Goal: Task Accomplishment & Management: Complete application form

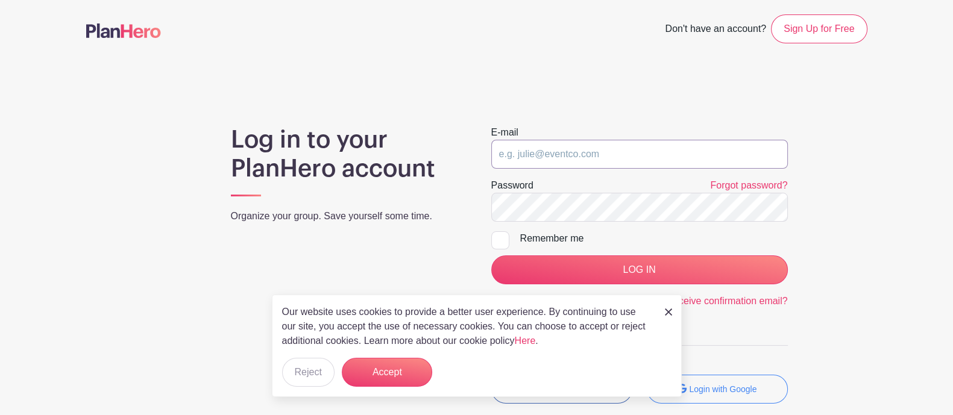
click at [548, 153] on input "email" at bounding box center [639, 154] width 296 height 29
type input "[EMAIL_ADDRESS][DOMAIN_NAME]"
click at [491, 255] on input "LOG IN" at bounding box center [639, 269] width 296 height 29
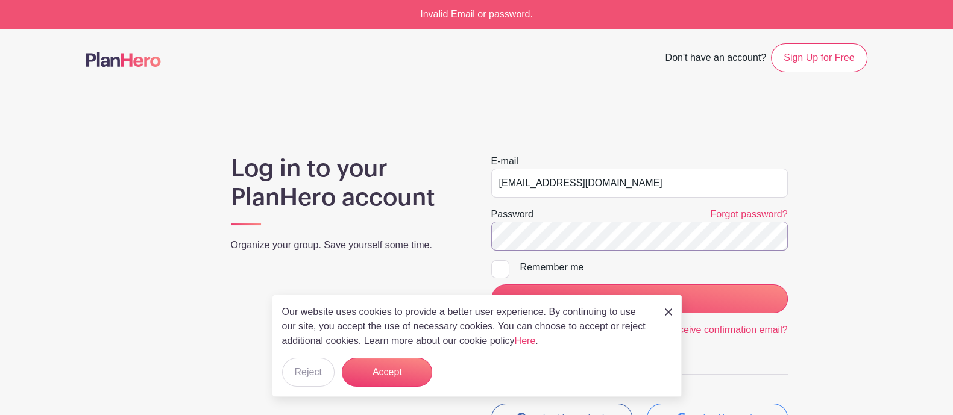
click at [491, 284] on input "LOG IN" at bounding box center [639, 298] width 296 height 29
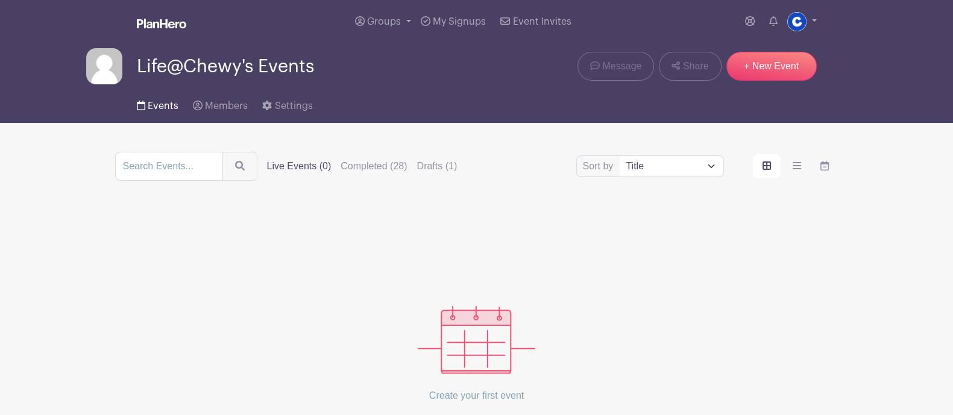
click at [155, 107] on span "Events" at bounding box center [163, 106] width 31 height 10
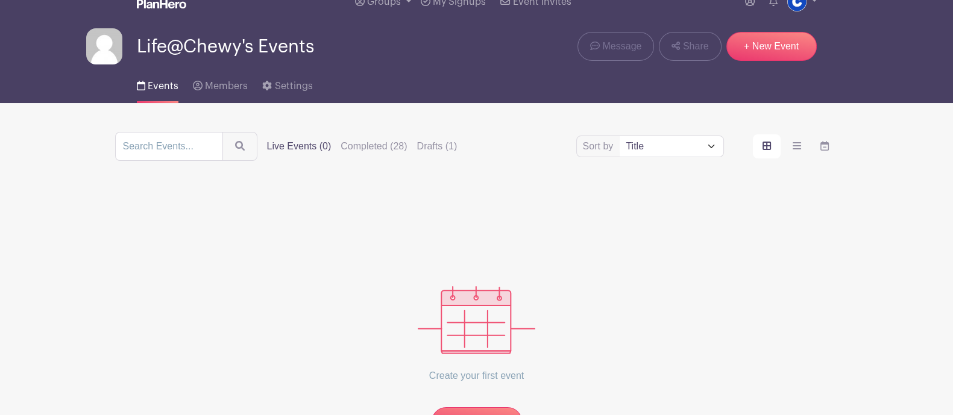
scroll to position [19, 0]
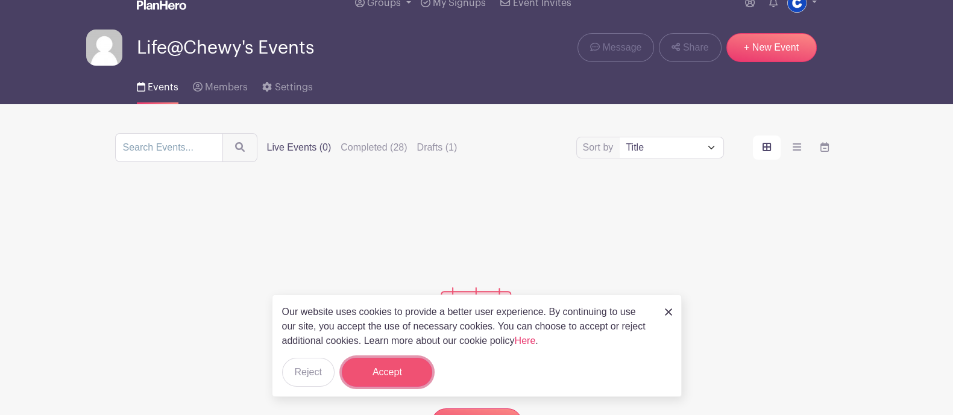
click at [398, 381] on button "Accept" at bounding box center [387, 372] width 90 height 29
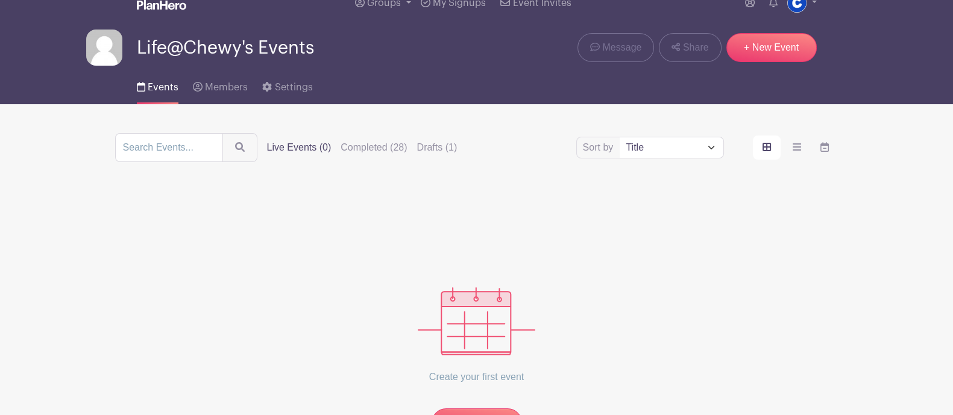
scroll to position [113, 0]
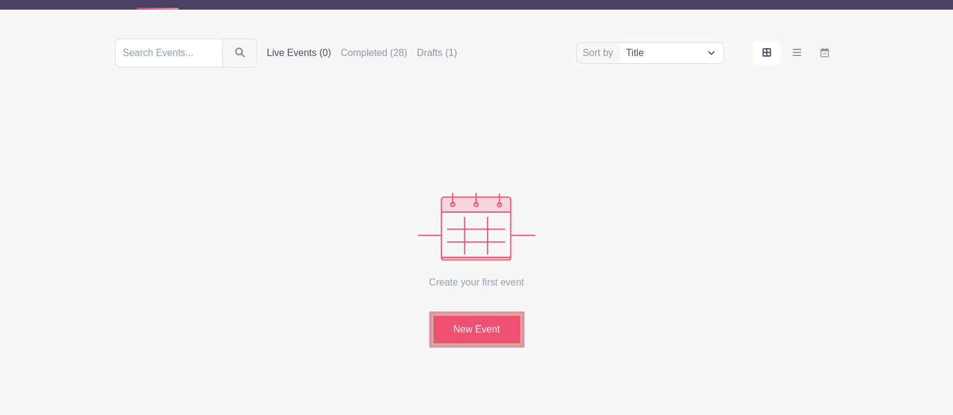
click at [469, 333] on link "New Event" at bounding box center [476, 329] width 90 height 31
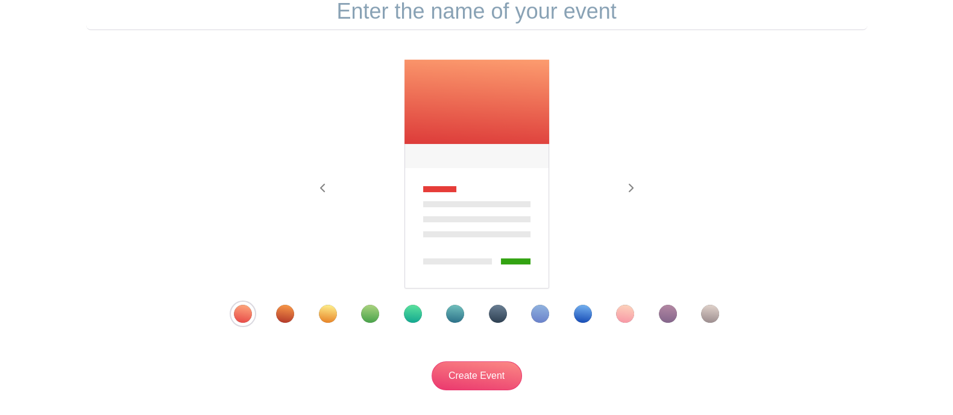
scroll to position [135, 0]
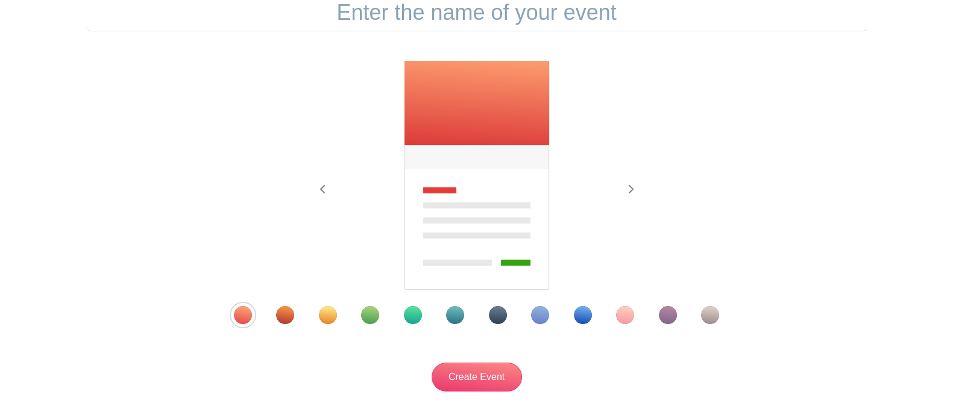
click at [461, 13] on input "text" at bounding box center [476, 12] width 781 height 37
click at [583, 317] on div "Template 9" at bounding box center [583, 315] width 18 height 18
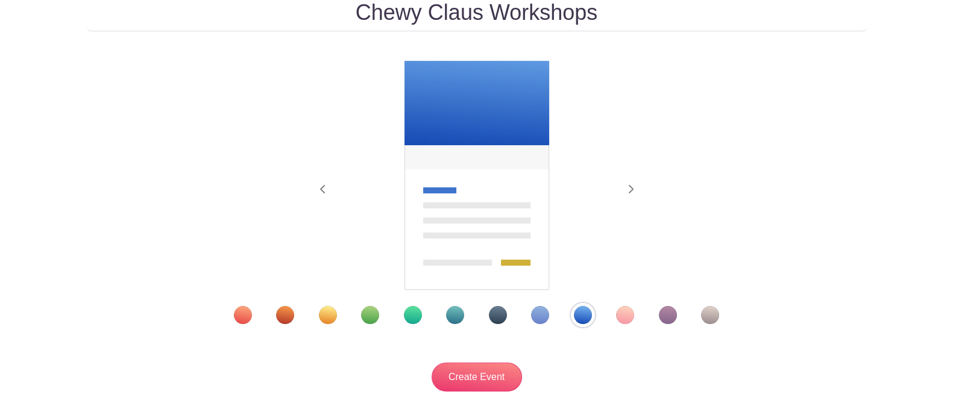
click at [600, 7] on input "Chewy Claus Workshops" at bounding box center [476, 12] width 781 height 37
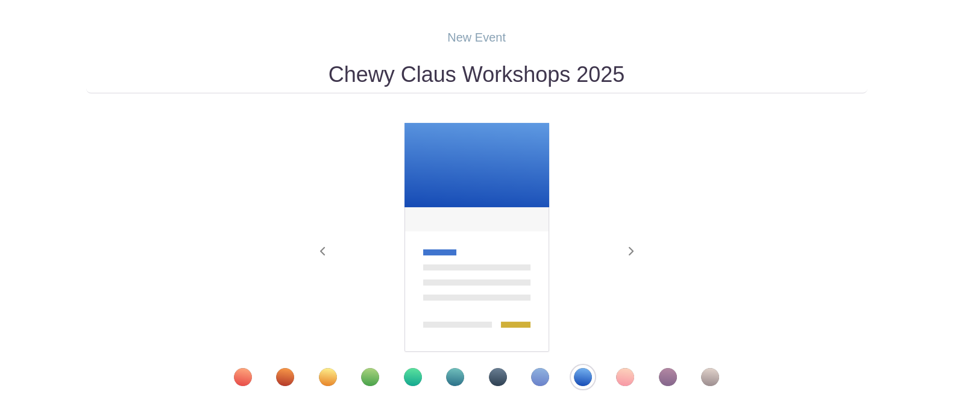
scroll to position [70, 0]
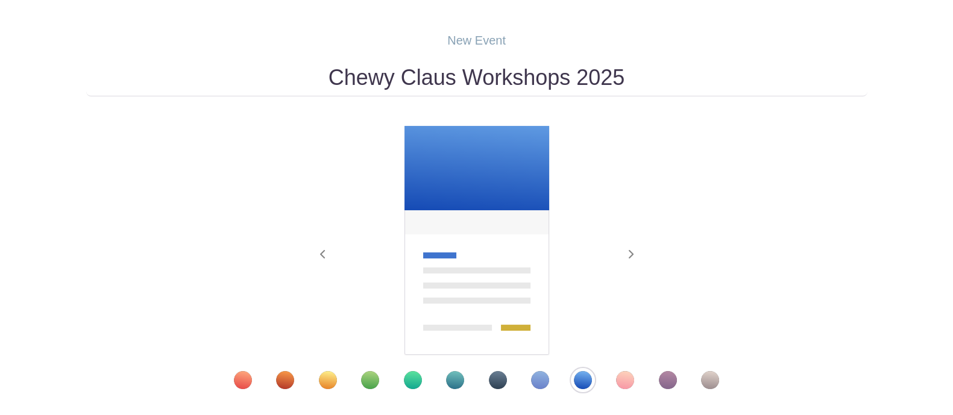
click at [322, 87] on input "Chewy Claus Workshops 2025" at bounding box center [476, 77] width 781 height 37
click at [624, 90] on input "2025 Chewy Claus Workshops 2025" at bounding box center [476, 77] width 781 height 37
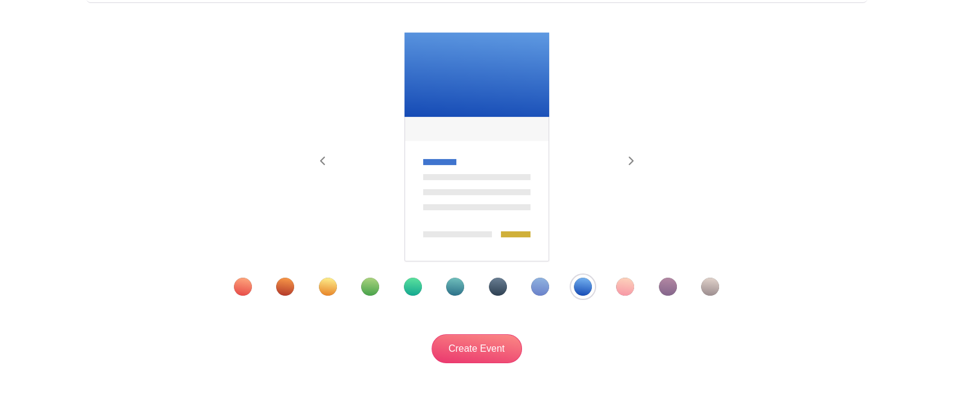
scroll to position [165, 0]
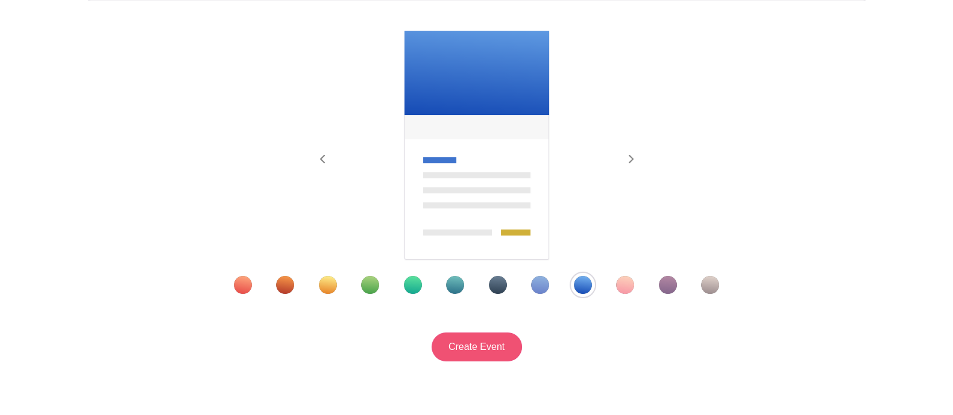
type input "2025 Chewy Claus Workshops"
click at [494, 342] on input "Create Event" at bounding box center [476, 347] width 90 height 29
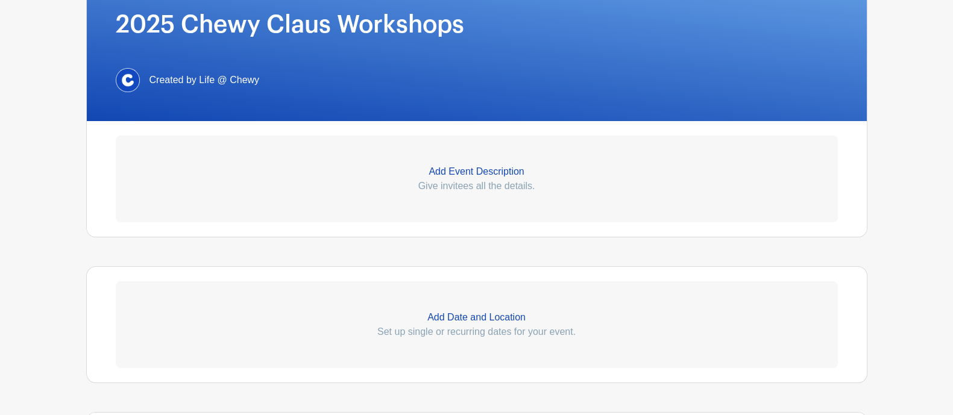
scroll to position [269, 0]
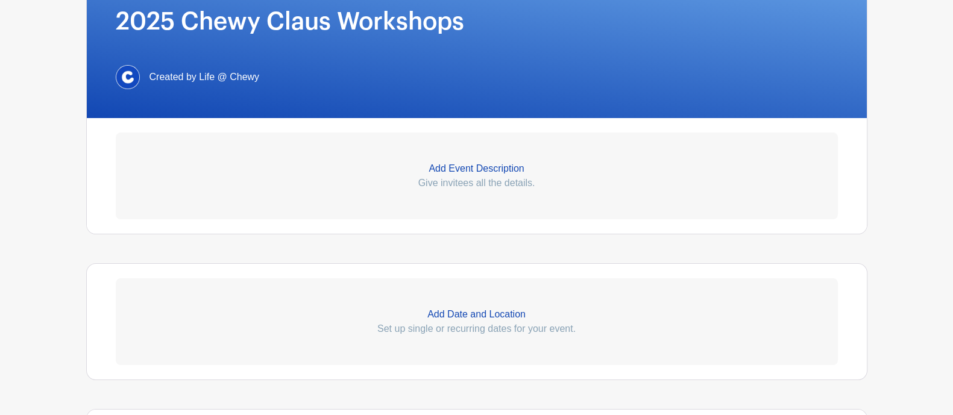
click at [450, 159] on link "Add Event Description Give invitees all the details." at bounding box center [477, 176] width 722 height 87
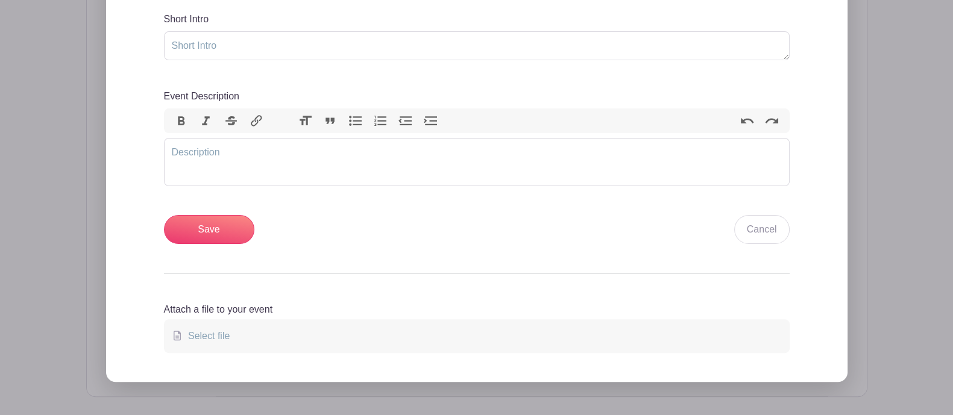
scroll to position [463, 0]
click at [216, 167] on trix-editor "Event Description" at bounding box center [476, 162] width 625 height 48
paste trix-editor "<div>We need you, Chewy [PERSON_NAME]’ Helpers, to bring the magic to life at t…"
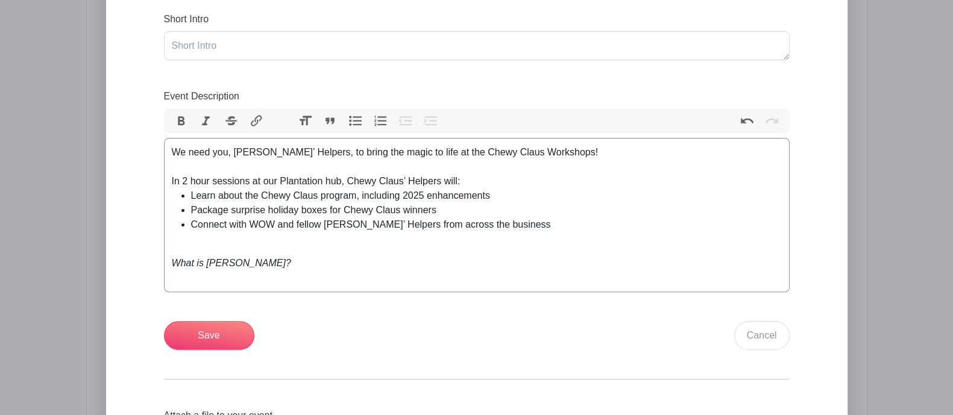
paste trix-editor "<div>We need you, Chewy [PERSON_NAME]’ Helpers, to bring the magic to life at t…"
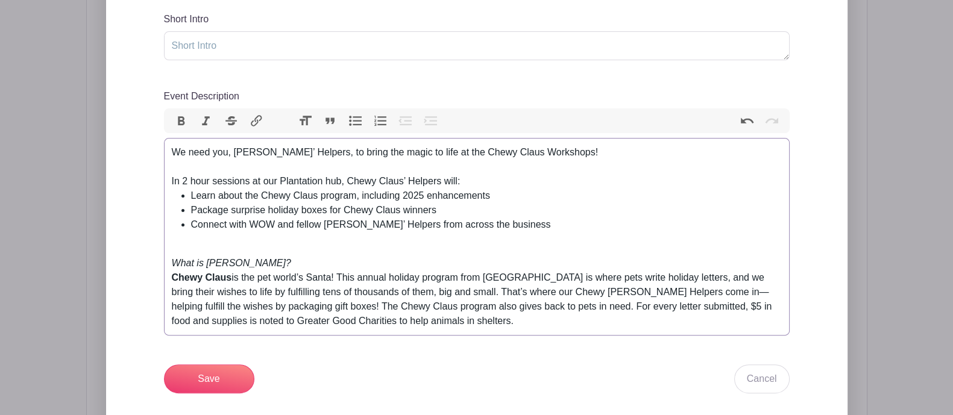
click at [199, 150] on div "We need you, [PERSON_NAME]’ Helpers, to bring the magic to life at the Chewy Cl…" at bounding box center [477, 152] width 610 height 14
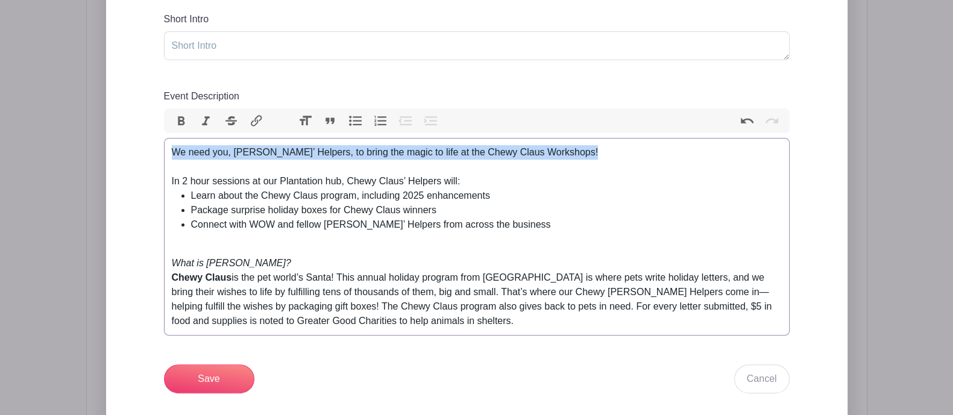
click at [199, 150] on div "We need you, [PERSON_NAME]’ Helpers, to bring the magic to life at the Chewy Cl…" at bounding box center [477, 152] width 610 height 14
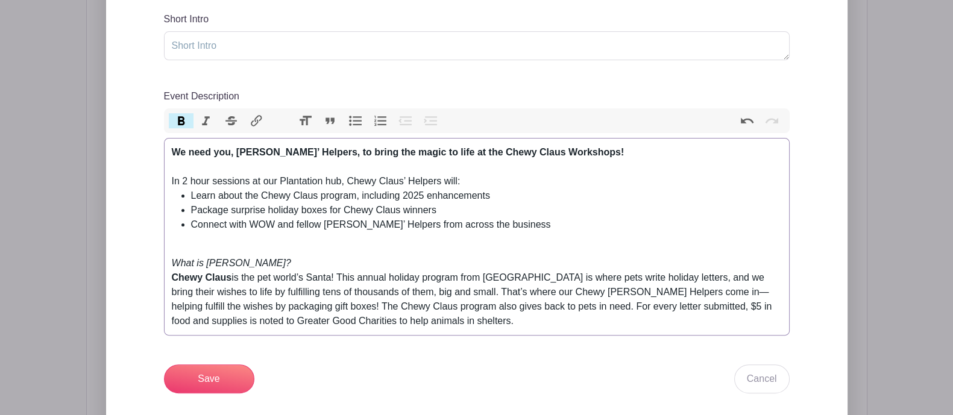
click at [314, 207] on li "Package surprise holiday boxes for Chewy Claus winners" at bounding box center [486, 210] width 590 height 14
click at [437, 242] on div "What is [PERSON_NAME]? Chewy [PERSON_NAME] is the pet world’s Santa! This annua…" at bounding box center [477, 285] width 610 height 87
paste trix-editor "<lor><ipsumd>Si amet con, Adipi Elits’ Doeiusm, te incid utl etdol ma aliq en a…"
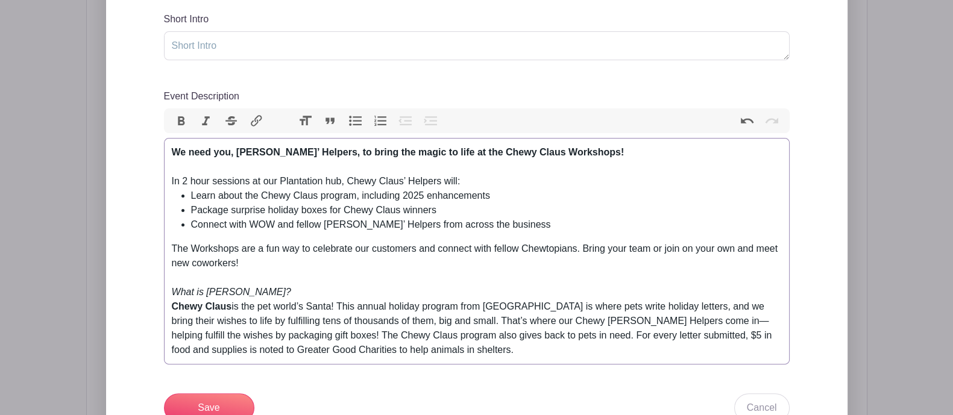
click at [596, 243] on div "The Workshops are a fun way to celebrate our customers and connect with fellow …" at bounding box center [477, 300] width 610 height 116
type trix-editor "<lor><ipsumd>Si amet con, Adipi Elits’ Doeiusm, te incid utl etdol ma aliq en a…"
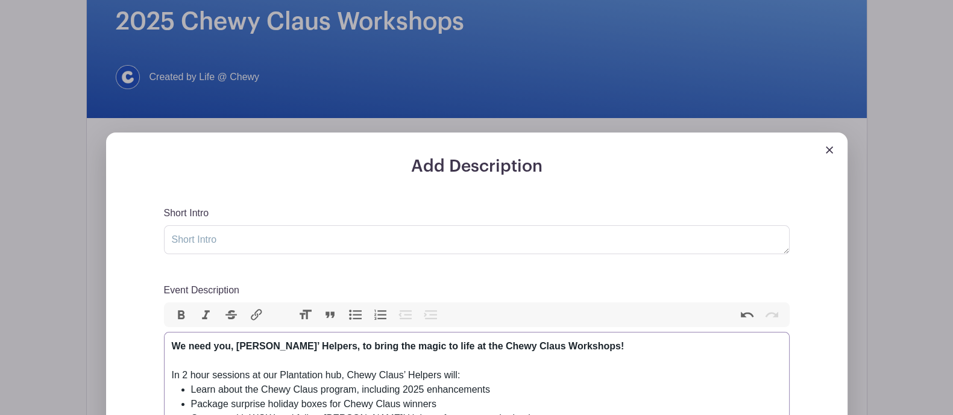
scroll to position [269, 0]
click at [234, 246] on textarea "Short Intro" at bounding box center [476, 240] width 625 height 29
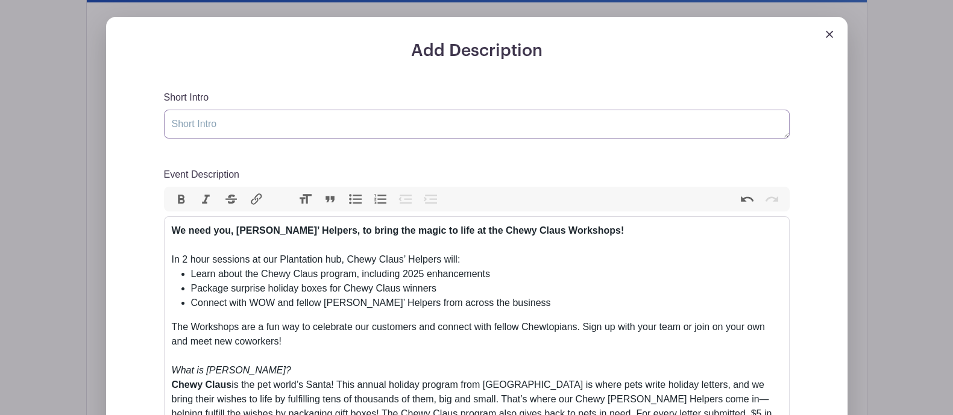
scroll to position [384, 0]
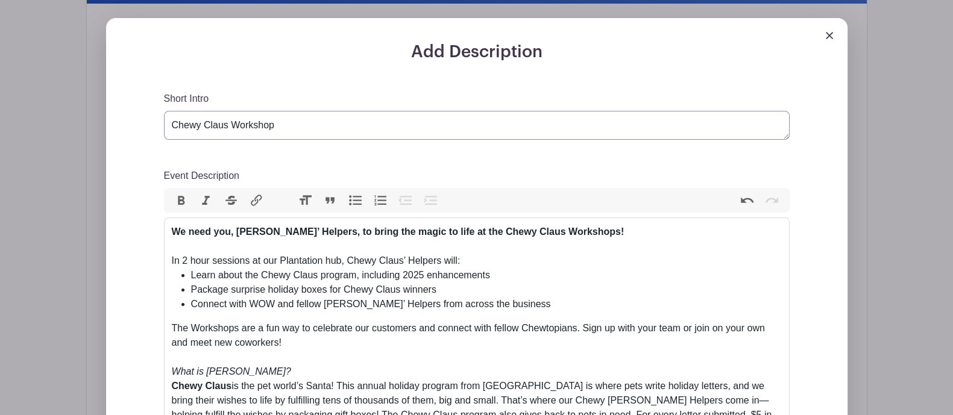
type textarea "Chewy Claus Workshops"
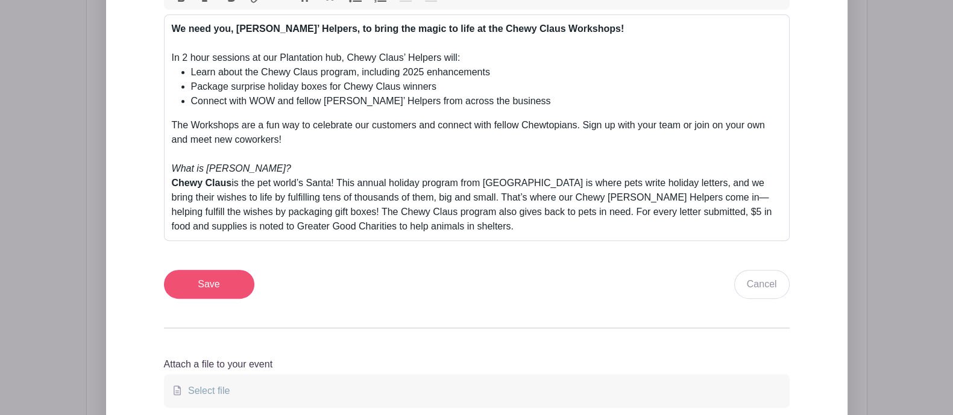
type textarea "Be a Chewy Claus Helper at a 2025 Workshop!"
click at [221, 284] on input "Save" at bounding box center [209, 284] width 90 height 29
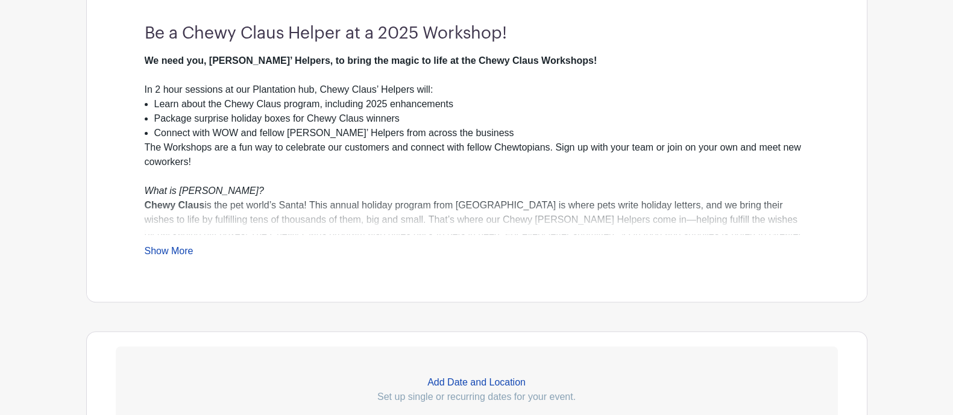
scroll to position [543, 0]
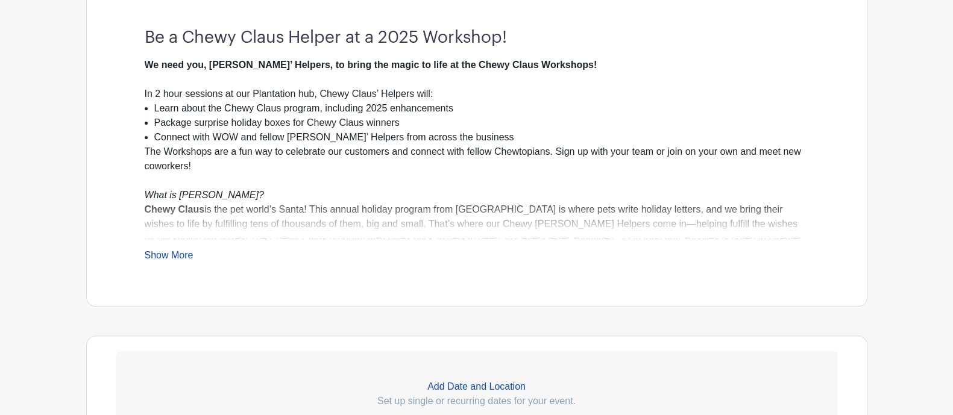
click at [169, 254] on link "Show More" at bounding box center [169, 257] width 49 height 15
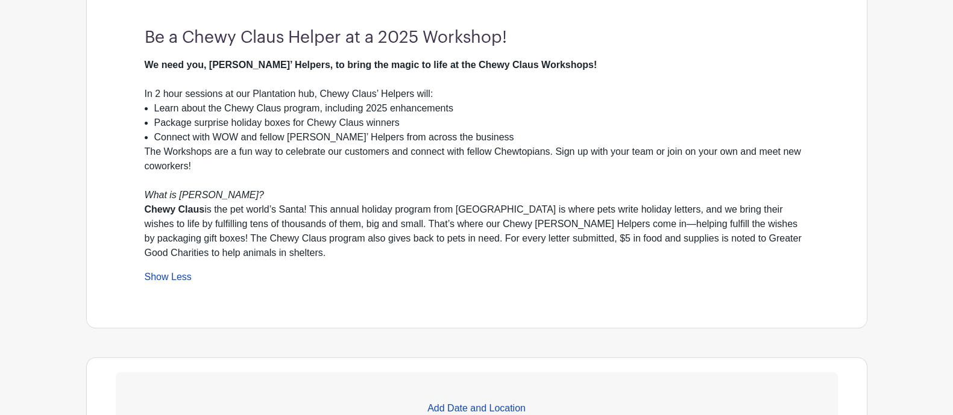
scroll to position [409, 0]
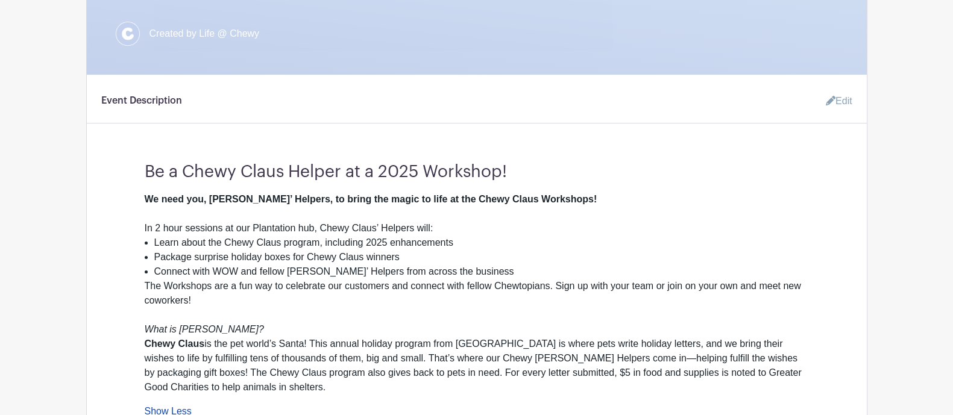
click at [843, 95] on link "Edit" at bounding box center [834, 101] width 36 height 24
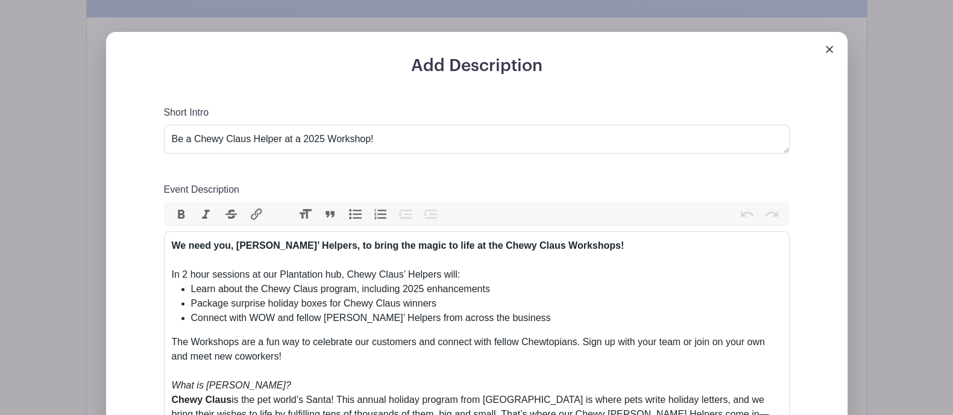
scroll to position [465, 0]
click at [548, 308] on li "Package surprise holiday boxes for Chewy Claus winners" at bounding box center [486, 305] width 590 height 14
click at [541, 322] on li "Connect with WOW and fellow [PERSON_NAME]’ Helpers from across the business" at bounding box center [486, 319] width 590 height 14
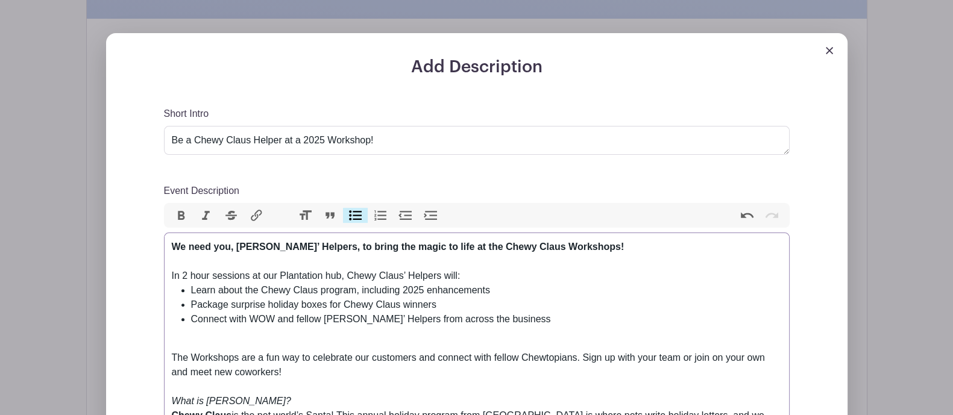
click at [636, 248] on div "We need you, [PERSON_NAME]’ Helpers, to bring the magic to life at the Chewy Cl…" at bounding box center [477, 247] width 610 height 14
type trix-editor "<lor><ipsumd>Si amet con, Adipi Elits’ Doeiusm, te incid utl etdol ma aliq en a…"
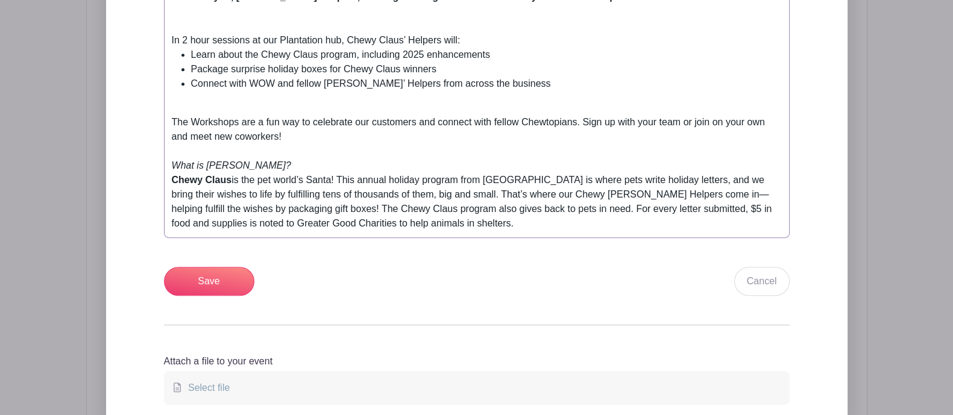
scroll to position [718, 0]
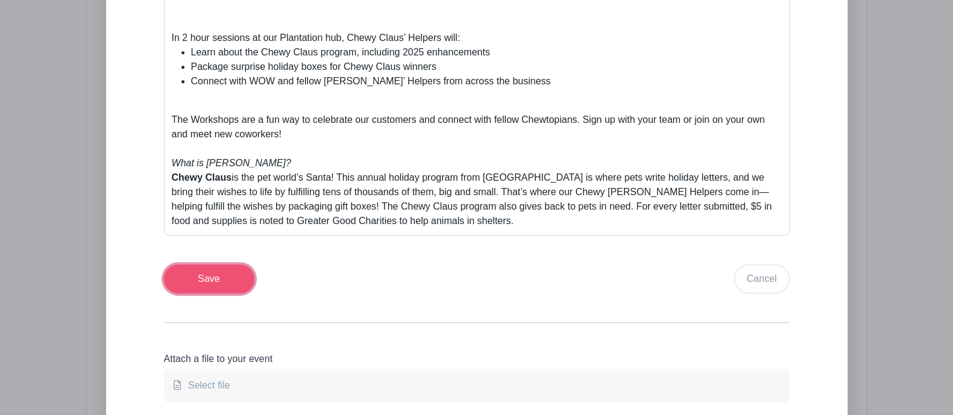
click at [201, 272] on input "Save" at bounding box center [209, 278] width 90 height 29
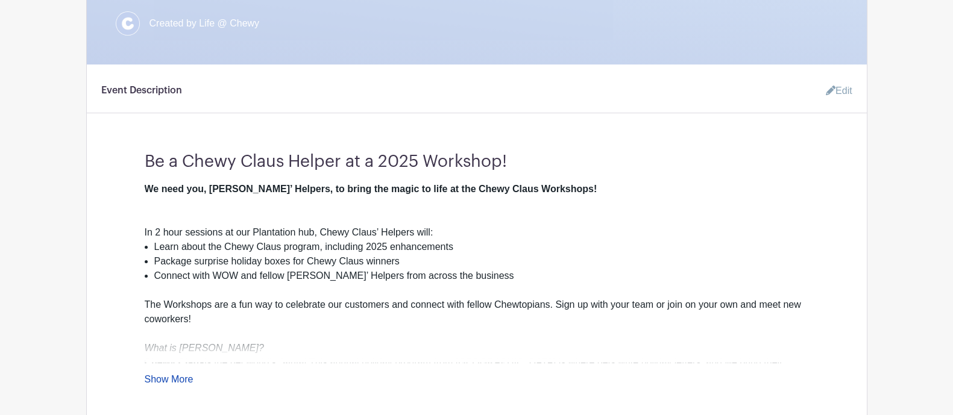
scroll to position [420, 0]
click at [831, 89] on icon at bounding box center [830, 90] width 10 height 10
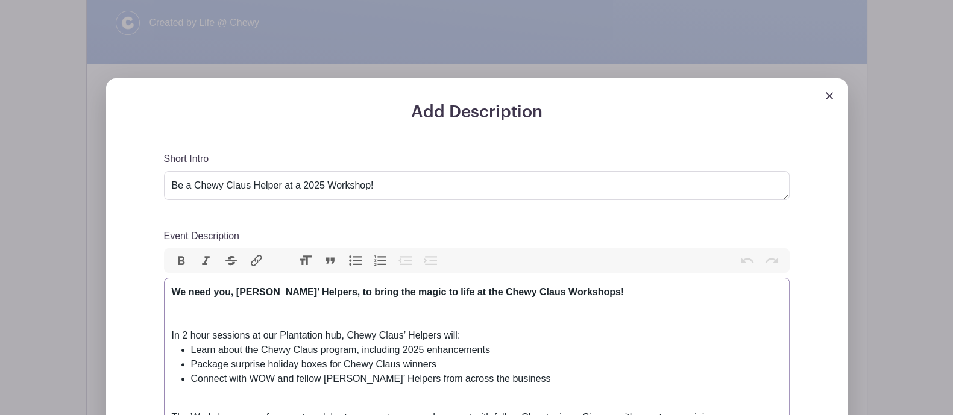
click at [190, 316] on div "Event Description" at bounding box center [477, 321] width 610 height 14
type trix-editor "<lor><ipsumd>Si amet con, Adipi Elits’ Doeiusm, te incid utl etdol ma aliq en a…"
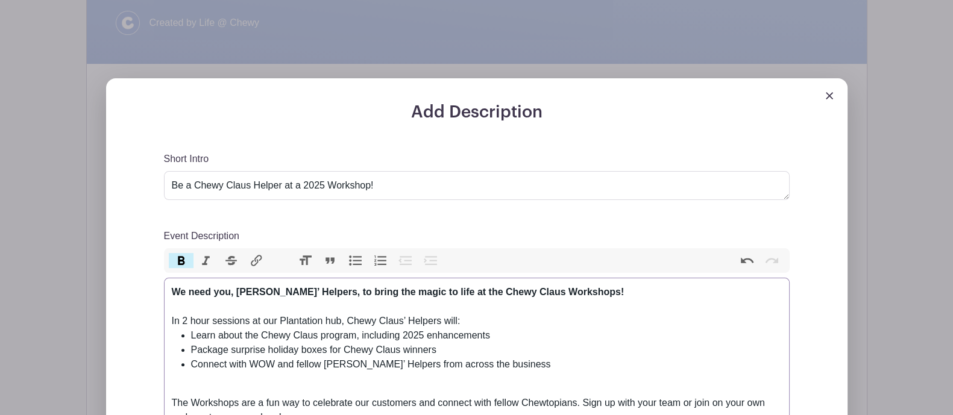
scroll to position [750, 0]
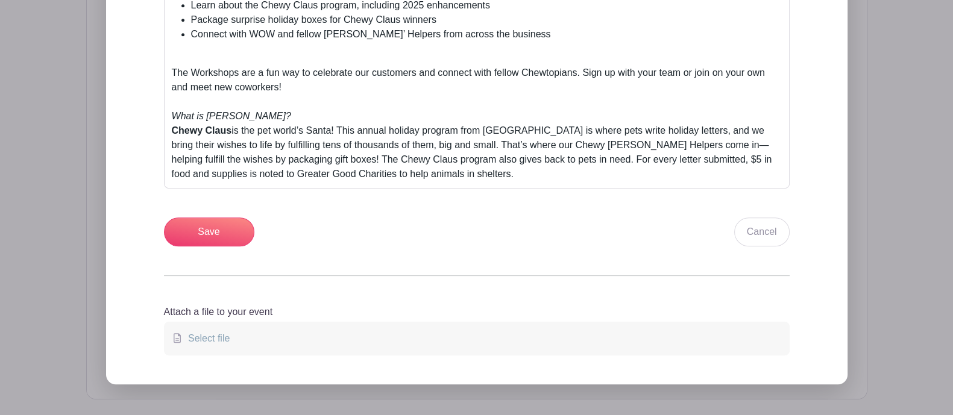
click at [196, 214] on div "Short Intro Be a Chewy Claus Helper at a 2025 Workshop! Event Description Bold …" at bounding box center [476, 34] width 625 height 425
click at [196, 215] on div "Short Intro Be a Chewy Claus Helper at a 2025 Workshop! Event Description Bold …" at bounding box center [476, 34] width 625 height 425
click at [195, 217] on input "Save" at bounding box center [209, 231] width 90 height 29
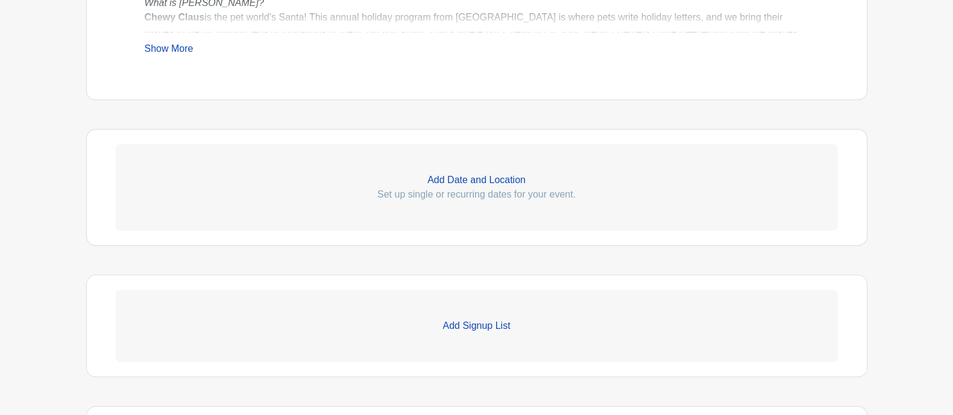
scroll to position [527, 0]
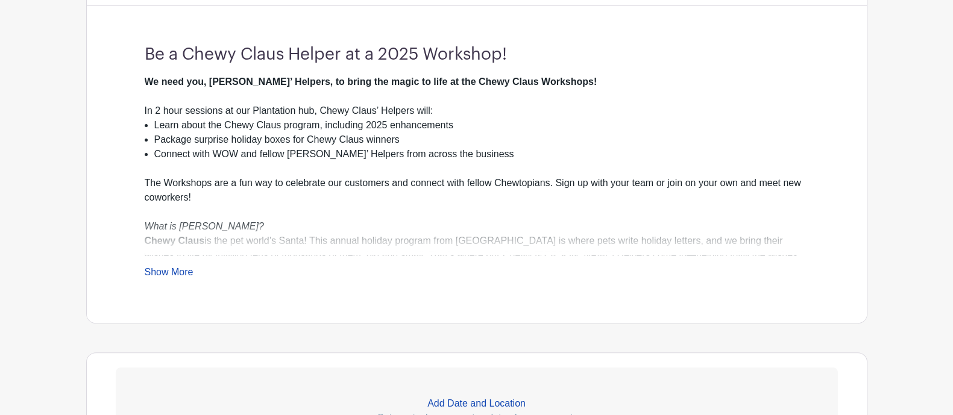
click at [166, 267] on link "Show More" at bounding box center [169, 274] width 49 height 15
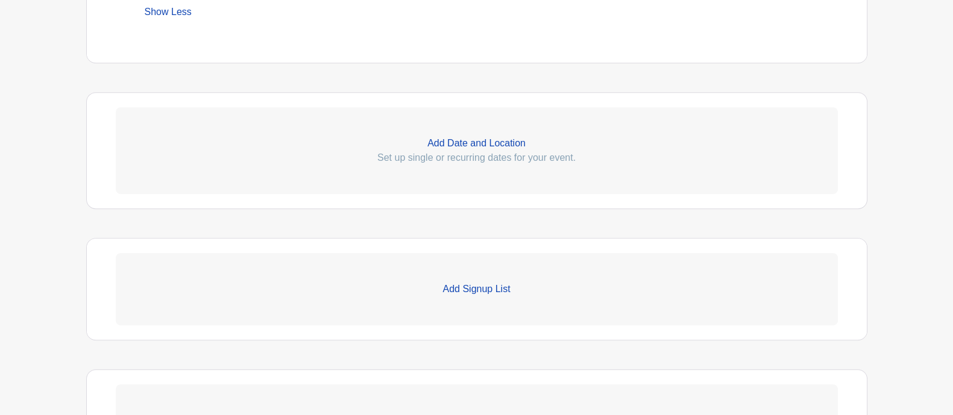
scroll to position [825, 0]
click at [484, 143] on p "Add Date and Location" at bounding box center [477, 141] width 722 height 14
select select "8"
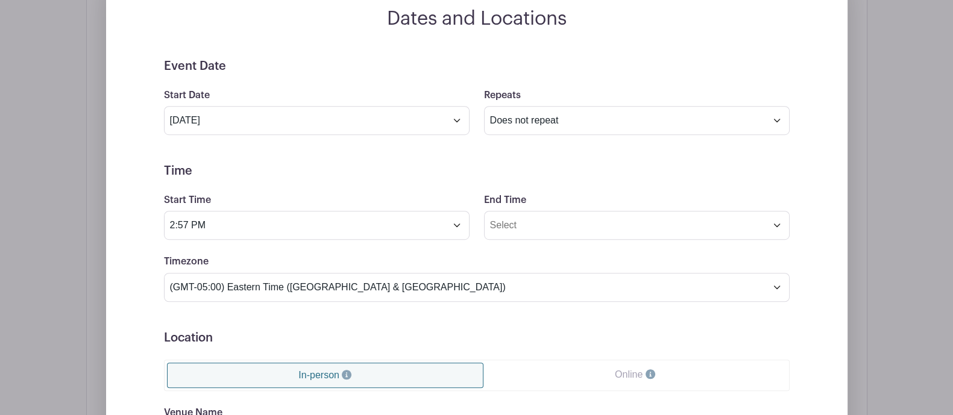
scroll to position [963, 0]
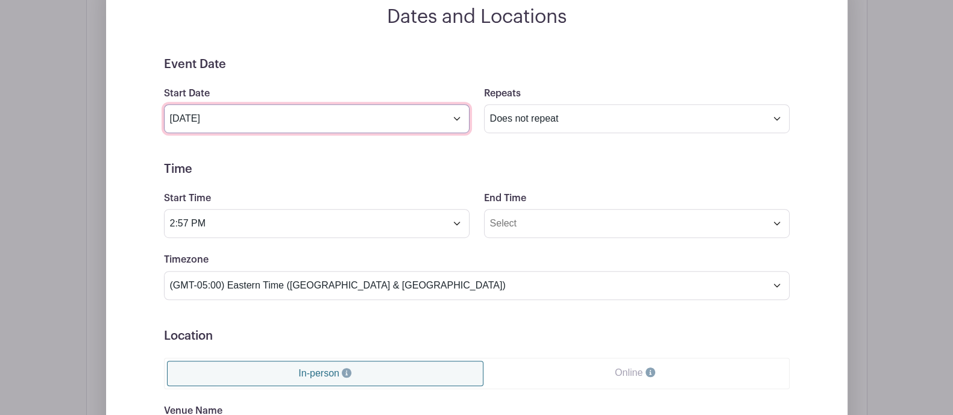
click at [271, 107] on input "[DATE]" at bounding box center [316, 118] width 305 height 29
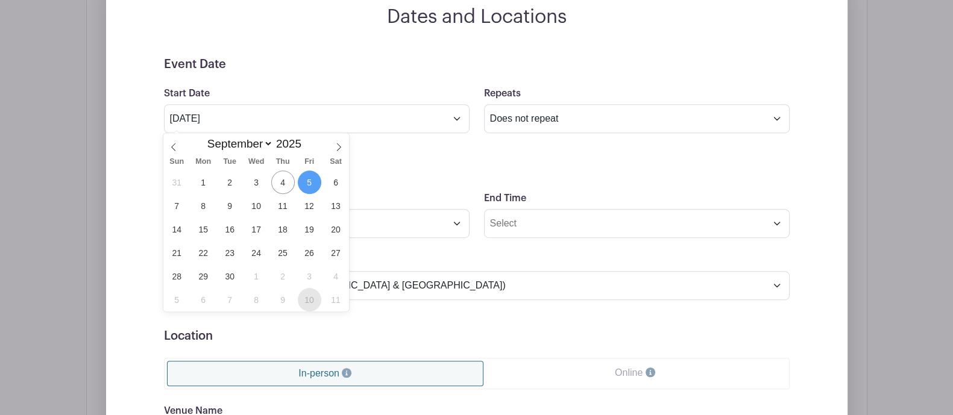
click at [310, 308] on span "10" at bounding box center [309, 299] width 23 height 23
type input "[DATE]"
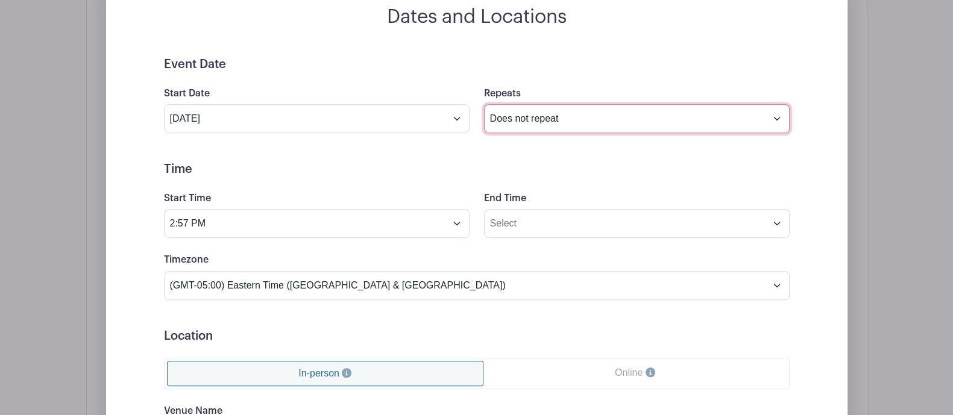
click at [494, 120] on select "Does not repeat Daily Weekly Monthly on day 10 Monthly on the second [DATE] Oth…" at bounding box center [636, 118] width 305 height 29
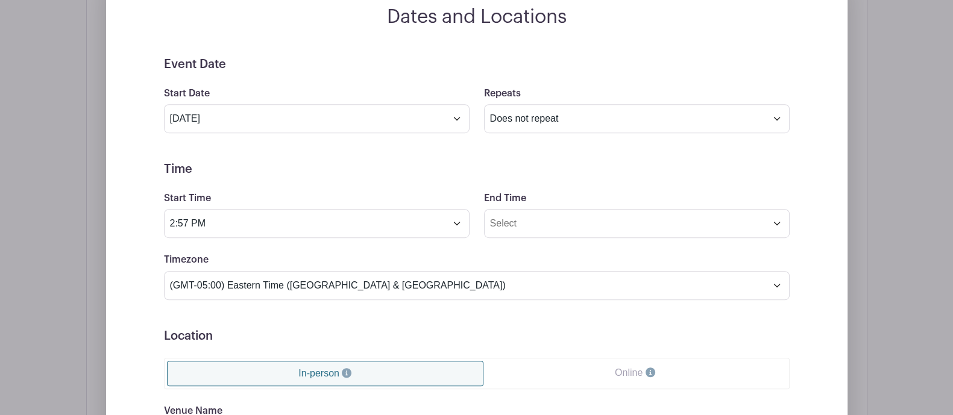
click at [352, 64] on h5 "Event Date" at bounding box center [476, 64] width 625 height 14
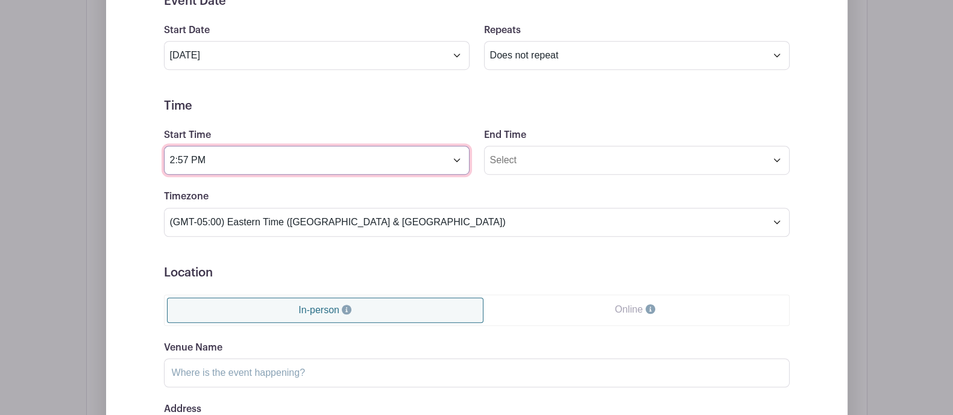
click at [265, 167] on input "2:57 PM" at bounding box center [316, 160] width 305 height 29
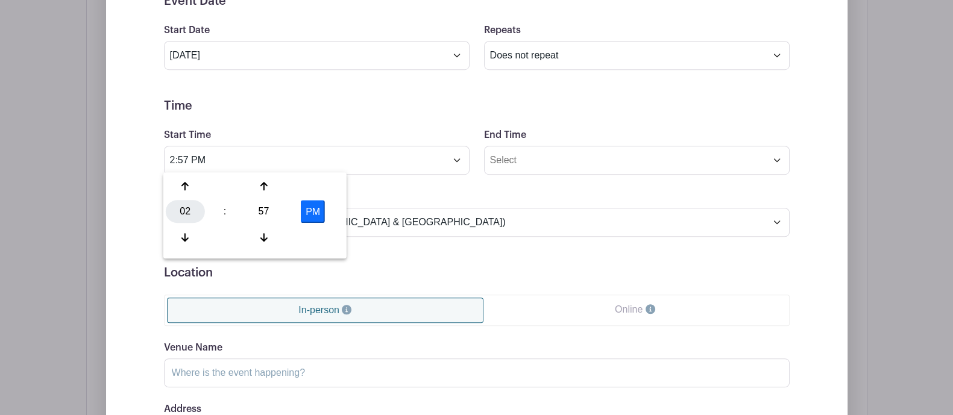
click at [190, 213] on div "02" at bounding box center [185, 211] width 39 height 23
click at [280, 234] on div "10" at bounding box center [275, 237] width 40 height 23
click at [268, 211] on div "57" at bounding box center [263, 211] width 39 height 23
click at [193, 186] on div "00" at bounding box center [186, 186] width 40 height 23
click at [316, 217] on button "PM" at bounding box center [313, 211] width 24 height 23
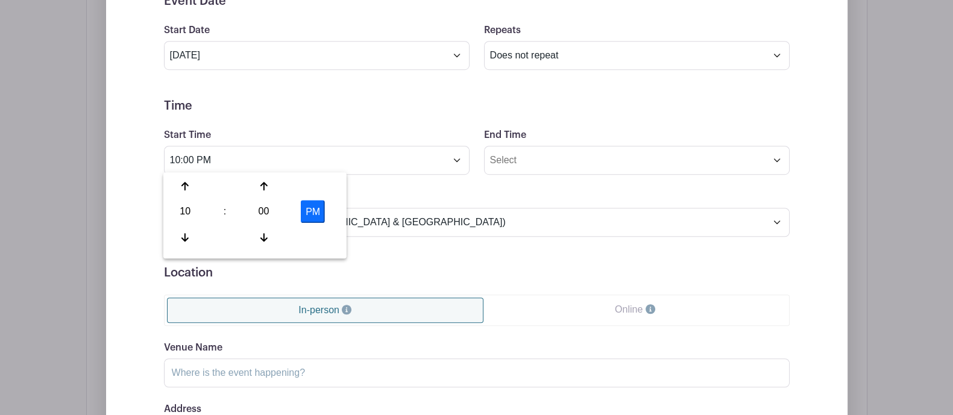
type input "10:00 AM"
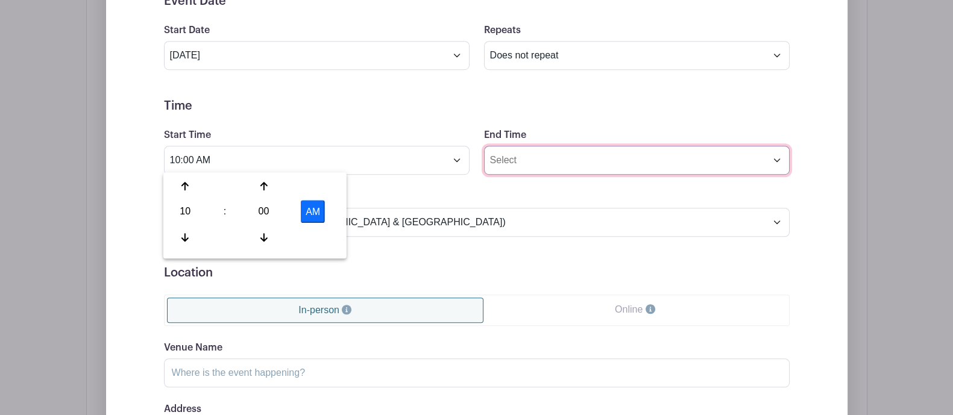
click at [510, 156] on input "End Time" at bounding box center [636, 160] width 305 height 29
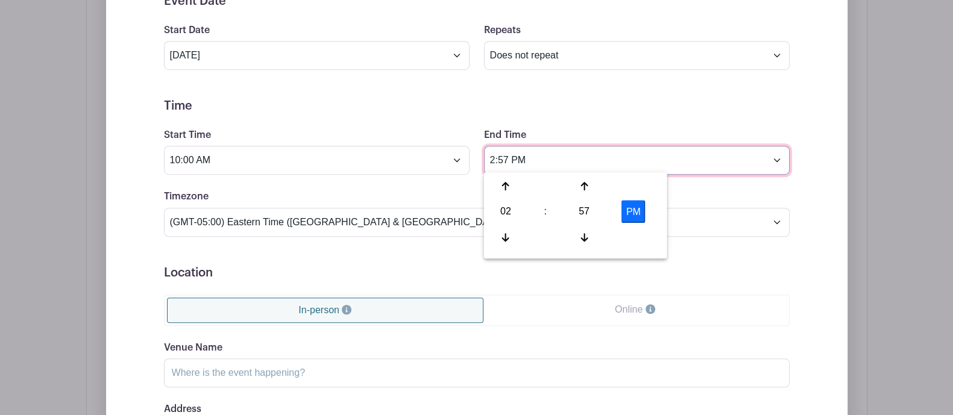
click at [511, 168] on input "2:57 PM" at bounding box center [636, 160] width 305 height 29
click at [509, 160] on input "2:57 PM" at bounding box center [636, 160] width 305 height 29
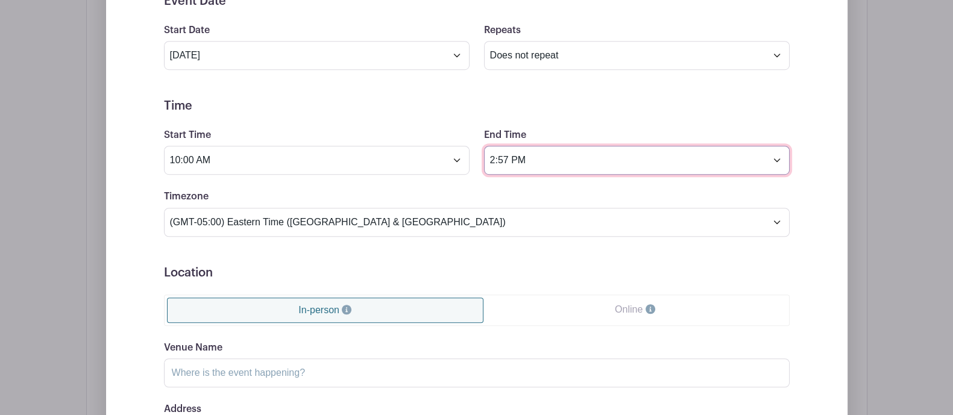
drag, startPoint x: 507, startPoint y: 158, endPoint x: 429, endPoint y: 158, distance: 77.7
click at [429, 158] on div "Start Time 10:00 AM End Time 2:57 PM" at bounding box center [477, 151] width 640 height 47
type input "12:00 PM"
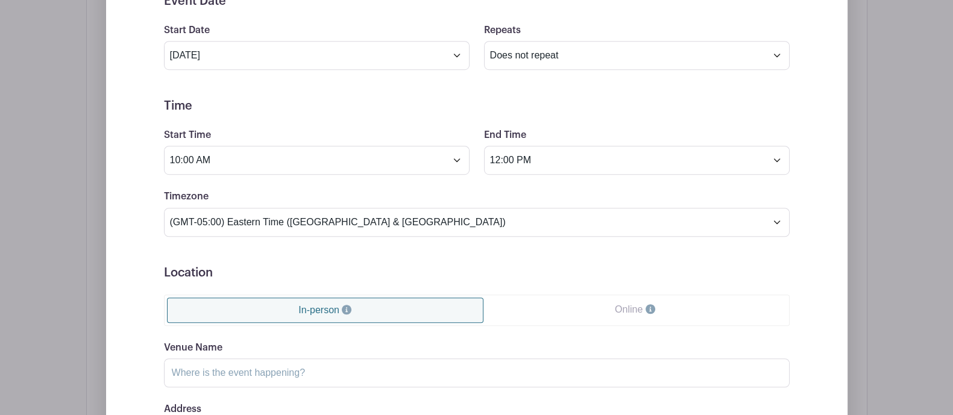
click at [770, 100] on h5 "Time" at bounding box center [476, 106] width 625 height 14
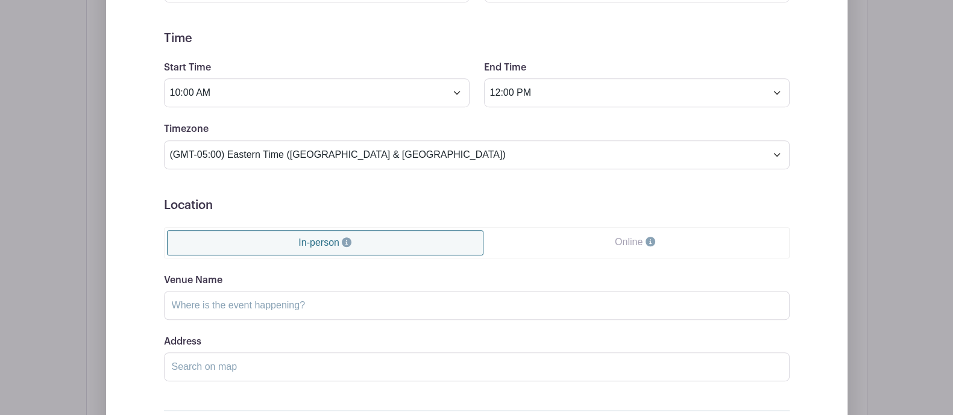
scroll to position [1192, 0]
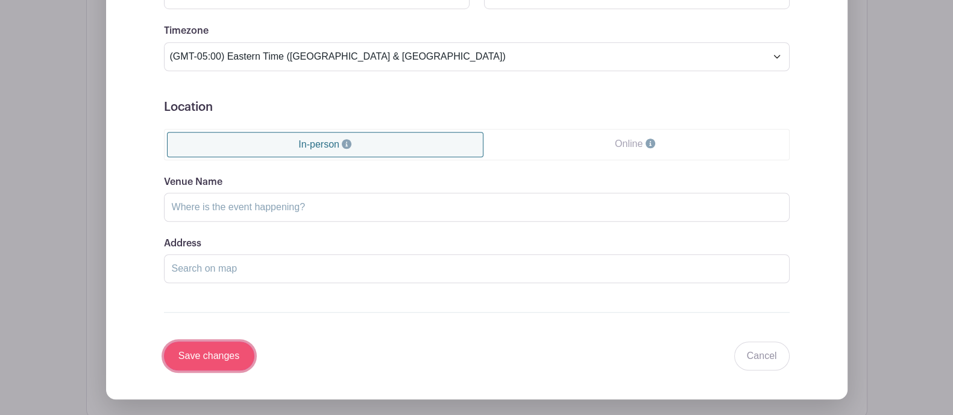
click at [201, 359] on input "Save changes" at bounding box center [209, 356] width 90 height 29
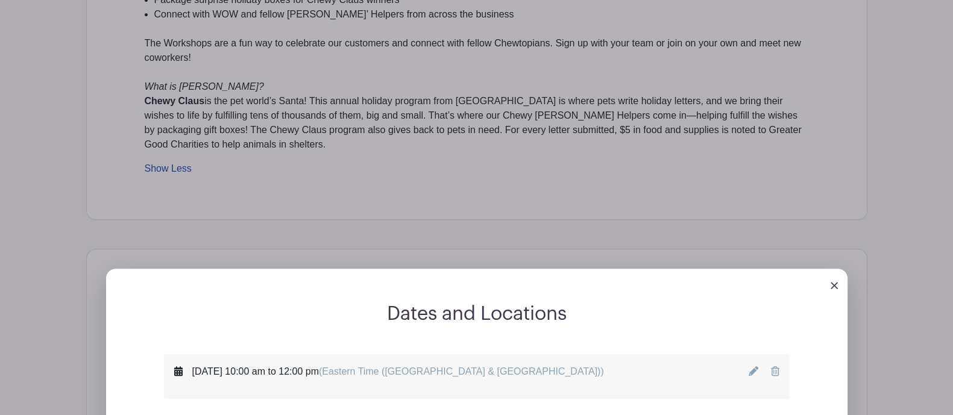
scroll to position [769, 0]
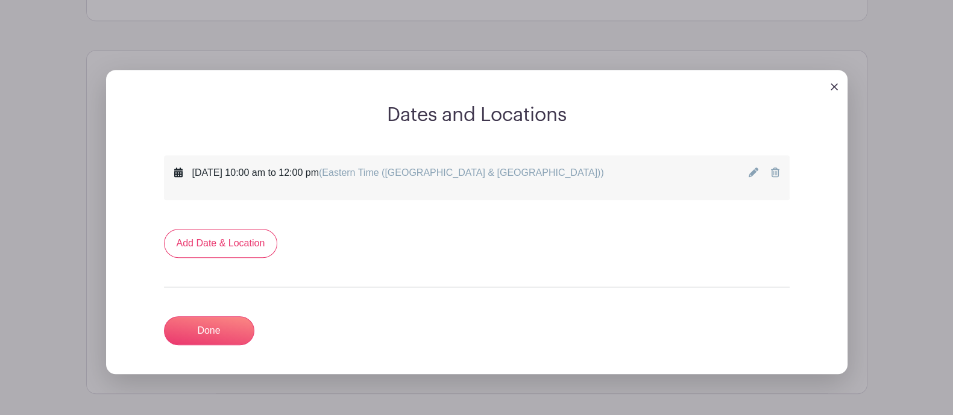
click at [867, 92] on div "Dates and Locations [DATE] 10:00 am to 12:00 pm (Eastern Time ([GEOGRAPHIC_DATA…" at bounding box center [476, 222] width 781 height 344
click at [830, 83] on img at bounding box center [833, 86] width 7 height 7
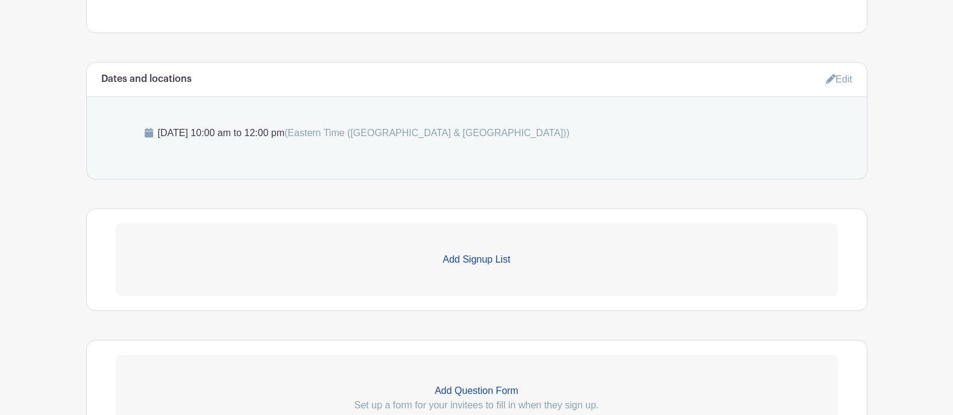
scroll to position [756, 0]
click at [502, 247] on link "Add Signup List" at bounding box center [477, 260] width 722 height 72
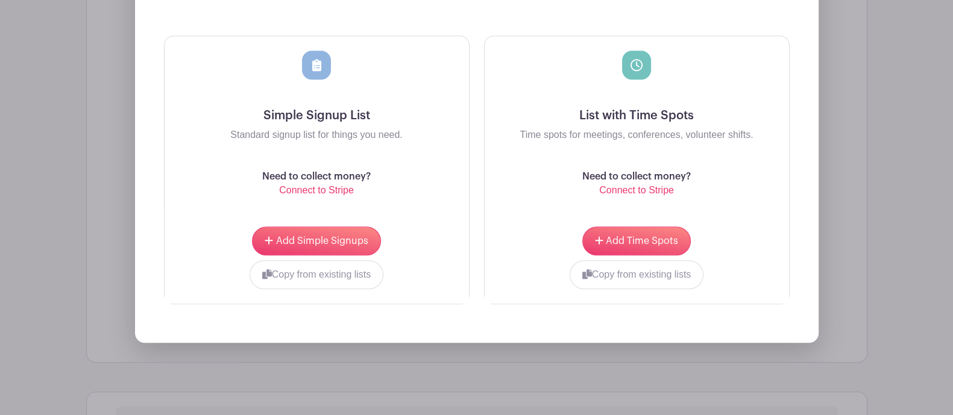
scroll to position [1087, 0]
click at [355, 236] on span "Add Simple Signups" at bounding box center [322, 241] width 92 height 10
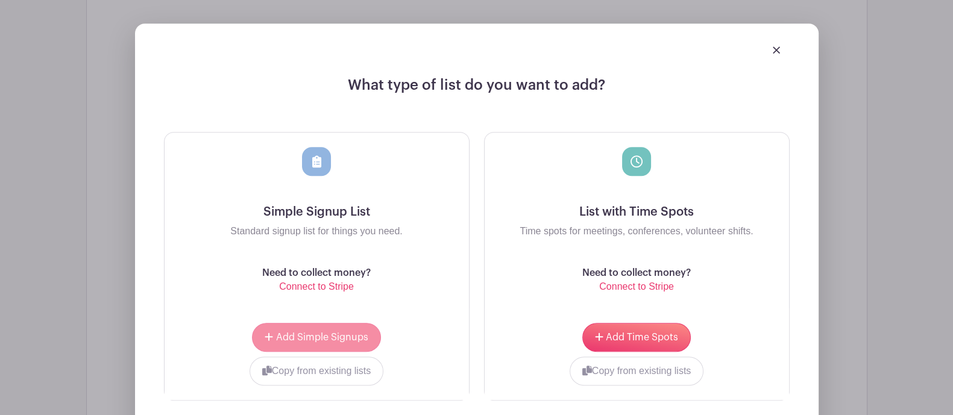
scroll to position [1183, 0]
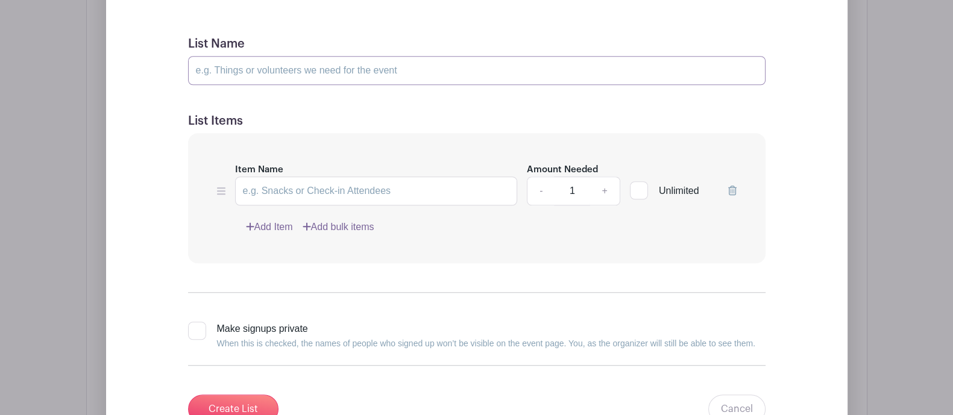
click at [295, 77] on input "List Name" at bounding box center [476, 70] width 577 height 29
type input "Workshop Sign Ups"
click at [570, 194] on input "1" at bounding box center [572, 191] width 36 height 29
drag, startPoint x: 572, startPoint y: 193, endPoint x: 565, endPoint y: 193, distance: 7.2
click at [565, 193] on input "1" at bounding box center [572, 191] width 36 height 29
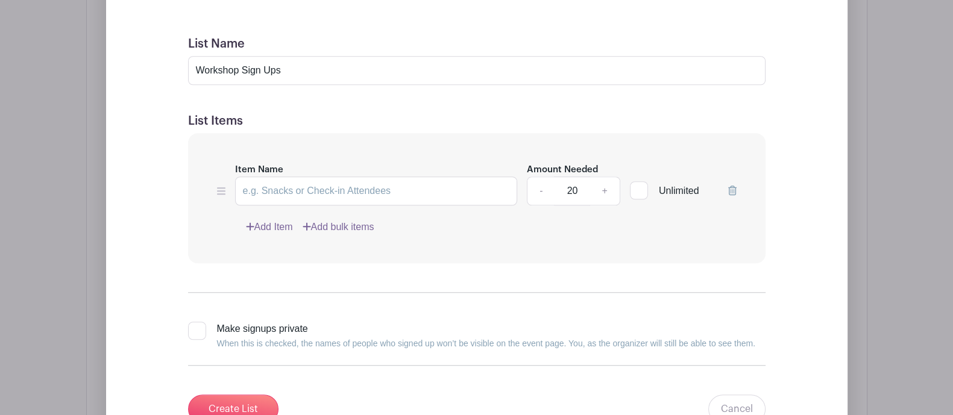
type input "20"
click at [421, 193] on input "Item Name" at bounding box center [376, 191] width 283 height 29
click at [252, 231] on link "Add Item" at bounding box center [269, 227] width 47 height 14
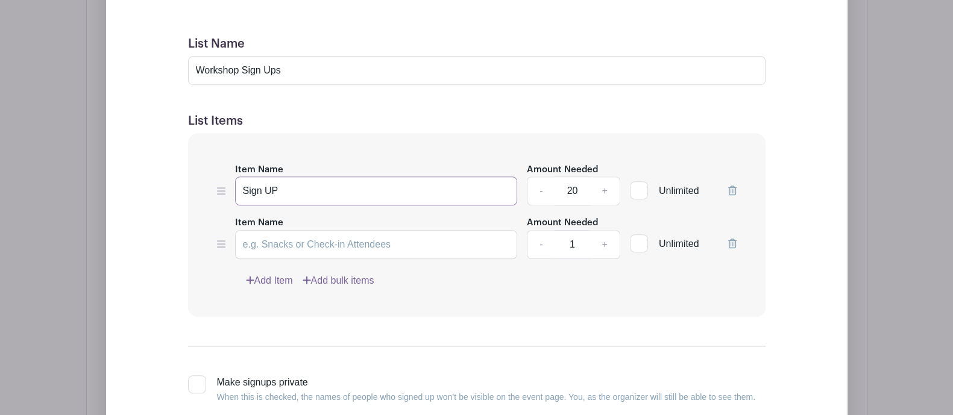
click at [290, 194] on input "Sign UP" at bounding box center [376, 191] width 283 height 29
type input "Sign Up"
click at [260, 250] on input "Item Name" at bounding box center [376, 244] width 283 height 29
type input "Waitlist"
click at [642, 237] on div at bounding box center [639, 243] width 18 height 18
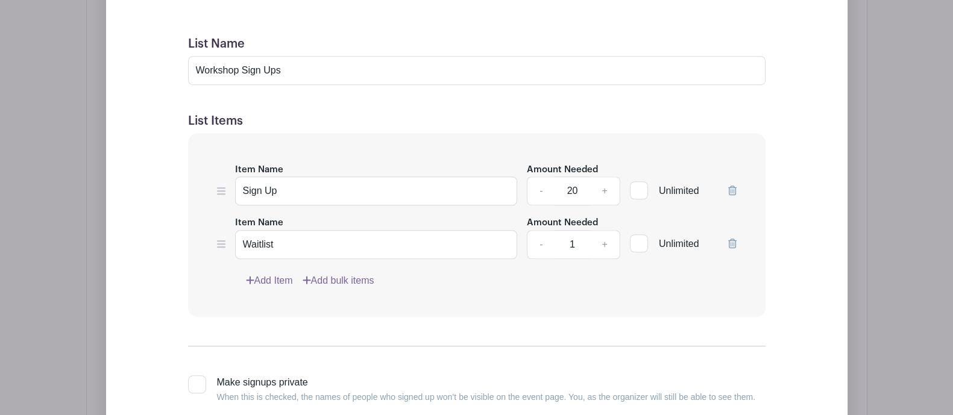
click at [637, 237] on input "Unlimited" at bounding box center [634, 241] width 8 height 8
checkbox input "true"
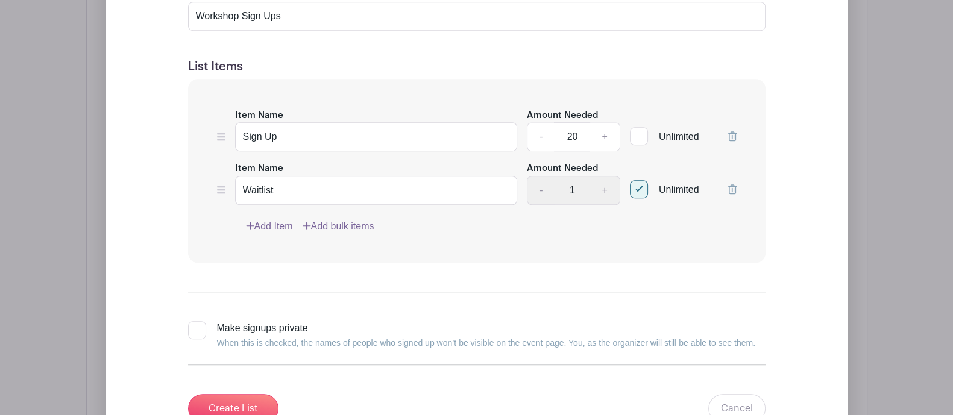
click at [576, 137] on input "20" at bounding box center [572, 136] width 36 height 29
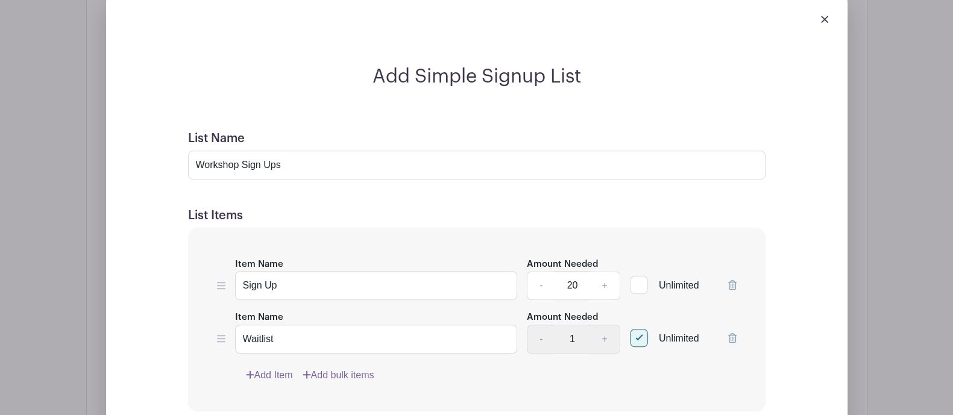
scroll to position [992, 0]
type input "2"
type input "40"
click at [278, 287] on input "Sign Up" at bounding box center [376, 286] width 283 height 29
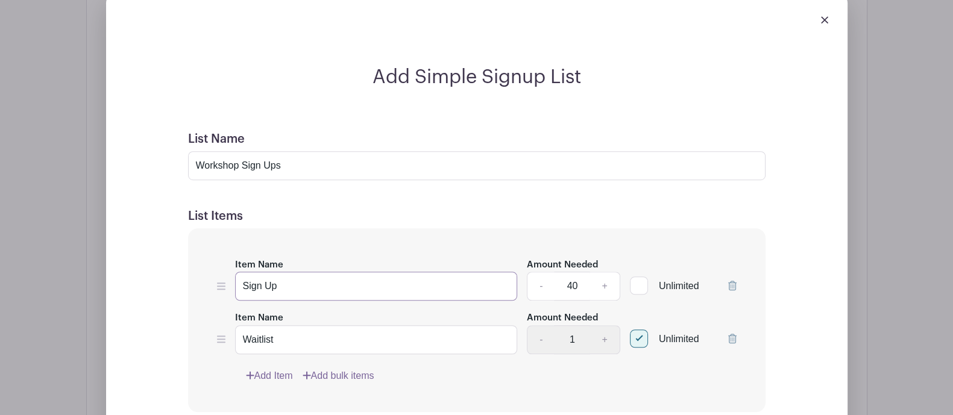
click at [278, 287] on input "Sign Up" at bounding box center [376, 286] width 283 height 29
type input "C"
type input "Sign up to b"
type input "Sign up here"
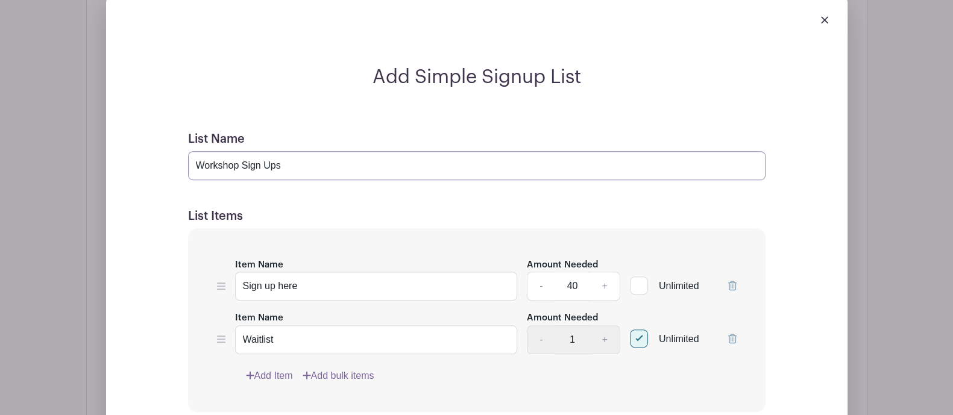
click at [248, 160] on input "Workshop Sign Ups" at bounding box center [476, 165] width 577 height 29
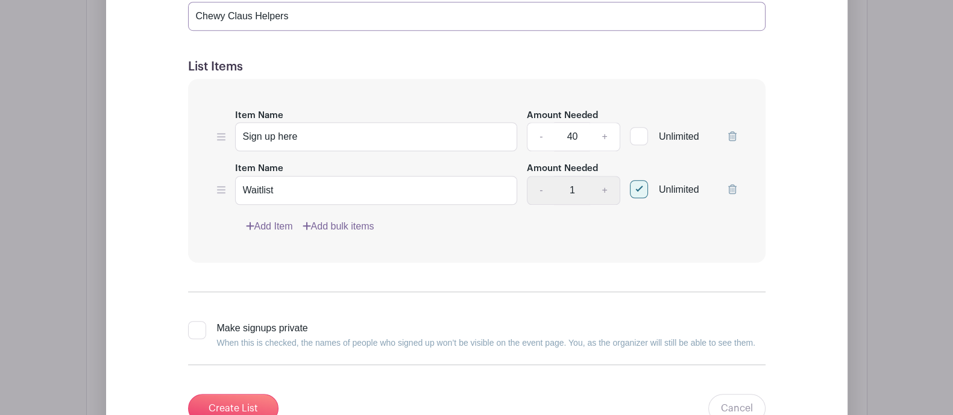
scroll to position [1102, 0]
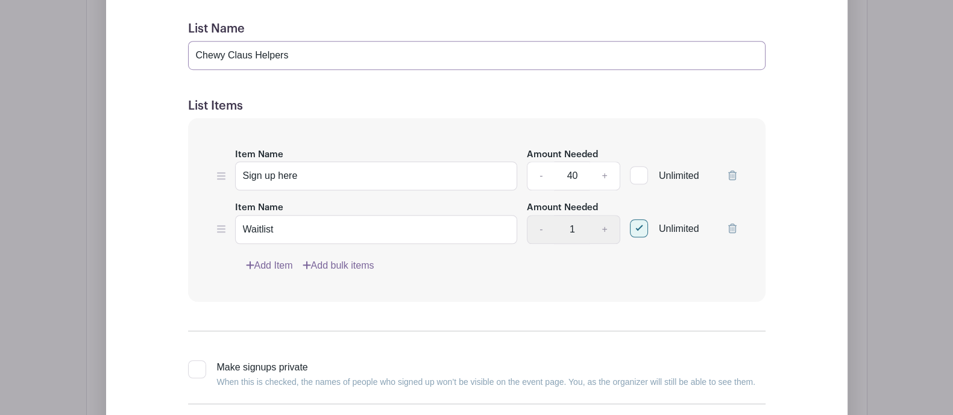
click at [251, 57] on input "Chewy Claus Helpers" at bounding box center [476, 55] width 577 height 29
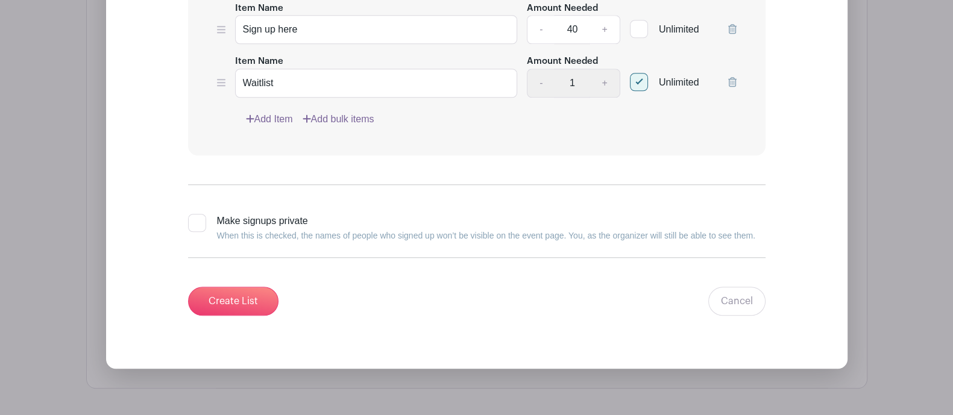
scroll to position [1248, 0]
type input "Chewy Claus' Helpers"
click at [245, 299] on input "Create List" at bounding box center [233, 301] width 90 height 29
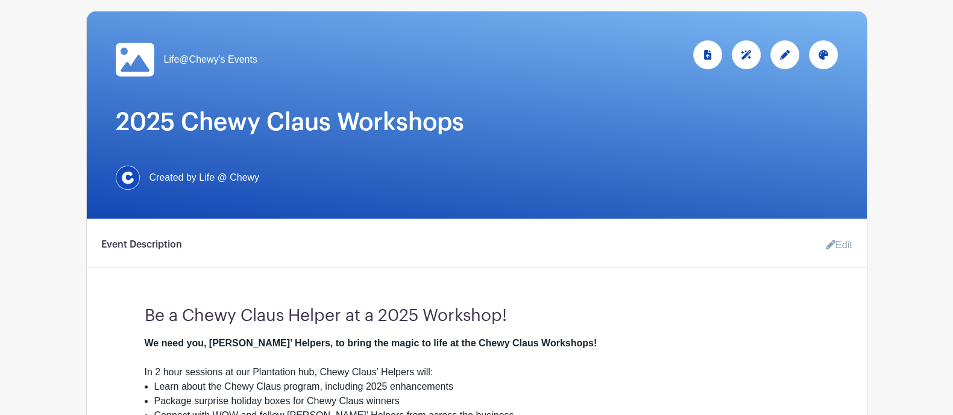
scroll to position [169, 0]
click at [784, 56] on icon at bounding box center [785, 55] width 10 height 10
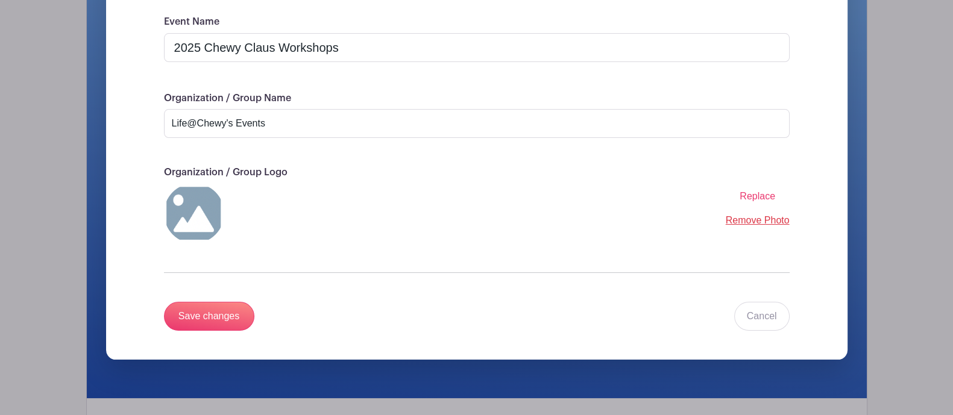
scroll to position [273, 0]
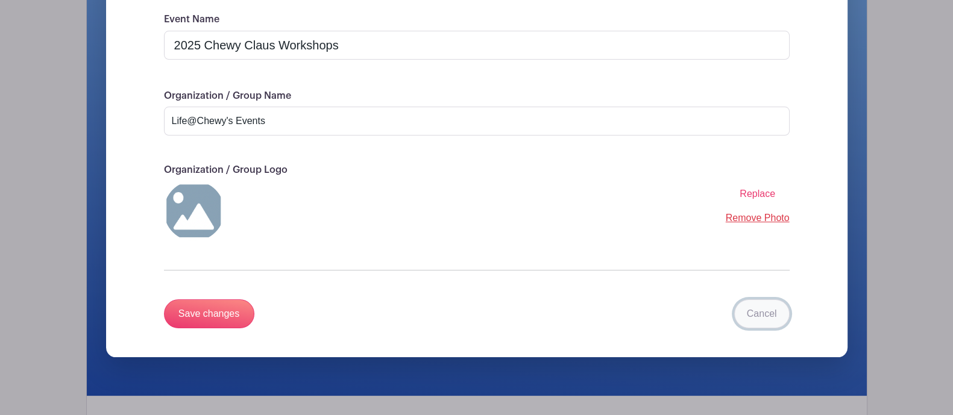
click at [749, 316] on link "Cancel" at bounding box center [761, 313] width 55 height 29
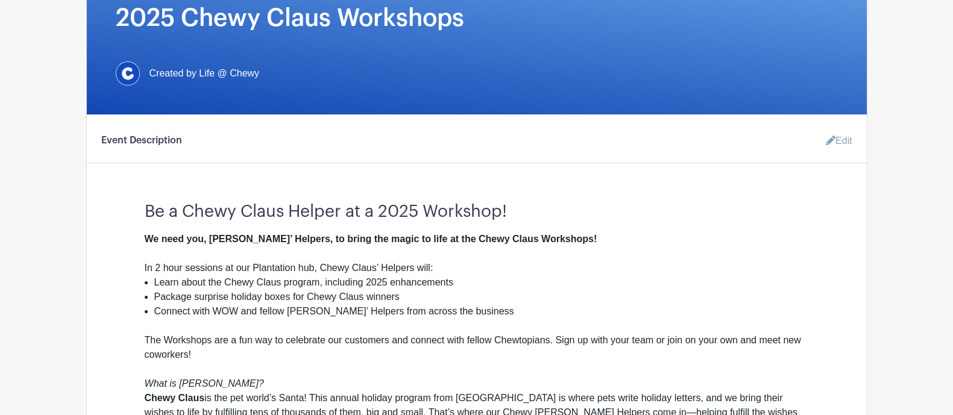
scroll to position [0, 0]
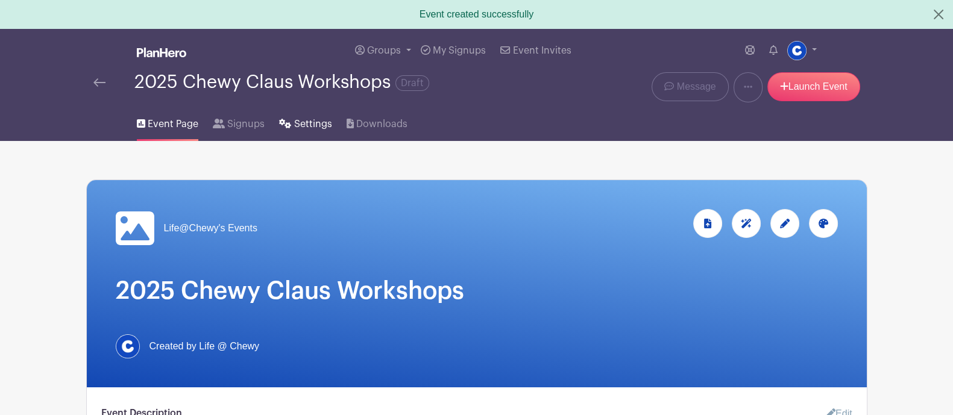
click at [311, 128] on span "Settings" at bounding box center [313, 124] width 38 height 14
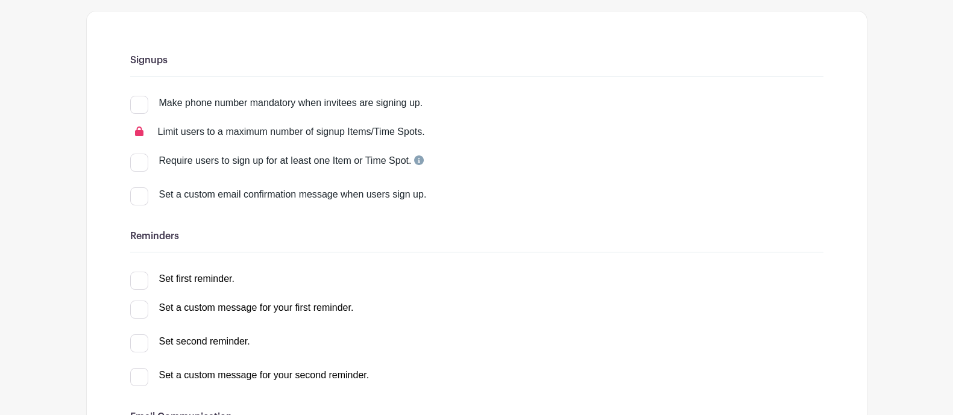
scroll to position [139, 0]
click at [142, 166] on div at bounding box center [139, 163] width 18 height 18
click at [138, 162] on input "Require users to sign up for at least one Item or Time Spot." at bounding box center [134, 158] width 8 height 8
checkbox input "true"
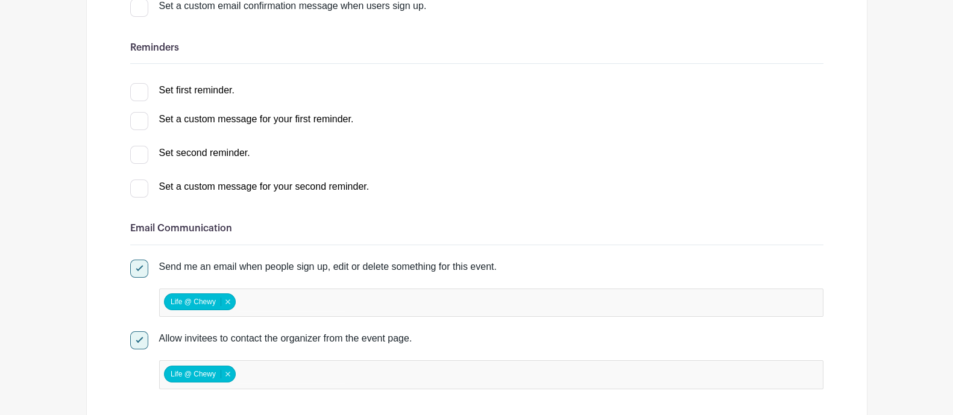
scroll to position [336, 0]
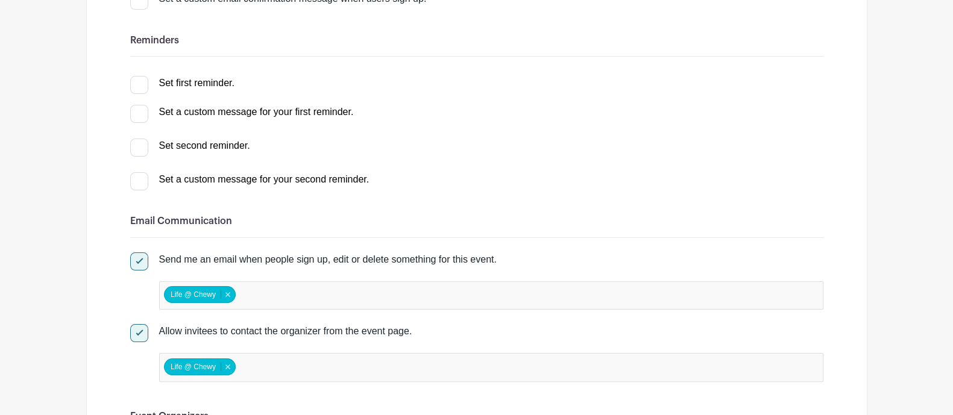
click at [134, 113] on div at bounding box center [139, 114] width 18 height 18
click at [134, 113] on input "Set a custom message for your first reminder." at bounding box center [134, 109] width 8 height 8
checkbox input "true"
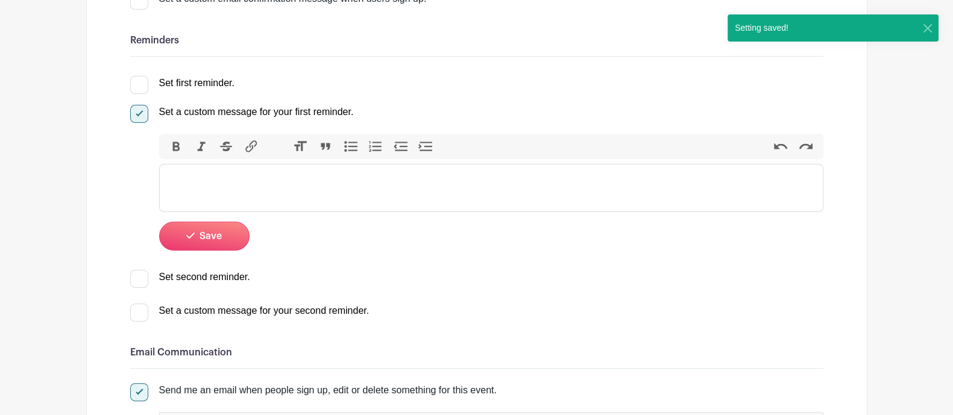
click at [134, 111] on input "Set a custom message for your first reminder." at bounding box center [134, 109] width 8 height 8
checkbox input "false"
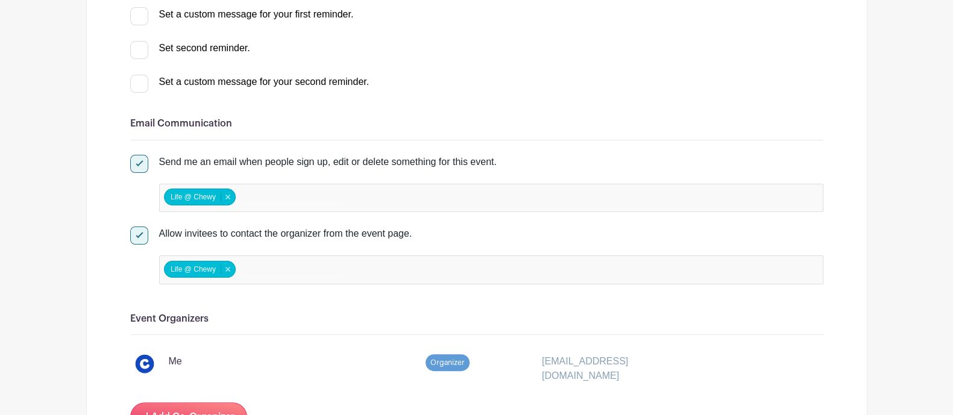
scroll to position [468, 0]
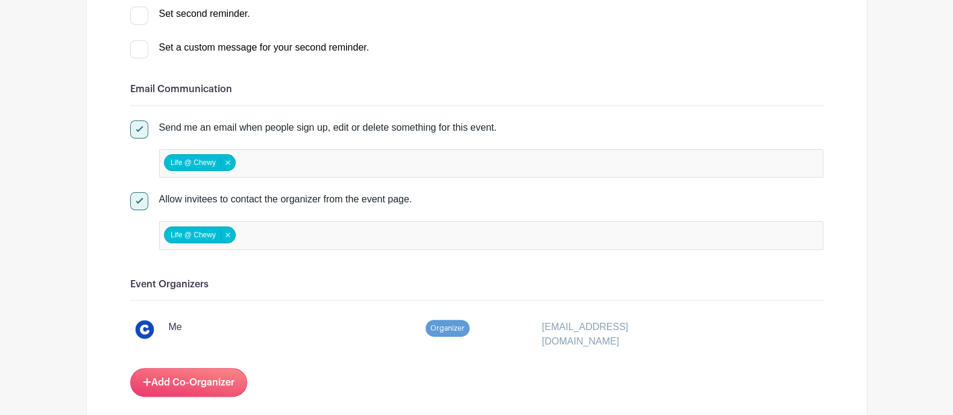
click at [142, 128] on div at bounding box center [139, 129] width 18 height 18
click at [138, 128] on input "Send me an email when people sign up, edit or delete something for this event." at bounding box center [134, 124] width 8 height 8
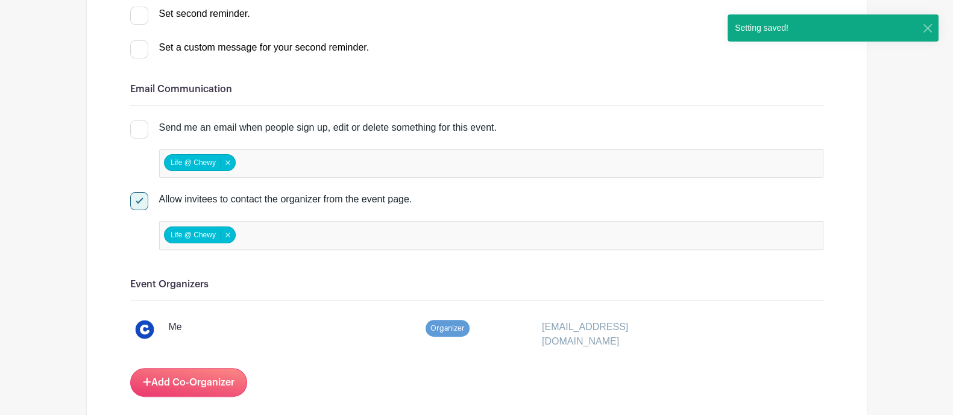
click at [139, 130] on div at bounding box center [139, 129] width 18 height 18
click at [138, 128] on input "Send me an email when people sign up, edit or delete something for this event." at bounding box center [134, 124] width 8 height 8
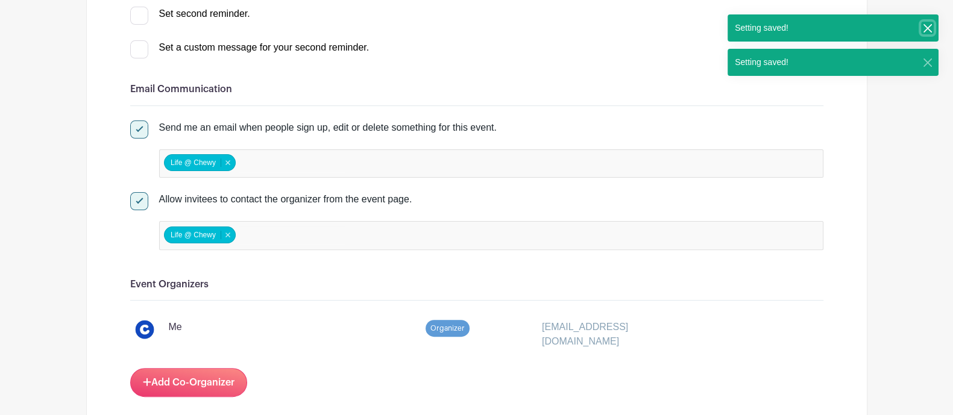
click at [928, 30] on button "Close" at bounding box center [927, 28] width 13 height 13
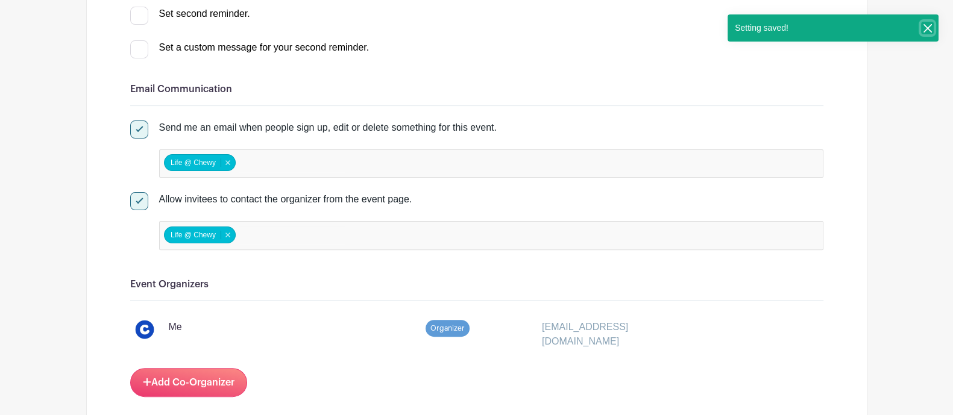
click at [928, 33] on button "Close" at bounding box center [927, 28] width 13 height 13
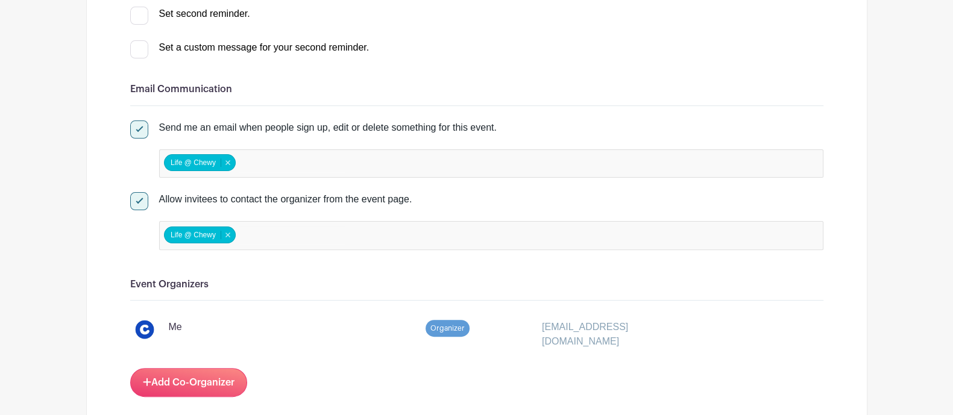
click at [142, 131] on div at bounding box center [139, 129] width 18 height 18
click at [138, 128] on input "Send me an email when people sign up, edit or delete something for this event." at bounding box center [134, 124] width 8 height 8
checkbox input "false"
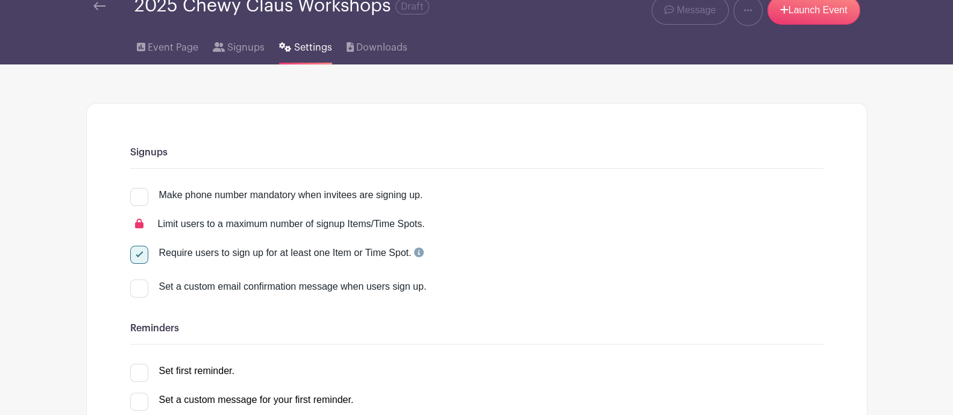
scroll to position [0, 0]
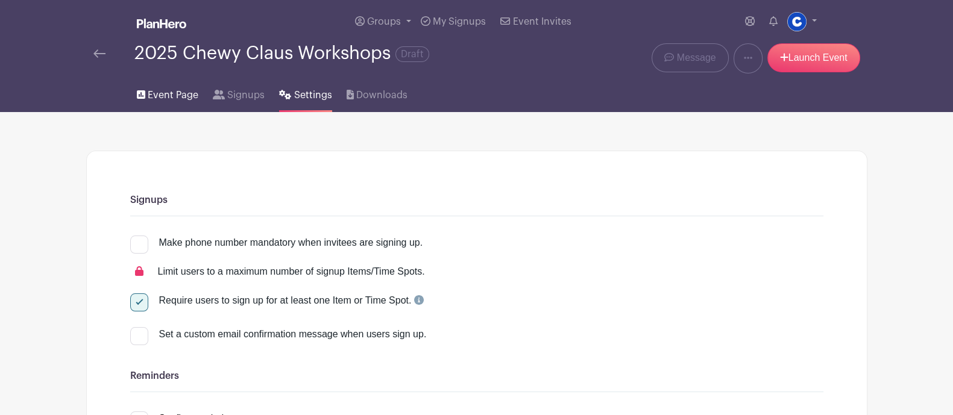
click at [188, 92] on span "Event Page" at bounding box center [173, 95] width 51 height 14
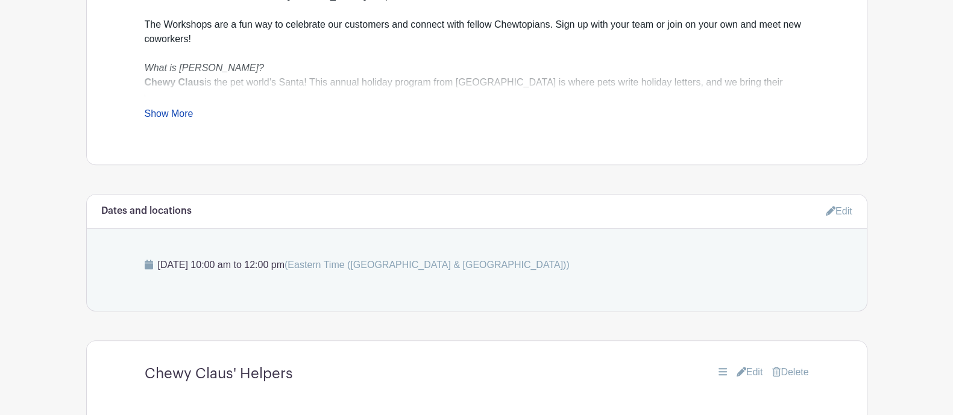
scroll to position [558, 0]
click at [845, 212] on link "Edit" at bounding box center [838, 213] width 27 height 20
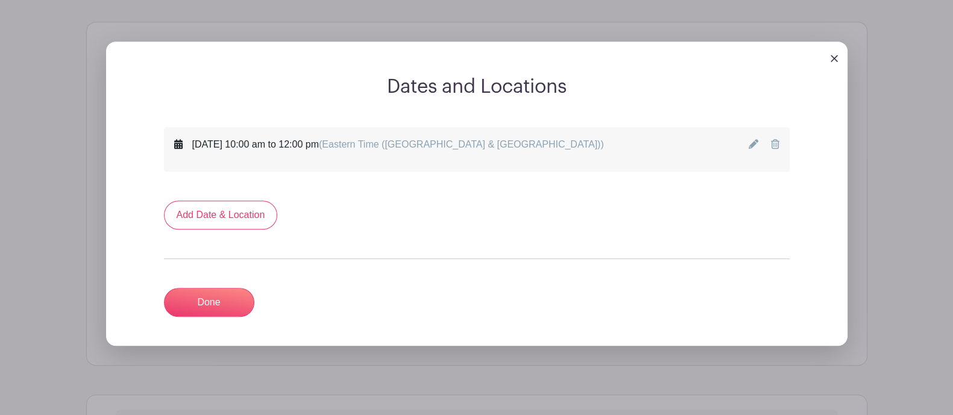
scroll to position [731, 0]
click at [252, 217] on link "Add Date & Location" at bounding box center [221, 215] width 114 height 29
select select "8"
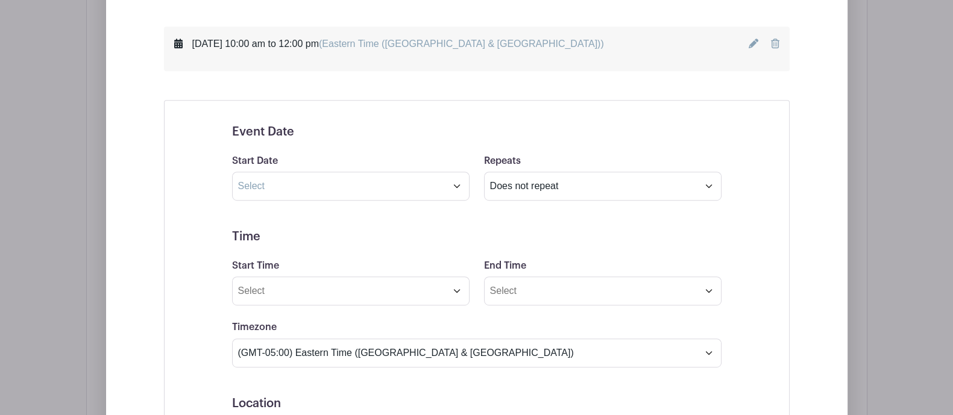
scroll to position [898, 0]
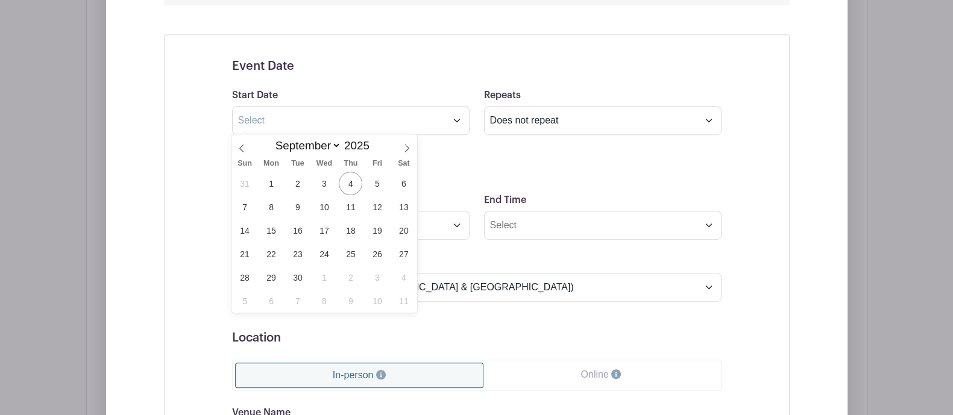
click at [723, 169] on div "Event Date Start Date Repeats Does not repeat Daily Weekly Monthly Monthly on w…" at bounding box center [476, 330] width 547 height 571
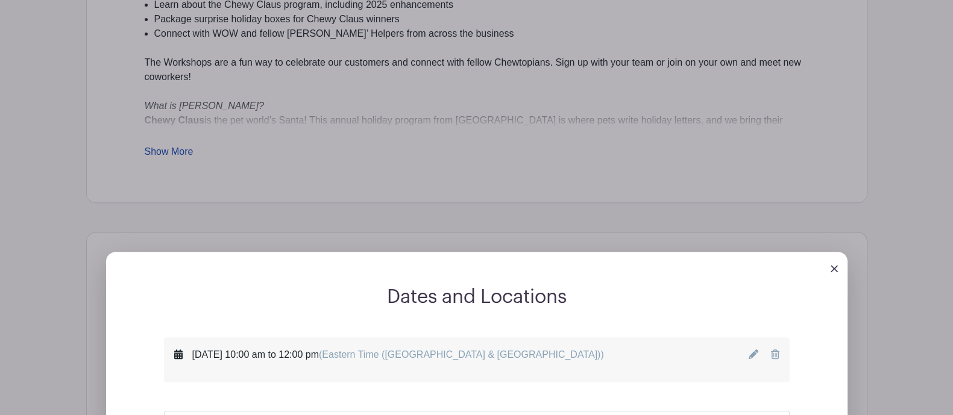
scroll to position [495, 0]
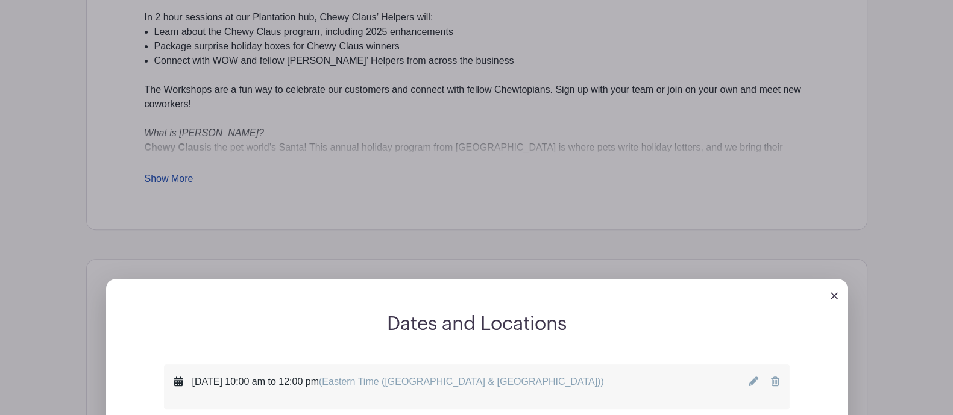
click at [835, 292] on img at bounding box center [833, 295] width 7 height 7
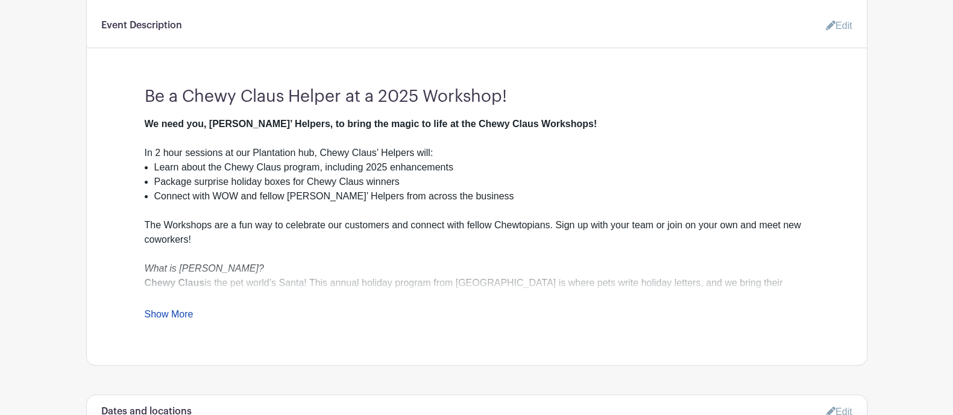
scroll to position [662, 0]
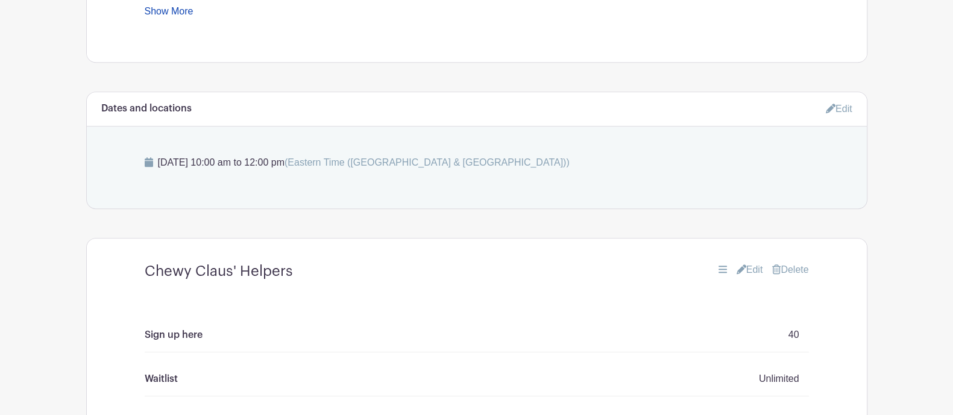
click at [845, 100] on link "Edit" at bounding box center [838, 109] width 27 height 20
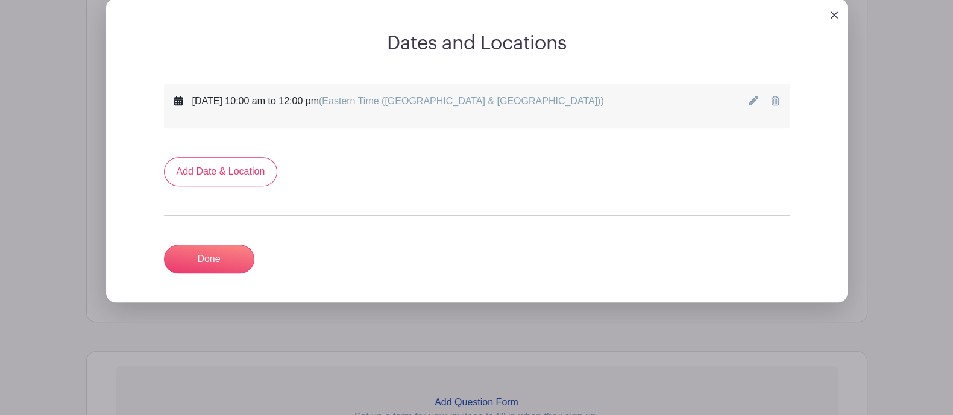
scroll to position [796, 0]
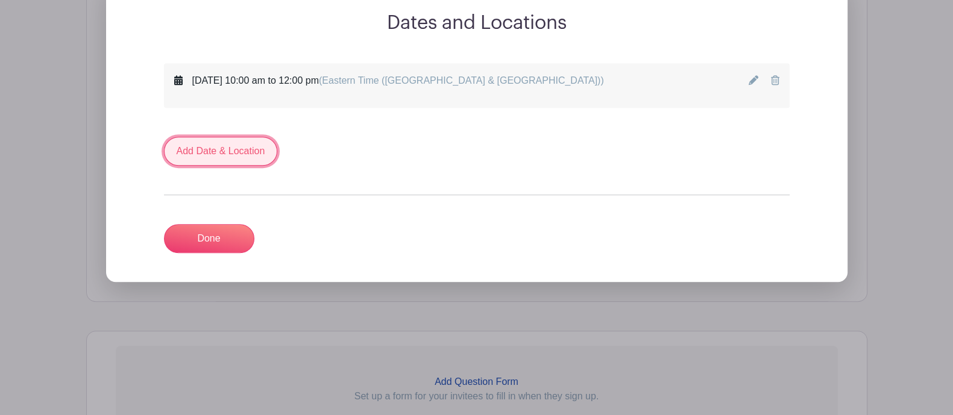
click at [194, 137] on link "Add Date & Location" at bounding box center [221, 151] width 114 height 29
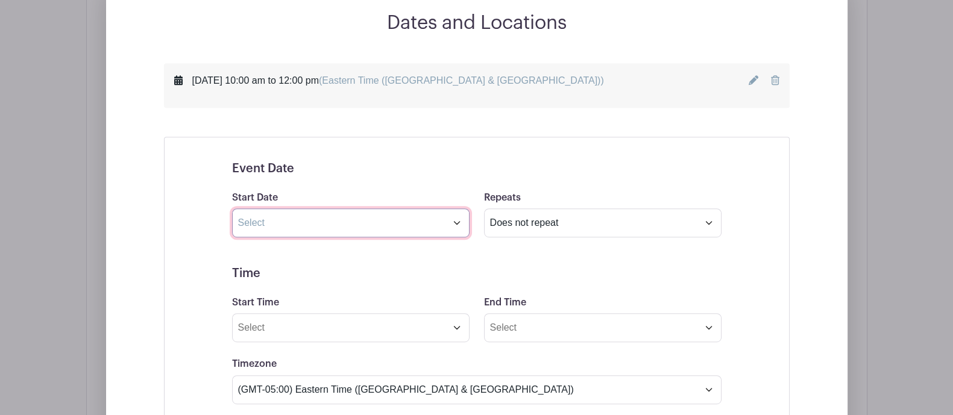
click at [255, 218] on input "text" at bounding box center [350, 222] width 237 height 29
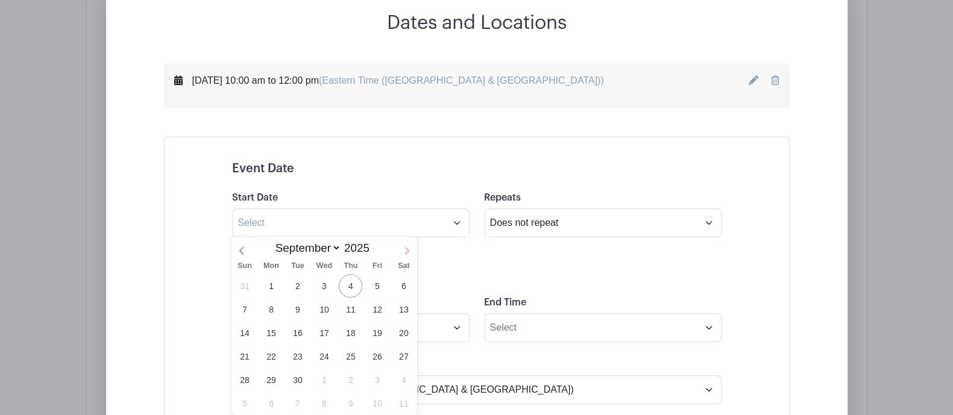
click at [407, 251] on icon at bounding box center [407, 251] width 4 height 8
select select "9"
click at [270, 333] on span "13" at bounding box center [270, 332] width 23 height 23
type input "[DATE]"
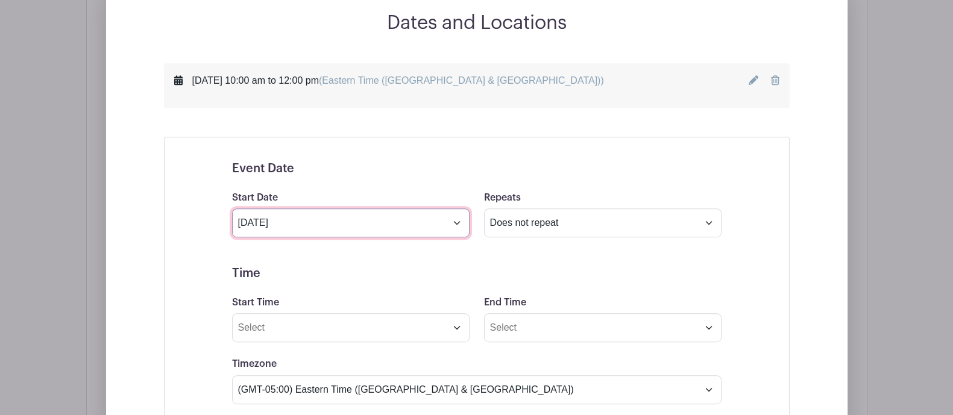
scroll to position [888, 0]
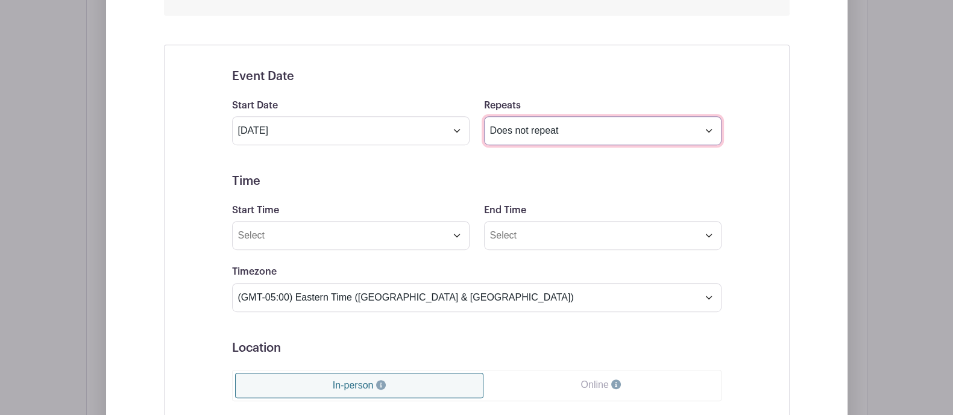
click at [535, 133] on select "Does not repeat Daily Weekly Monthly on day 13 Monthly on the second [DATE] Oth…" at bounding box center [602, 130] width 237 height 29
select select "daily"
click at [484, 116] on select "Does not repeat Daily Weekly Monthly on day 13 Monthly on the second [DATE] Oth…" at bounding box center [602, 130] width 237 height 29
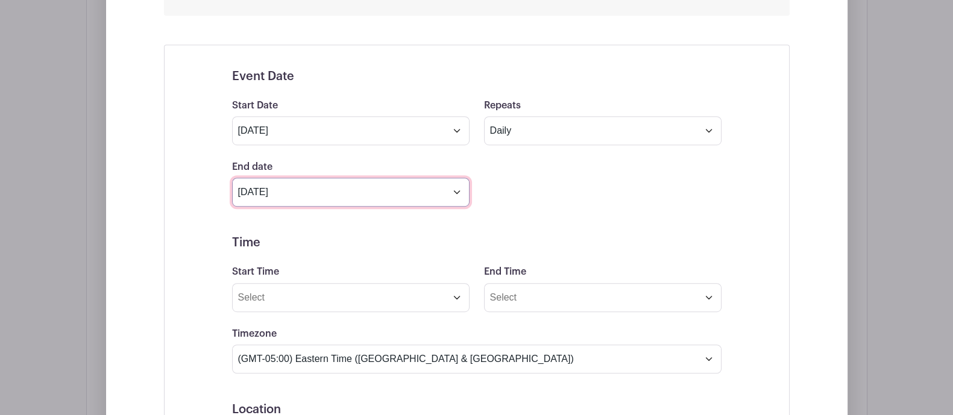
click at [391, 190] on input "[DATE]" at bounding box center [350, 192] width 237 height 29
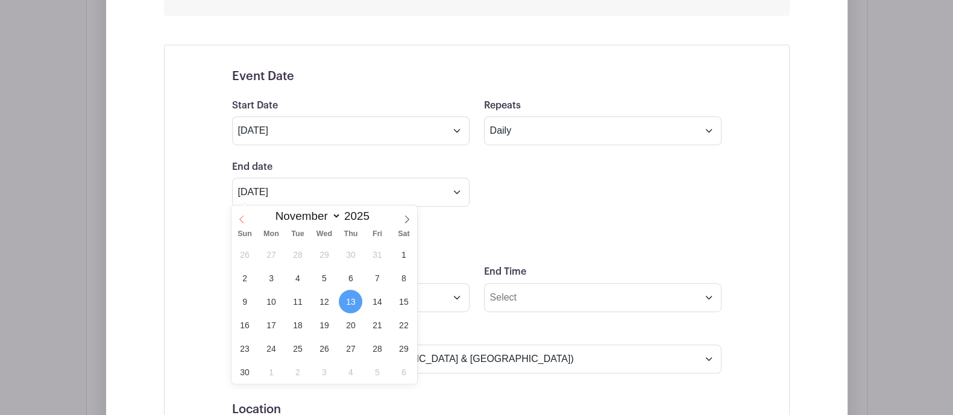
click at [236, 216] on span at bounding box center [241, 215] width 20 height 20
select select "9"
click at [378, 302] on span "17" at bounding box center [376, 301] width 23 height 23
type input "[DATE]"
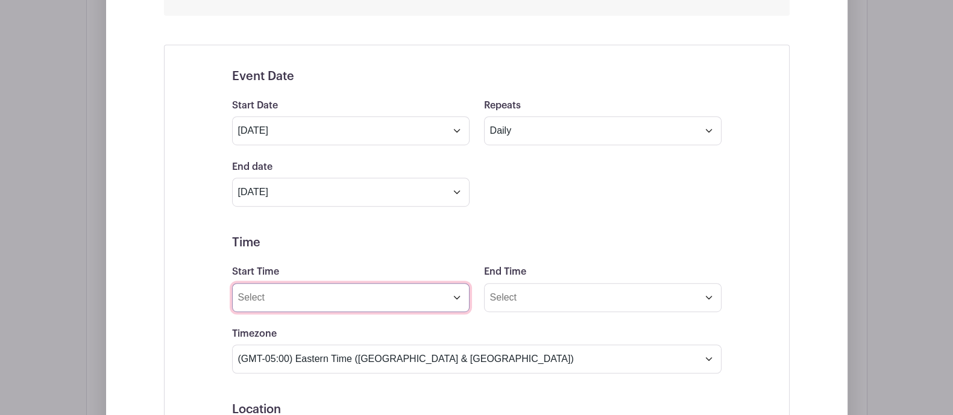
click at [302, 292] on input "Start Time" at bounding box center [350, 297] width 237 height 29
type input "3:17 PM"
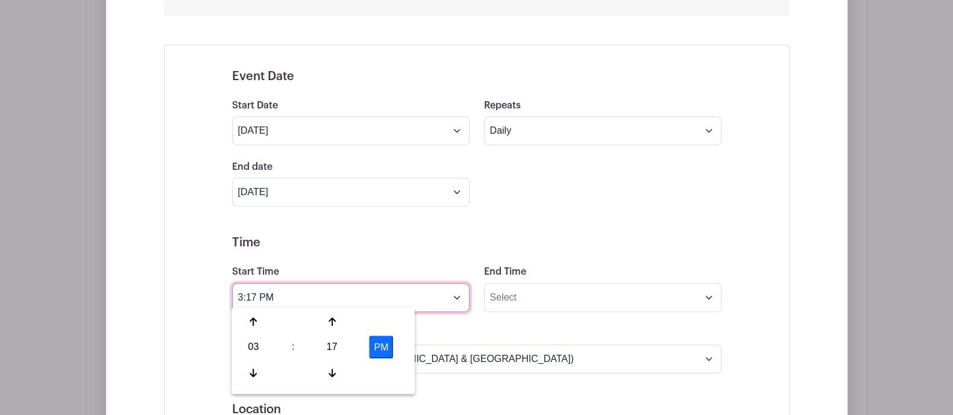
drag, startPoint x: 256, startPoint y: 291, endPoint x: 116, endPoint y: 269, distance: 141.5
click at [116, 269] on div "Dates and Locations [DATE] 10:00 am to 12:00 pm (Eastern Time ([GEOGRAPHIC_DATA…" at bounding box center [476, 323] width 741 height 808
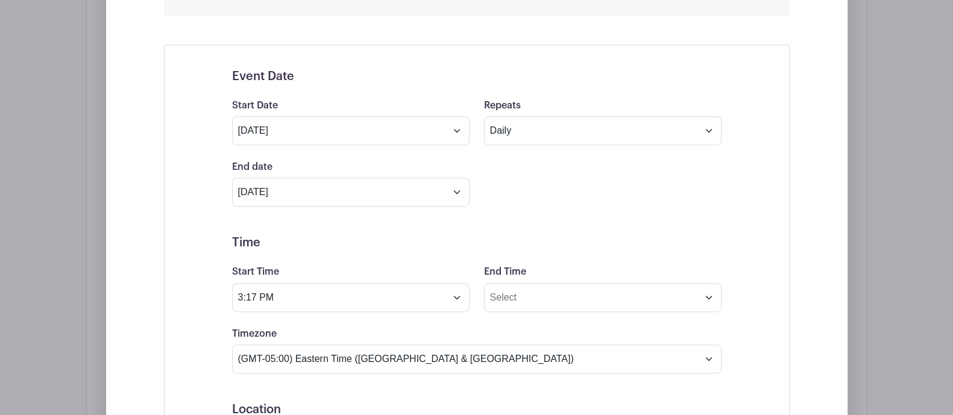
click at [116, 269] on div "Dates and Locations [DATE] 10:00 am to 12:00 pm (Eastern Time ([GEOGRAPHIC_DATA…" at bounding box center [476, 323] width 741 height 808
click at [265, 286] on input "3:17 PM" at bounding box center [350, 297] width 237 height 29
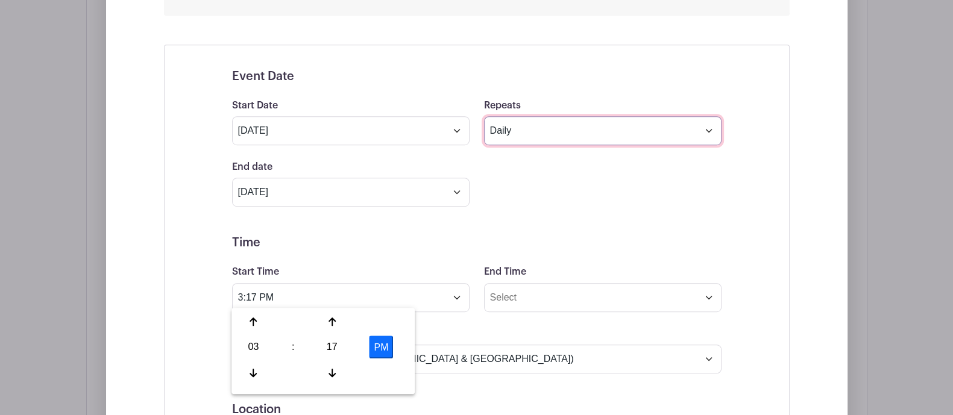
click at [509, 141] on select "Does not repeat Daily Weekly Monthly on day 13 Monthly on the second [DATE] Oth…" at bounding box center [602, 130] width 237 height 29
select select "once"
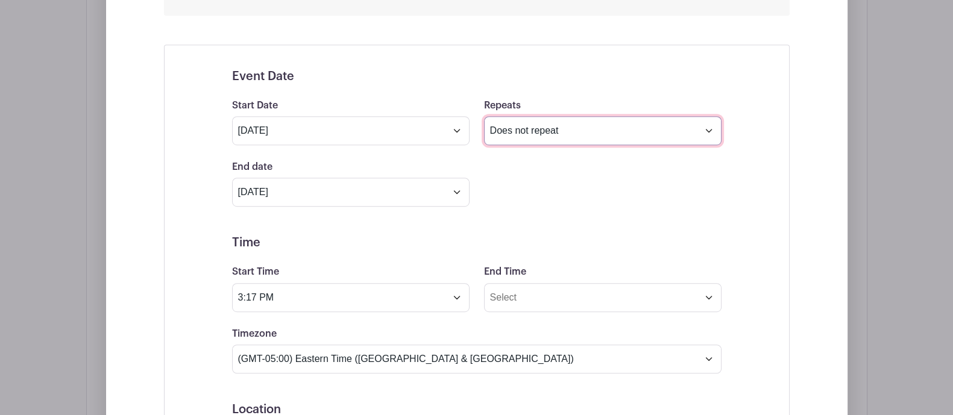
click at [484, 116] on select "Does not repeat Daily Weekly Monthly on day 13 Monthly on the second [DATE] Oth…" at bounding box center [602, 130] width 237 height 29
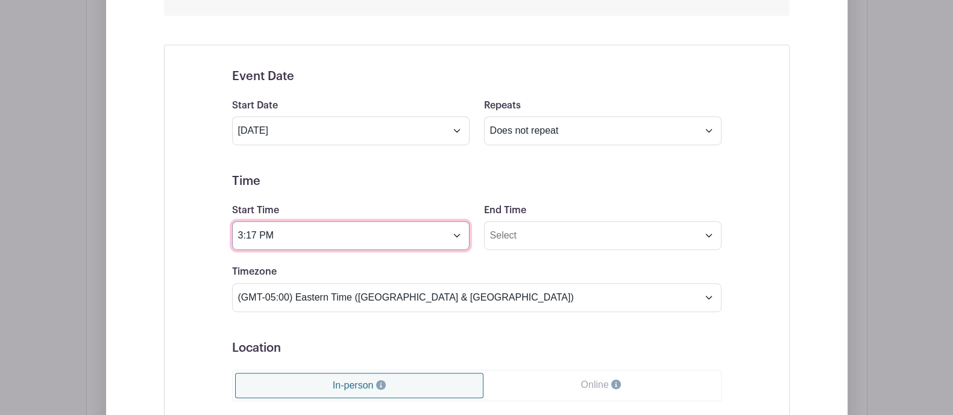
click at [307, 221] on input "3:17 PM" at bounding box center [350, 235] width 237 height 29
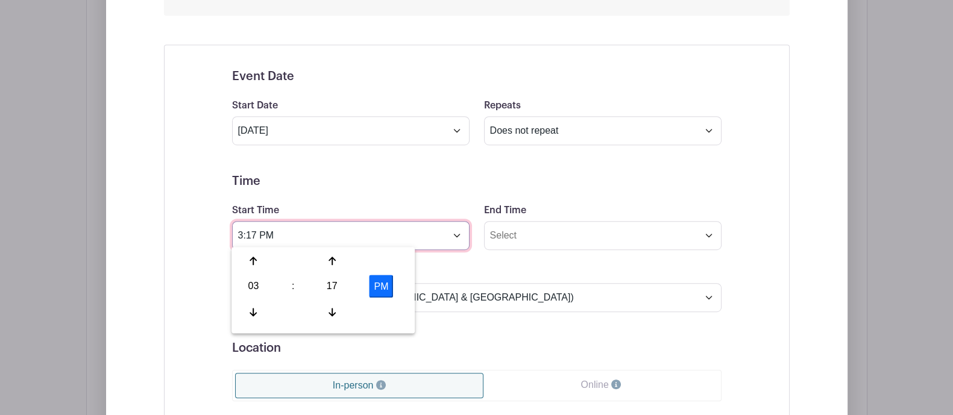
drag, startPoint x: 257, startPoint y: 233, endPoint x: 144, endPoint y: 231, distance: 113.3
click at [144, 231] on div "[DATE] 10:00 am to 12:00 pm (Eastern Time ([GEOGRAPHIC_DATA] & [GEOGRAPHIC_DATA…" at bounding box center [476, 303] width 683 height 665
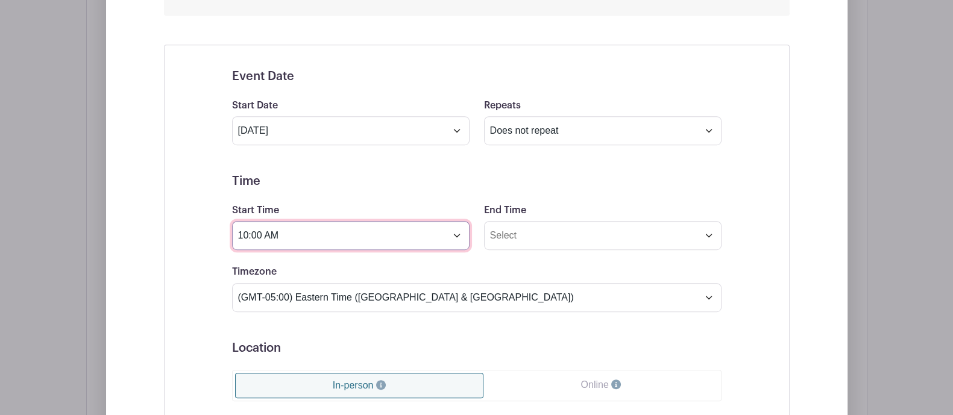
type input "10:00 AM"
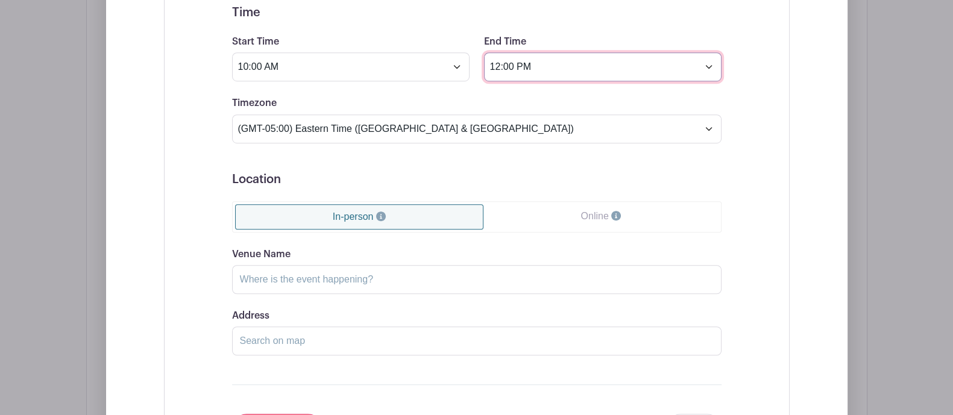
scroll to position [1057, 0]
type input "12:00 PM"
click at [343, 283] on input "Venue Name" at bounding box center [476, 279] width 489 height 29
type input "F"
type input "c"
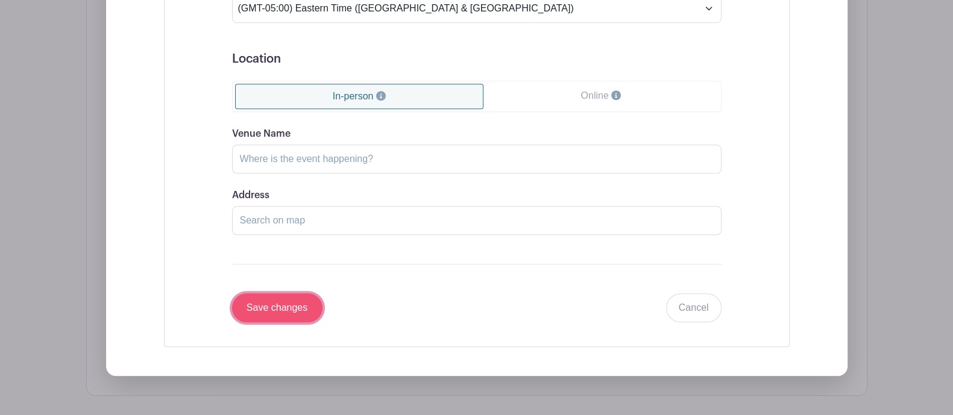
click at [269, 305] on input "Save changes" at bounding box center [277, 307] width 90 height 29
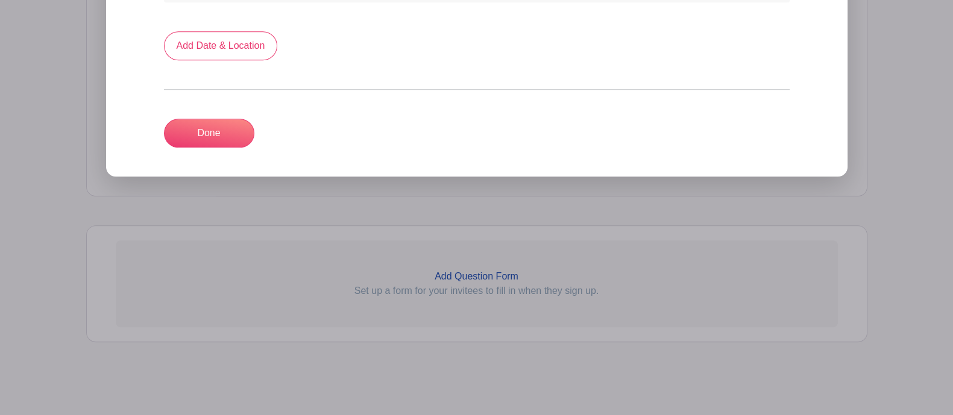
scroll to position [812, 0]
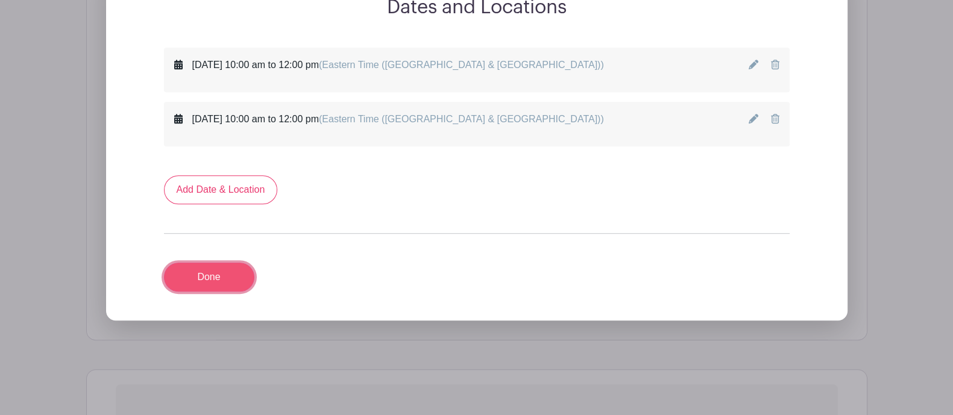
click at [229, 276] on link "Done" at bounding box center [209, 277] width 90 height 29
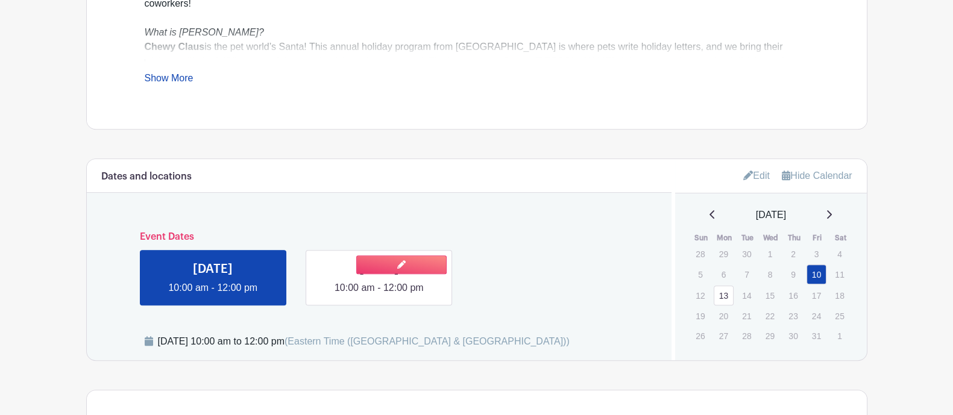
scroll to position [594, 0]
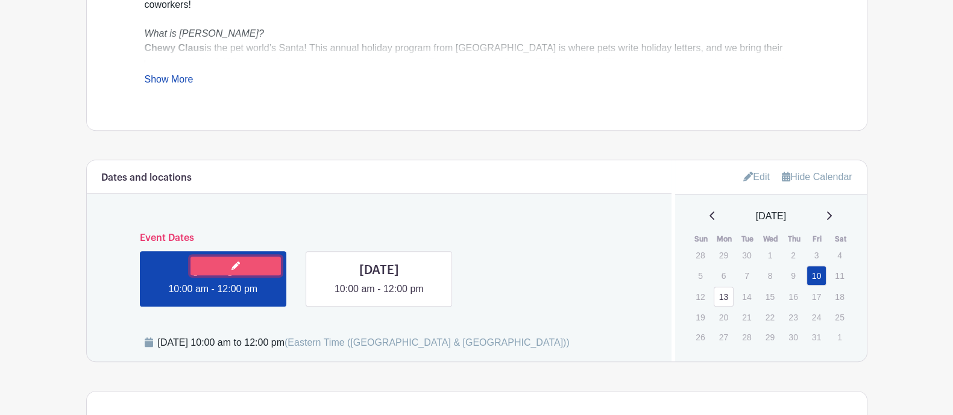
click at [258, 264] on link at bounding box center [235, 266] width 90 height 19
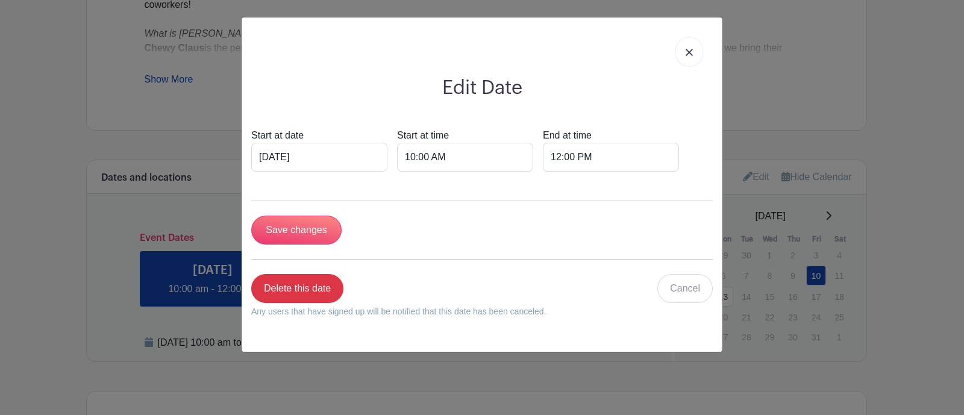
click at [693, 55] on link at bounding box center [689, 52] width 28 height 30
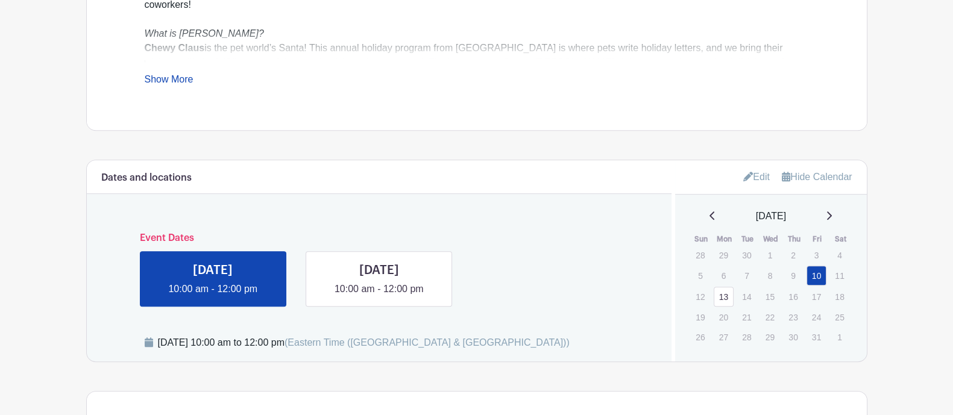
click at [752, 175] on link "Edit" at bounding box center [756, 177] width 27 height 20
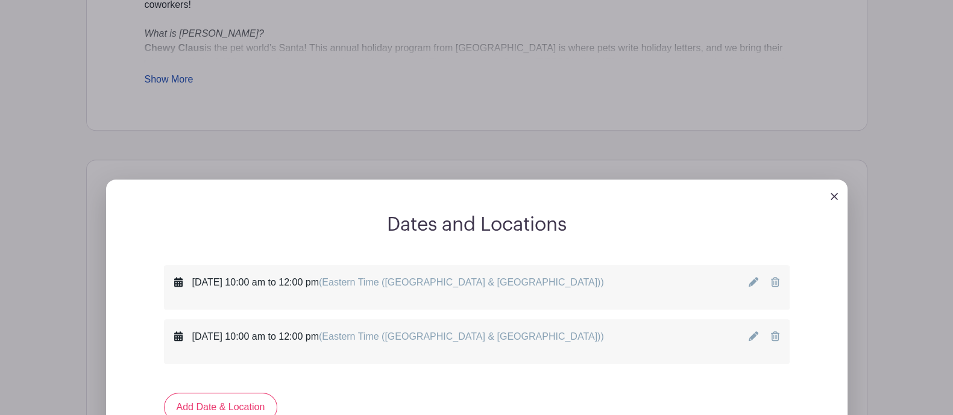
scroll to position [699, 0]
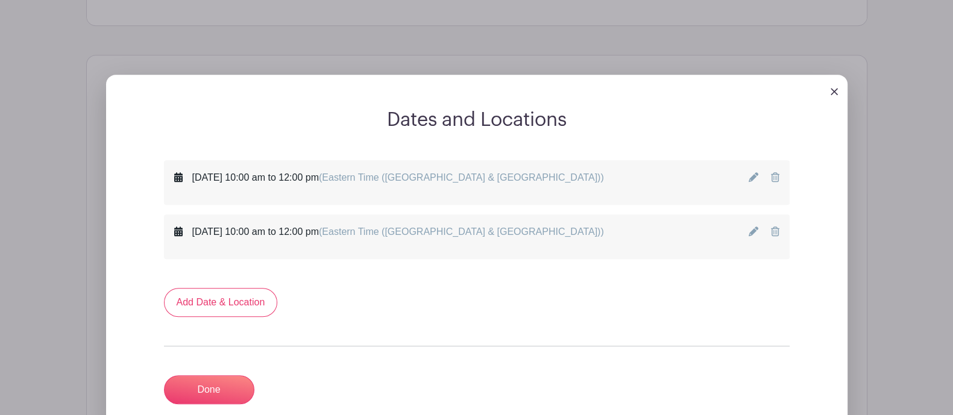
click at [749, 178] on icon at bounding box center [753, 177] width 10 height 10
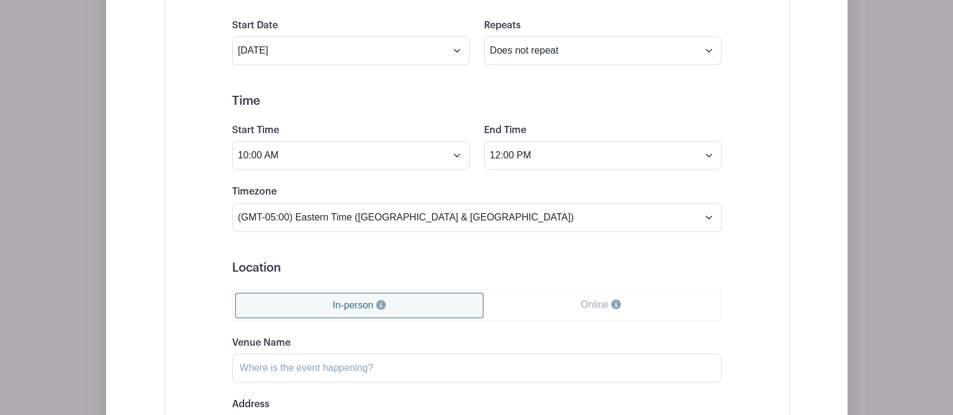
scroll to position [980, 0]
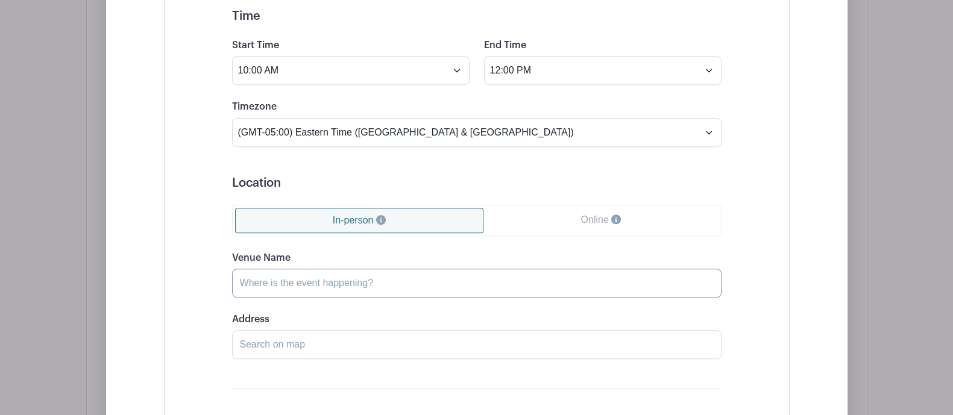
click at [286, 284] on input "Venue Name" at bounding box center [476, 283] width 489 height 29
type input "7"
type input "C"
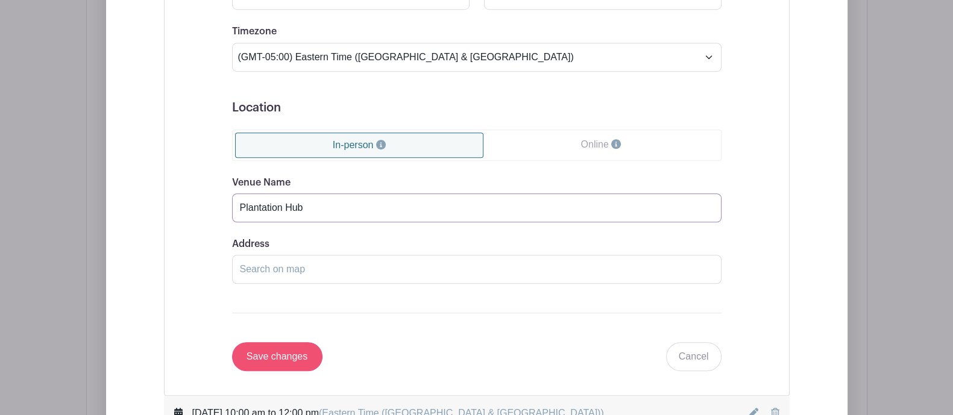
type input "Plantation Hub"
click at [265, 352] on input "Save changes" at bounding box center [277, 356] width 90 height 29
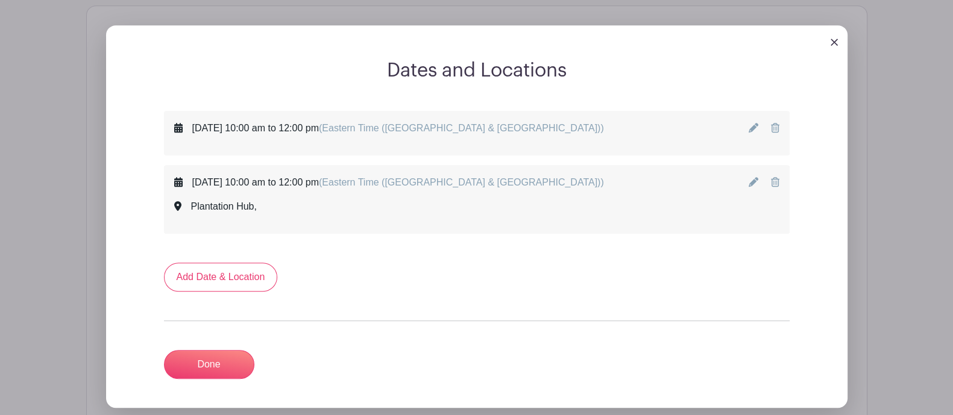
scroll to position [746, 0]
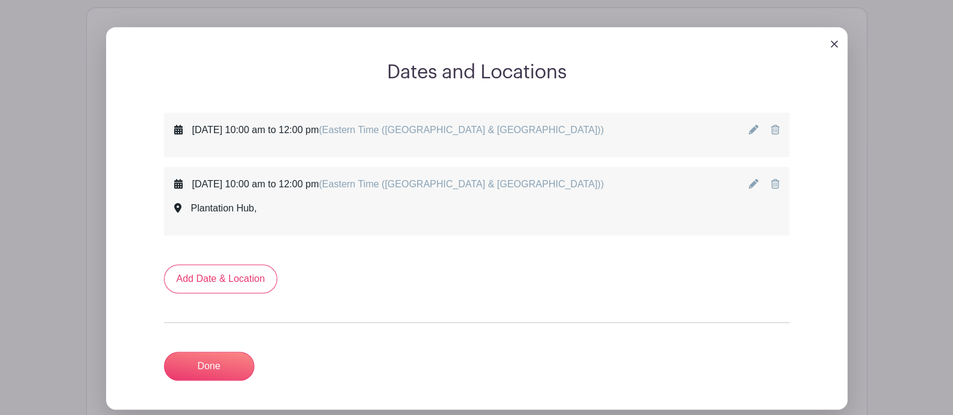
click at [756, 127] on icon at bounding box center [753, 130] width 10 height 10
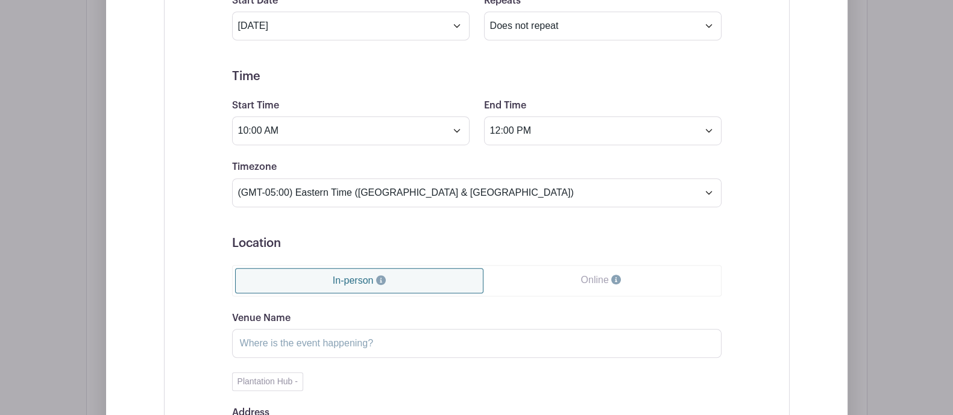
scroll to position [918, 0]
click at [310, 360] on div "Venue Name Plantation Hub - Address Drag & Drop the marker above to fine tune t…" at bounding box center [476, 383] width 489 height 142
click at [307, 346] on input "Venue Name" at bounding box center [476, 344] width 489 height 29
click at [286, 374] on button "Plantation Hub -" at bounding box center [267, 383] width 71 height 19
type input "Plantation Hub"
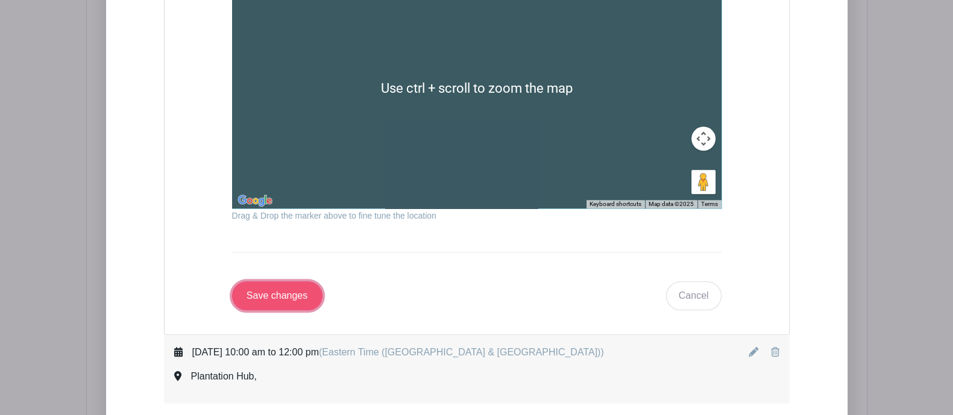
click at [296, 292] on input "Save changes" at bounding box center [277, 295] width 90 height 29
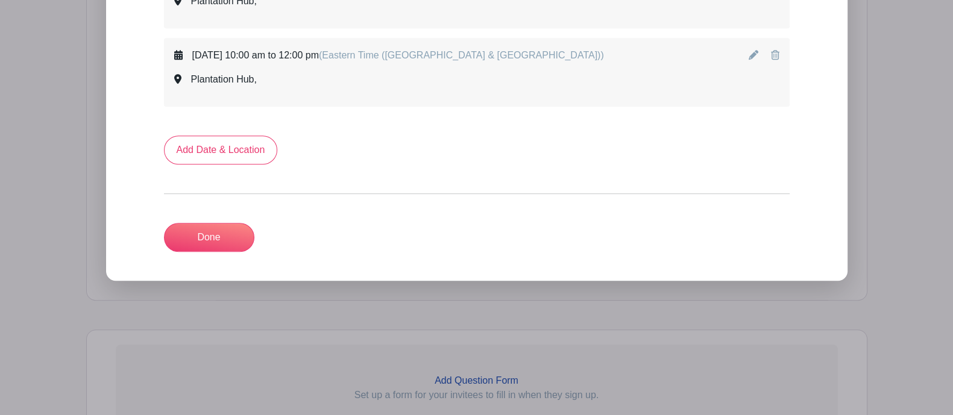
scroll to position [806, 0]
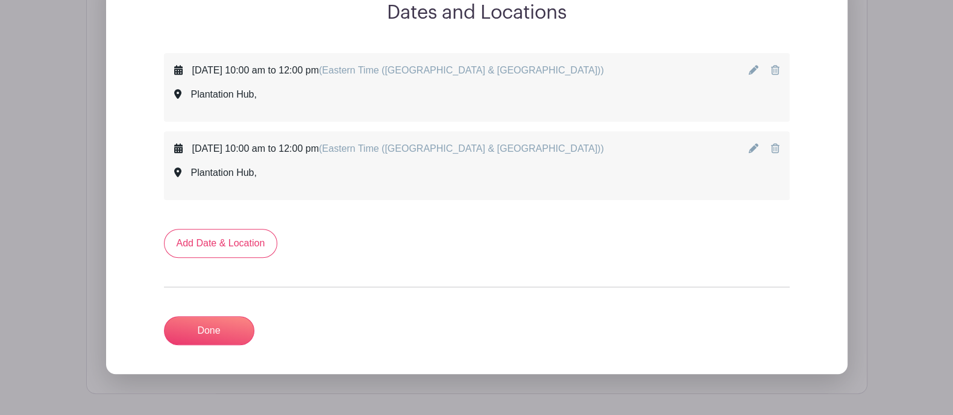
click at [751, 66] on icon at bounding box center [753, 70] width 10 height 10
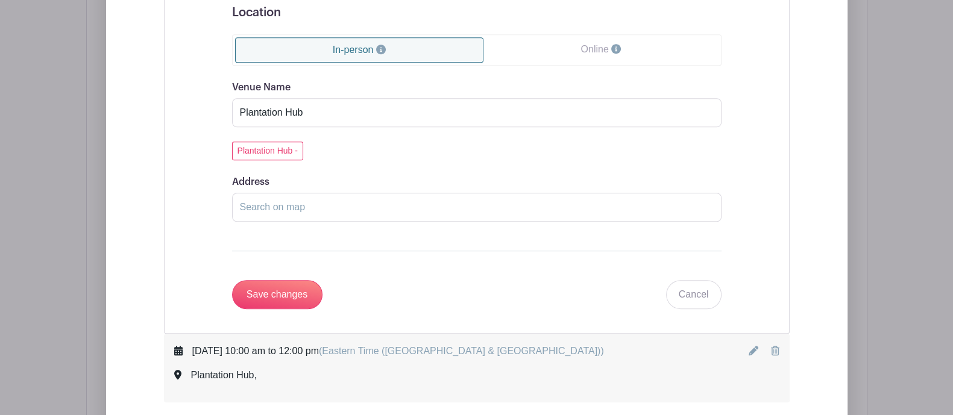
scroll to position [1151, 0]
click at [252, 98] on input "Plantation Hub" at bounding box center [476, 112] width 489 height 29
type input "Boston Hub"
click at [278, 281] on input "Save changes" at bounding box center [277, 294] width 90 height 29
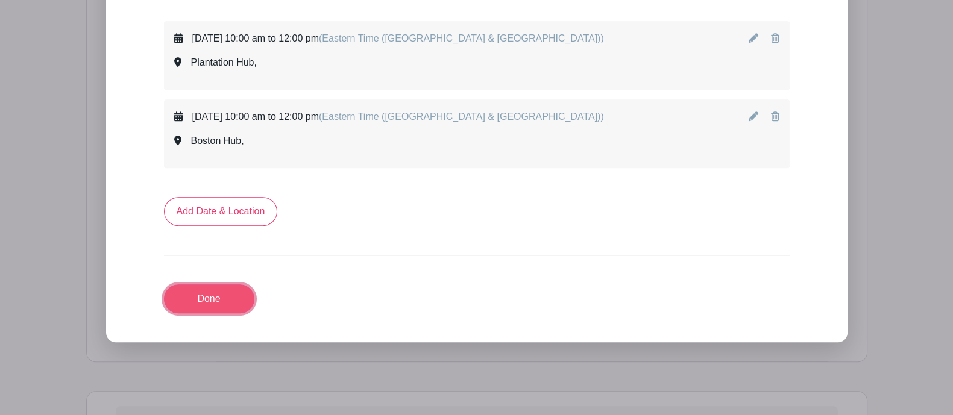
click at [214, 293] on link "Done" at bounding box center [209, 298] width 90 height 29
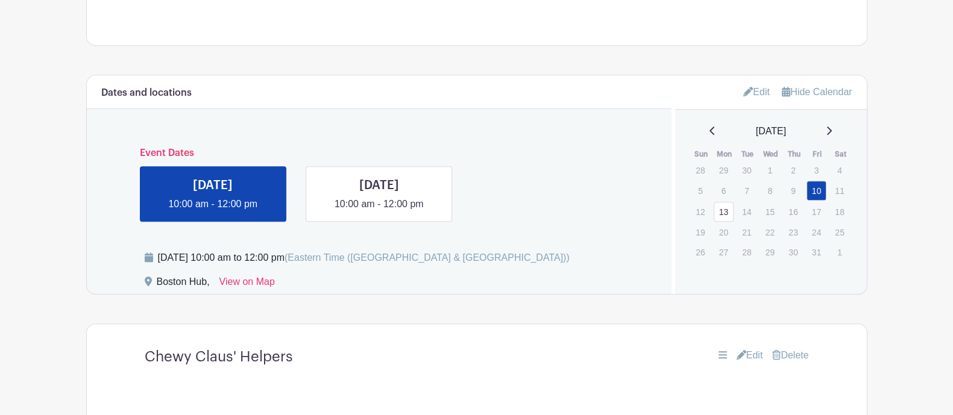
scroll to position [678, 0]
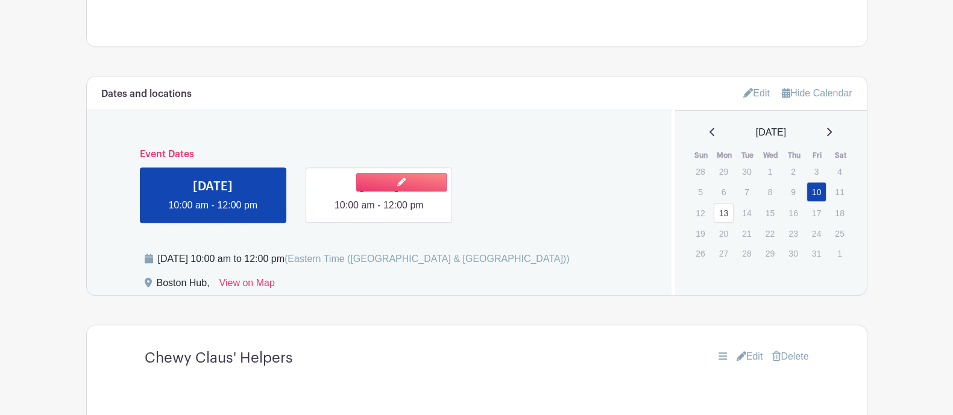
click at [379, 213] on link at bounding box center [379, 213] width 0 height 0
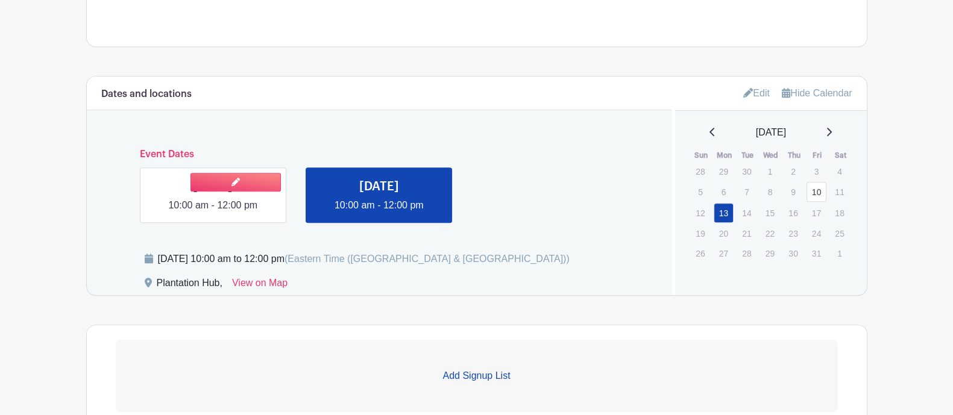
click at [213, 213] on link at bounding box center [213, 213] width 0 height 0
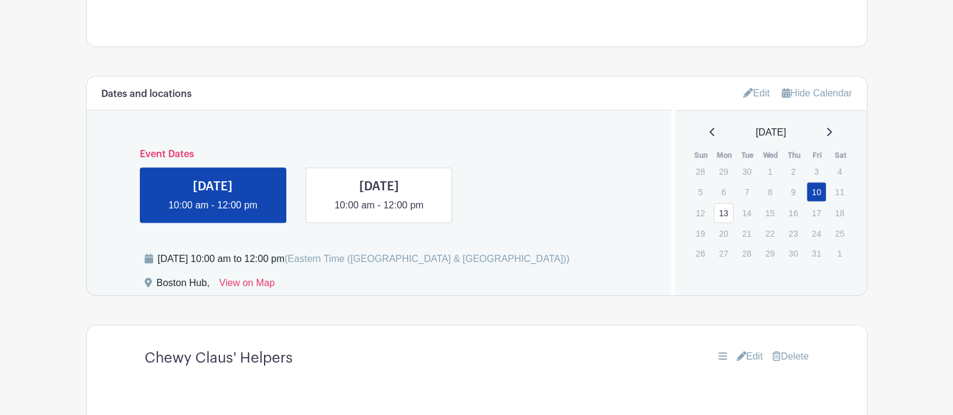
click at [748, 88] on link "Edit" at bounding box center [756, 93] width 27 height 20
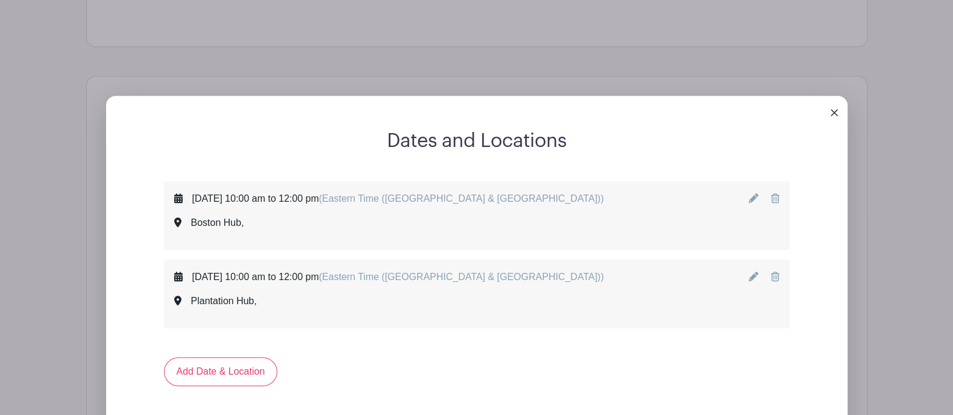
click at [747, 198] on div "[DATE] 10:00 am to 12:00 pm (Eastern Time ([GEOGRAPHIC_DATA] & [GEOGRAPHIC_DATA…" at bounding box center [476, 216] width 605 height 48
click at [748, 197] on icon at bounding box center [753, 198] width 10 height 10
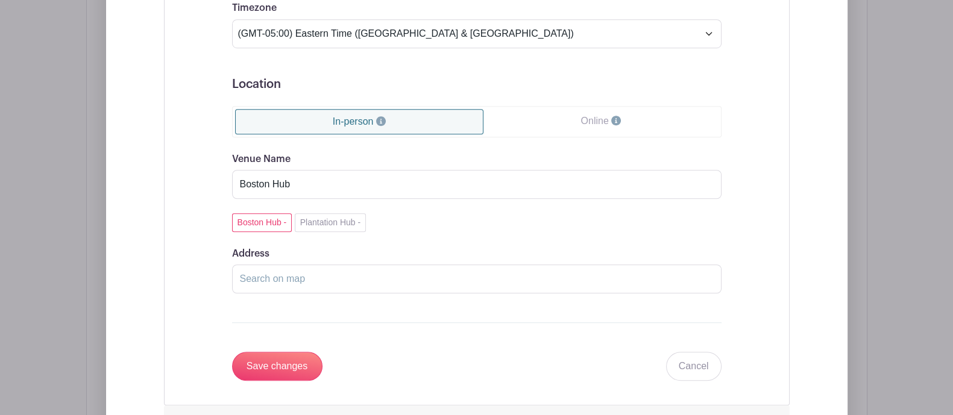
scroll to position [1080, 0]
click at [260, 171] on input "Boston Hub" at bounding box center [476, 182] width 489 height 29
click at [308, 218] on button "Plantation Hub -" at bounding box center [330, 220] width 71 height 19
type input "Plantation Hub"
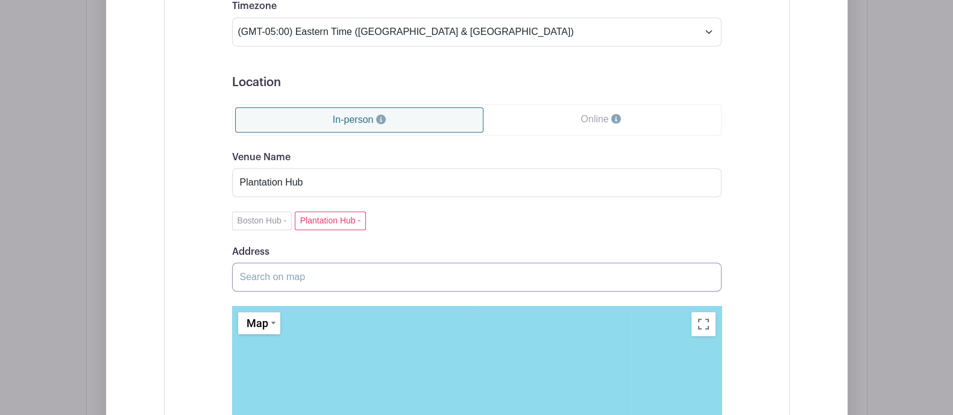
click at [267, 274] on input "Address" at bounding box center [476, 277] width 489 height 29
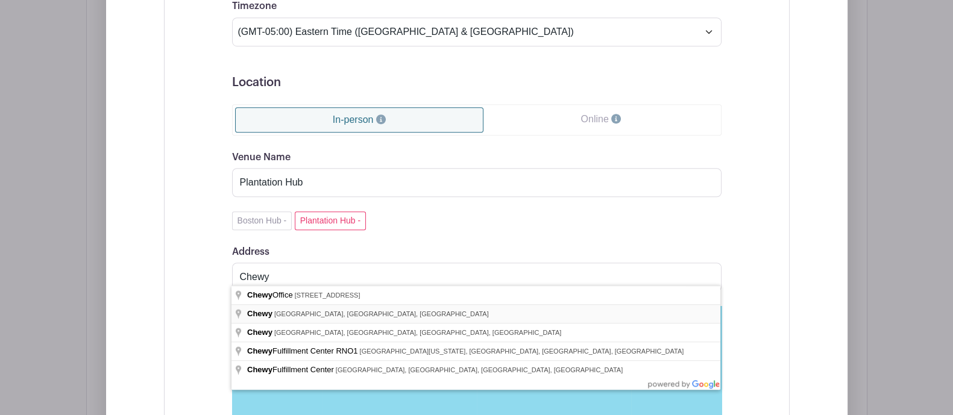
type input "Chewy, [GEOGRAPHIC_DATA], [GEOGRAPHIC_DATA], [GEOGRAPHIC_DATA]"
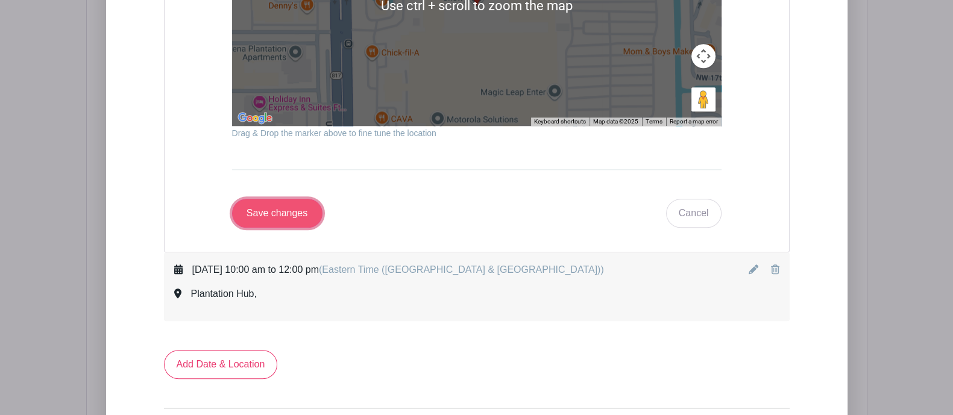
click at [282, 199] on input "Save changes" at bounding box center [277, 213] width 90 height 29
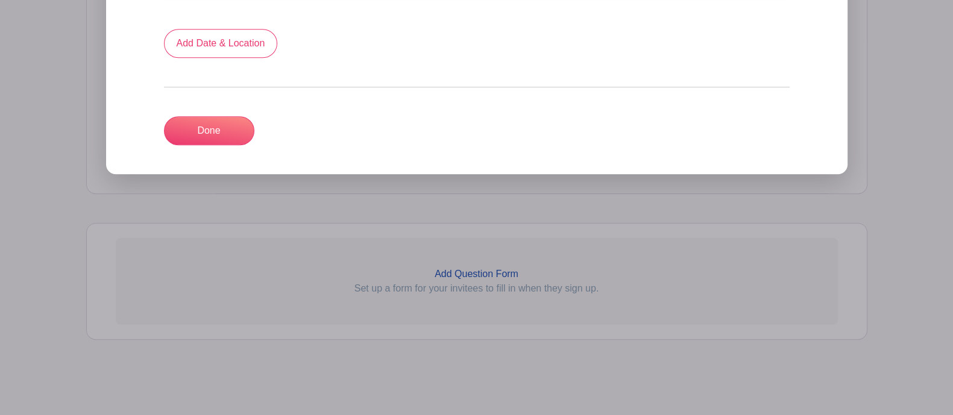
scroll to position [613, 0]
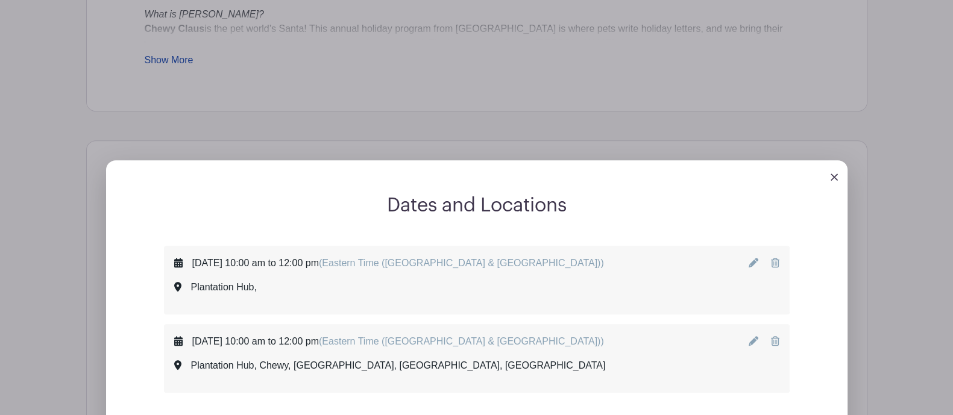
click at [749, 260] on icon at bounding box center [753, 263] width 10 height 10
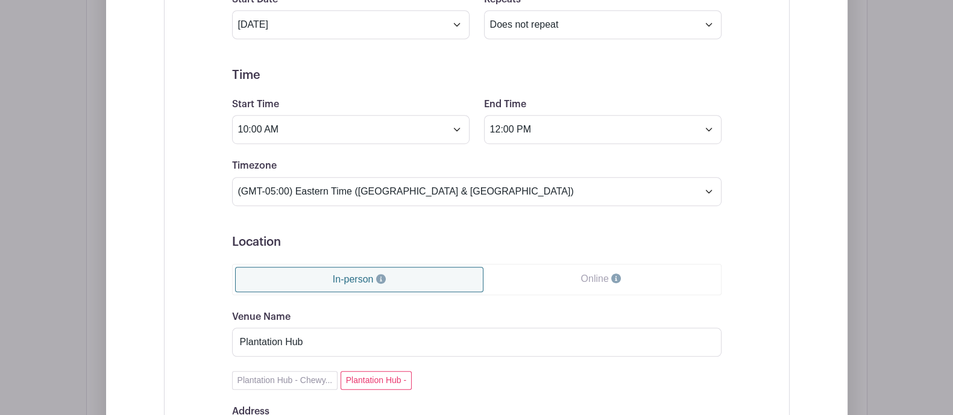
scroll to position [976, 0]
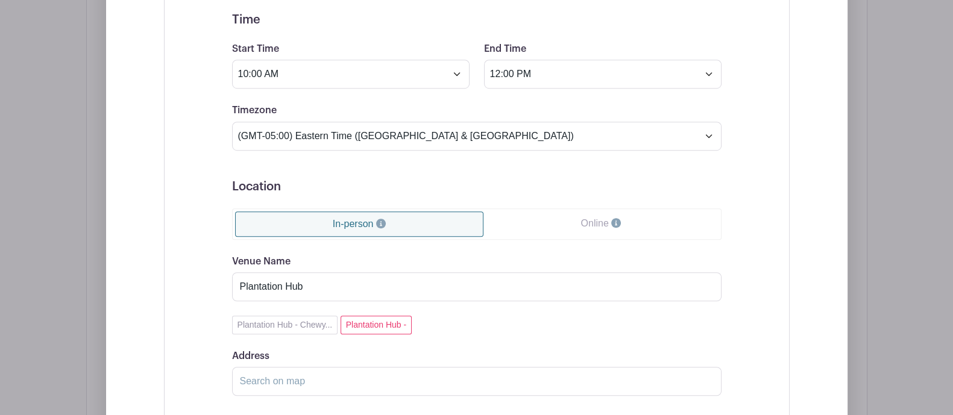
click at [300, 331] on div "Venue Name Plantation Hub Plantation Hub - Chewy... Plantation Hub - Address Dr…" at bounding box center [476, 325] width 489 height 142
click at [301, 330] on div "Venue Name Plantation Hub Plantation Hub - Chewy... Plantation Hub - Address Dr…" at bounding box center [476, 325] width 489 height 142
click at [295, 327] on button "Plantation Hub - Chewy..." at bounding box center [285, 325] width 106 height 19
type input "Chewy, [GEOGRAPHIC_DATA], [GEOGRAPHIC_DATA], [GEOGRAPHIC_DATA]"
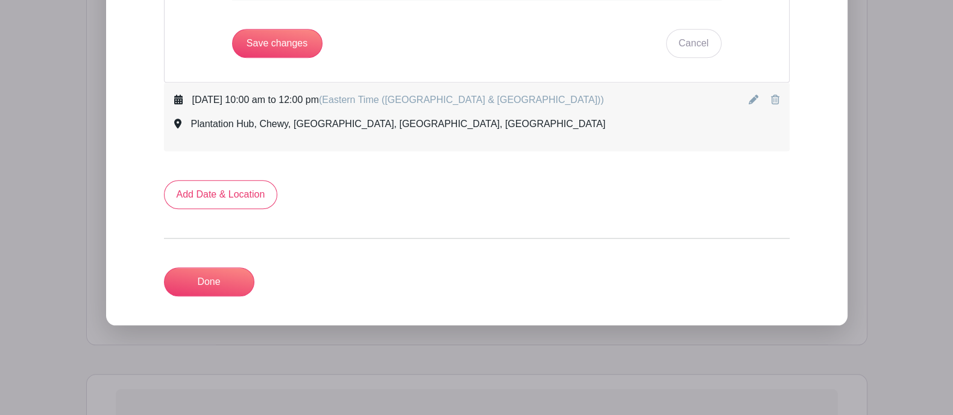
scroll to position [1680, 0]
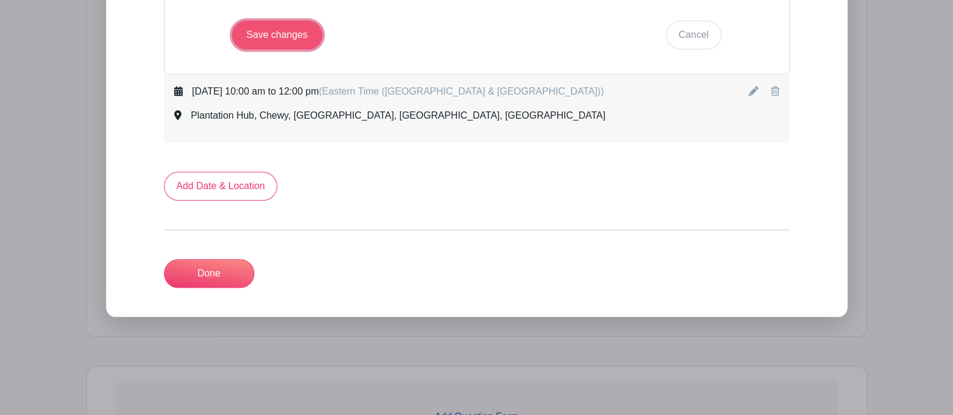
click at [265, 25] on input "Save changes" at bounding box center [277, 34] width 90 height 29
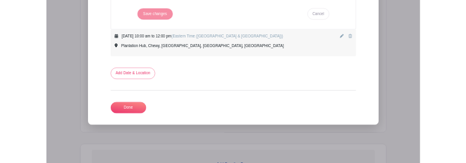
scroll to position [792, 0]
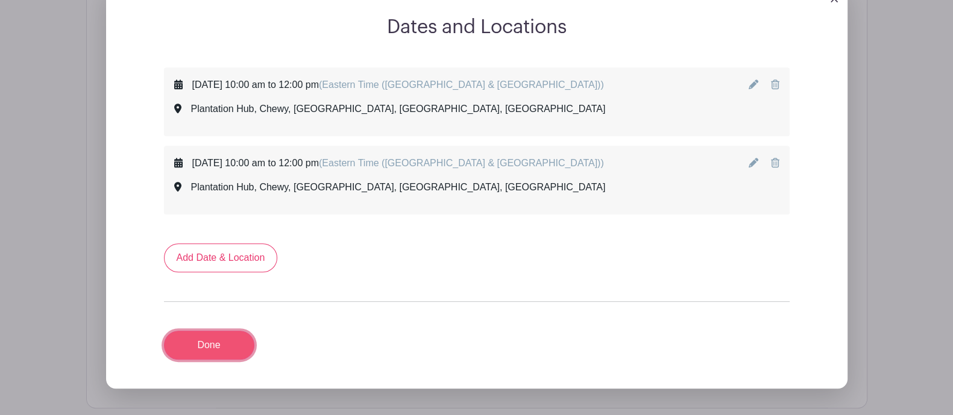
click at [214, 351] on link "Done" at bounding box center [209, 345] width 90 height 29
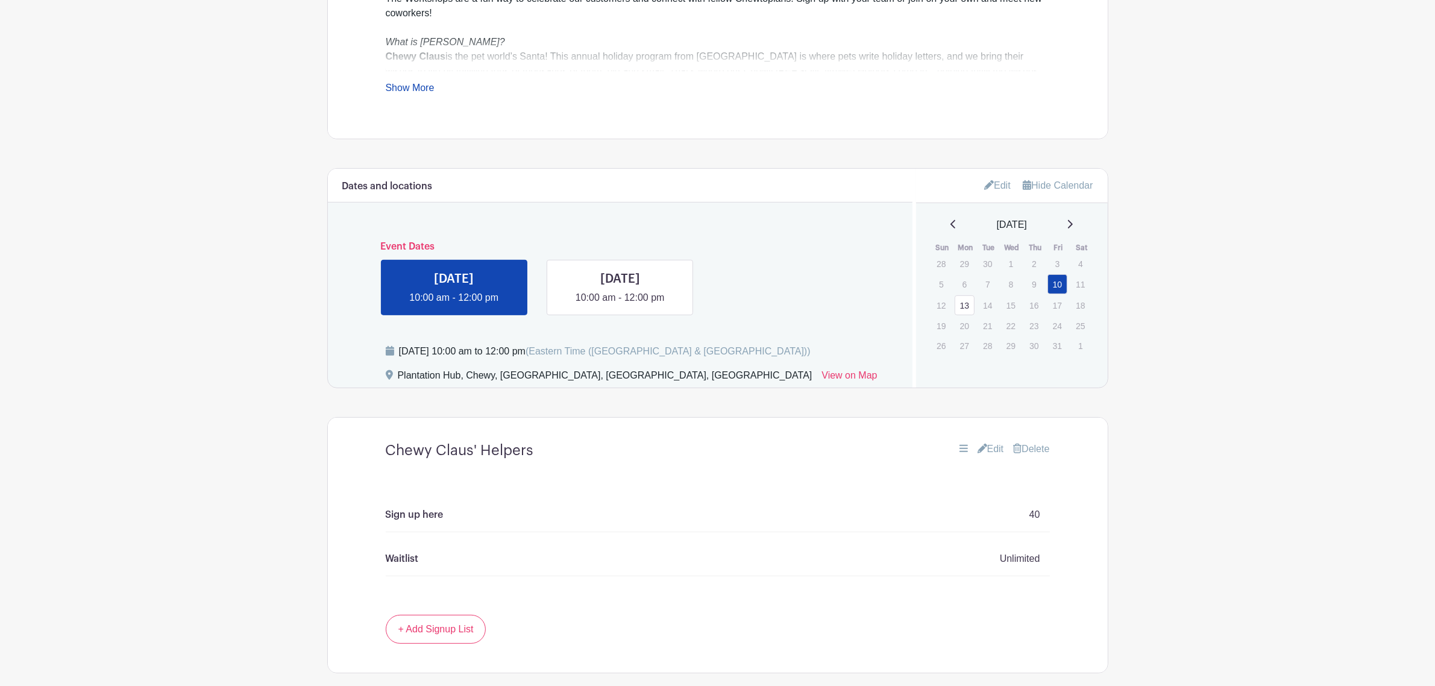
scroll to position [565, 0]
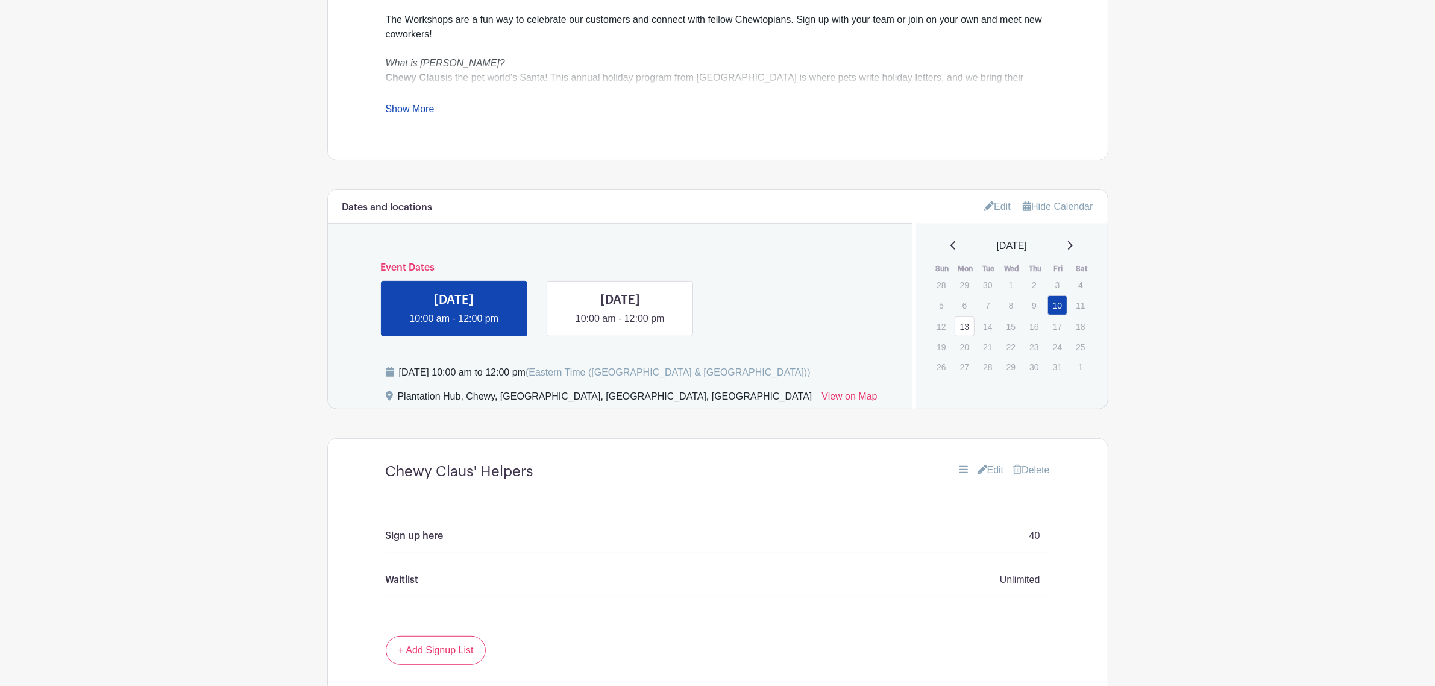
click at [952, 208] on link "Edit" at bounding box center [997, 206] width 27 height 20
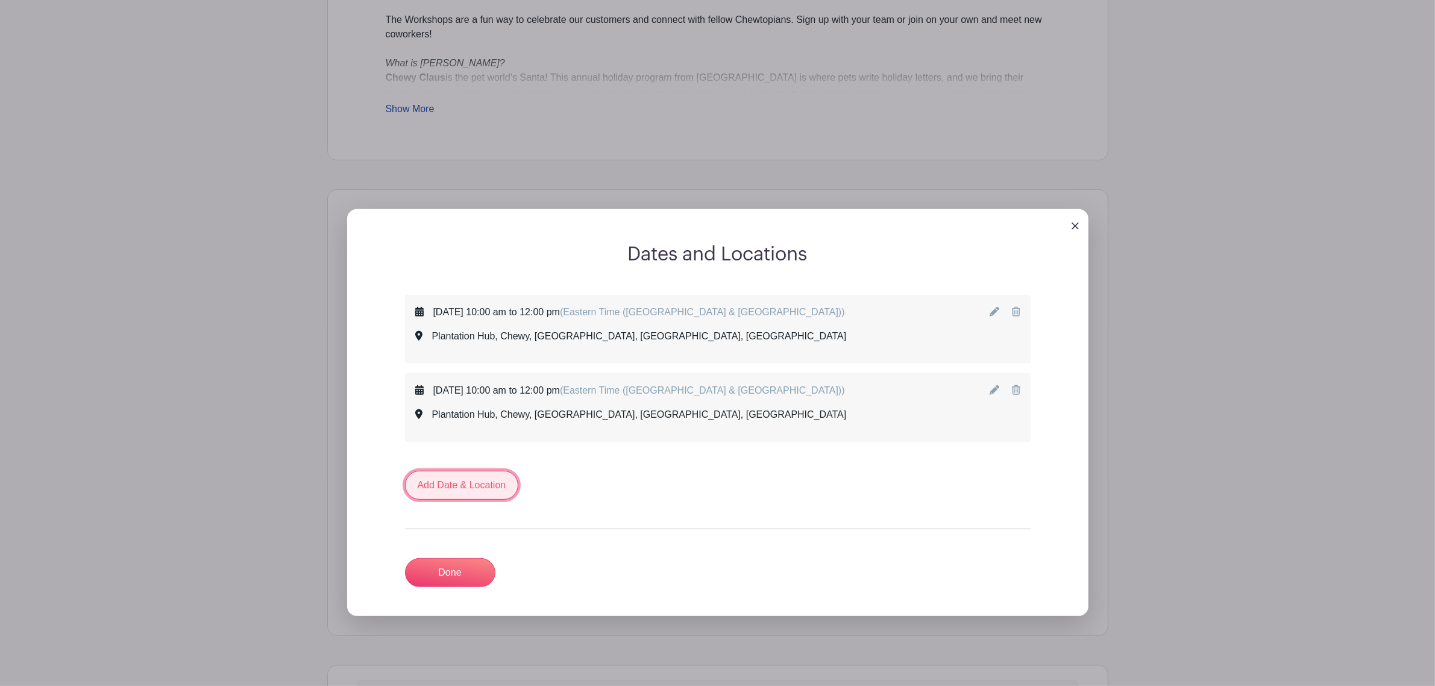
click at [483, 415] on link "Add Date & Location" at bounding box center [462, 485] width 114 height 29
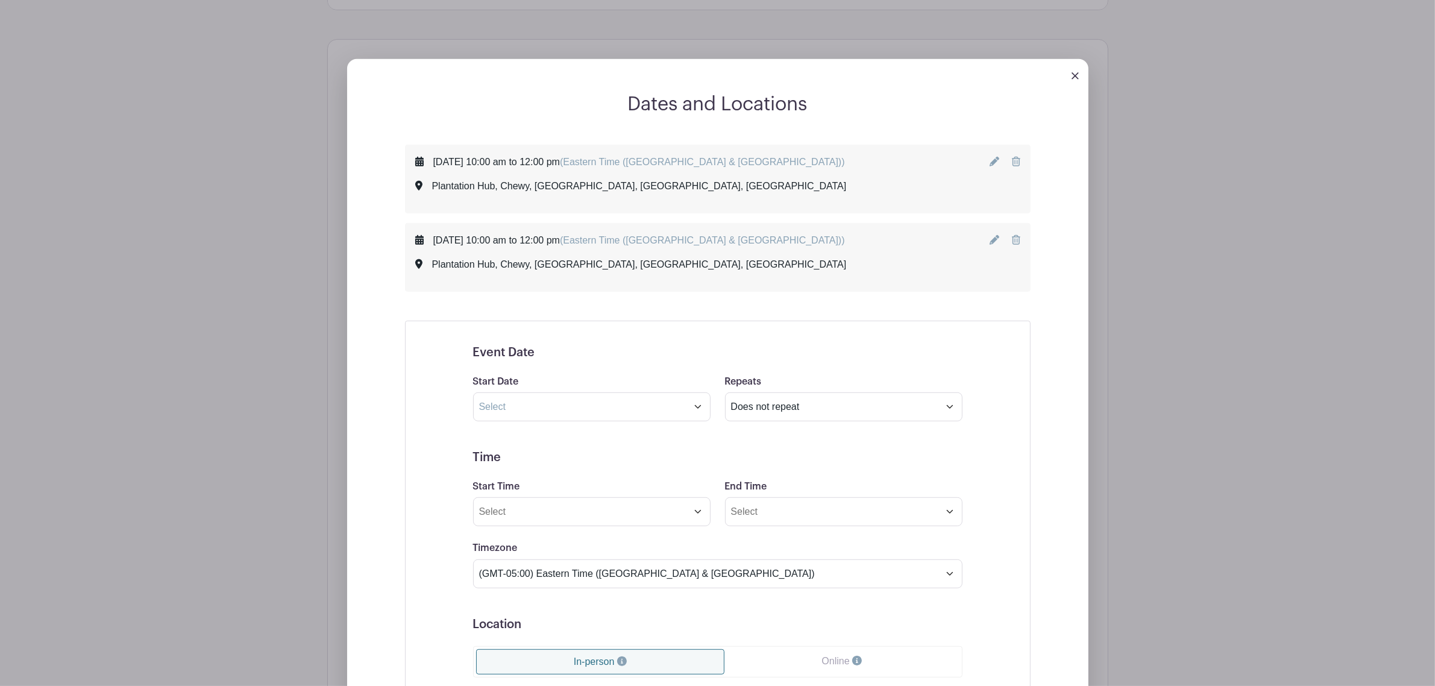
scroll to position [715, 0]
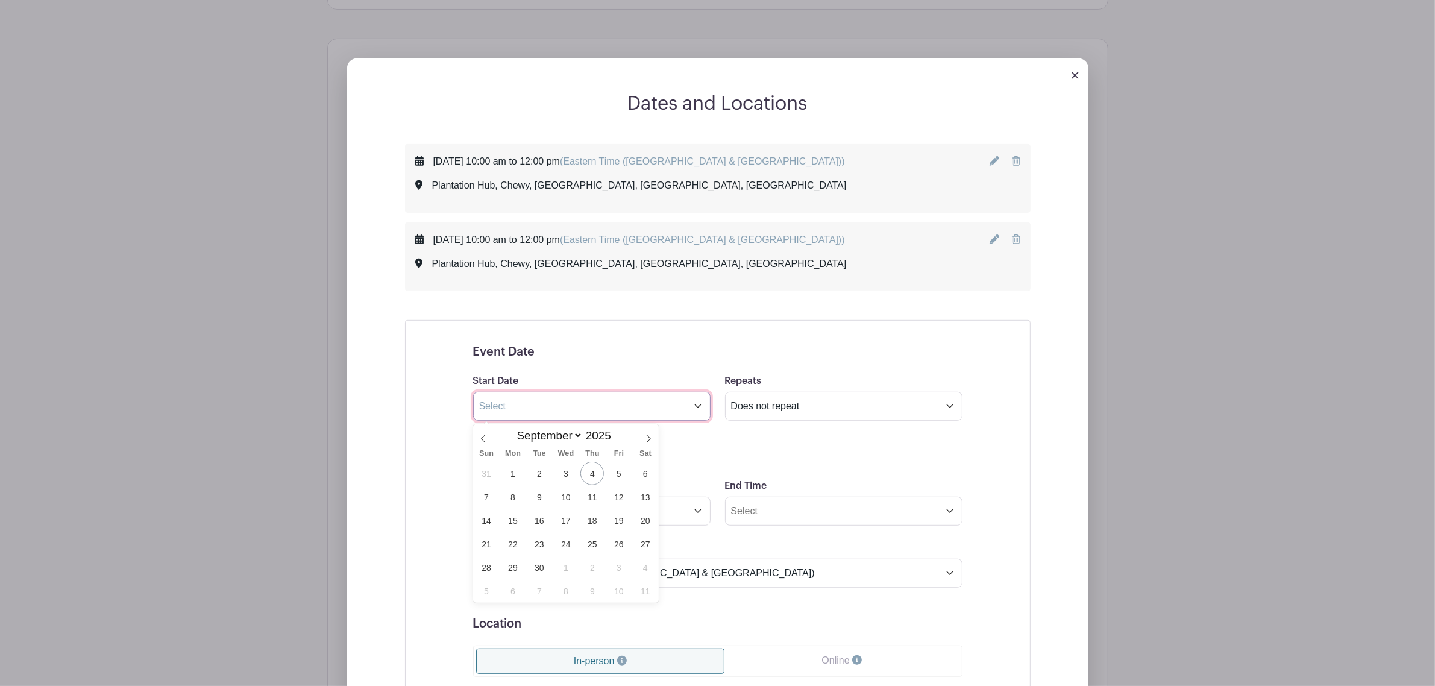
click at [521, 415] on input "text" at bounding box center [591, 406] width 237 height 29
click at [618, 415] on span "10" at bounding box center [618, 590] width 23 height 23
type input "[DATE]"
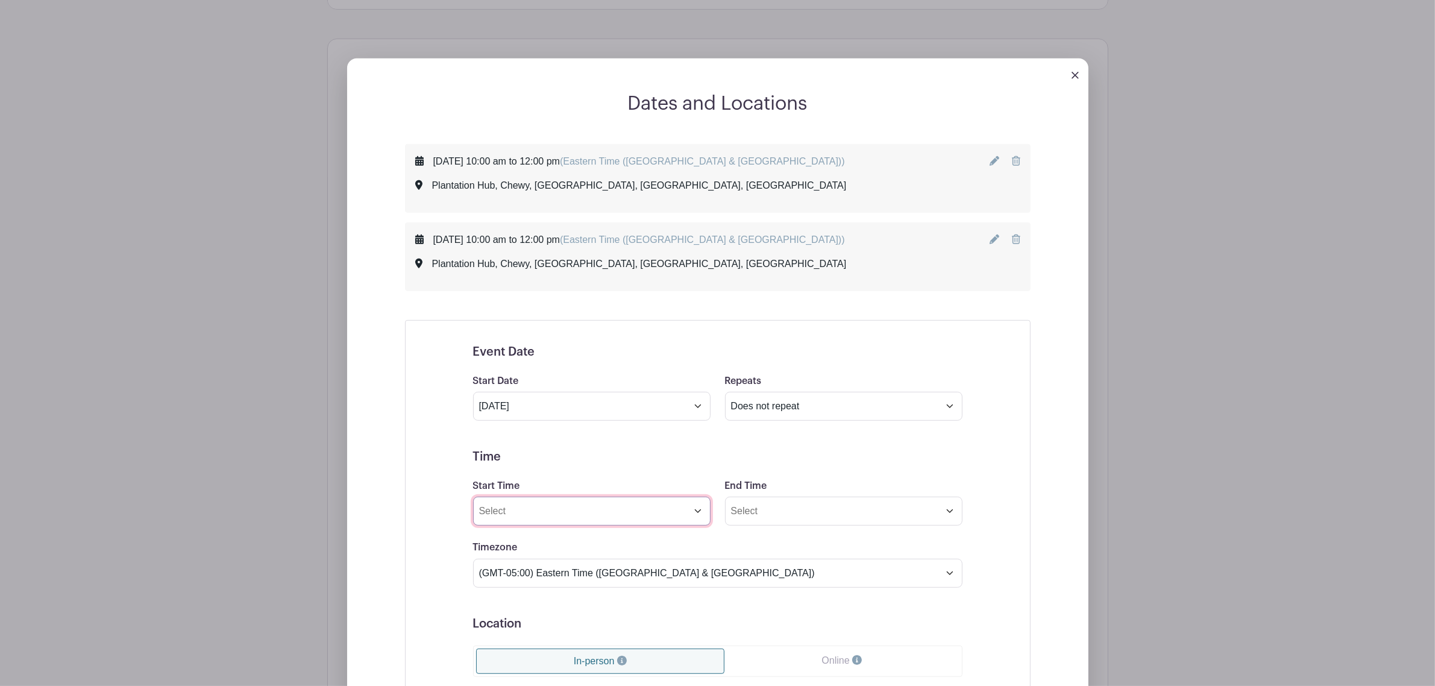
click at [631, 415] on input "Start Time" at bounding box center [591, 510] width 237 height 29
drag, startPoint x: 498, startPoint y: 513, endPoint x: 575, endPoint y: 577, distance: 101.0
click at [455, 415] on div "Event Date Start Date [DATE] Repeats Does not repeat Daily Weekly Monthly on da…" at bounding box center [717, 632] width 547 height 604
type input "1:30 PM"
type input "3:30 PM"
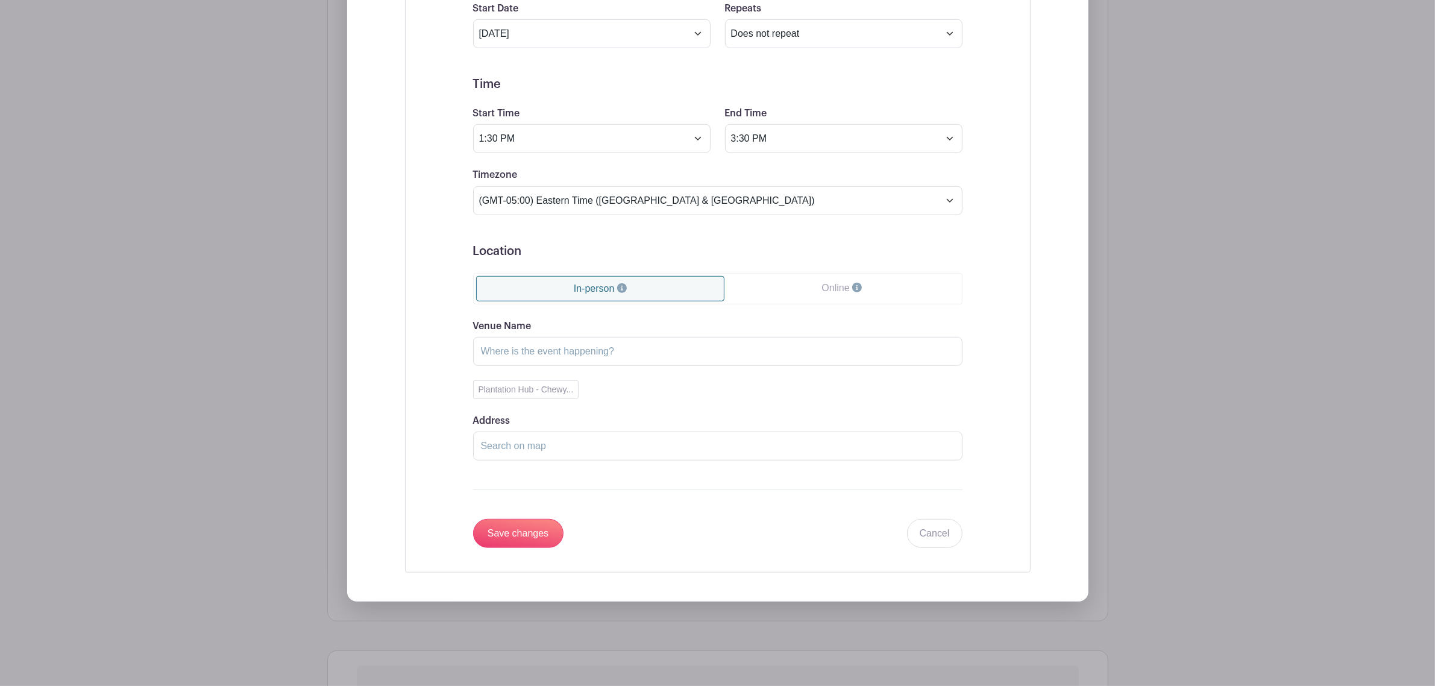
scroll to position [1092, 0]
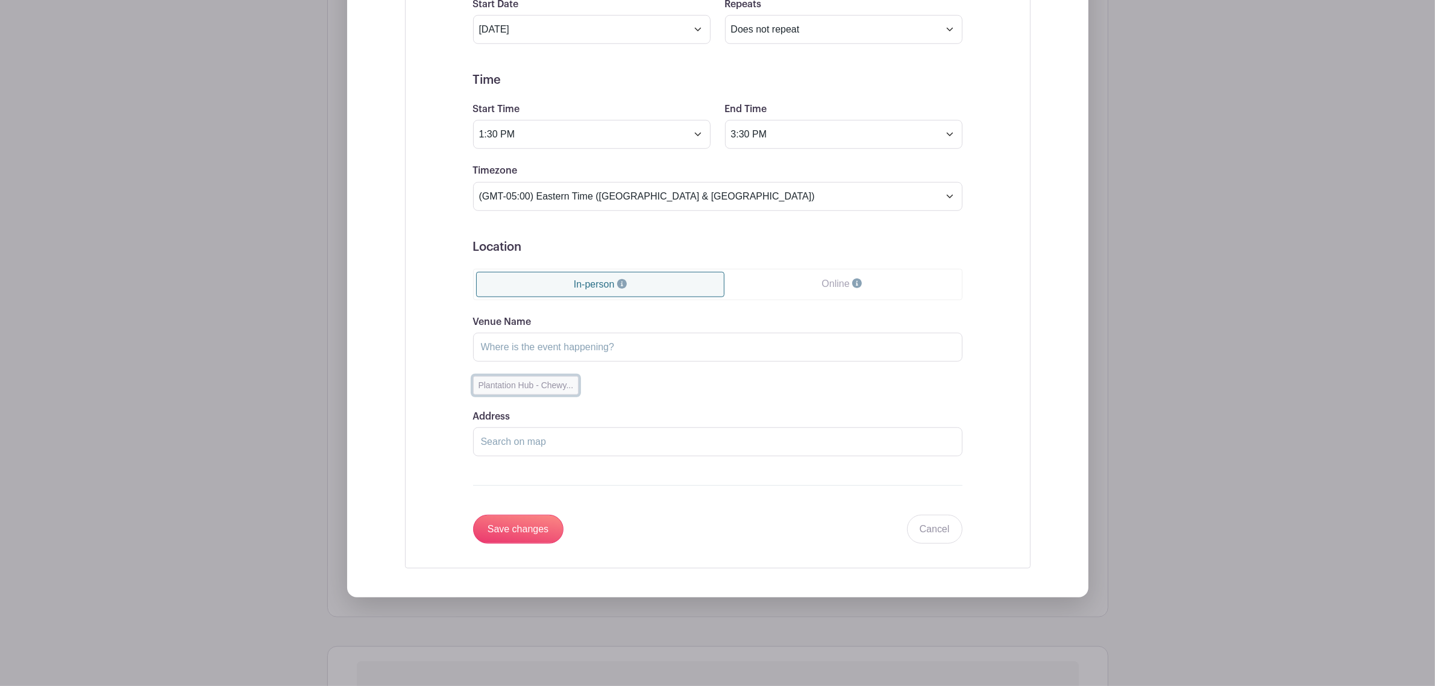
click at [539, 395] on button "Plantation Hub - Chewy..." at bounding box center [526, 385] width 106 height 19
type input "Plantation Hub"
type input "Chewy, [GEOGRAPHIC_DATA], [GEOGRAPHIC_DATA], [GEOGRAPHIC_DATA]"
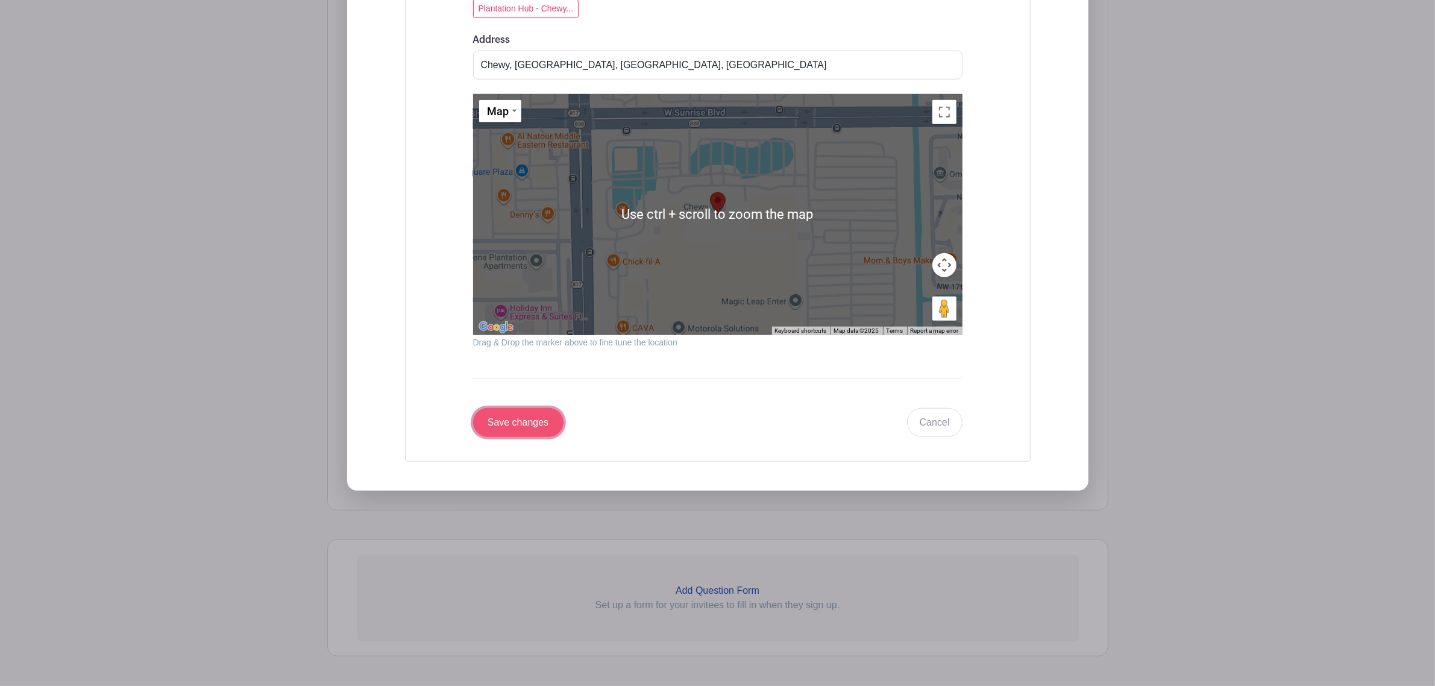
click at [535, 415] on input "Save changes" at bounding box center [518, 422] width 90 height 29
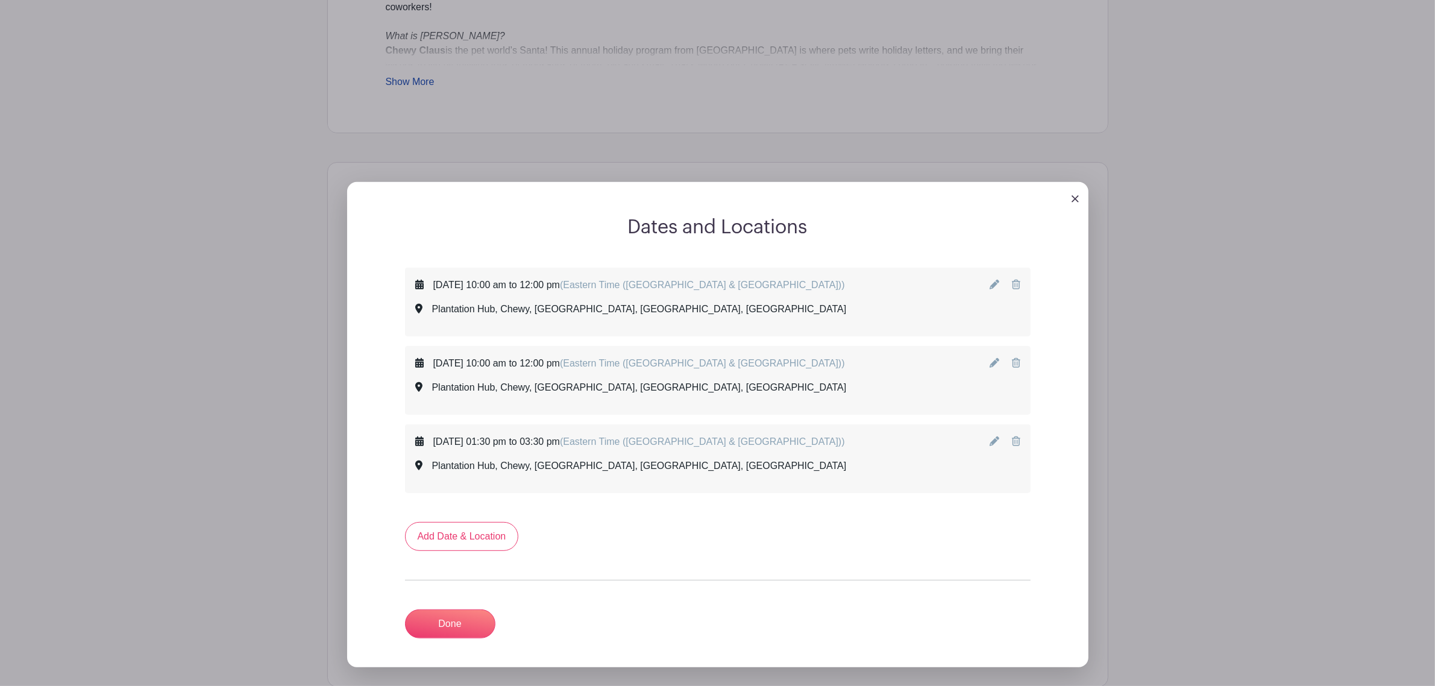
scroll to position [591, 0]
click at [456, 415] on link "Add Date & Location" at bounding box center [462, 536] width 114 height 29
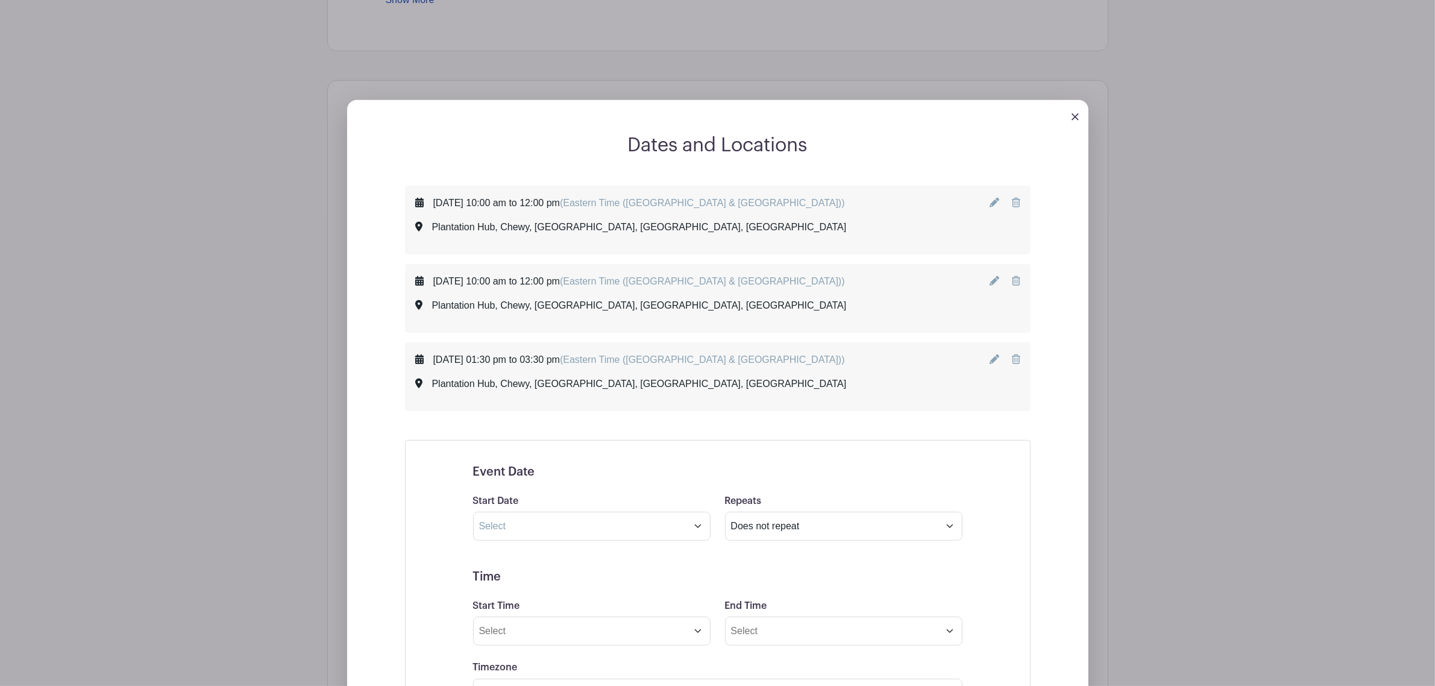
scroll to position [817, 0]
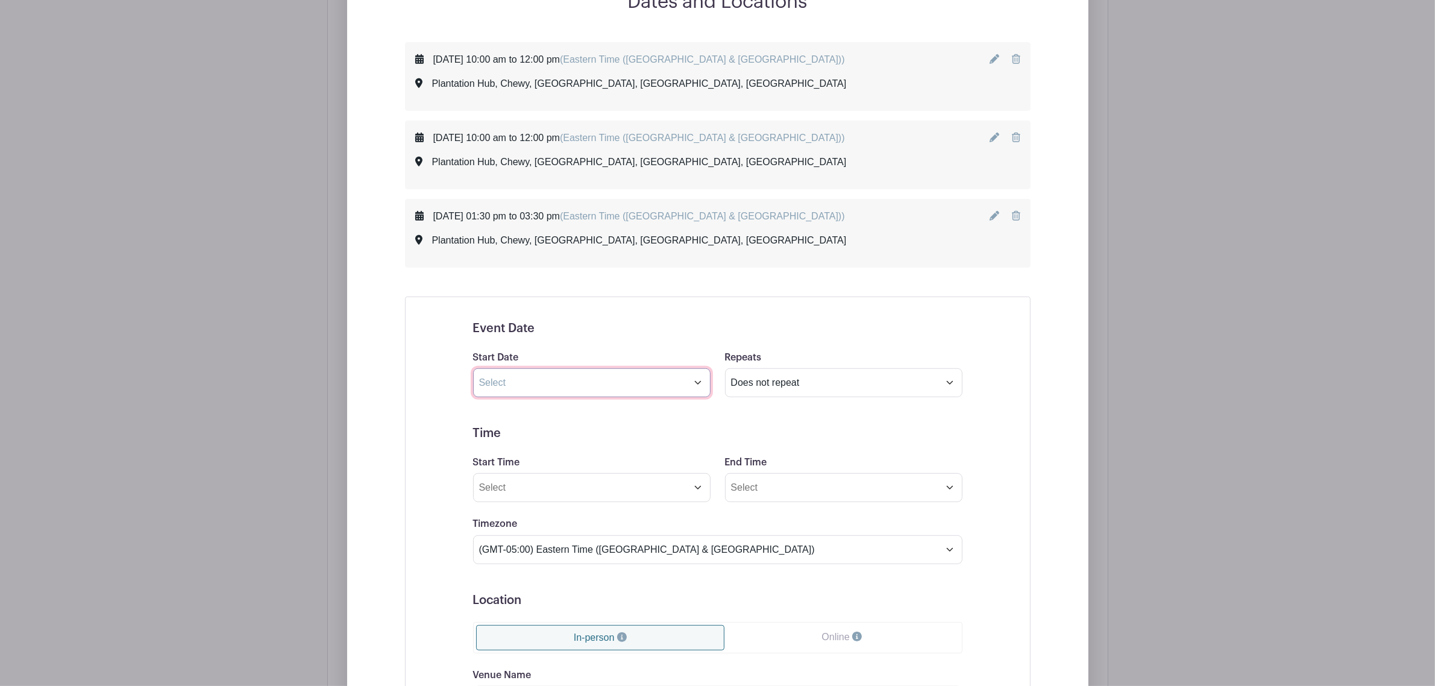
click at [587, 381] on input "text" at bounding box center [591, 382] width 237 height 29
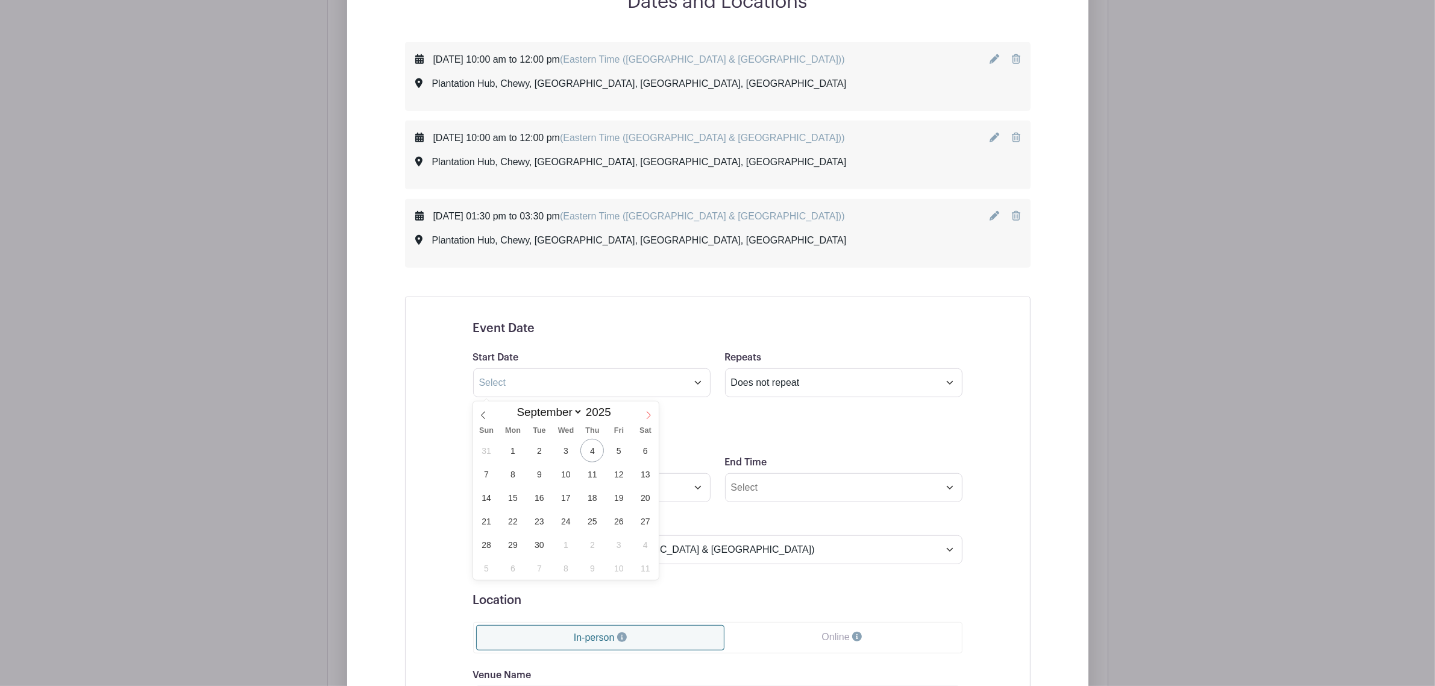
click at [649, 415] on icon at bounding box center [648, 415] width 8 height 8
select select "9"
click at [515, 415] on span "13" at bounding box center [512, 497] width 23 height 23
type input "[DATE]"
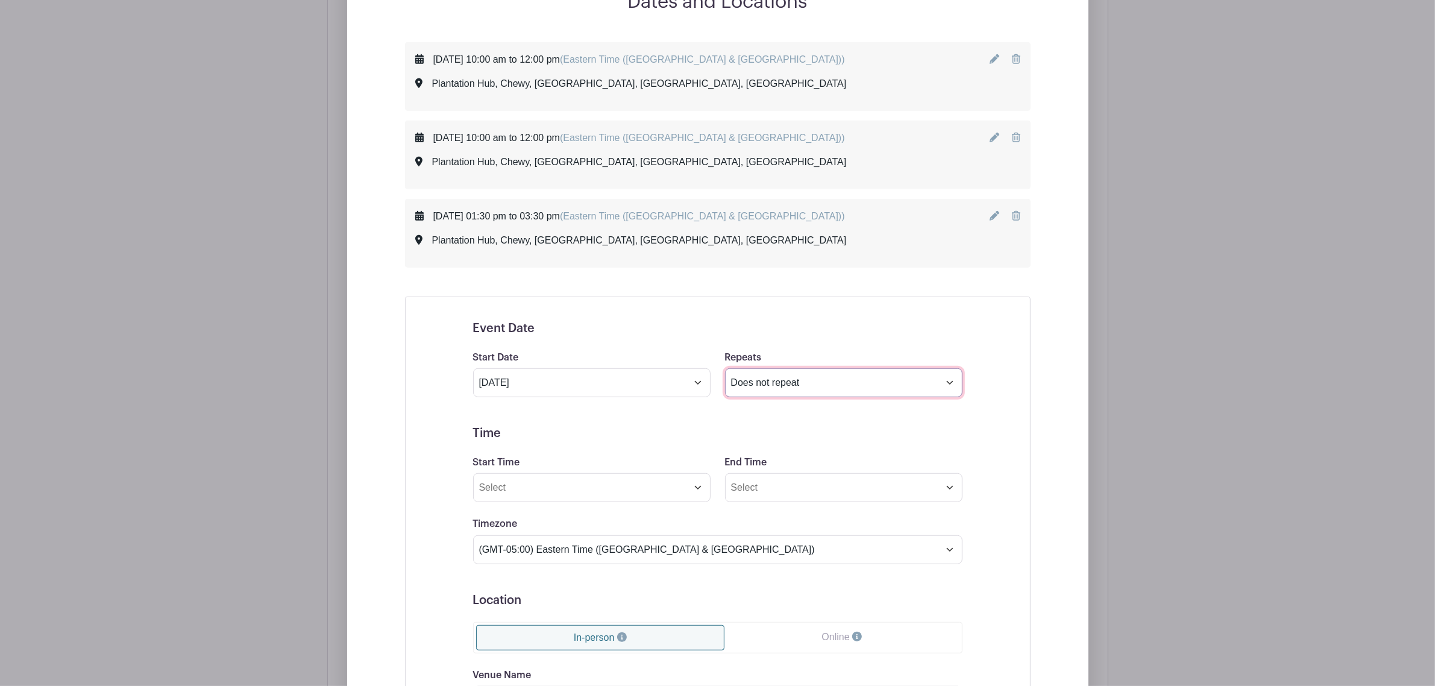
click at [801, 395] on select "Does not repeat Daily Weekly Monthly on day 13 Monthly on the second [DATE] Oth…" at bounding box center [843, 382] width 237 height 29
select select "daily"
click at [725, 371] on select "Does not repeat Daily Weekly Monthly on day 13 Monthly on the second [DATE] Oth…" at bounding box center [843, 382] width 237 height 29
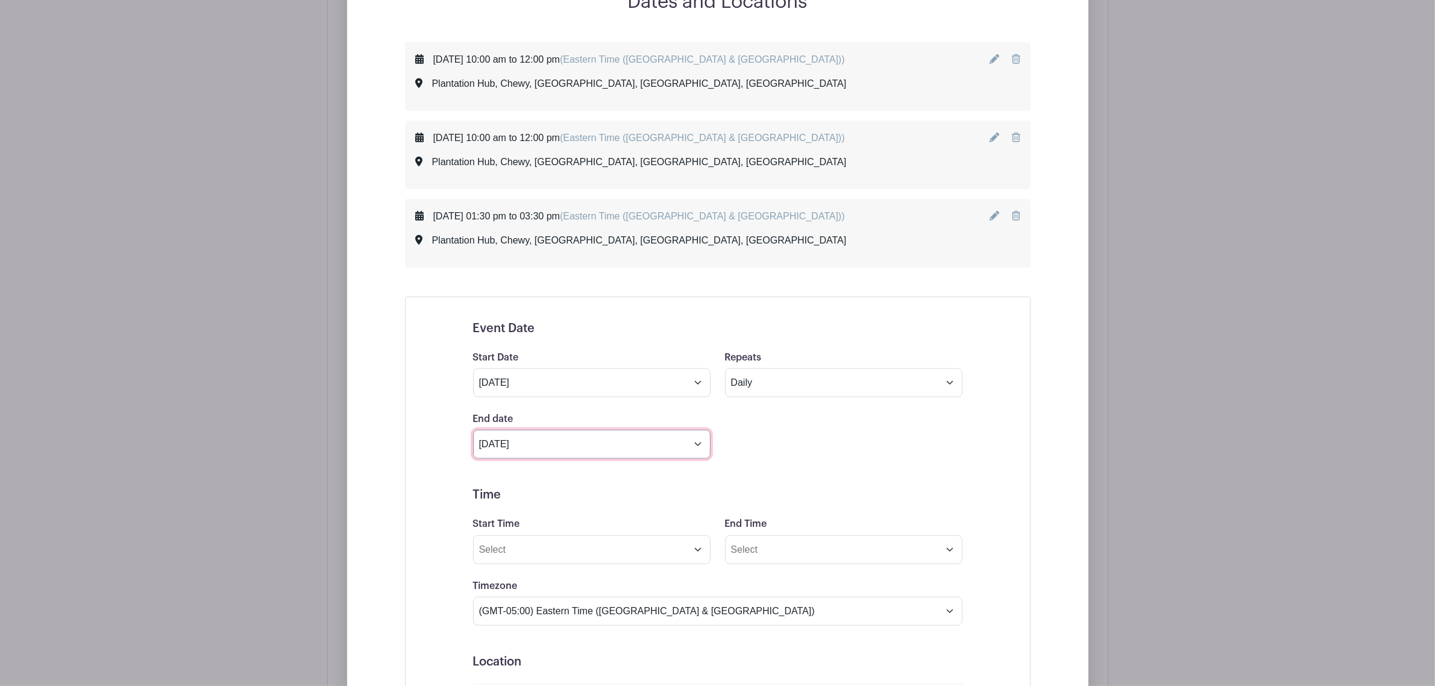
click at [559, 415] on input "[DATE]" at bounding box center [591, 444] width 237 height 29
click at [488, 415] on span at bounding box center [483, 473] width 20 height 20
select select "9"
click at [613, 415] on span "17" at bounding box center [618, 558] width 23 height 23
type input "[DATE]"
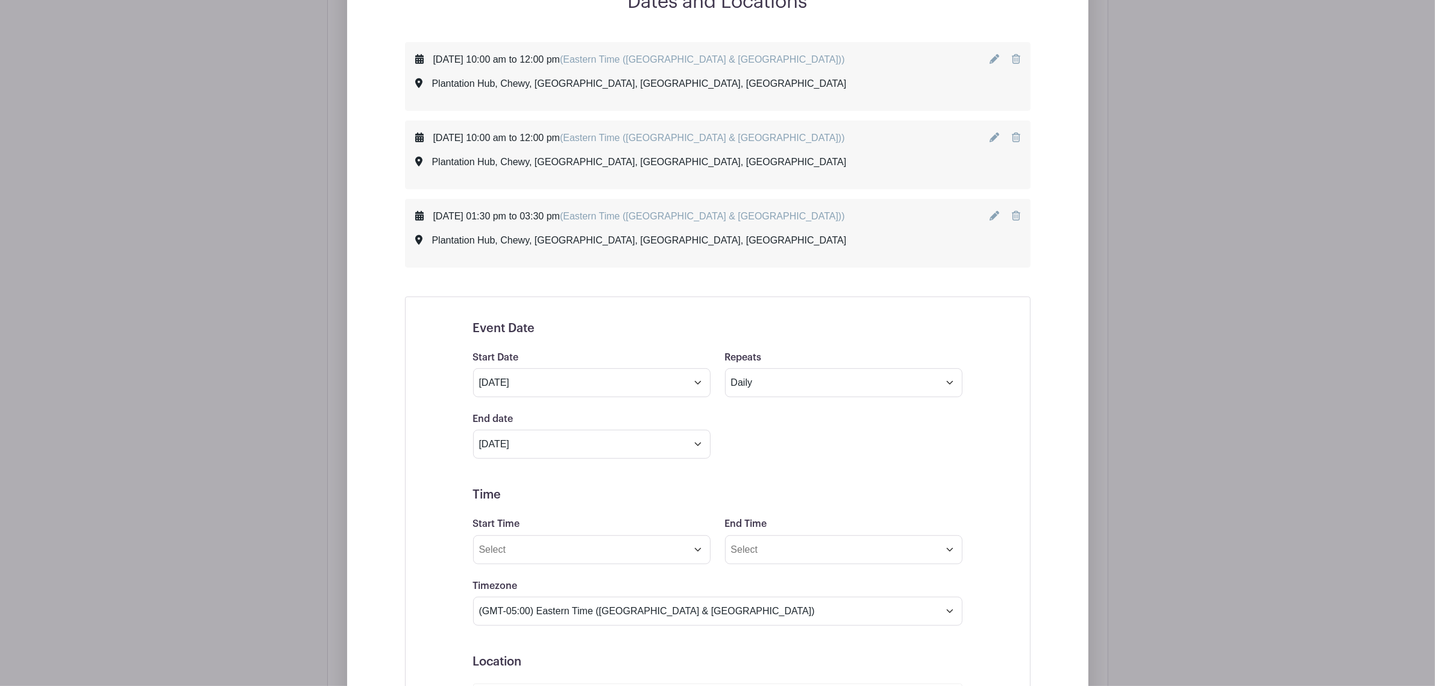
click at [587, 415] on form "Event Date Start Date [DATE] Repeats Does not repeat Daily Weekly Monthly on da…" at bounding box center [717, 639] width 489 height 637
click at [591, 415] on input "Start Time" at bounding box center [591, 549] width 237 height 29
click at [327, 415] on div "Dates and Locations [DATE] 10:00 am to 12:00 pm (Eastern Time ([GEOGRAPHIC_DATA…" at bounding box center [717, 484] width 781 height 1095
type input "1:30 PM"
type input "1"
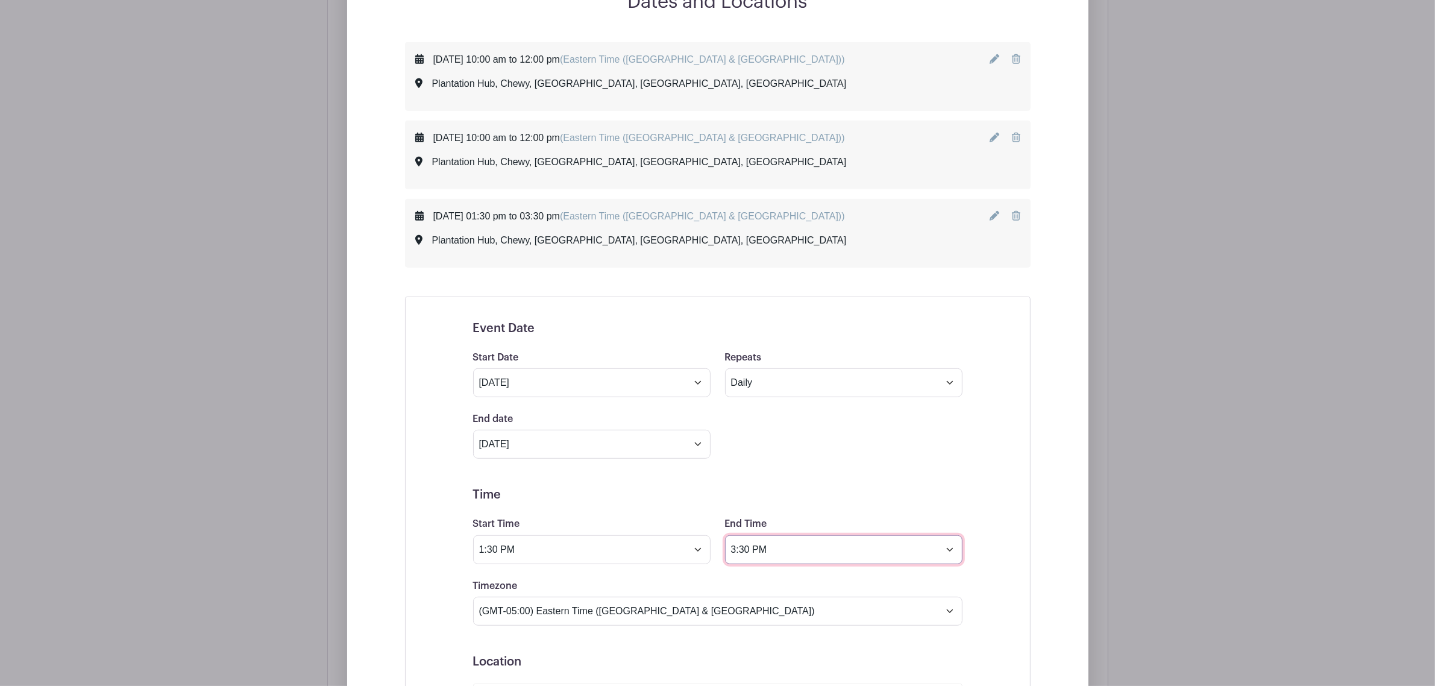
scroll to position [1194, 0]
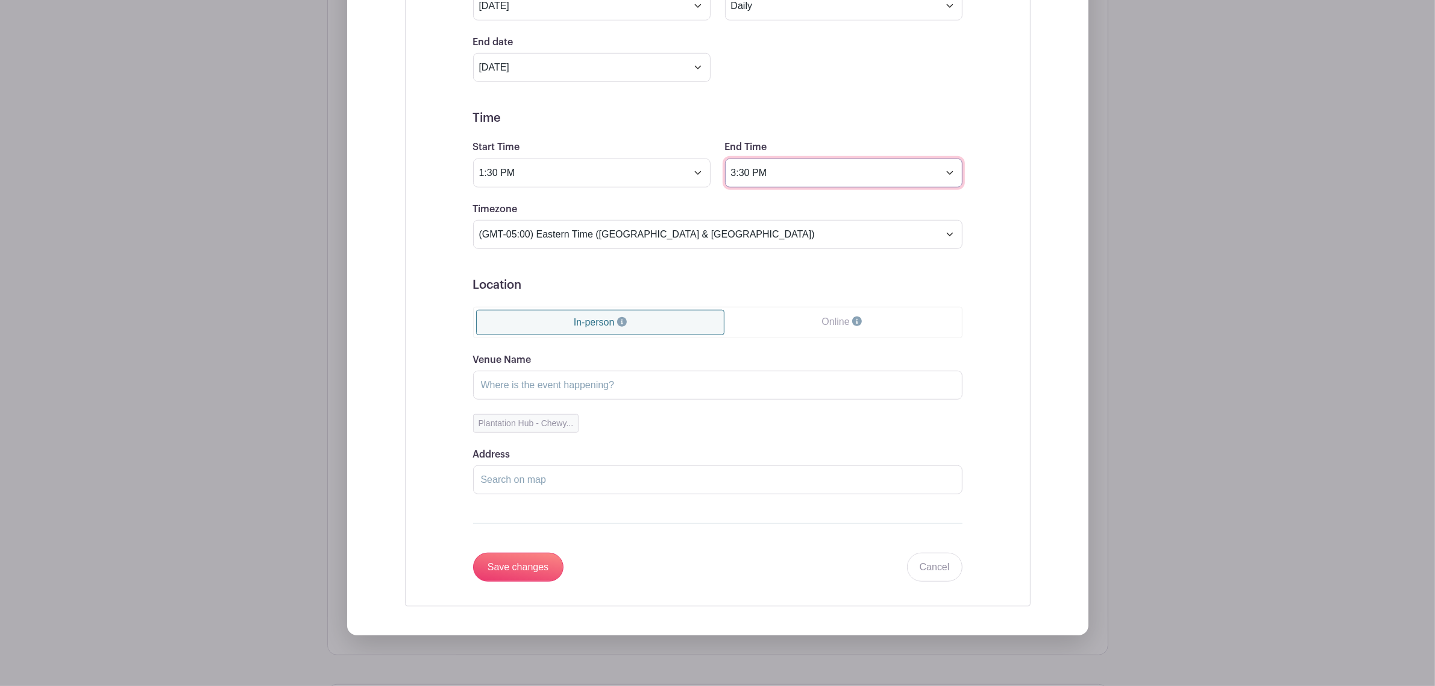
type input "3:30 PM"
click at [550, 415] on button "Plantation Hub - Chewy..." at bounding box center [526, 423] width 106 height 19
type input "Plantation Hub"
type input "Chewy, [GEOGRAPHIC_DATA], [GEOGRAPHIC_DATA], [GEOGRAPHIC_DATA]"
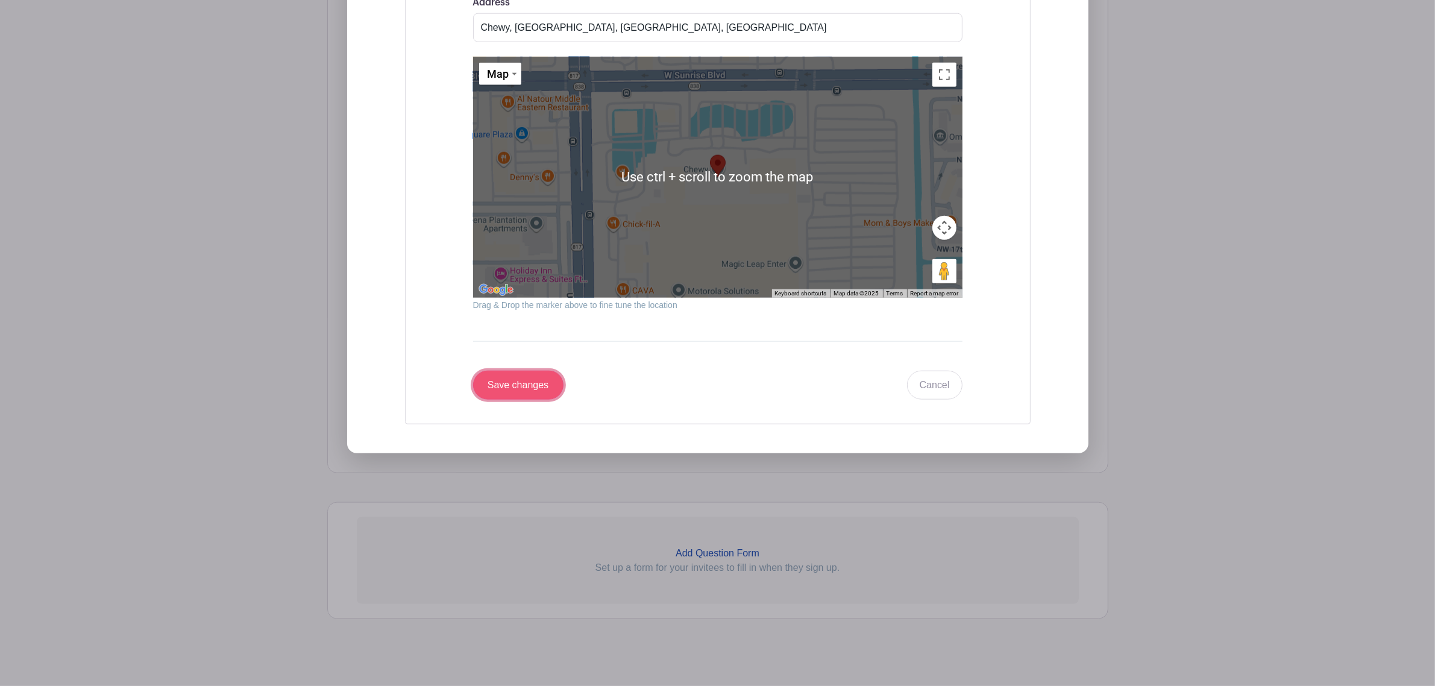
click at [534, 399] on input "Save changes" at bounding box center [518, 385] width 90 height 29
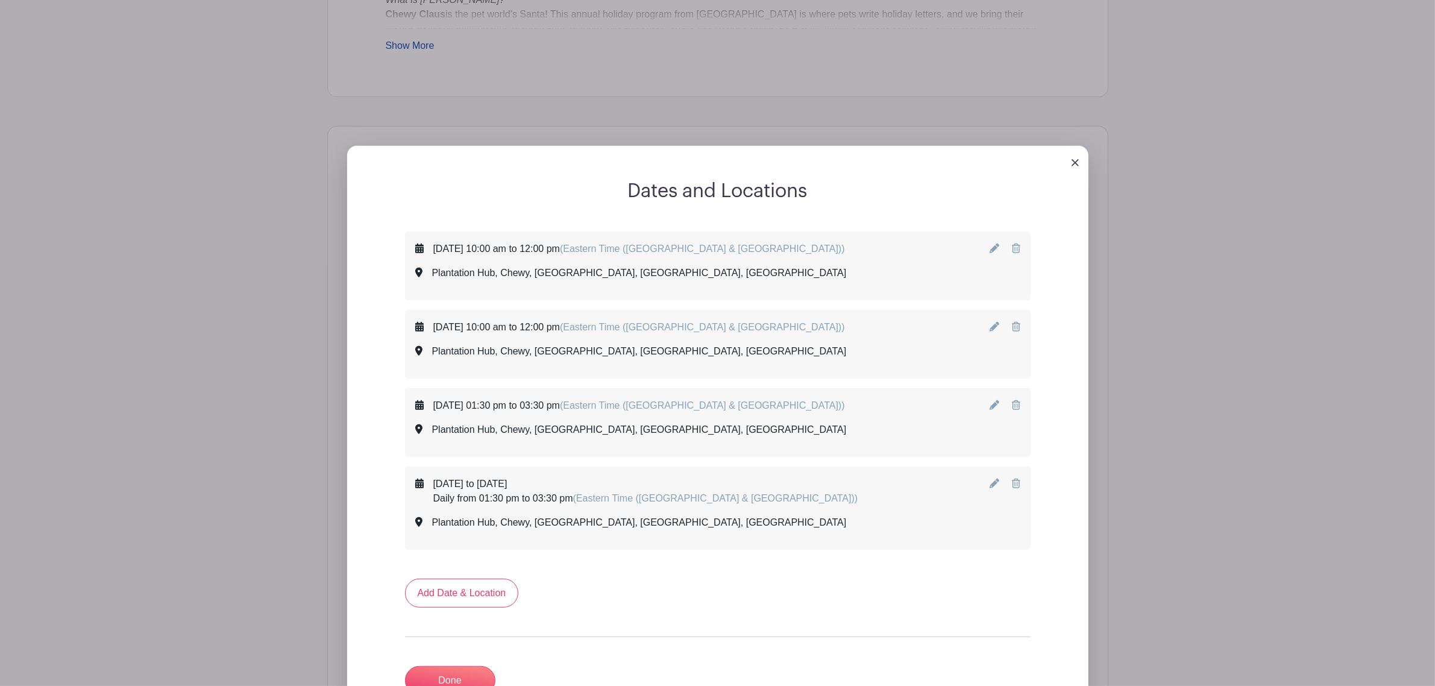
scroll to position [609, 0]
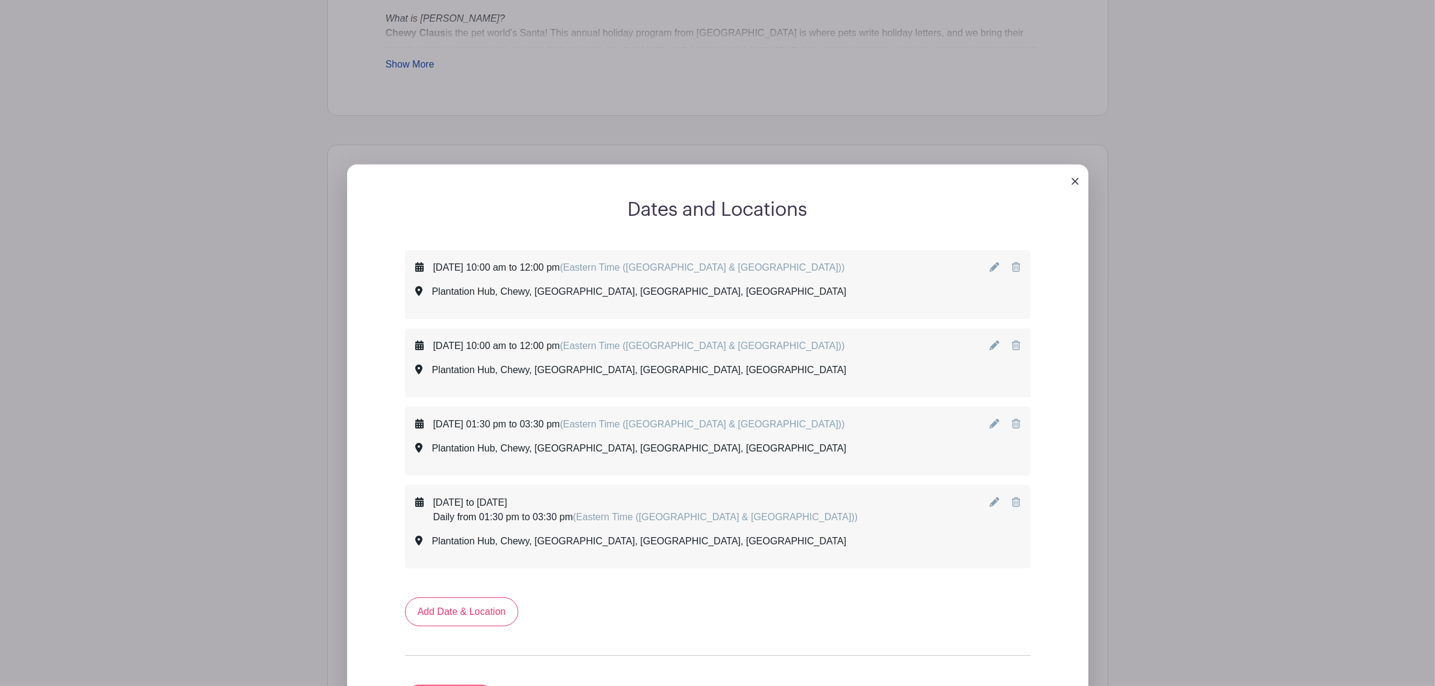
click at [904, 415] on div "[DATE] to [DATE] Daily from 01:30 pm to 03:30 pm (Eastern Time ([GEOGRAPHIC_DAT…" at bounding box center [717, 526] width 605 height 63
click at [952, 415] on div "[DATE] to [DATE] Daily from 01:30 pm to 03:30 pm (Eastern Time ([GEOGRAPHIC_DAT…" at bounding box center [717, 526] width 605 height 63
click at [952, 415] on icon at bounding box center [994, 502] width 10 height 10
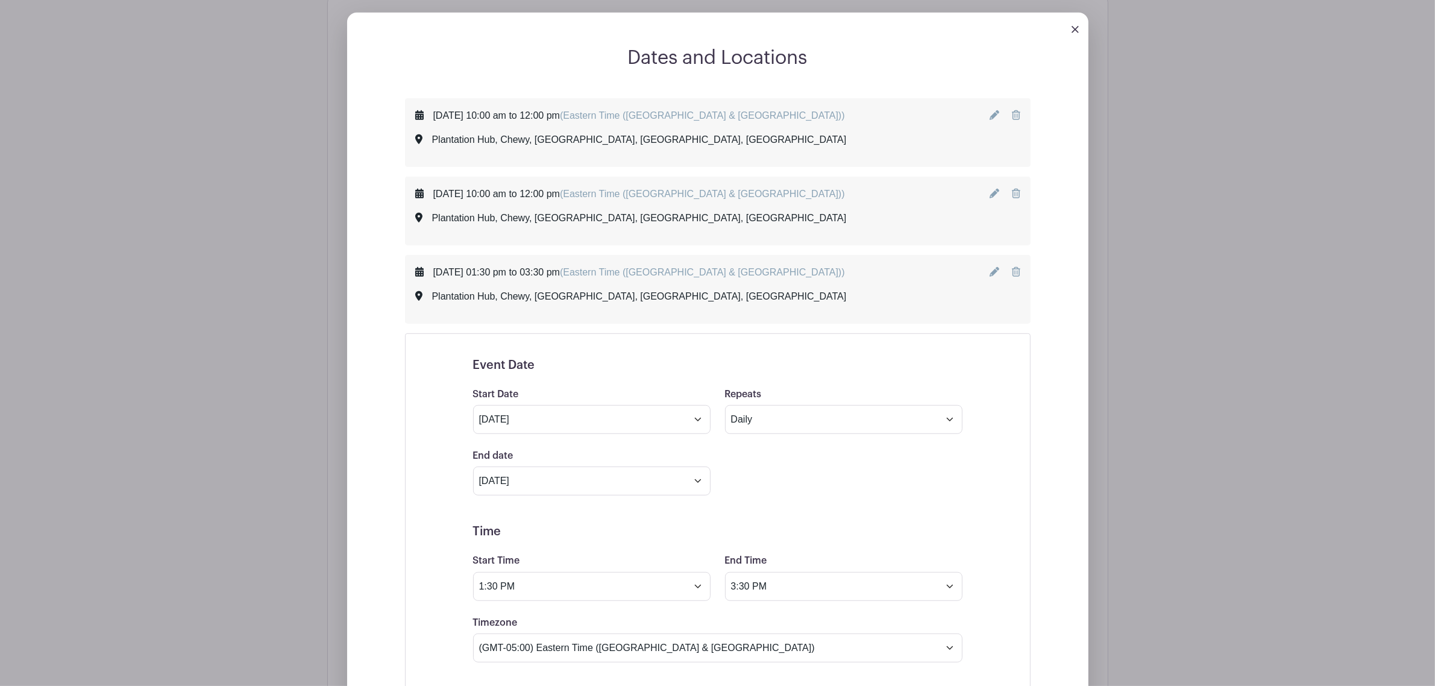
scroll to position [835, 0]
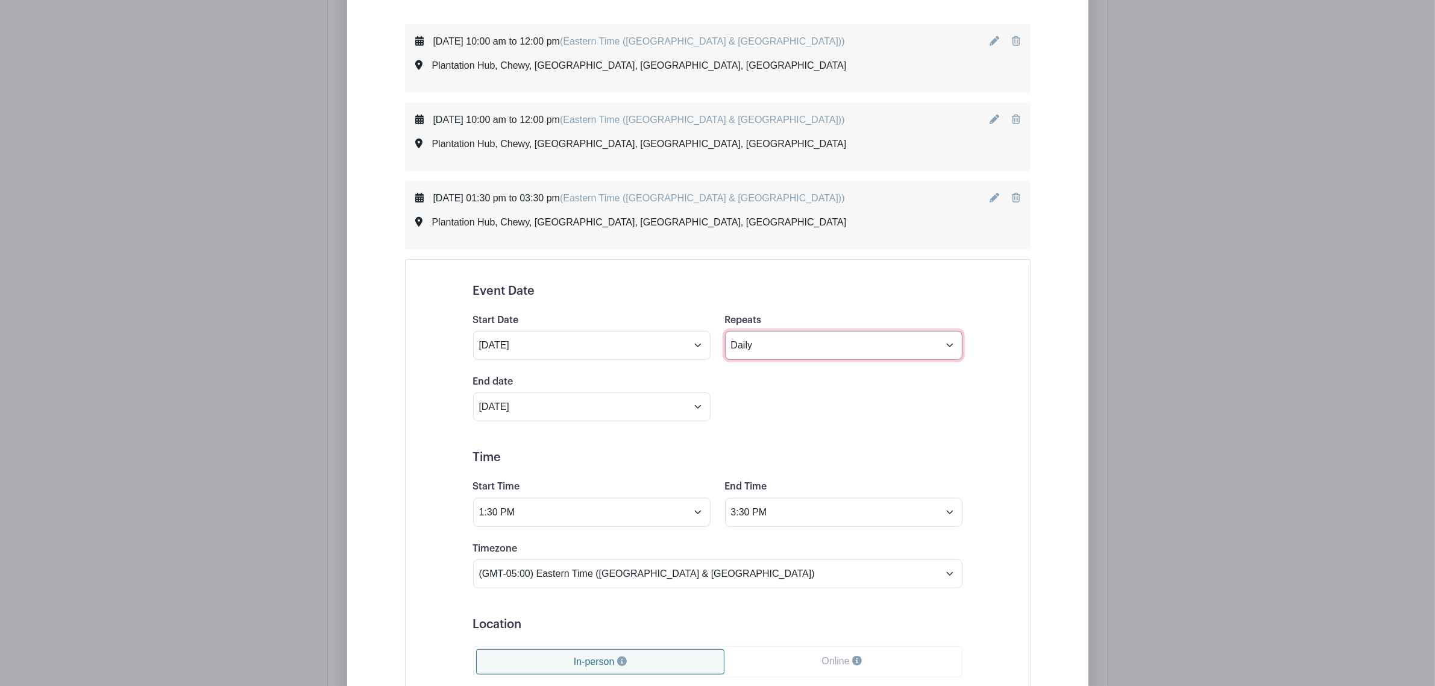
click at [784, 342] on select "Does not repeat Daily Weekly Monthly on day 13 Monthly on the second [DATE] Oth…" at bounding box center [843, 345] width 237 height 29
drag, startPoint x: 782, startPoint y: 354, endPoint x: 782, endPoint y: 362, distance: 8.4
click at [782, 354] on select "Does not repeat Daily Weekly Monthly on day 13 Monthly on the second [DATE] Oth…" at bounding box center [843, 345] width 237 height 29
select select "once"
click at [725, 333] on select "Does not repeat Daily Weekly Monthly on day 13 Monthly on the second [DATE] Oth…" at bounding box center [843, 345] width 237 height 29
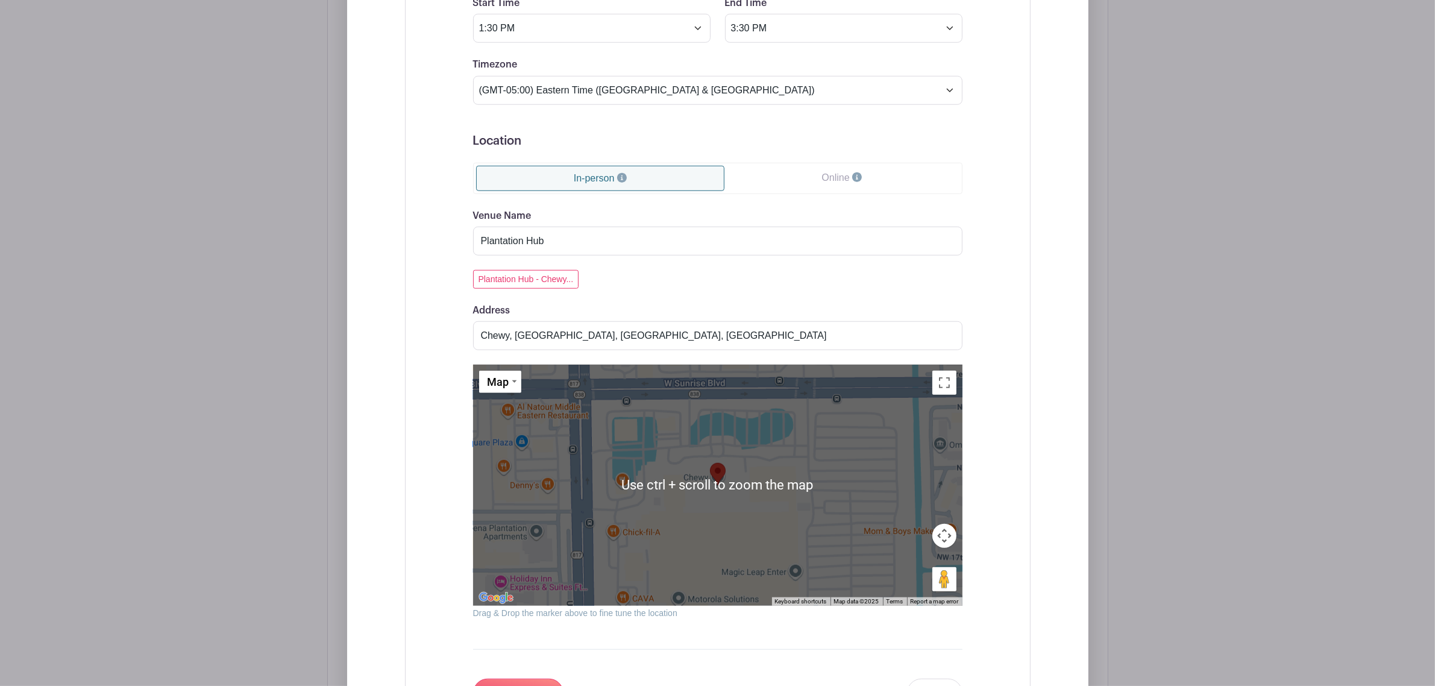
scroll to position [1588, 0]
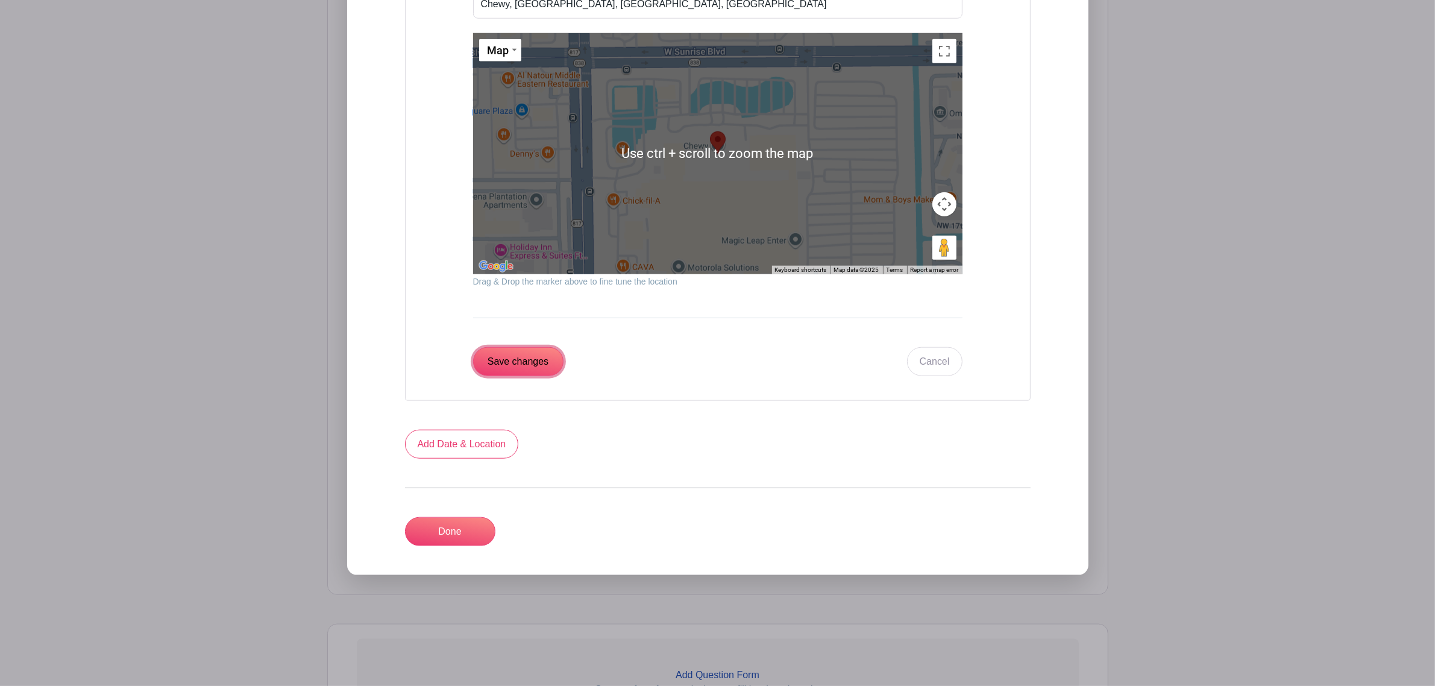
click at [513, 371] on input "Save changes" at bounding box center [518, 361] width 90 height 29
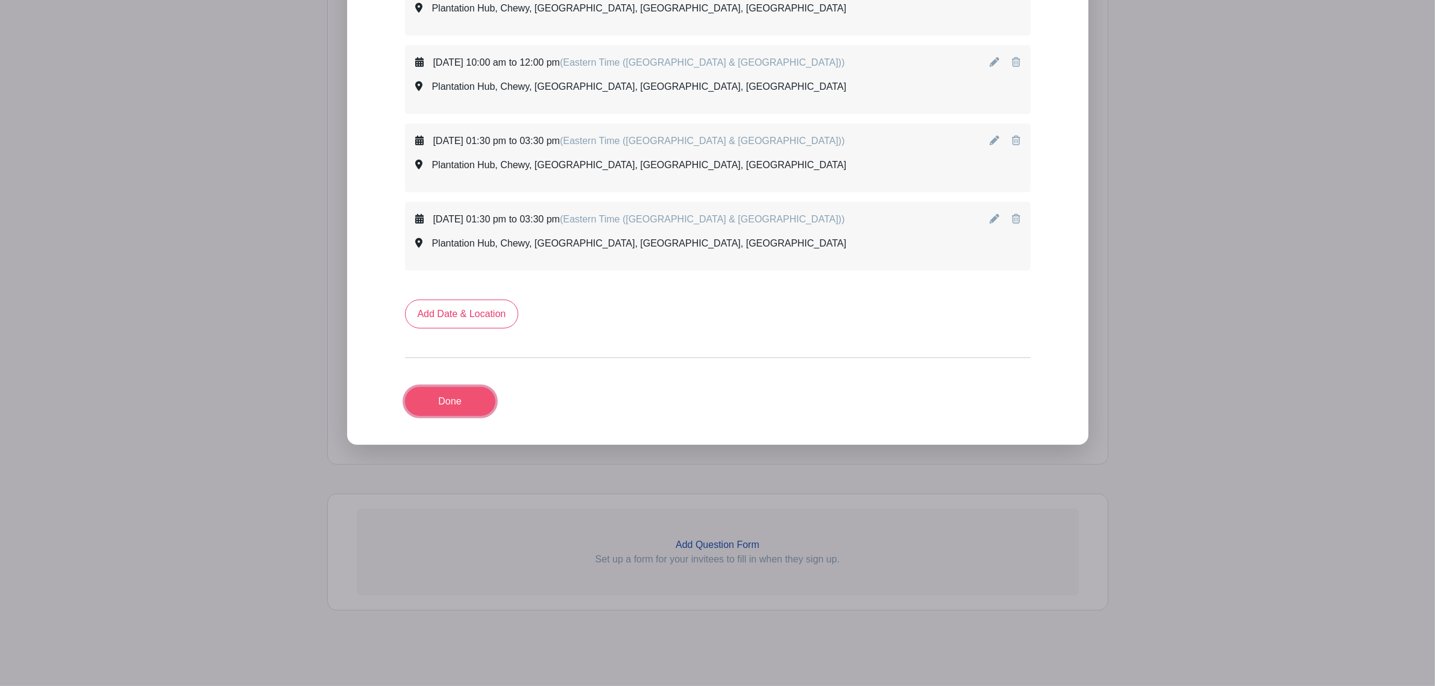
click at [450, 413] on link "Done" at bounding box center [450, 401] width 90 height 29
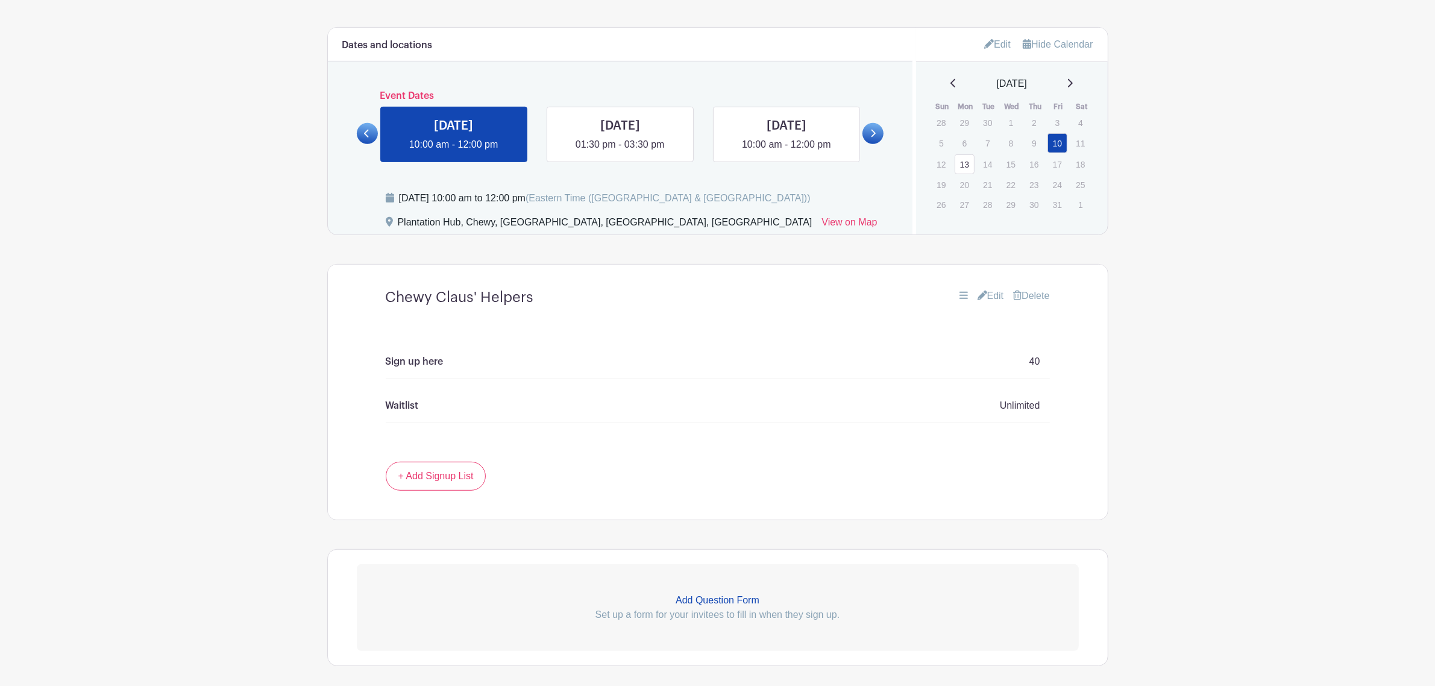
scroll to position [634, 0]
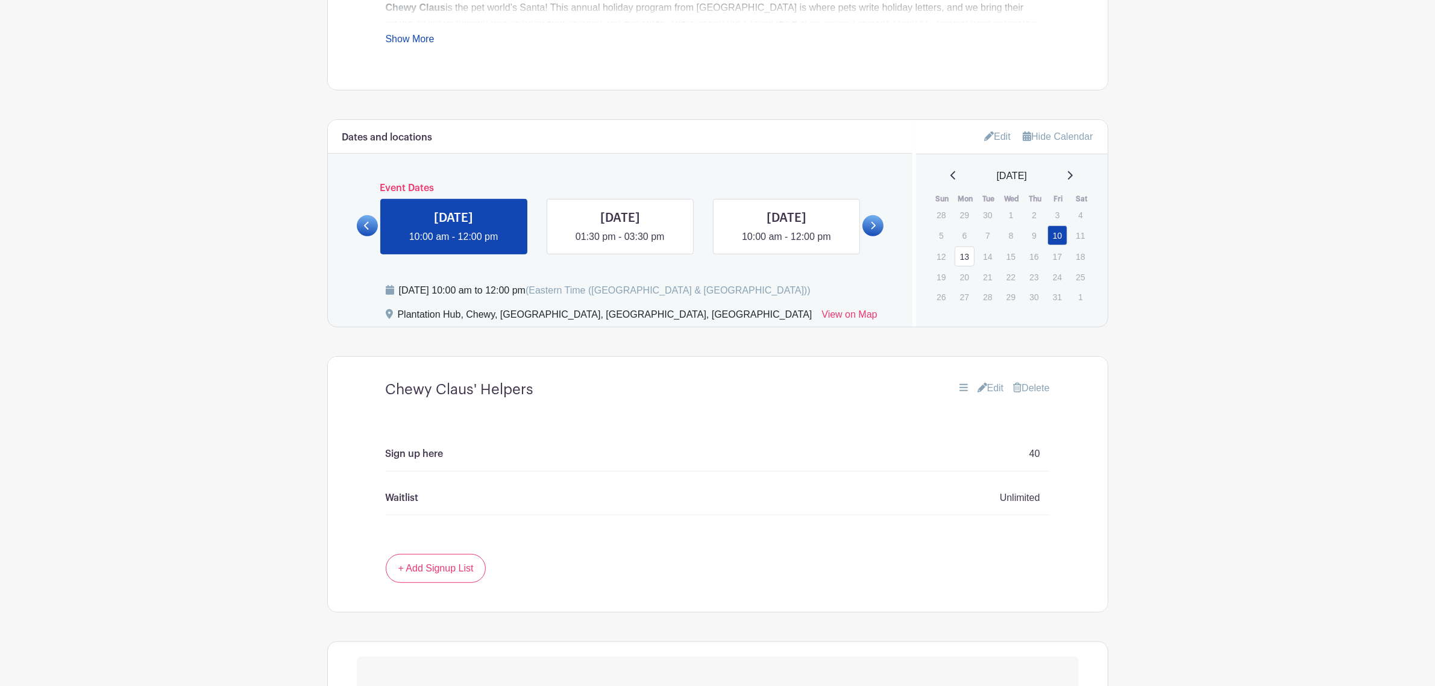
click at [875, 226] on link at bounding box center [872, 225] width 21 height 21
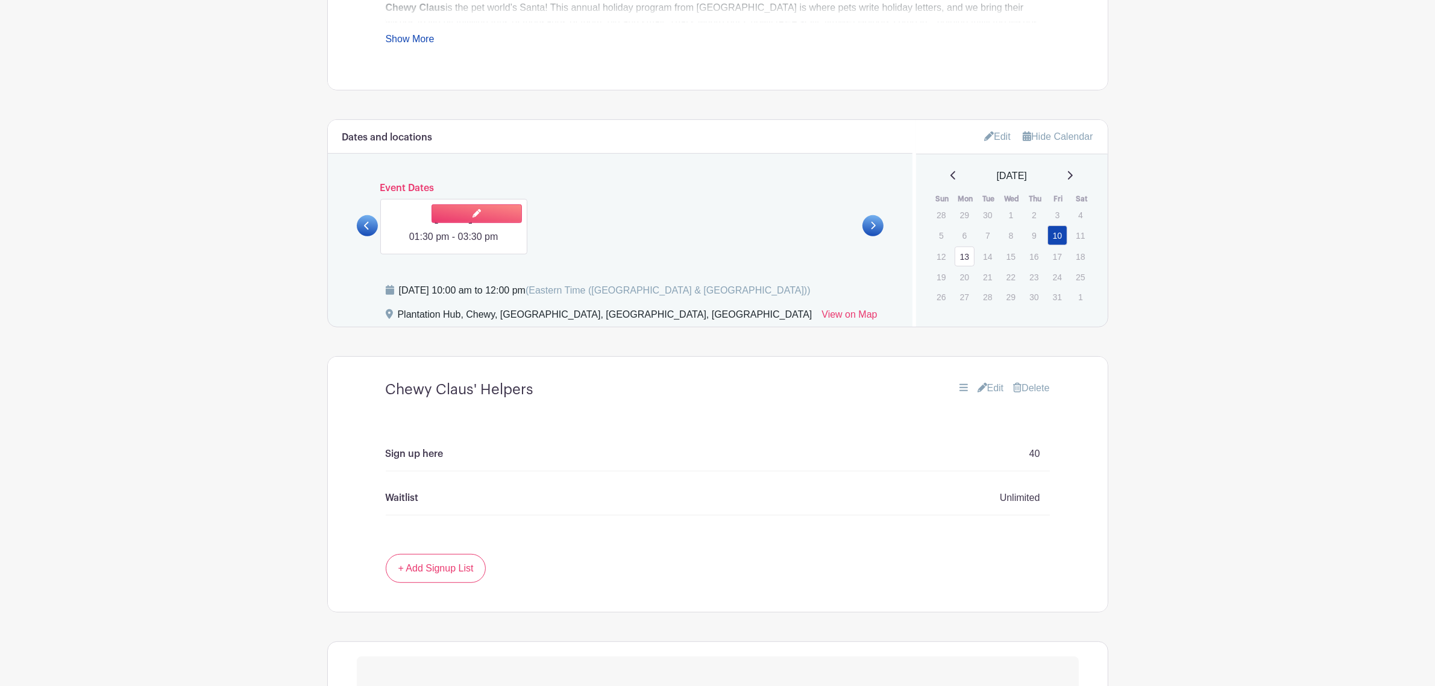
click at [454, 244] on link at bounding box center [454, 244] width 0 height 0
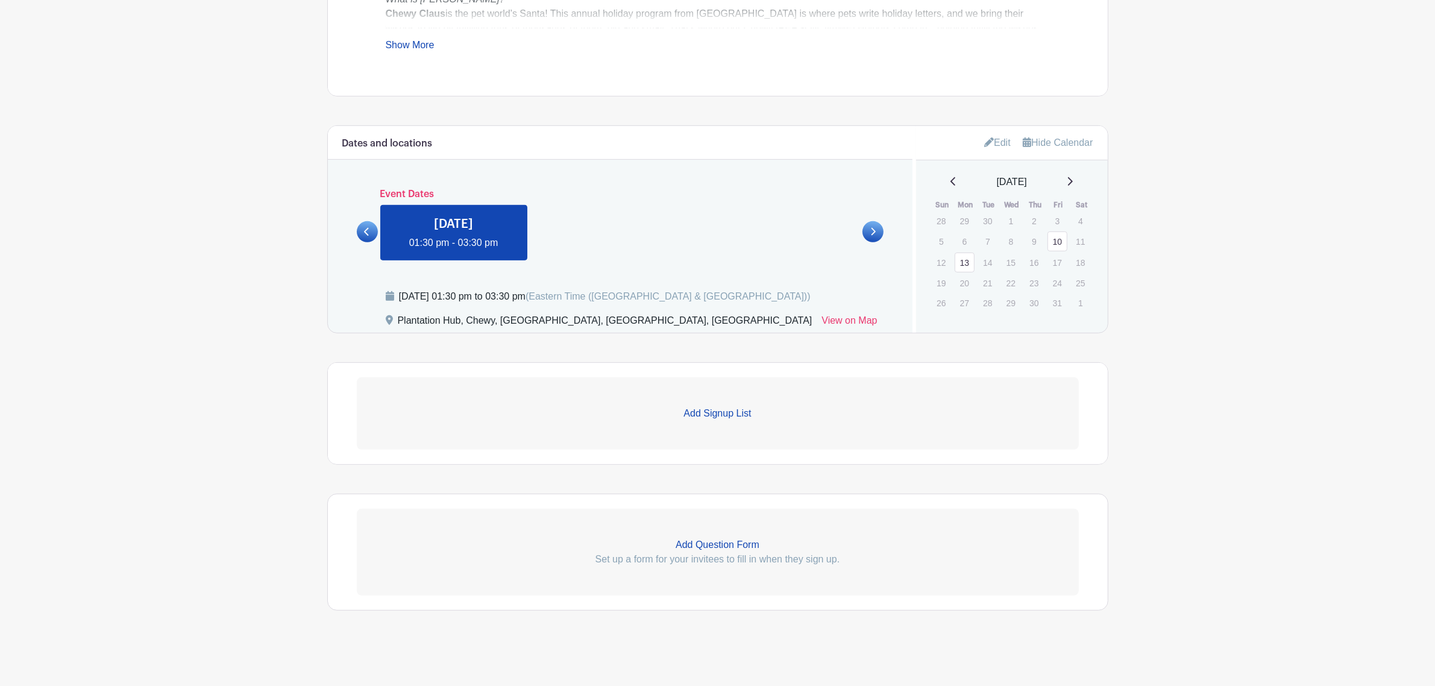
scroll to position [631, 0]
click at [952, 142] on link "Edit" at bounding box center [997, 143] width 27 height 20
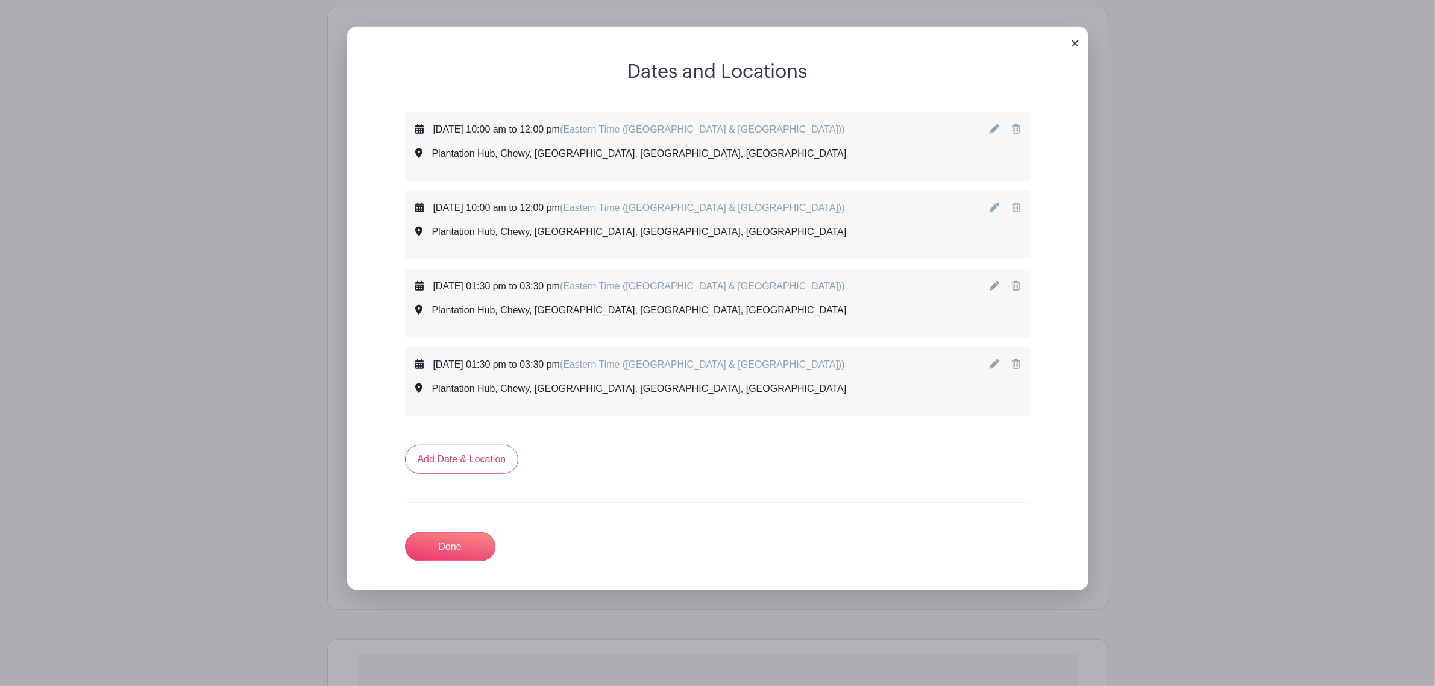
scroll to position [745, 0]
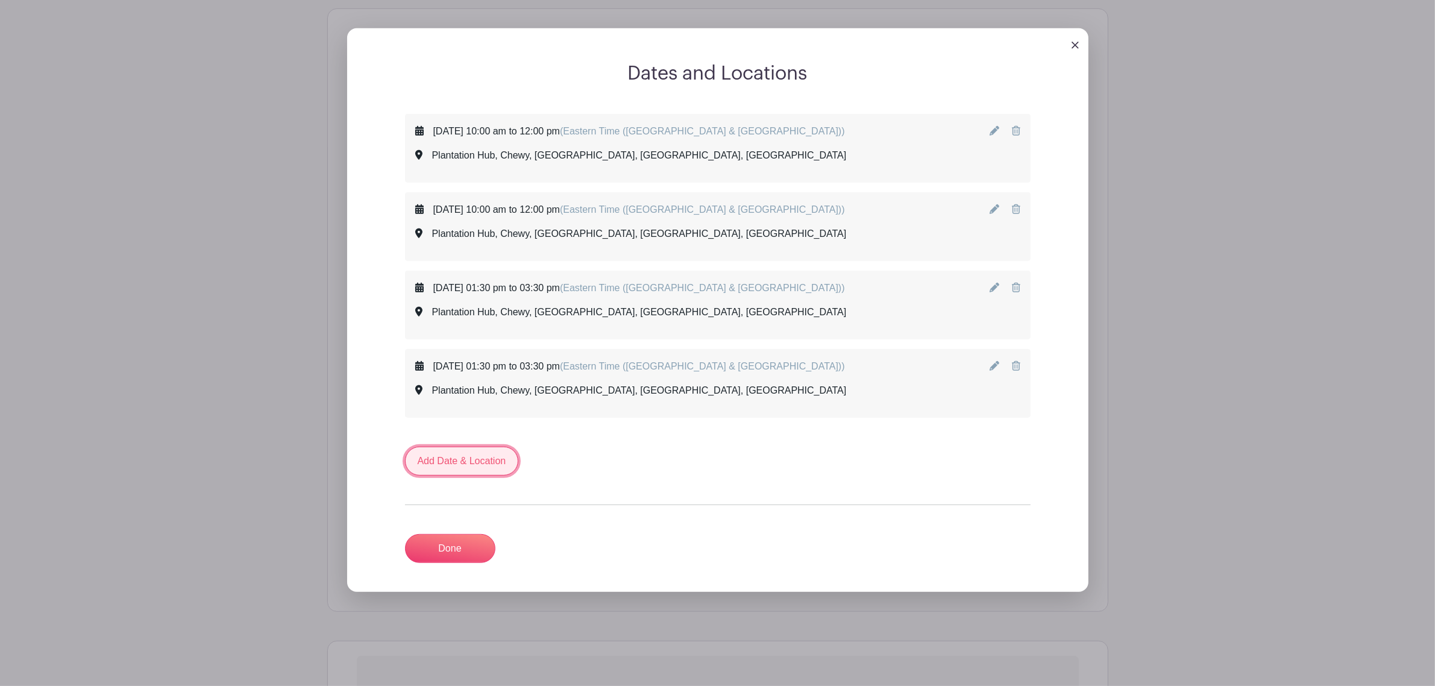
click at [465, 415] on link "Add Date & Location" at bounding box center [462, 460] width 114 height 29
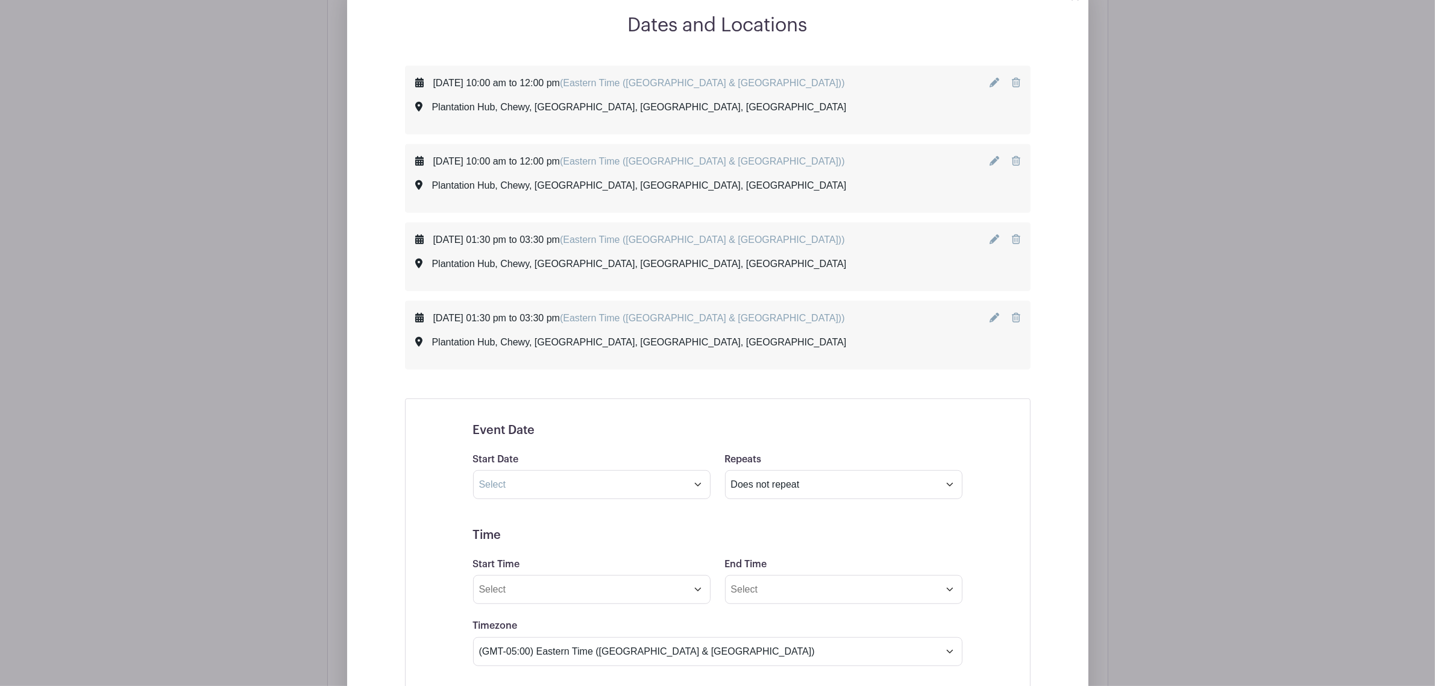
scroll to position [821, 0]
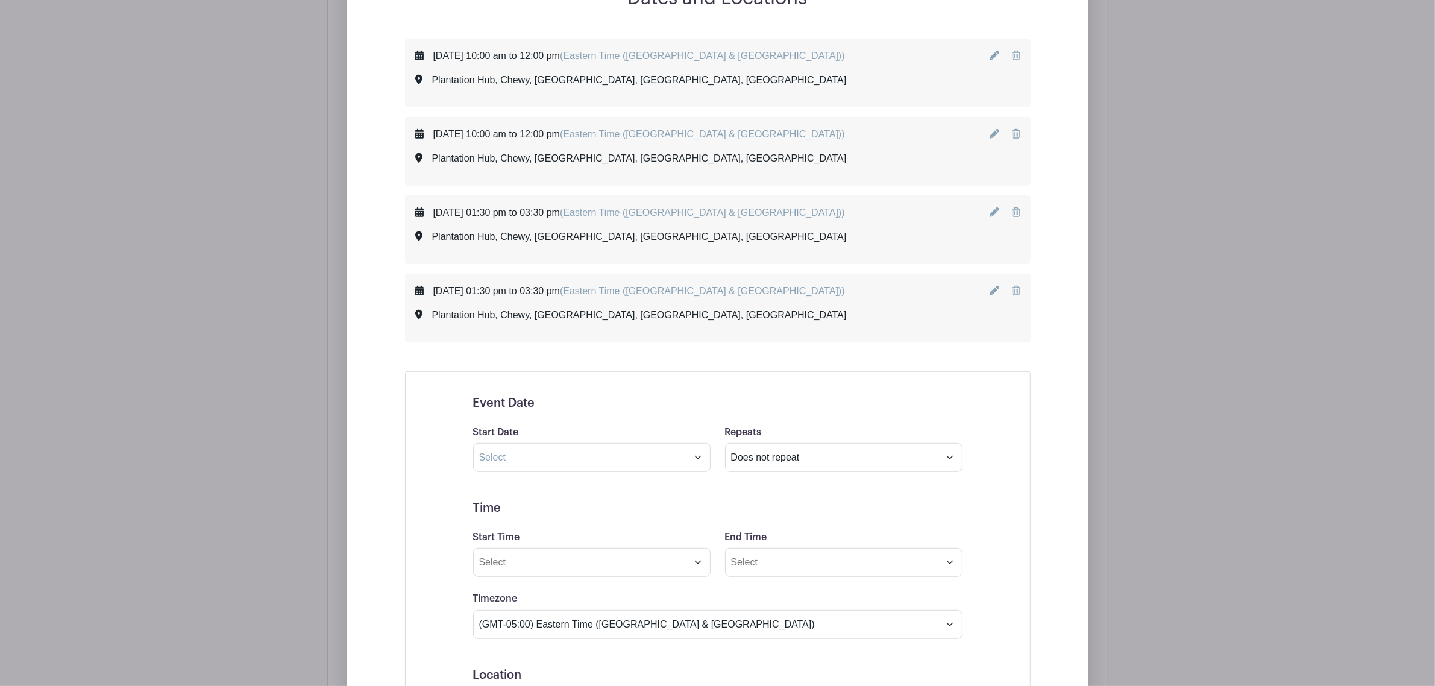
click at [560, 415] on div "Start Date" at bounding box center [592, 448] width 252 height 47
click at [554, 415] on input "text" at bounding box center [591, 457] width 237 height 29
click at [642, 415] on span at bounding box center [648, 486] width 20 height 20
select select "9"
click at [539, 415] on span "14" at bounding box center [538, 571] width 23 height 23
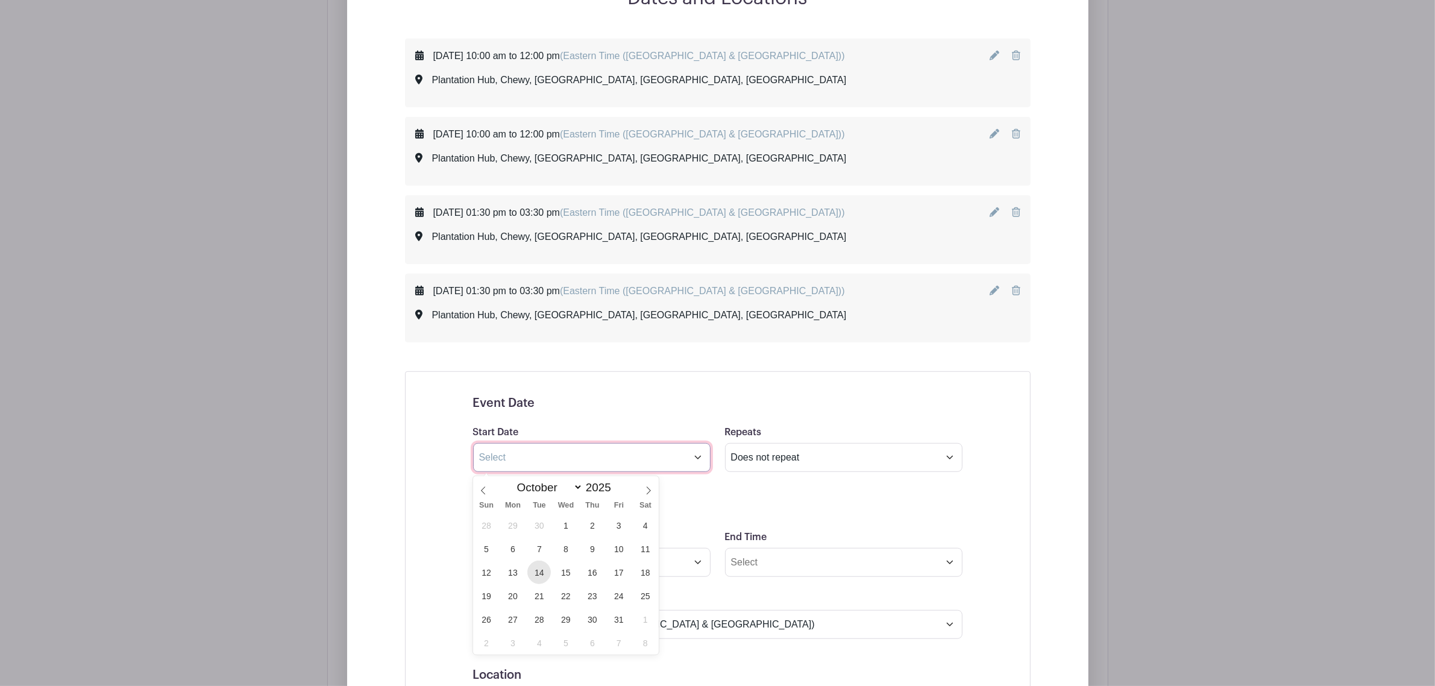
type input "[DATE]"
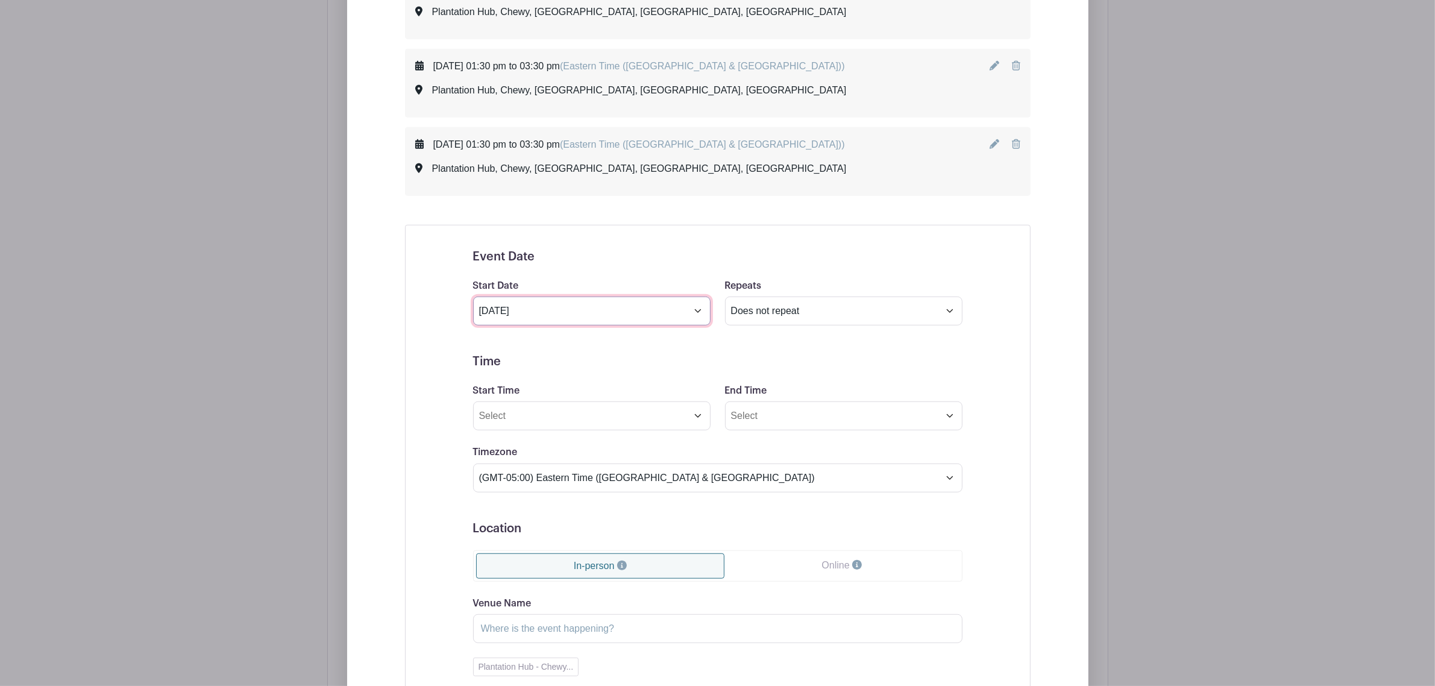
scroll to position [971, 0]
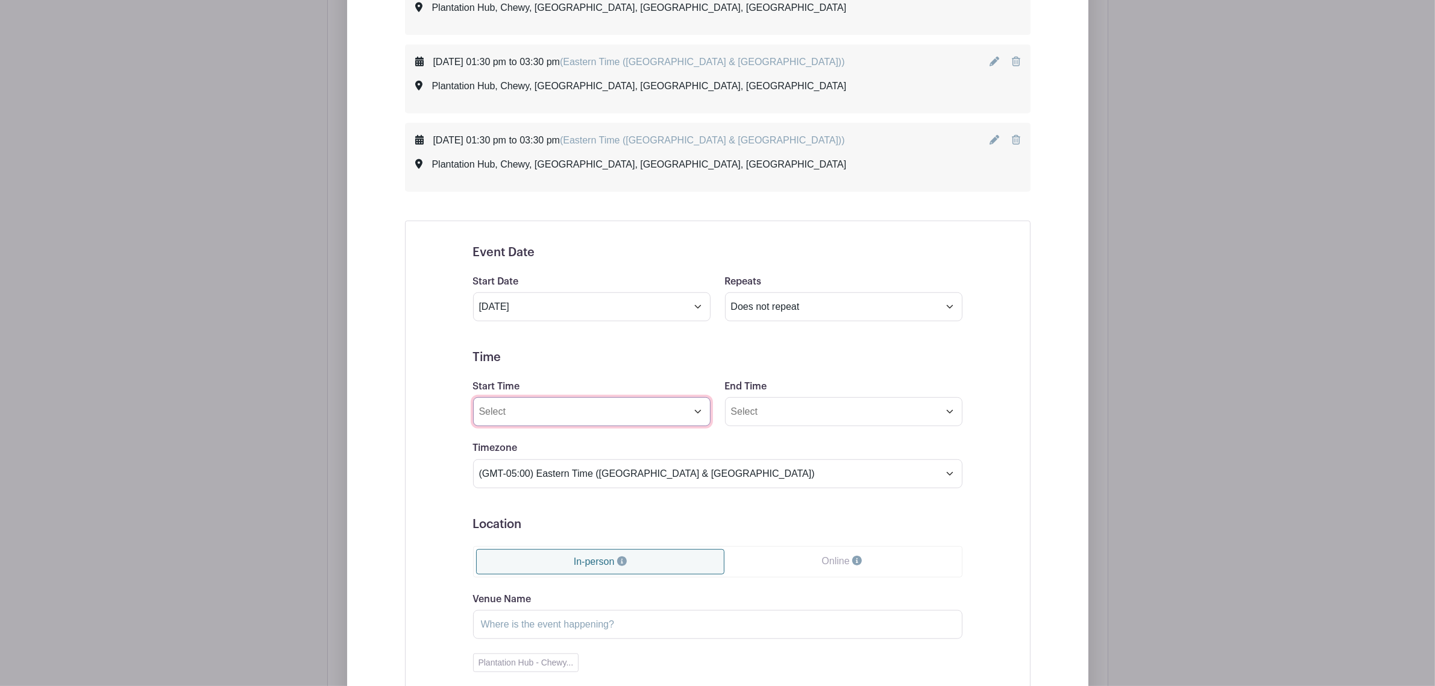
click at [538, 415] on input "Start Time" at bounding box center [591, 411] width 237 height 29
type input "10:00 AM"
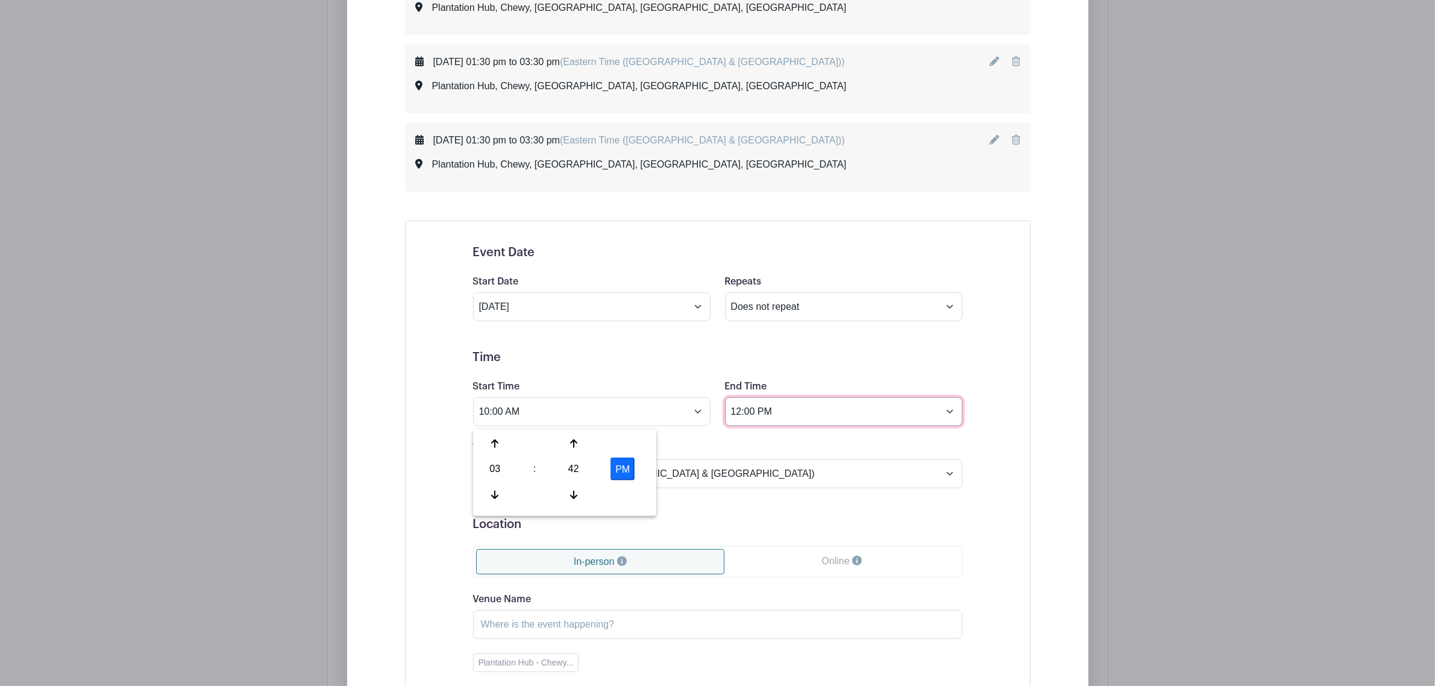
type input "12:00 PM"
click at [413, 415] on div "Event Date Start Date [DATE] Repeats Does not repeat Daily Weekly Monthly on da…" at bounding box center [717, 533] width 625 height 625
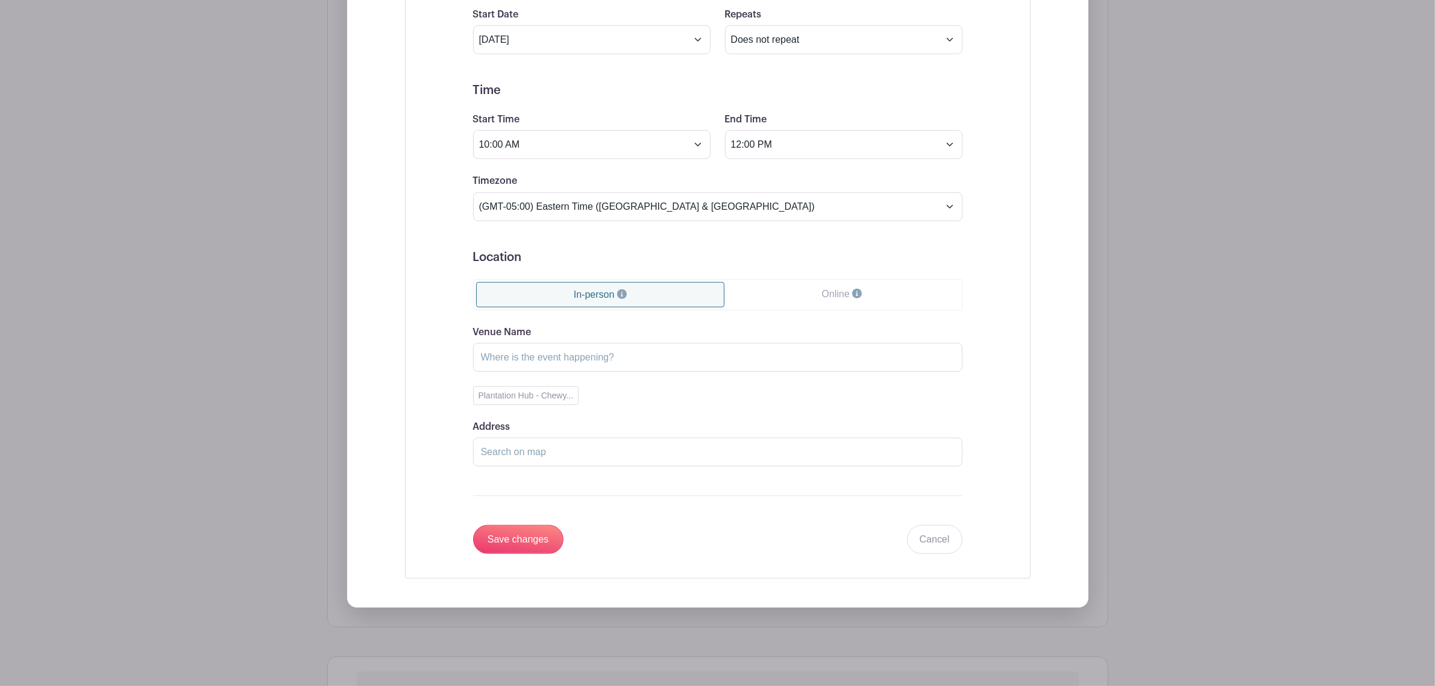
scroll to position [1272, 0]
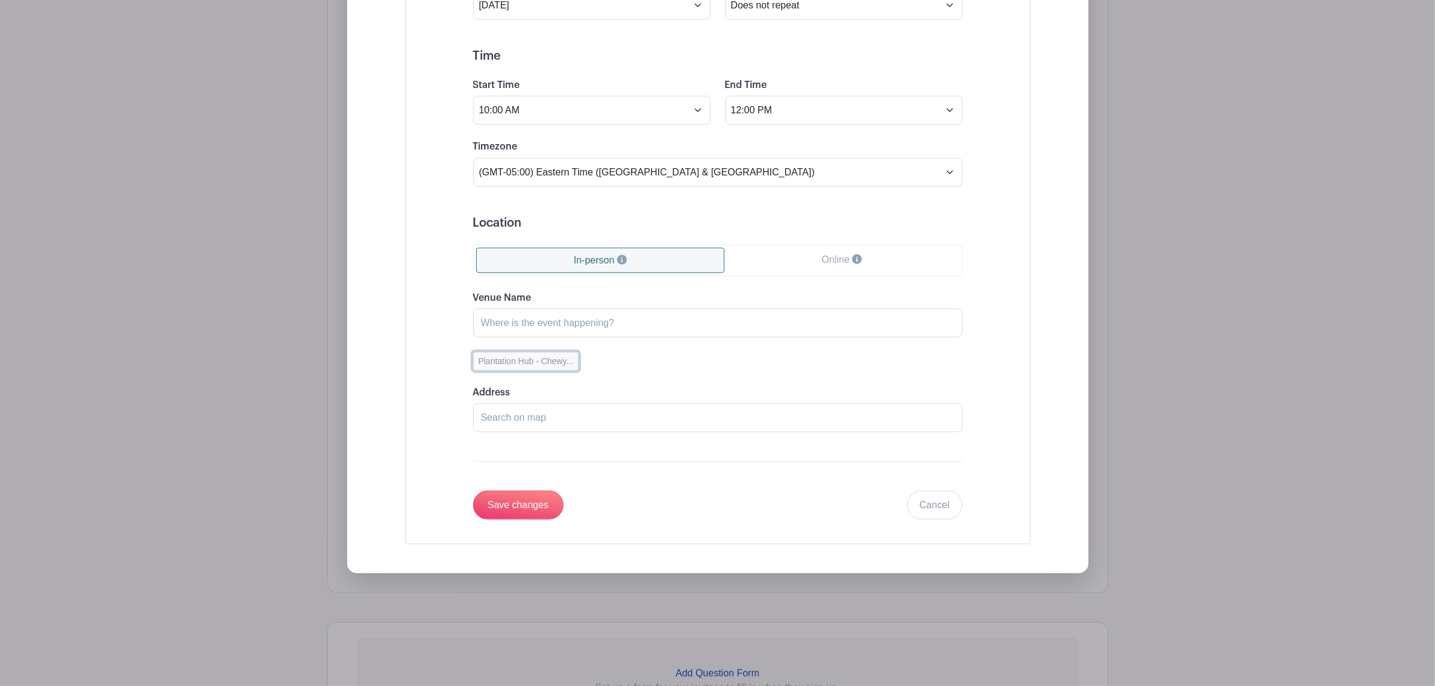
click at [534, 363] on button "Plantation Hub - Chewy..." at bounding box center [526, 361] width 106 height 19
type input "Plantation Hub"
type input "Chewy, [GEOGRAPHIC_DATA], [GEOGRAPHIC_DATA], [GEOGRAPHIC_DATA]"
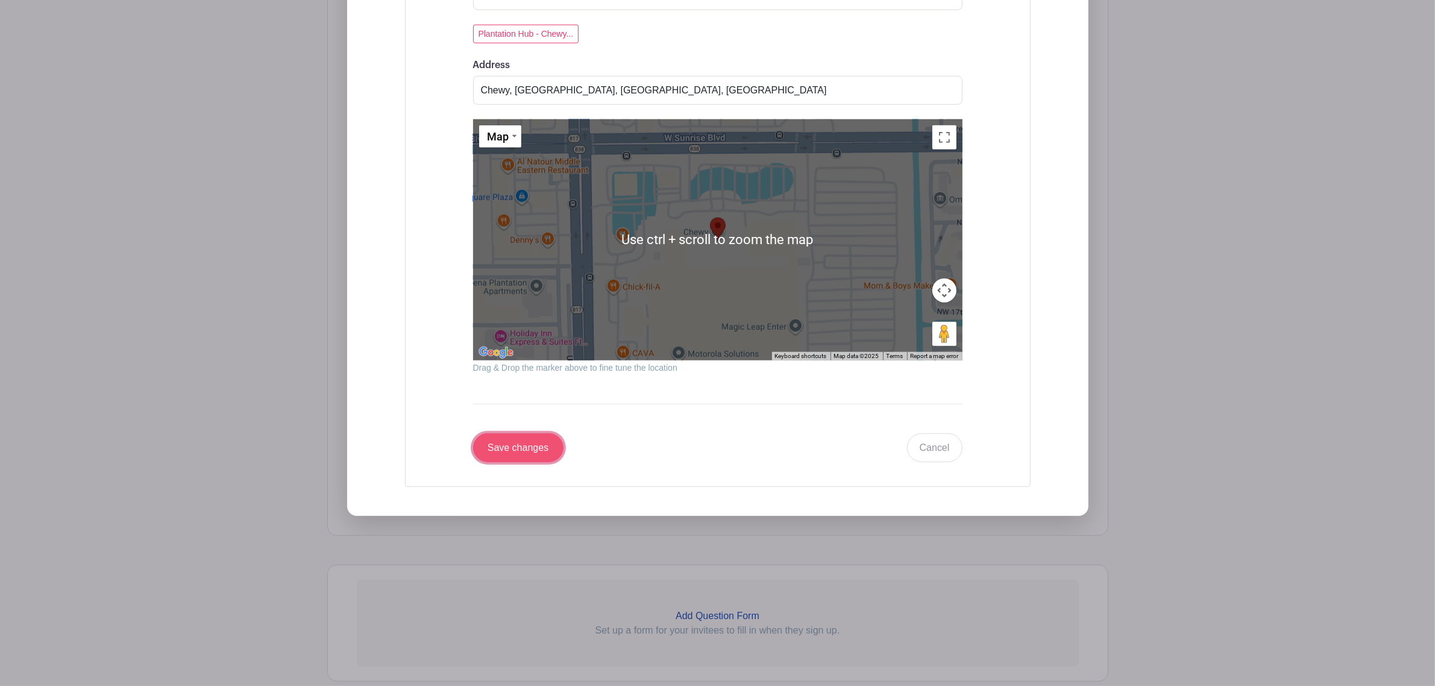
click at [513, 415] on input "Save changes" at bounding box center [518, 447] width 90 height 29
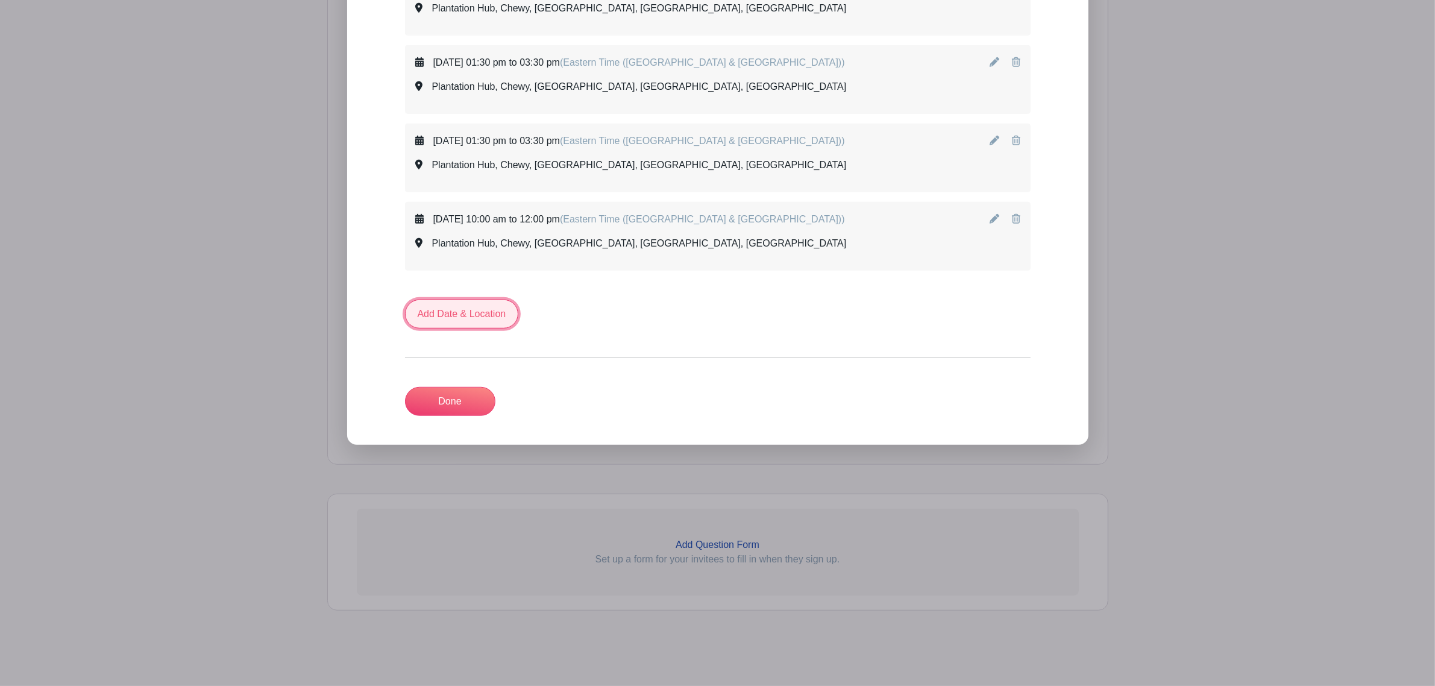
click at [488, 301] on link "Add Date & Location" at bounding box center [462, 313] width 114 height 29
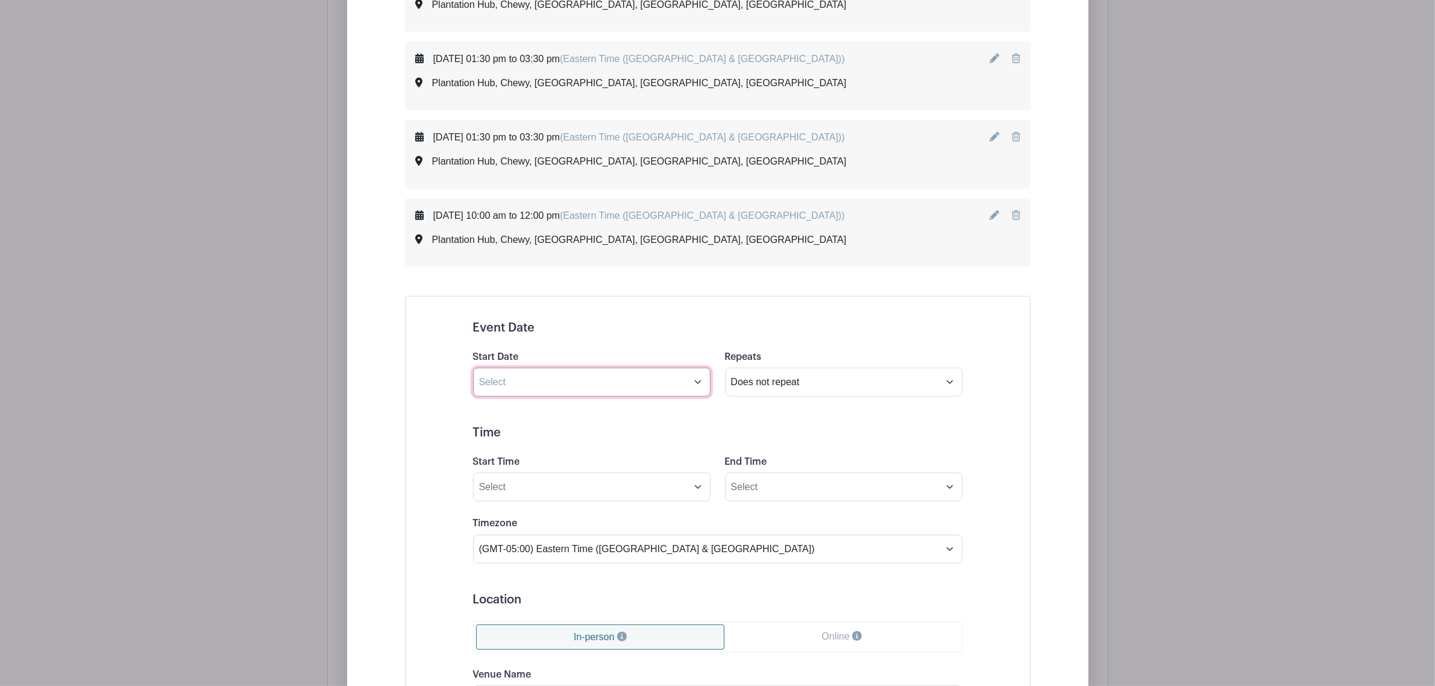
click at [607, 380] on input "text" at bounding box center [591, 382] width 237 height 29
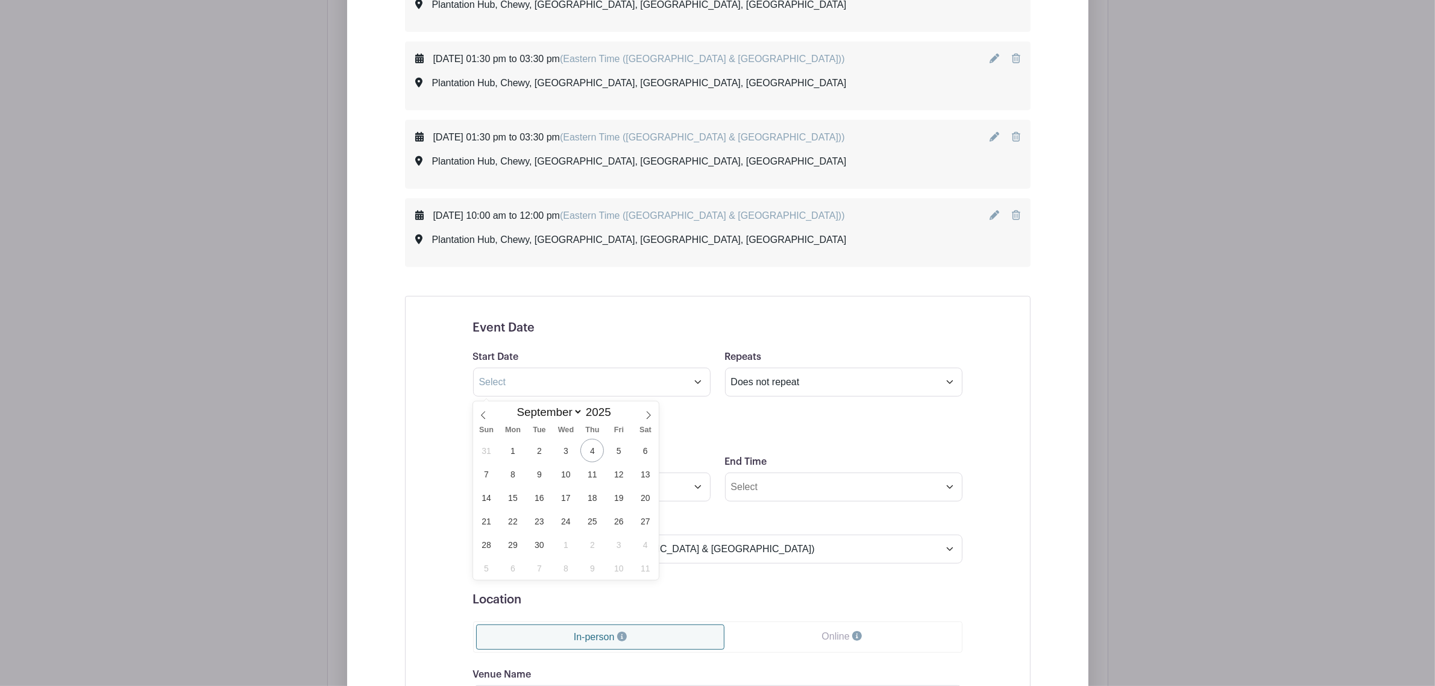
click at [643, 415] on span "Sat" at bounding box center [645, 430] width 27 height 8
click at [646, 415] on icon at bounding box center [648, 415] width 8 height 8
select select "9"
click at [537, 415] on span "14" at bounding box center [538, 497] width 23 height 23
type input "[DATE]"
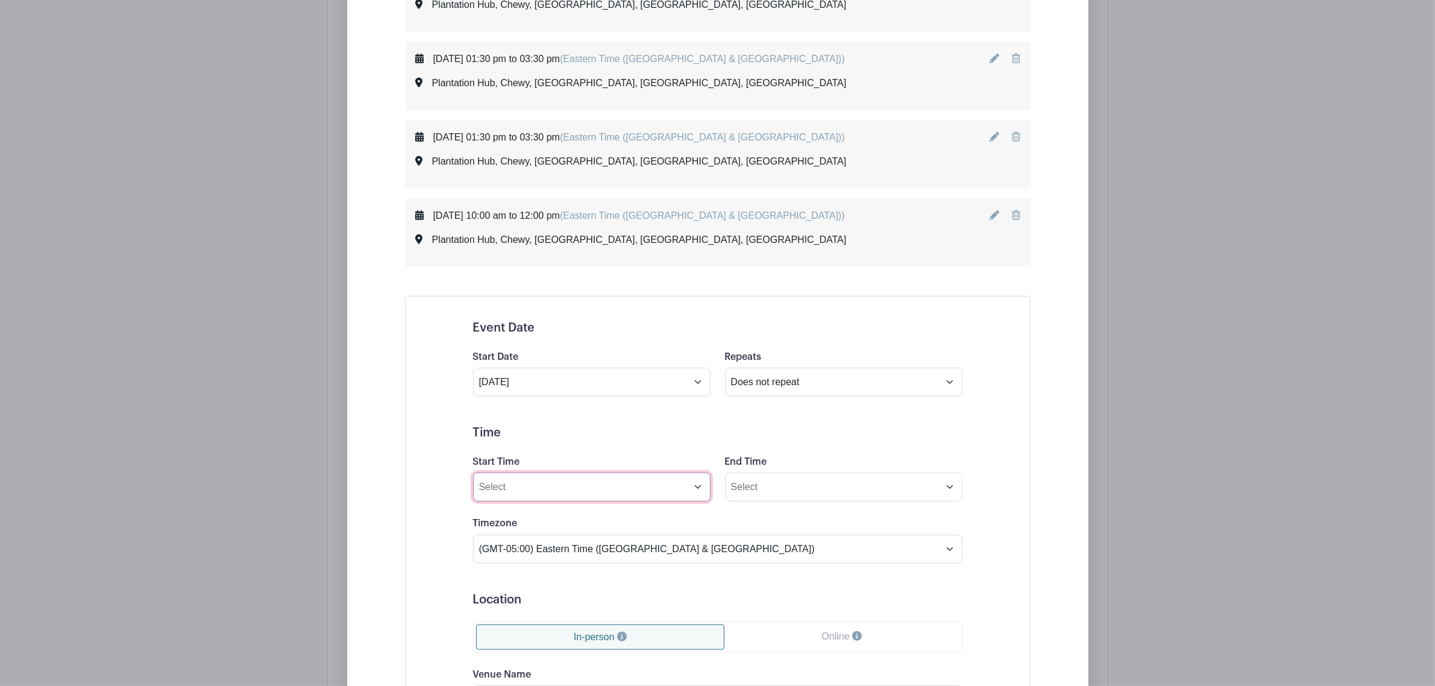
click at [537, 415] on input "Start Time" at bounding box center [591, 486] width 237 height 29
type input "1:30 PM"
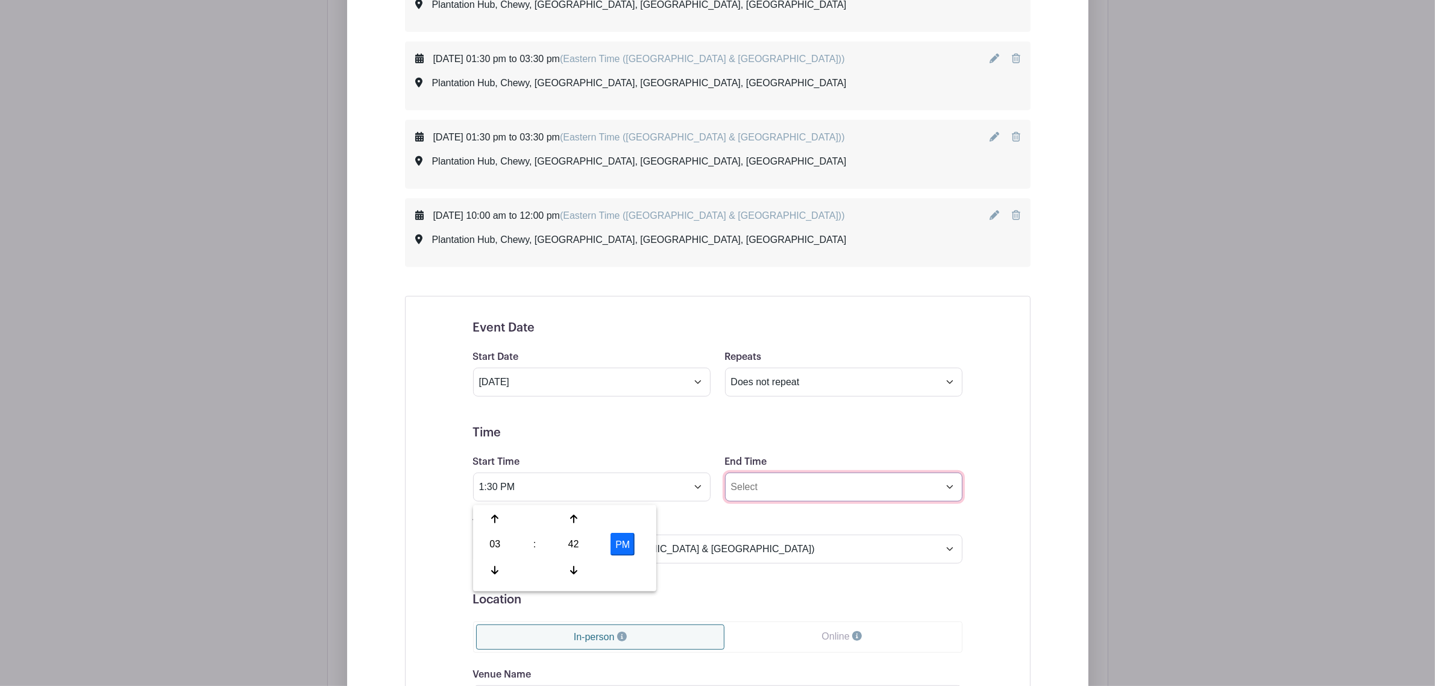
type input "2"
type input "3:30 PM"
click at [405, 415] on div "Event Date Start Date [DATE] Repeats Does not repeat Daily Weekly Monthly on da…" at bounding box center [717, 608] width 625 height 625
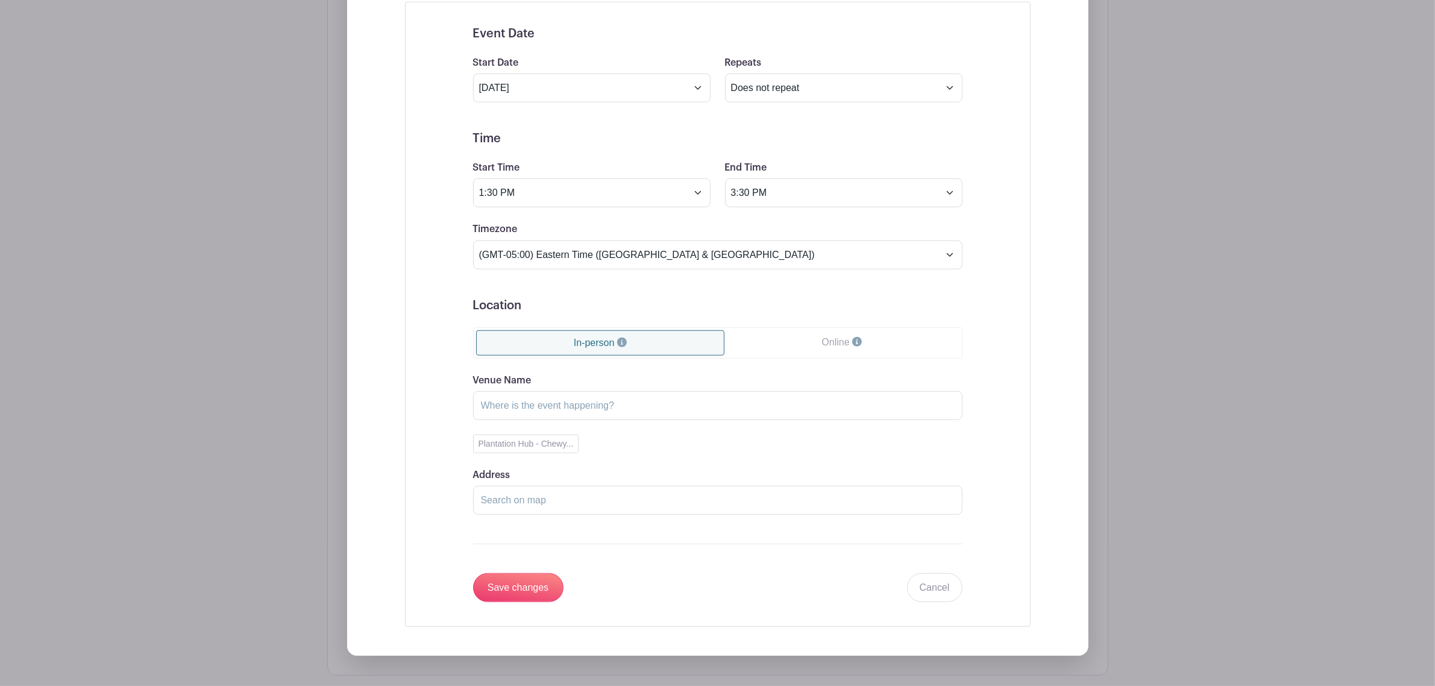
scroll to position [1275, 0]
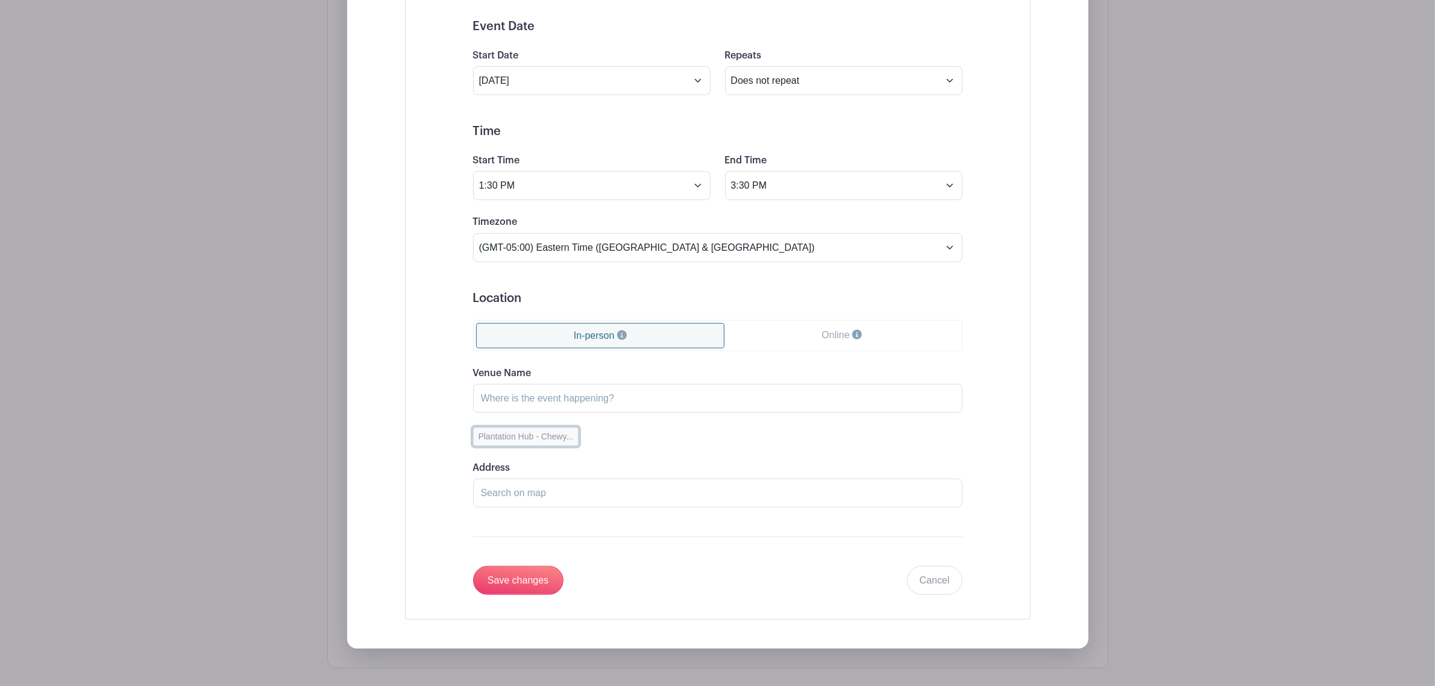
click at [541, 415] on button "Plantation Hub - Chewy..." at bounding box center [526, 436] width 106 height 19
type input "Plantation Hub"
type input "Chewy, [GEOGRAPHIC_DATA], [GEOGRAPHIC_DATA], [GEOGRAPHIC_DATA]"
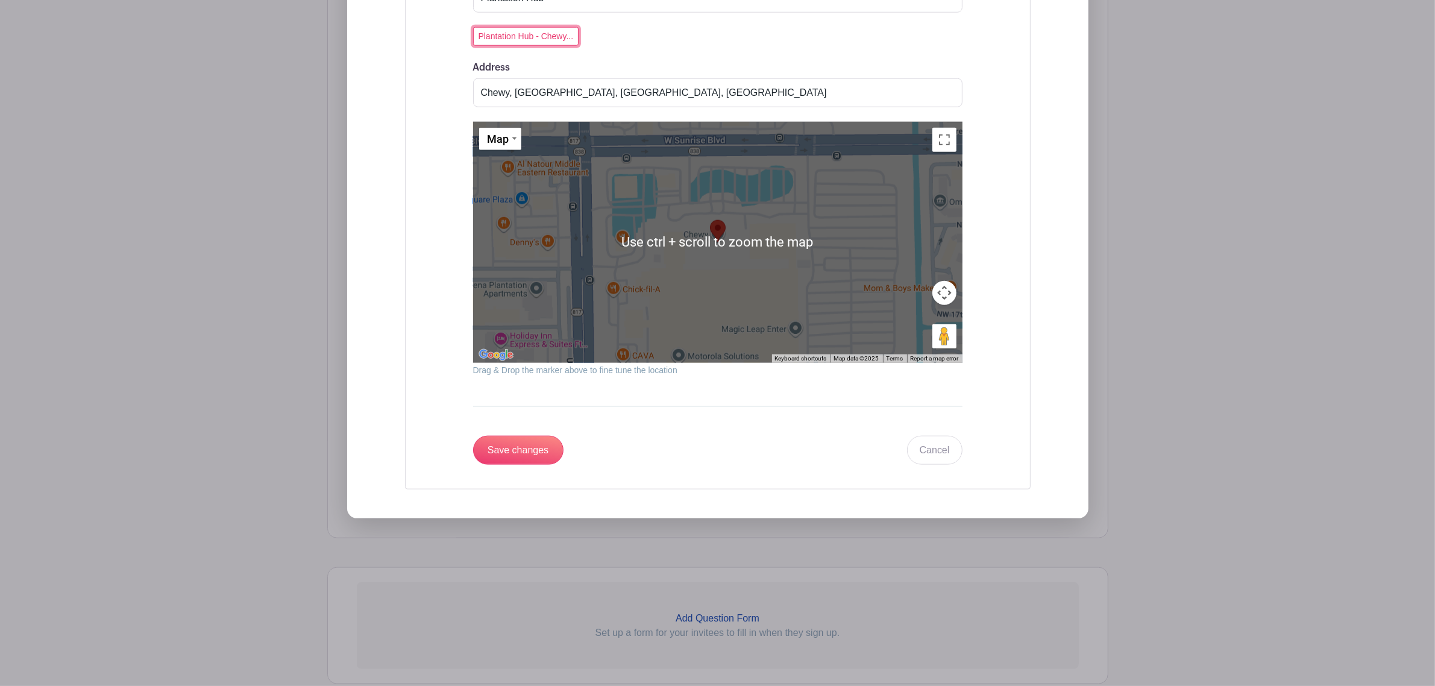
scroll to position [1753, 0]
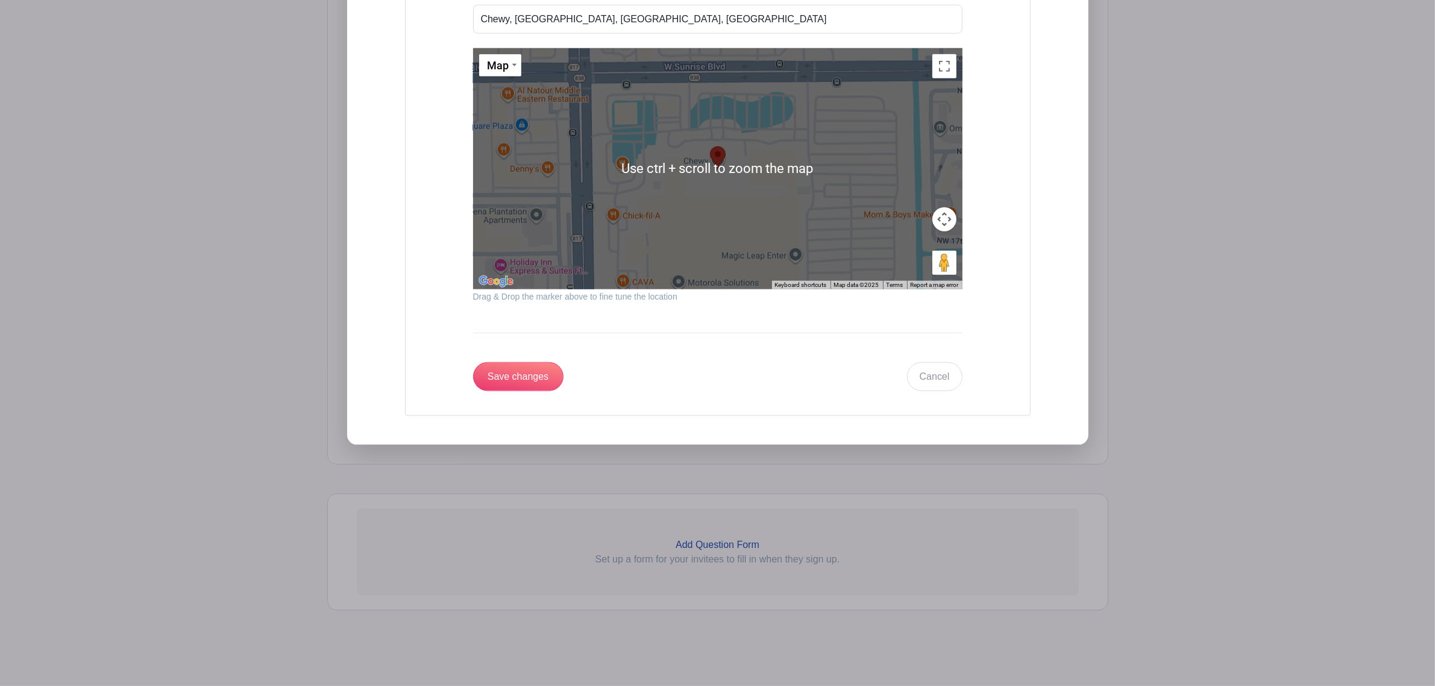
click at [513, 389] on input "Save changes" at bounding box center [518, 376] width 90 height 29
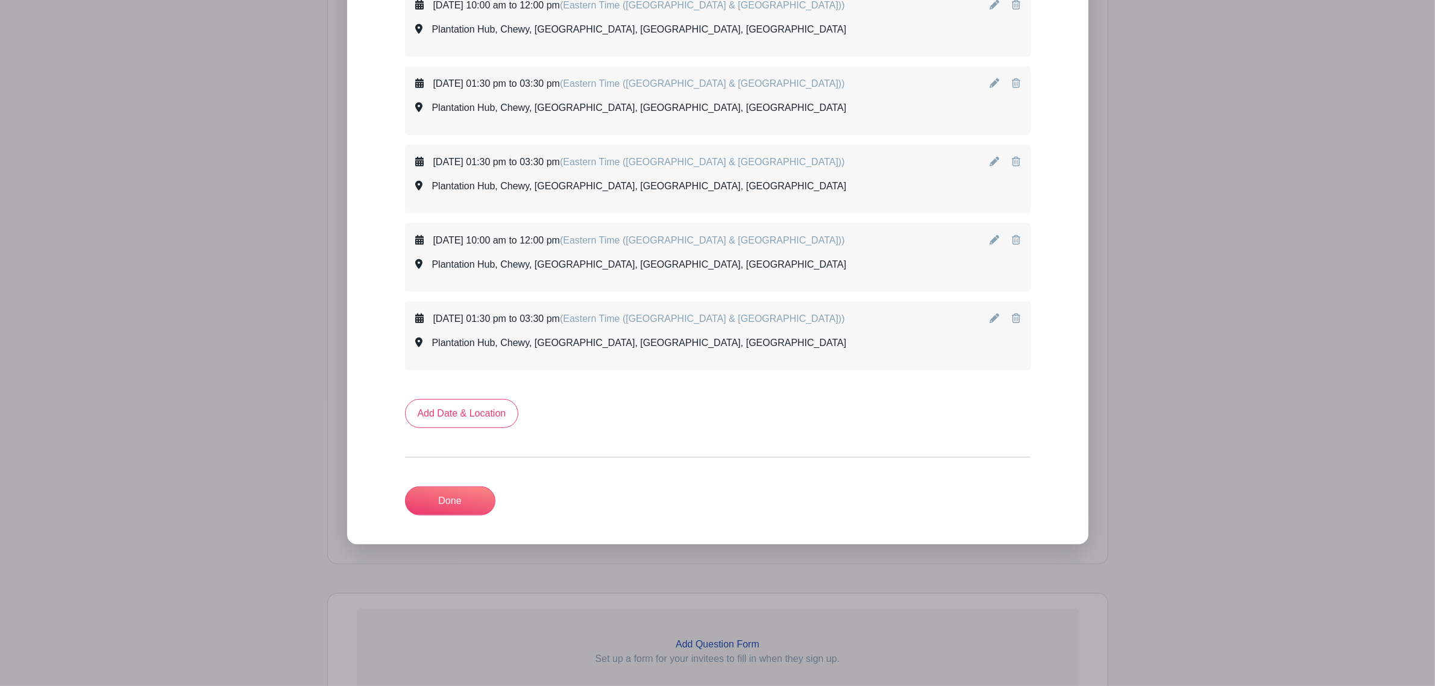
scroll to position [902, 0]
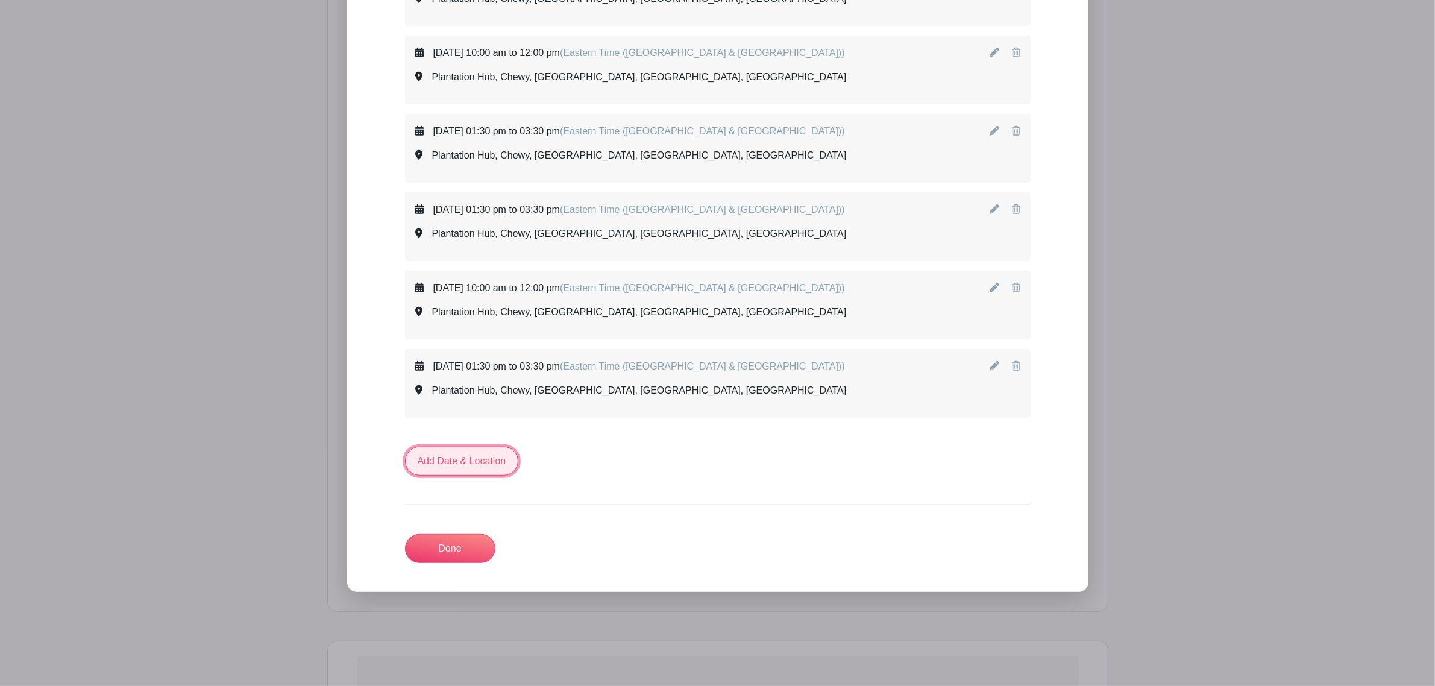
click at [481, 415] on link "Add Date & Location" at bounding box center [462, 460] width 114 height 29
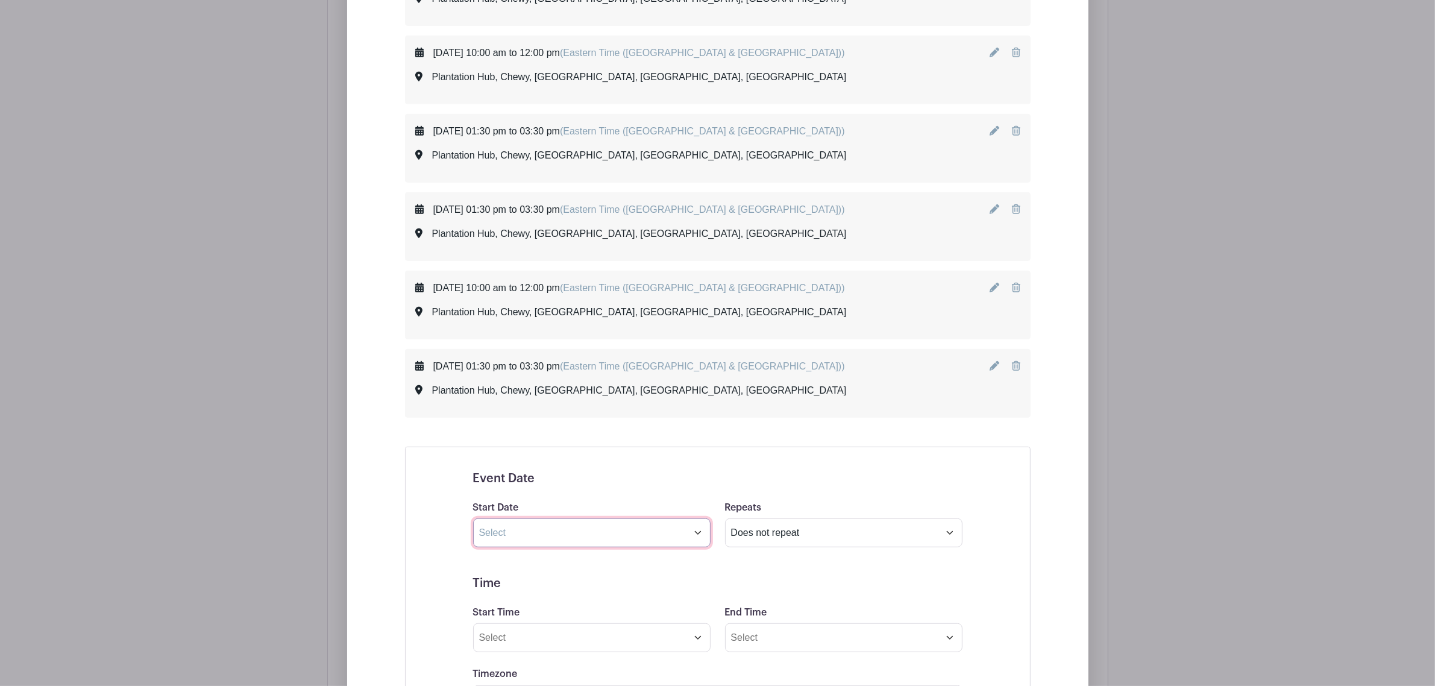
click at [516, 415] on input "text" at bounding box center [591, 532] width 237 height 29
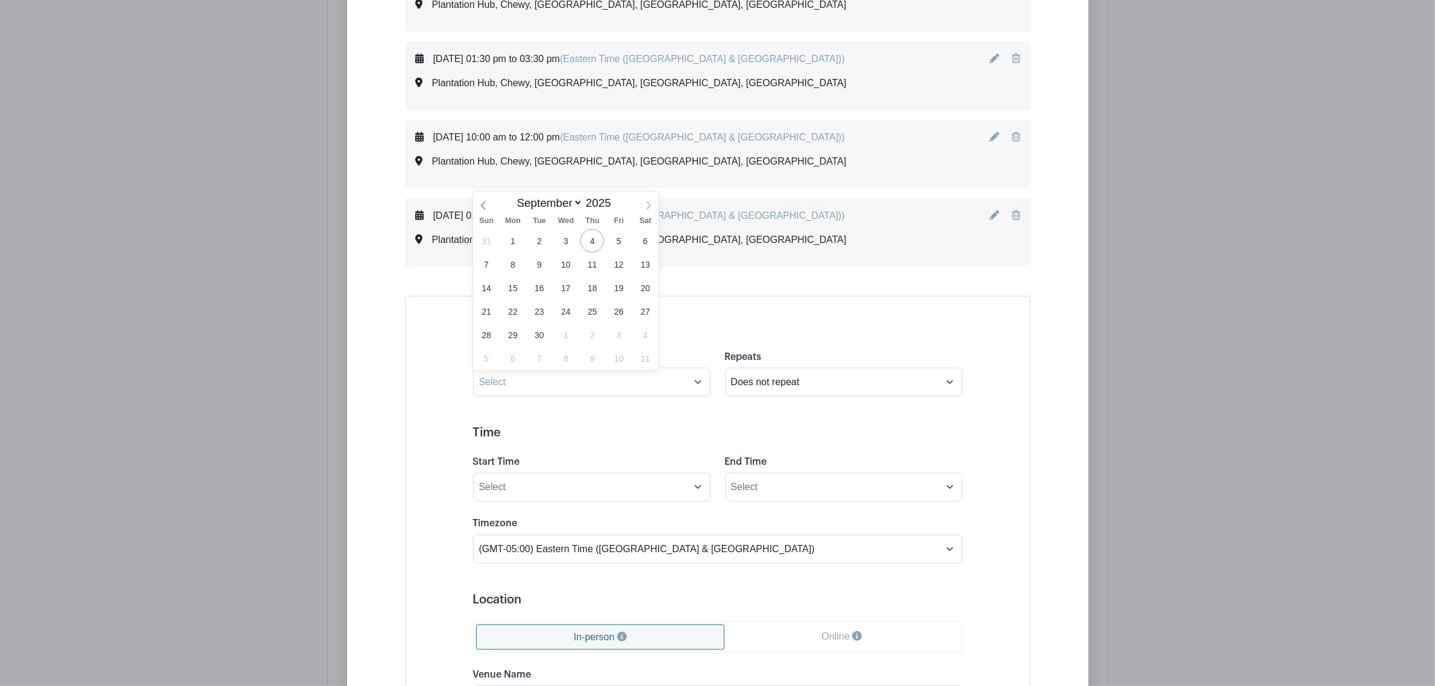
click at [649, 208] on icon at bounding box center [648, 205] width 8 height 8
select select "9"
click at [562, 287] on span "15" at bounding box center [565, 287] width 23 height 23
type input "[DATE]"
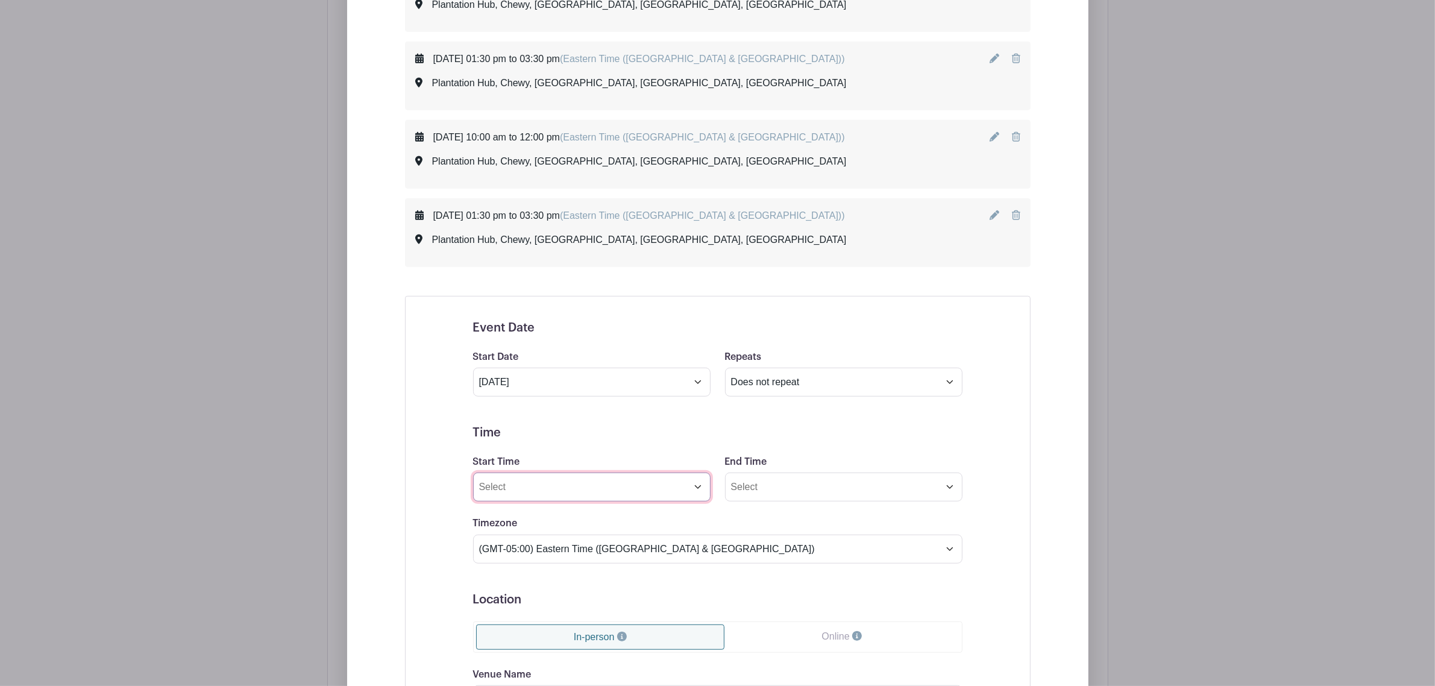
click at [545, 415] on input "Start Time" at bounding box center [591, 486] width 237 height 29
type input "10:00 A"
type input "9:30 AM"
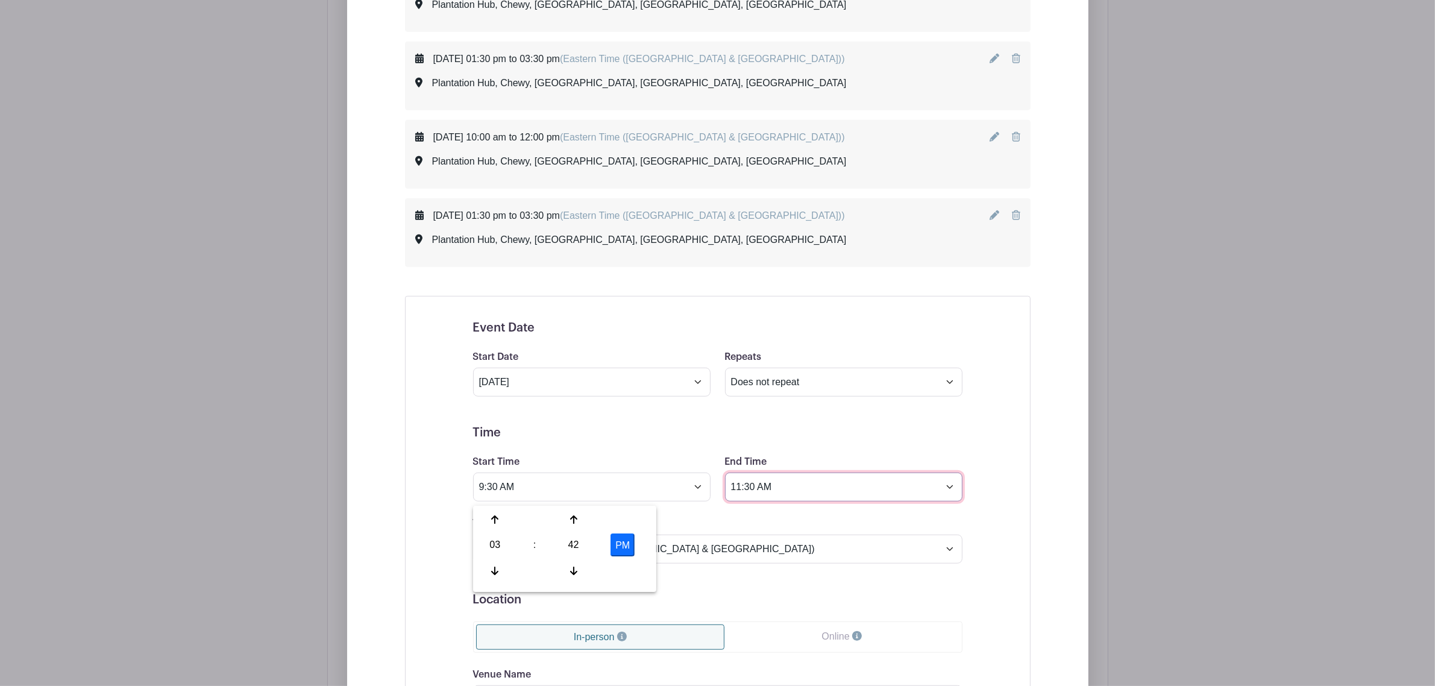
type input "11:30 AM"
click at [459, 415] on div "Event Date Start Date [DATE] Repeats Does not repeat Daily Weekly Monthly on da…" at bounding box center [717, 608] width 547 height 604
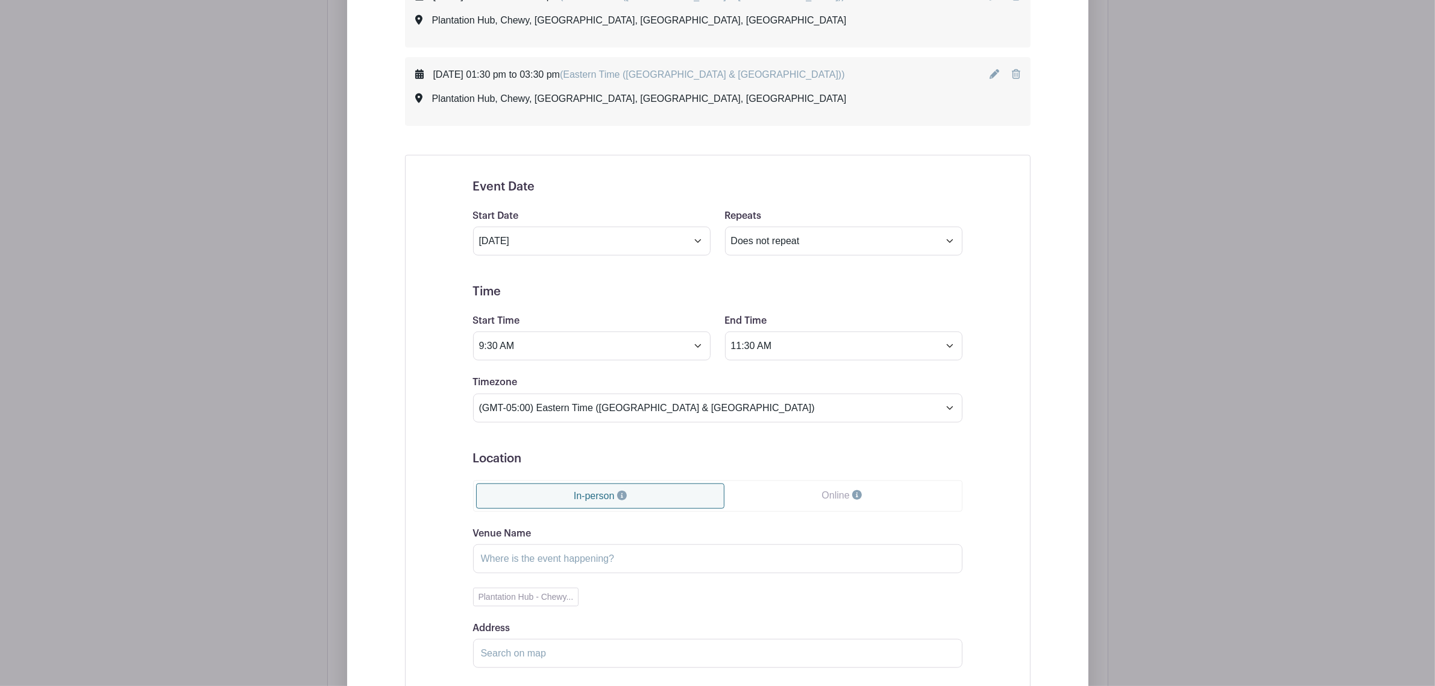
scroll to position [1429, 0]
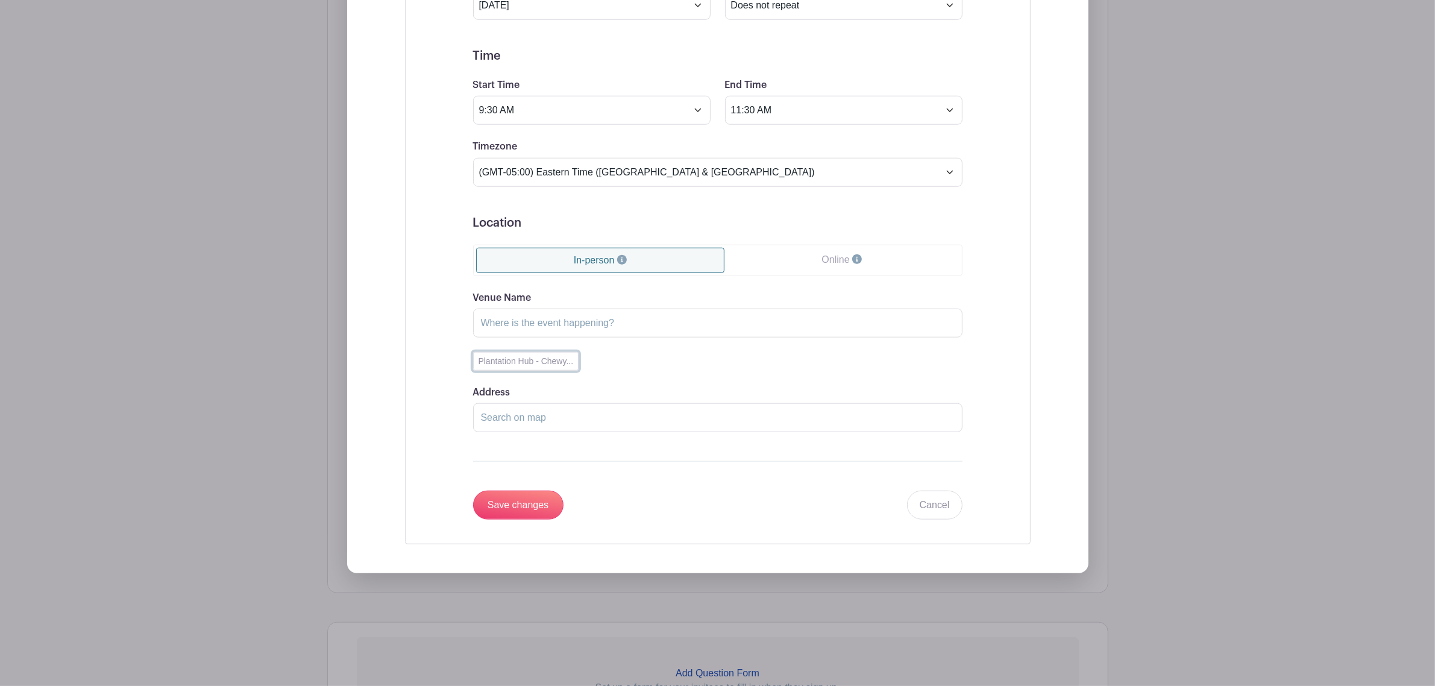
drag, startPoint x: 520, startPoint y: 369, endPoint x: 531, endPoint y: 380, distance: 15.3
click at [522, 369] on button "Plantation Hub - Chewy..." at bounding box center [526, 361] width 106 height 19
type input "Plantation Hub"
type input "Chewy, [GEOGRAPHIC_DATA], [GEOGRAPHIC_DATA], [GEOGRAPHIC_DATA]"
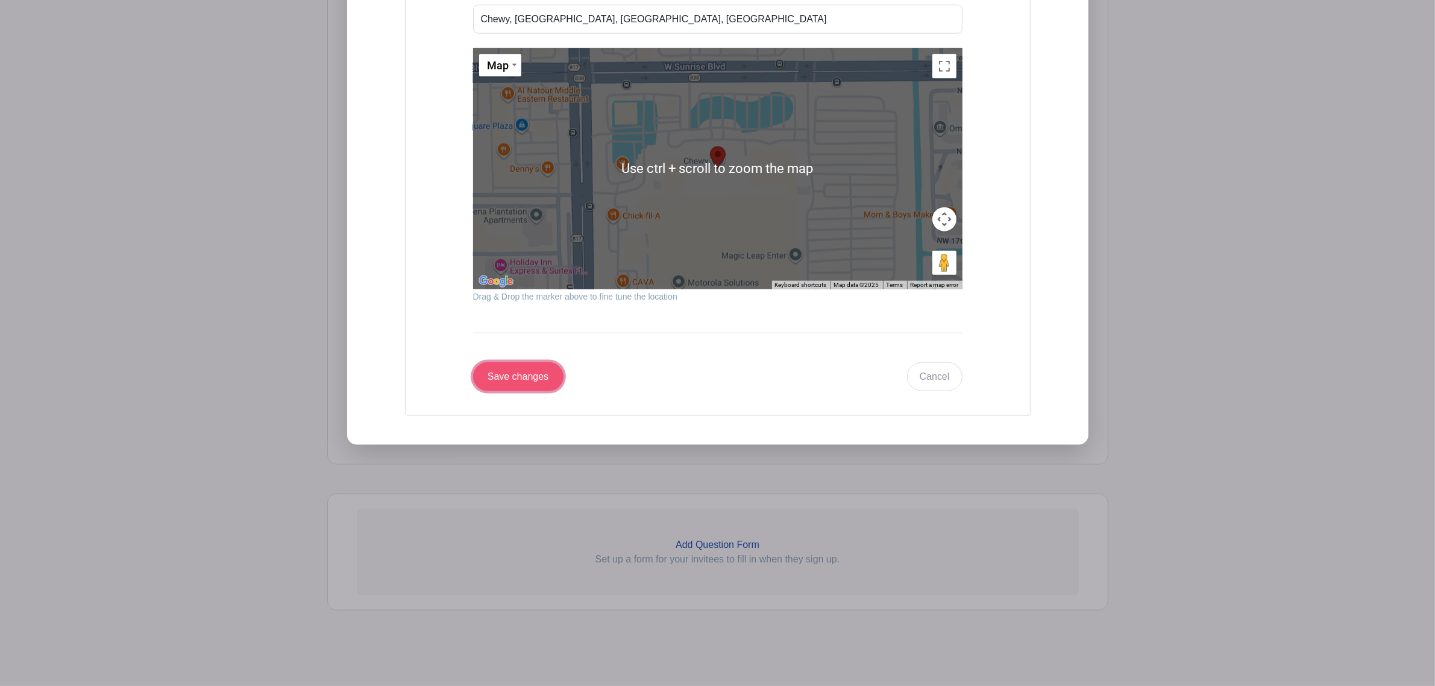
click at [519, 362] on input "Save changes" at bounding box center [518, 376] width 90 height 29
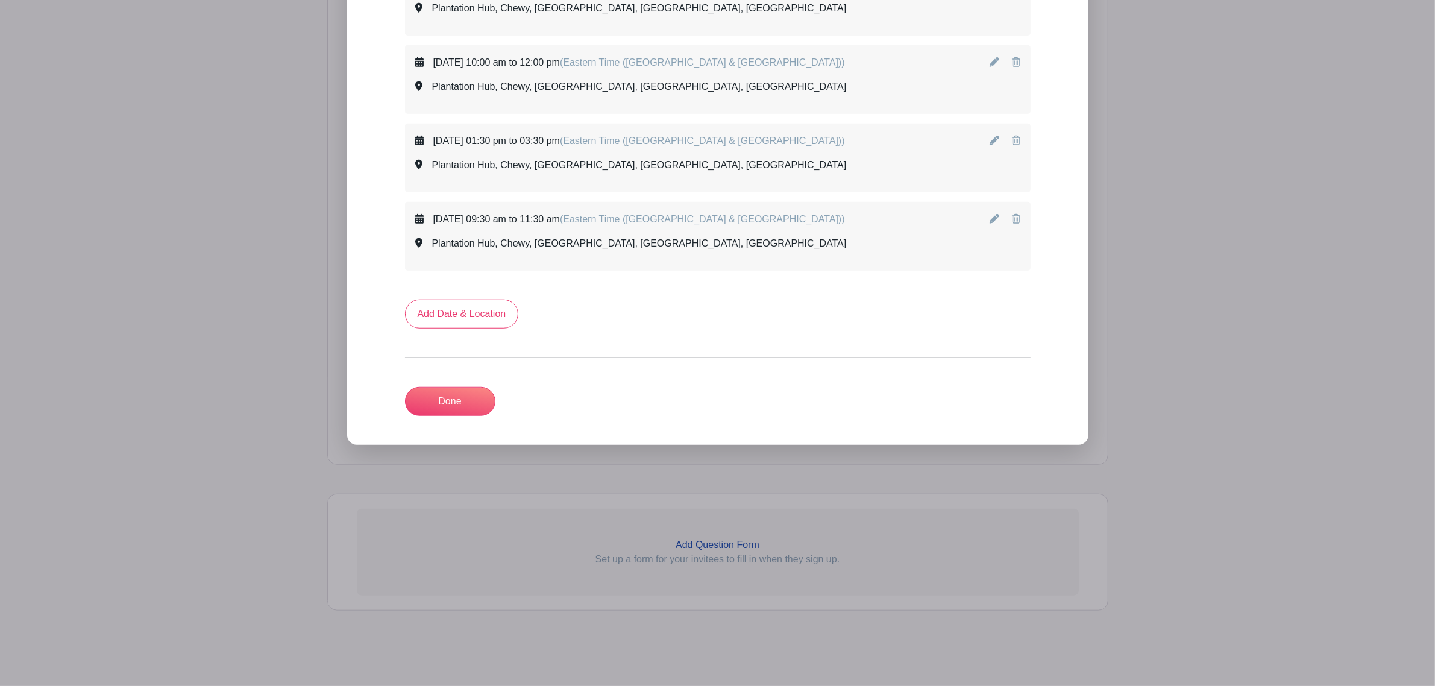
scroll to position [1131, 0]
click at [495, 319] on link "Add Date & Location" at bounding box center [462, 313] width 114 height 29
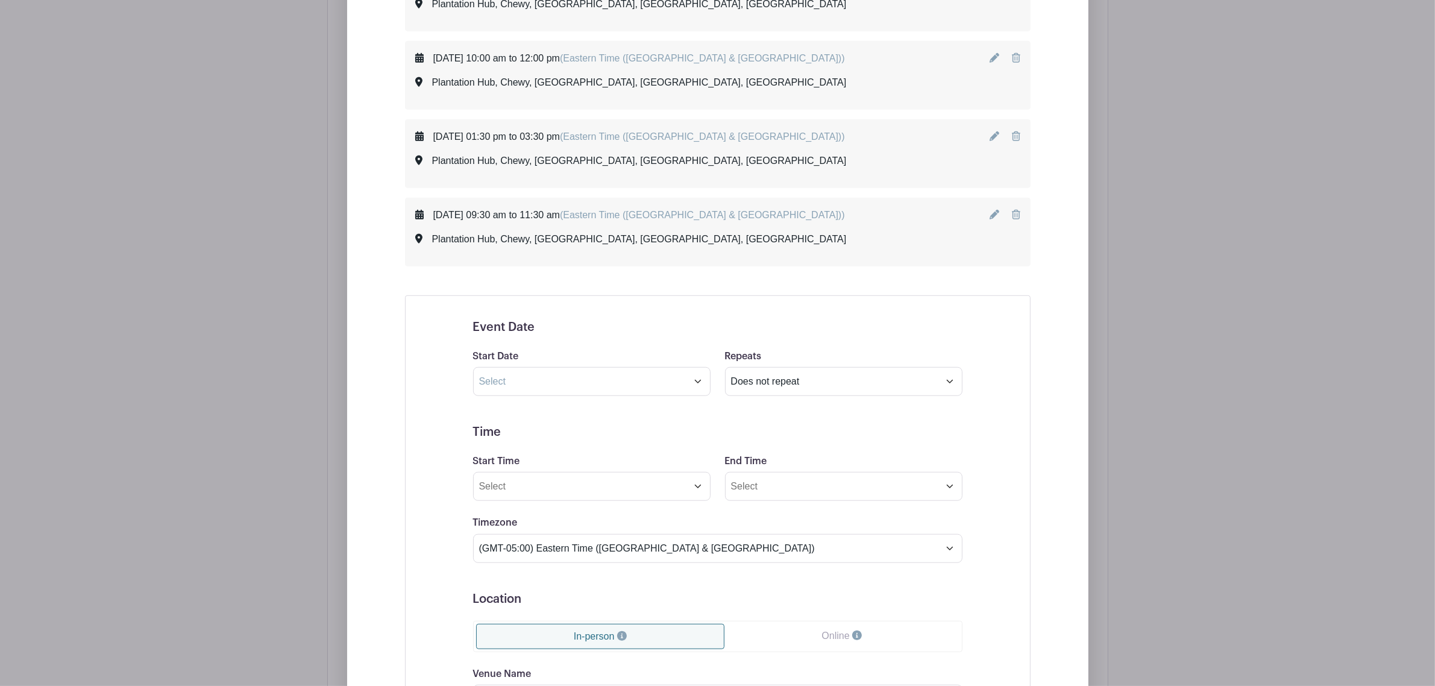
click at [659, 368] on div "Start Date" at bounding box center [592, 372] width 252 height 47
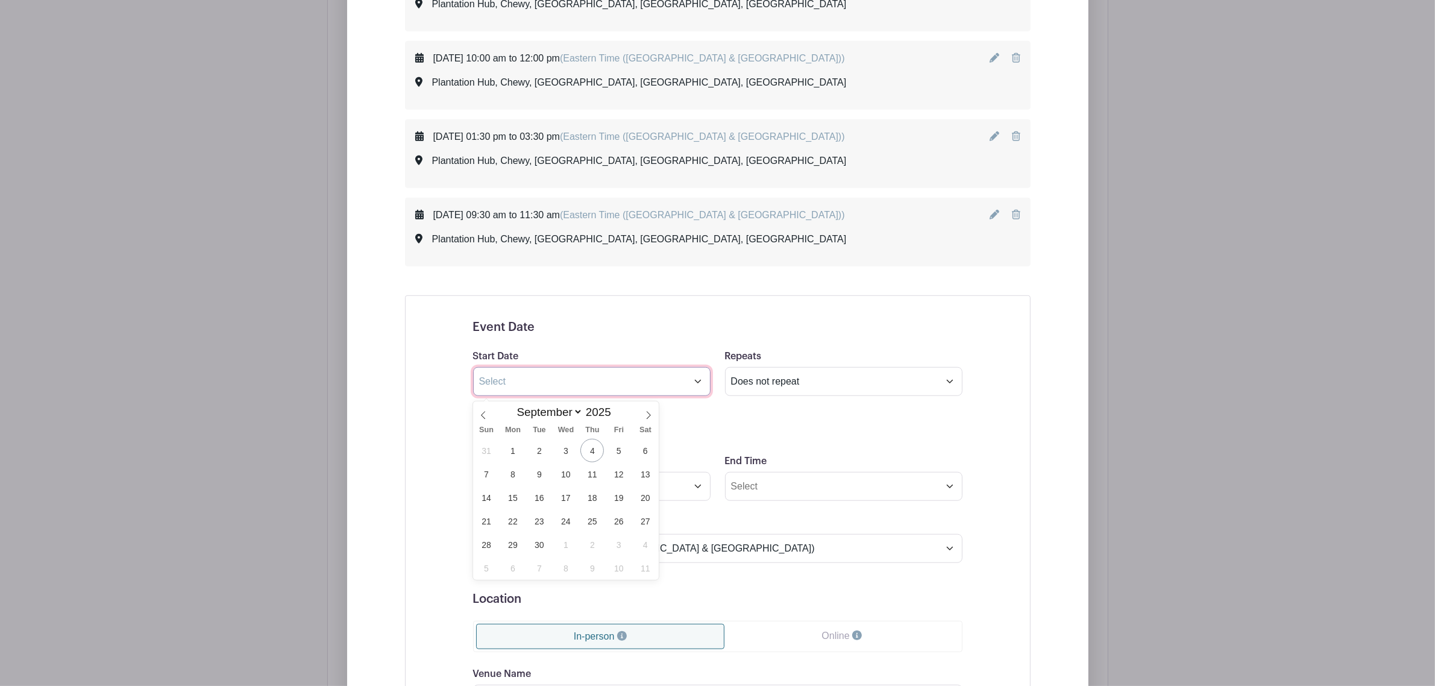
click at [655, 381] on input "text" at bounding box center [591, 381] width 237 height 29
click at [651, 408] on span at bounding box center [648, 411] width 20 height 20
select select "9"
click at [566, 415] on span "15" at bounding box center [565, 497] width 23 height 23
type input "[DATE]"
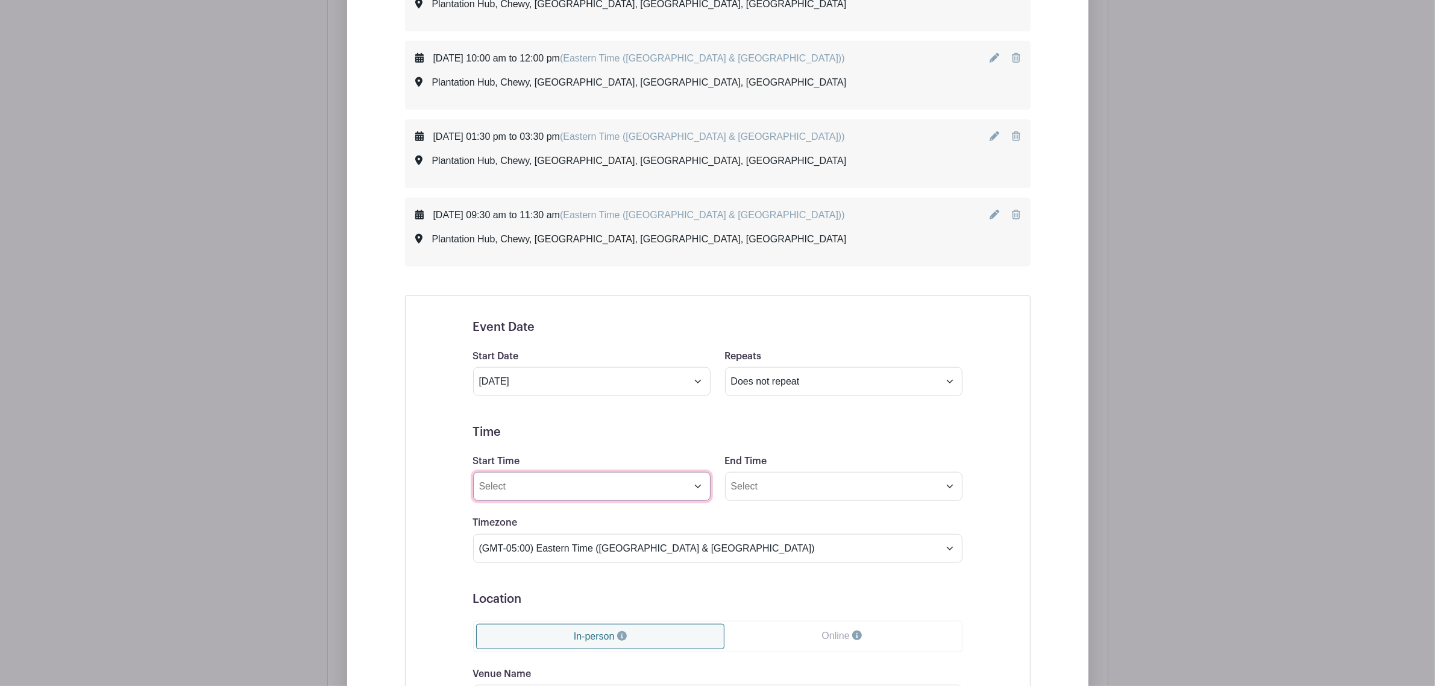
click at [562, 415] on input "Start Time" at bounding box center [591, 486] width 237 height 29
type input "1"
type input "2:00 PM"
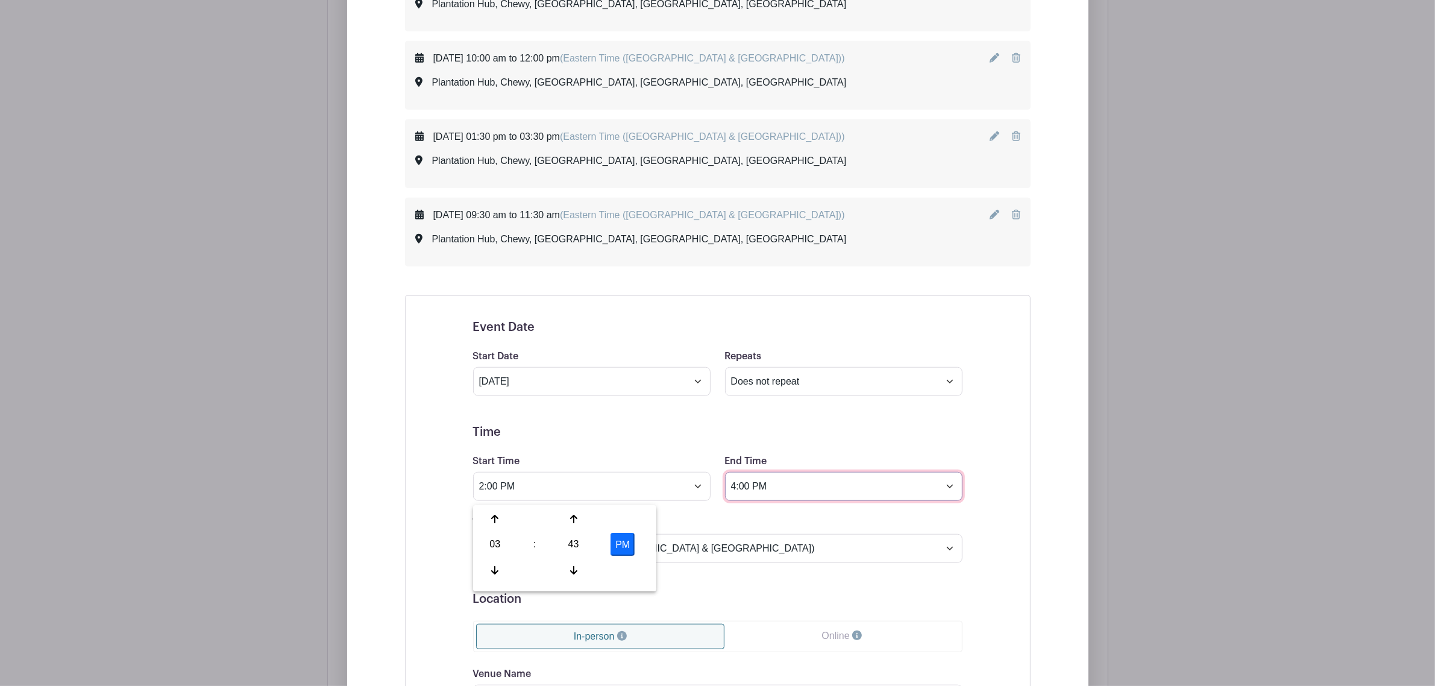
type input "4:00 PM"
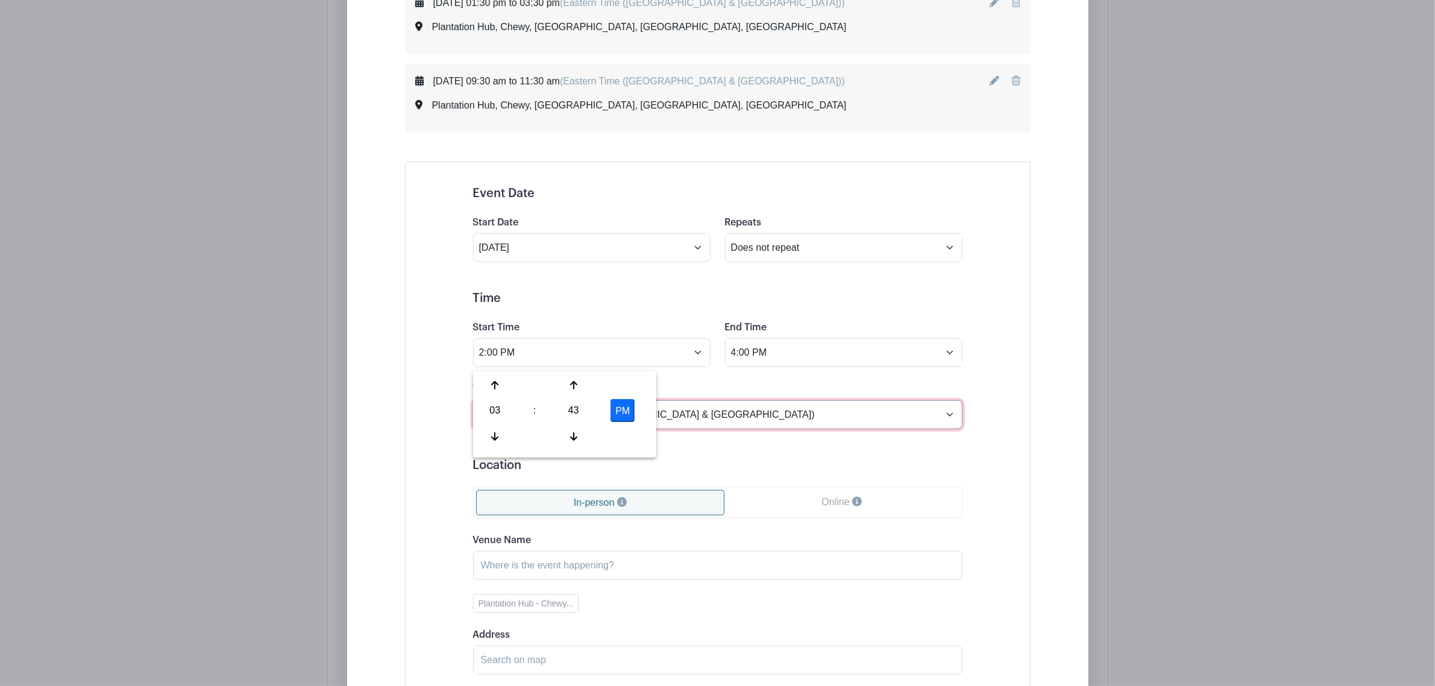
scroll to position [1433, 0]
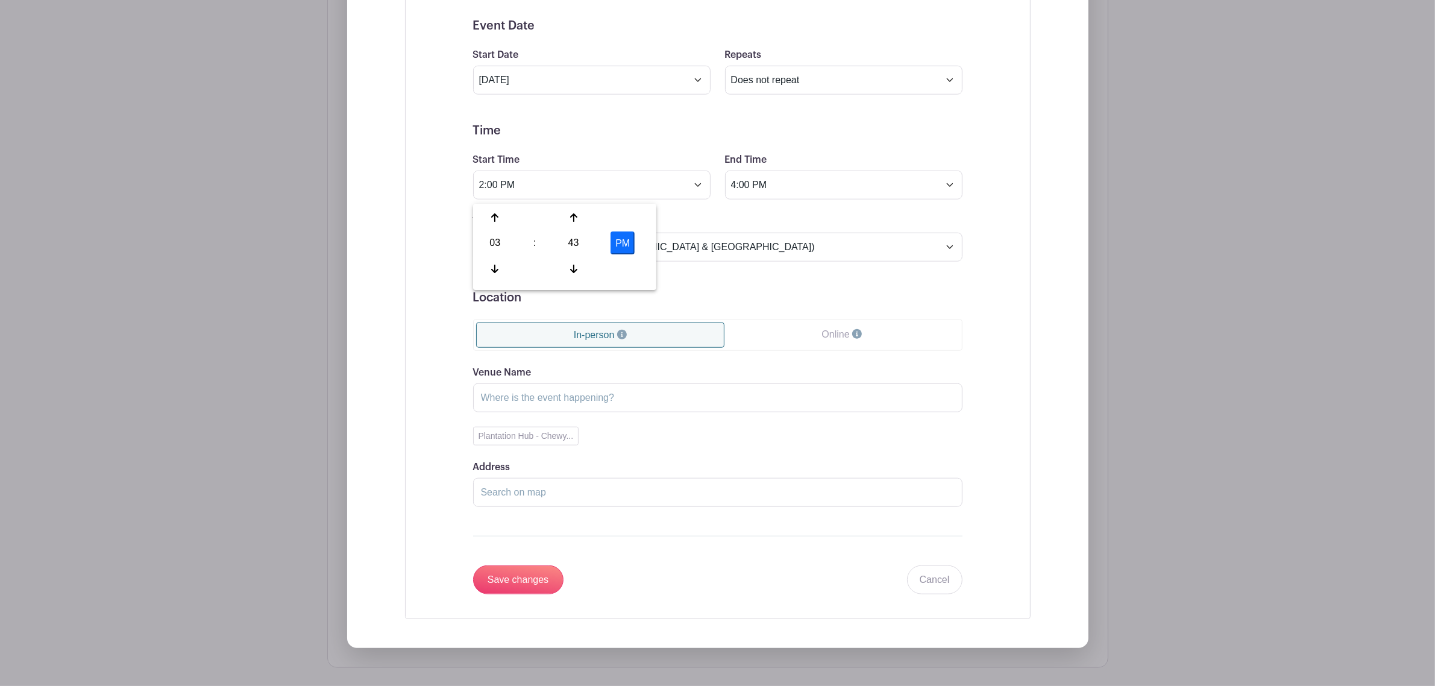
click at [538, 415] on div "Venue Name Plantation Hub - Chewy... Address Drag & Drop the marker above to fi…" at bounding box center [717, 436] width 489 height 142
click at [540, 415] on div "Venue Name Plantation Hub - Chewy... Address Drag & Drop the marker above to fi…" at bounding box center [717, 436] width 489 height 142
click at [538, 415] on button "Plantation Hub - Chewy..." at bounding box center [526, 436] width 106 height 19
type input "Plantation Hub"
type input "Chewy, [GEOGRAPHIC_DATA], [GEOGRAPHIC_DATA], [GEOGRAPHIC_DATA]"
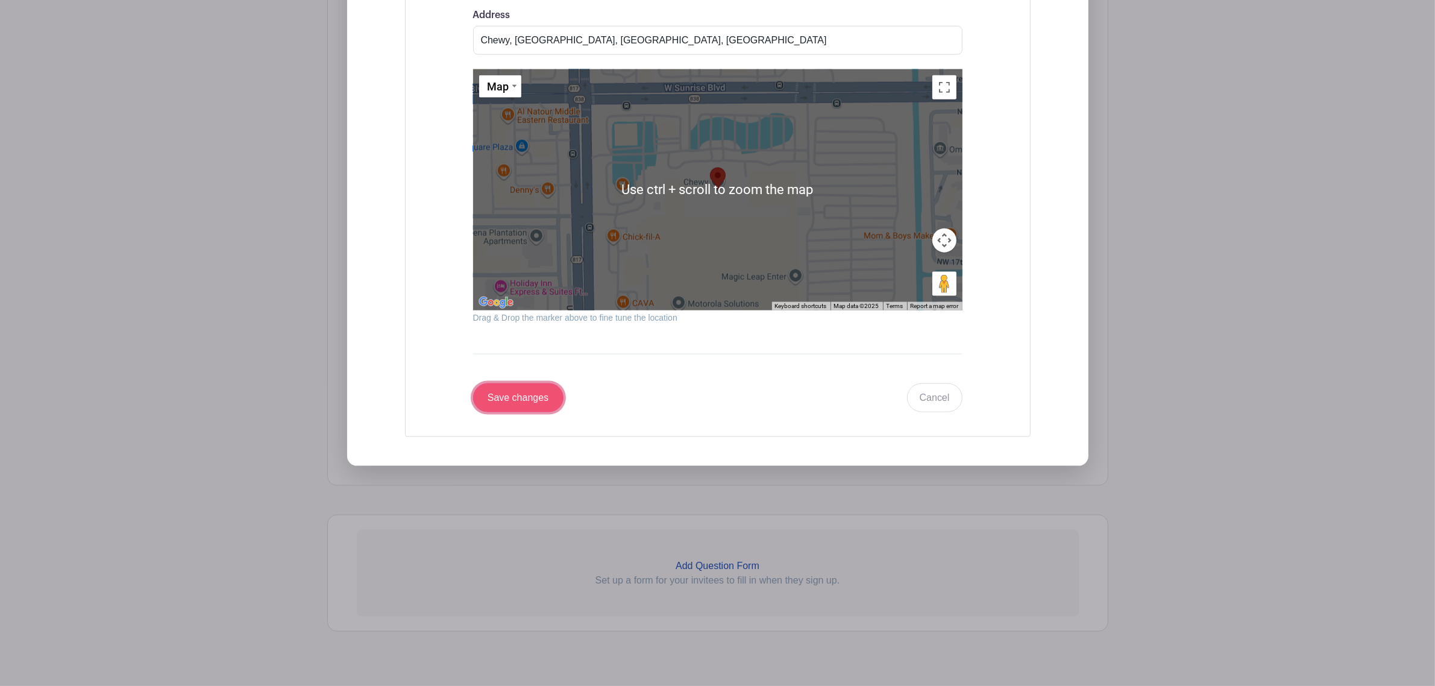
click at [515, 407] on input "Save changes" at bounding box center [518, 397] width 90 height 29
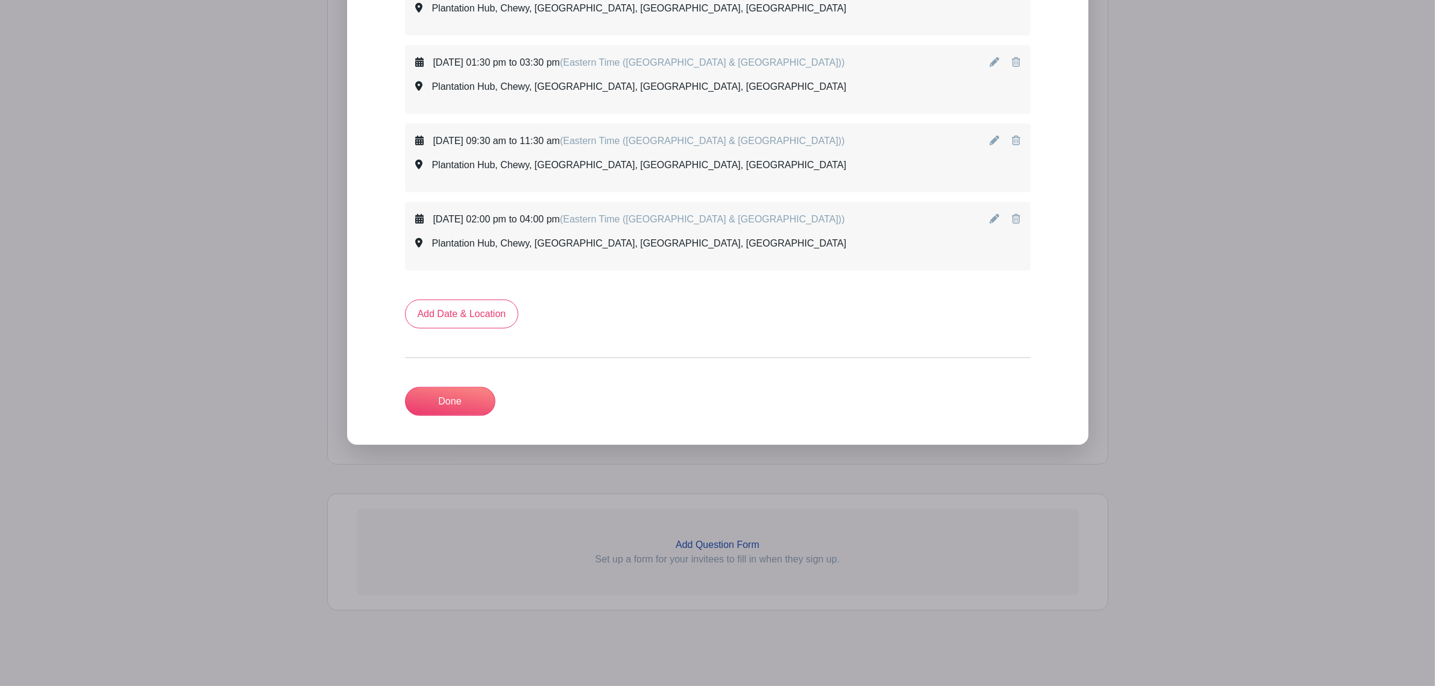
scroll to position [1210, 0]
click at [465, 322] on link "Add Date & Location" at bounding box center [462, 313] width 114 height 29
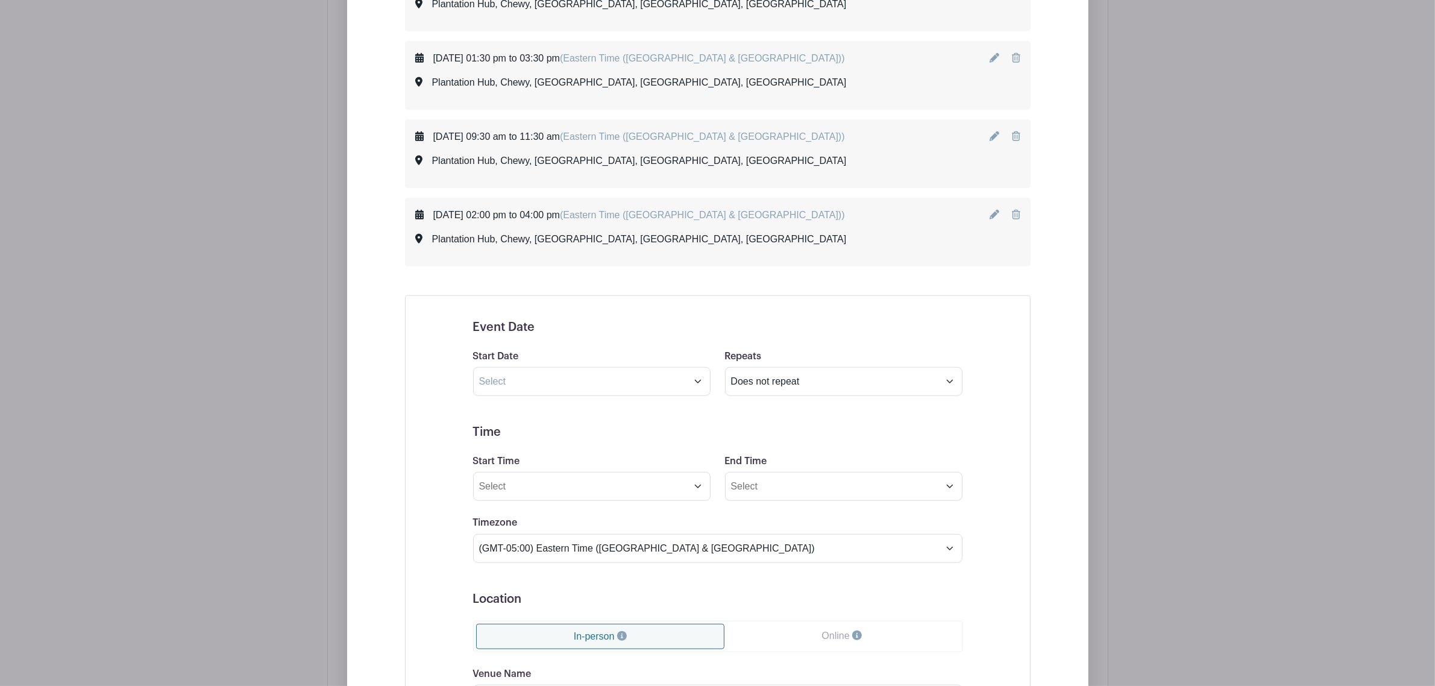
click at [627, 410] on form "Event Date Start Date Repeats Does not repeat Daily Weekly Monthly Monthly on w…" at bounding box center [717, 607] width 489 height 575
click at [622, 386] on input "text" at bounding box center [591, 381] width 237 height 29
click at [652, 408] on span at bounding box center [648, 411] width 20 height 20
select select "9"
click at [595, 415] on span "16" at bounding box center [591, 497] width 23 height 23
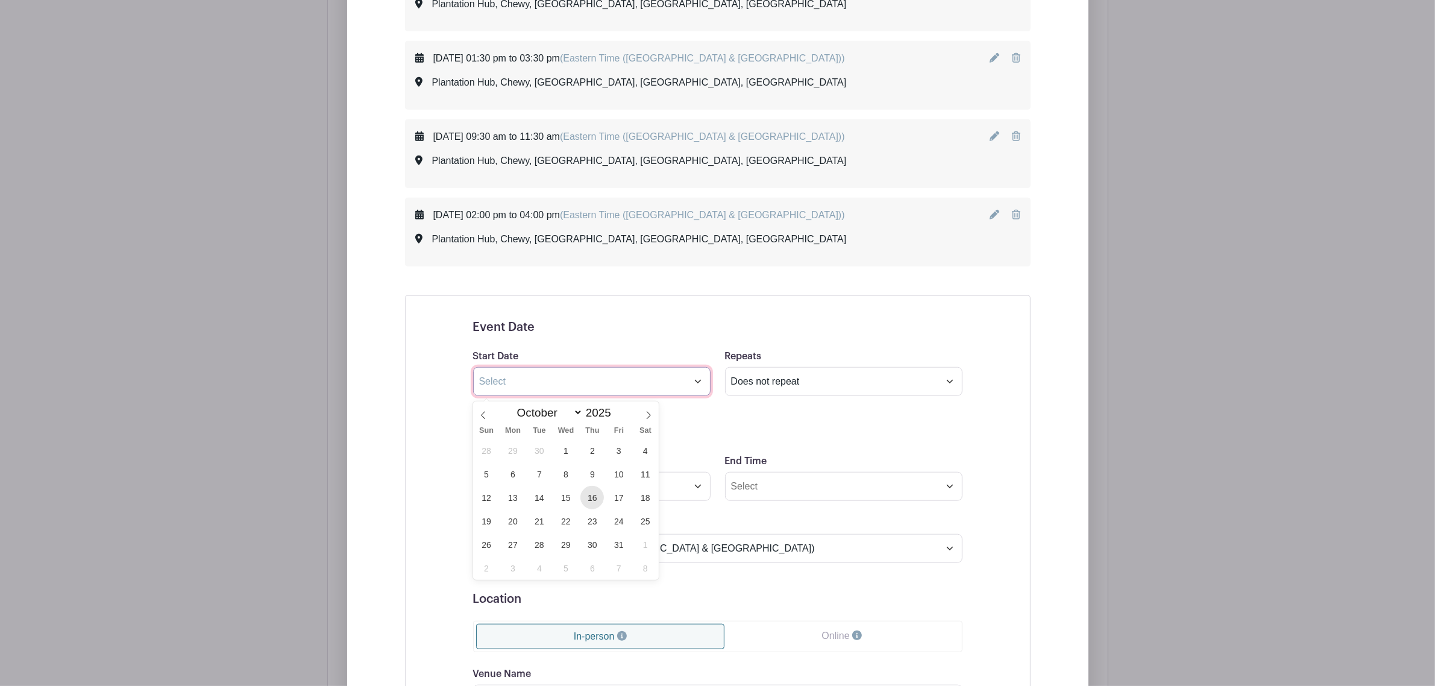
type input "[DATE]"
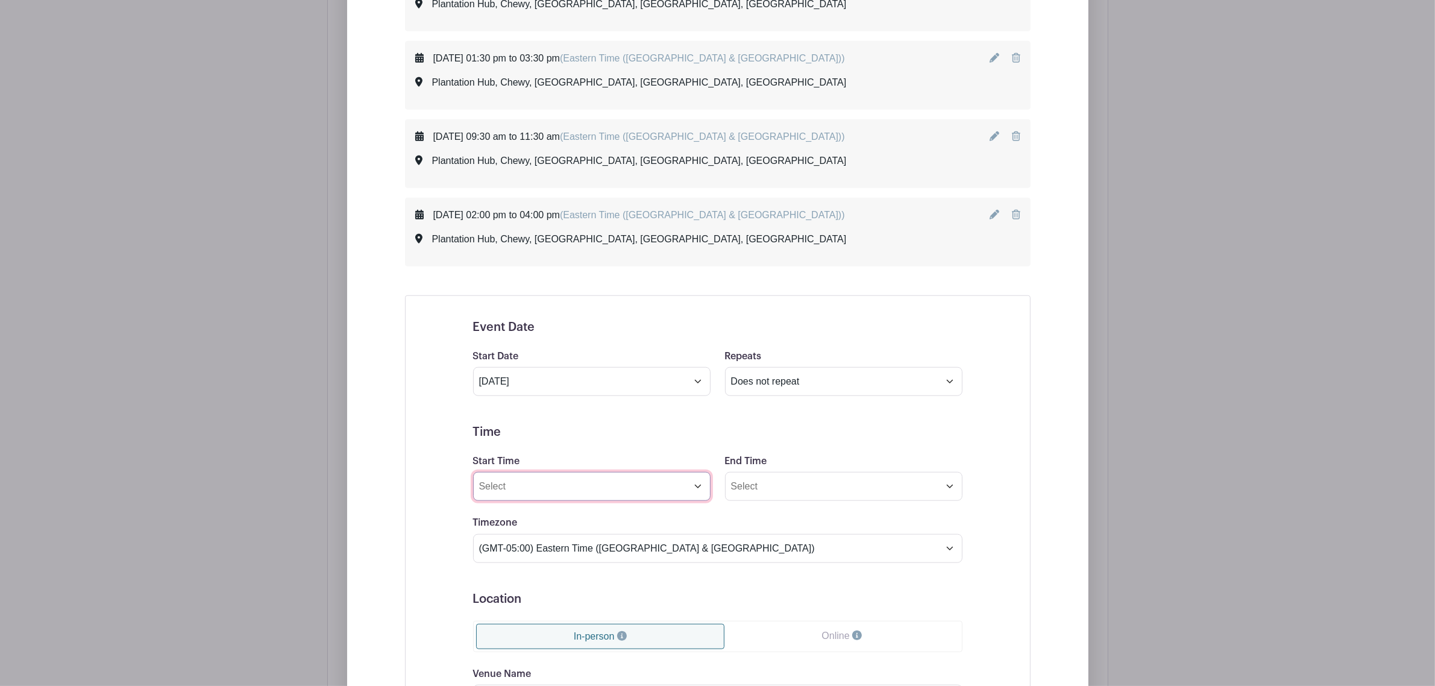
click at [585, 415] on input "Start Time" at bounding box center [591, 486] width 237 height 29
type input "`"
type input "10:00 AM"
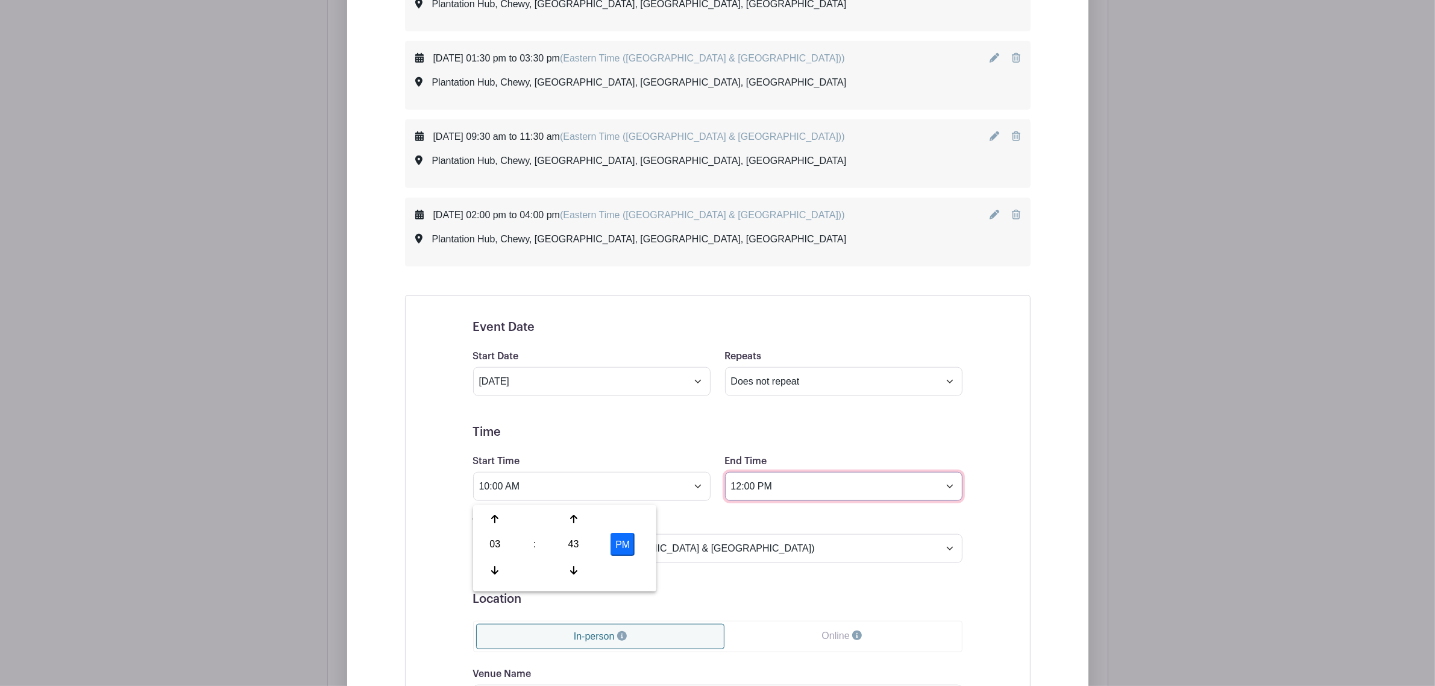
type input "12:00 PM"
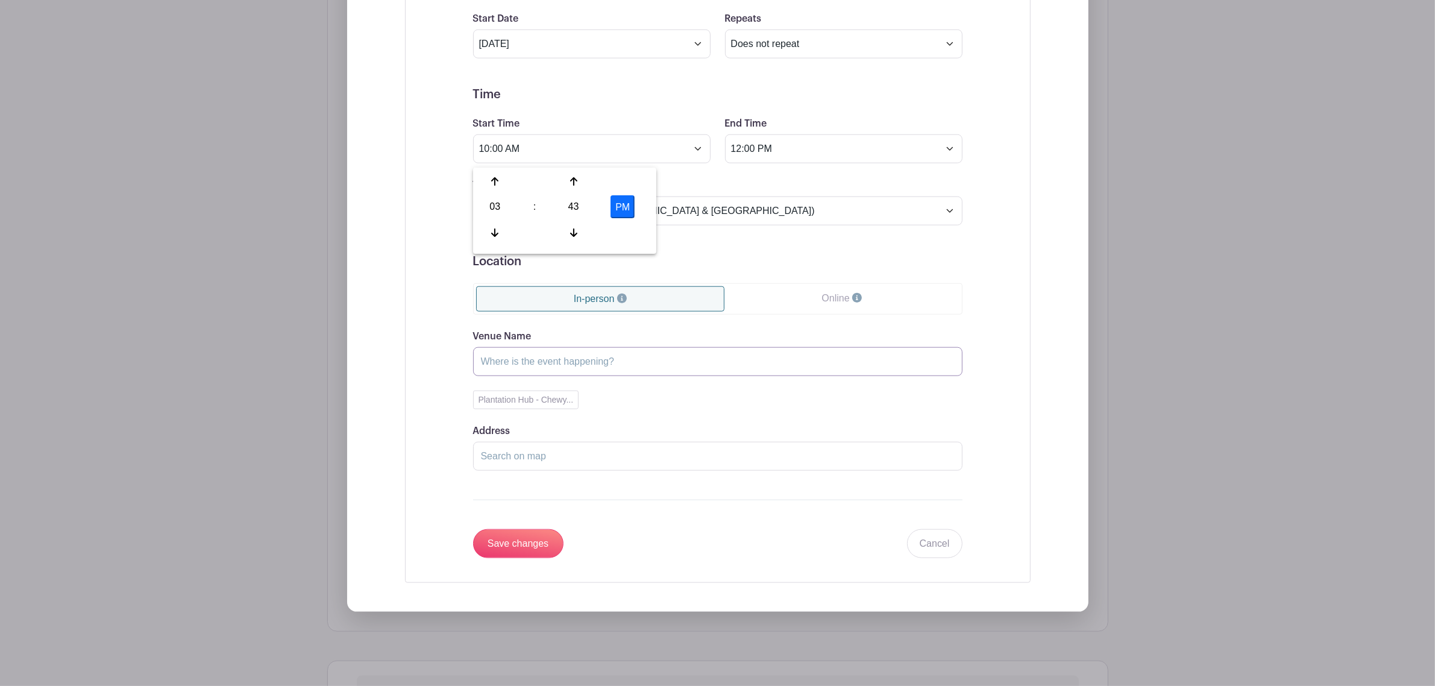
scroll to position [1673, 0]
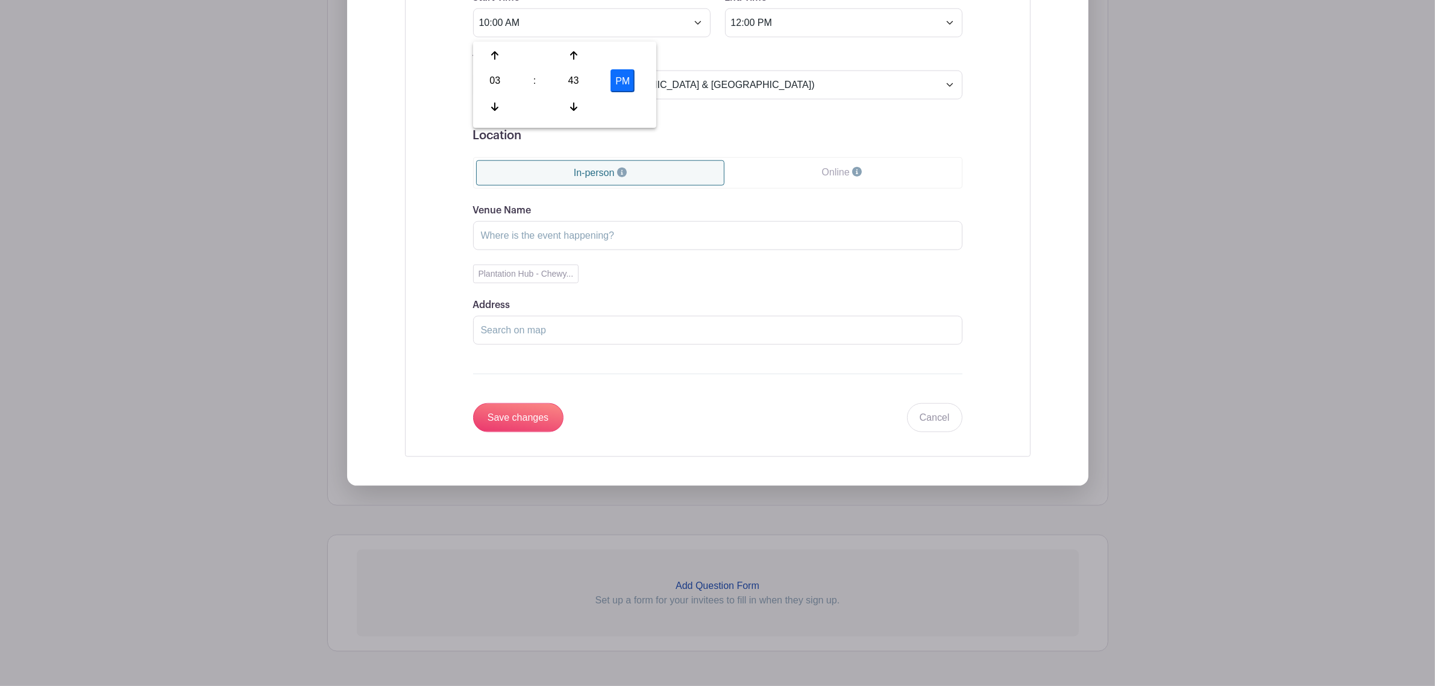
click at [516, 290] on div "Venue Name Plantation Hub - Chewy... Address Drag & Drop the marker above to fi…" at bounding box center [717, 274] width 489 height 142
click at [519, 281] on button "Plantation Hub - Chewy..." at bounding box center [526, 273] width 106 height 19
type input "Plantation Hub"
type input "Chewy, [GEOGRAPHIC_DATA], [GEOGRAPHIC_DATA], [GEOGRAPHIC_DATA]"
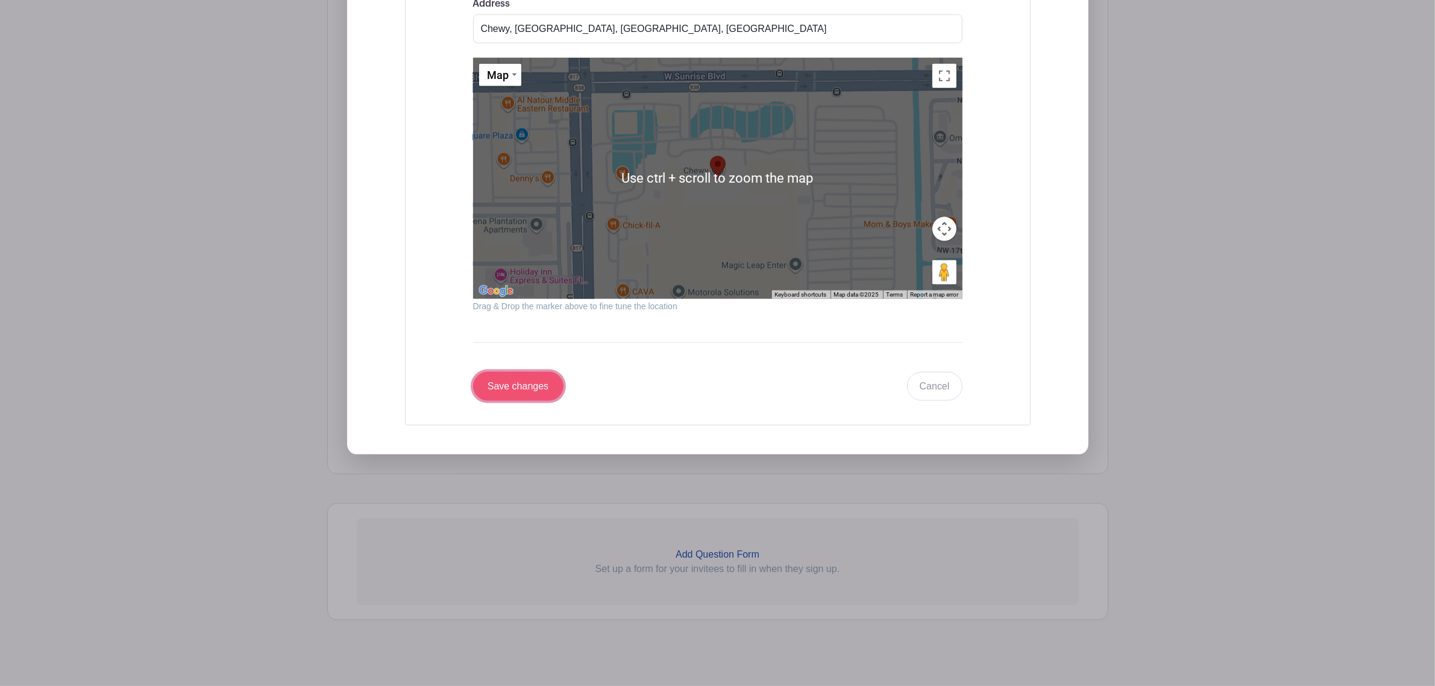
click at [515, 384] on input "Save changes" at bounding box center [518, 386] width 90 height 29
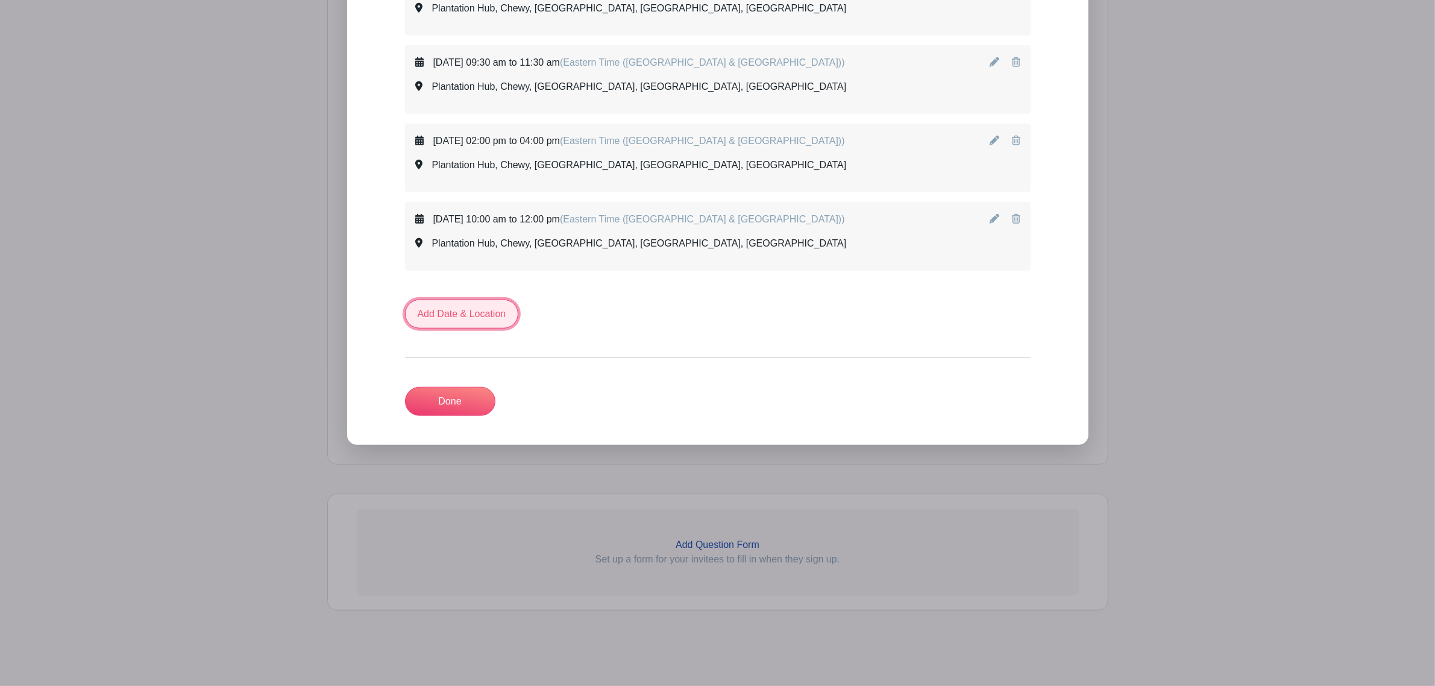
click at [496, 314] on link "Add Date & Location" at bounding box center [462, 313] width 114 height 29
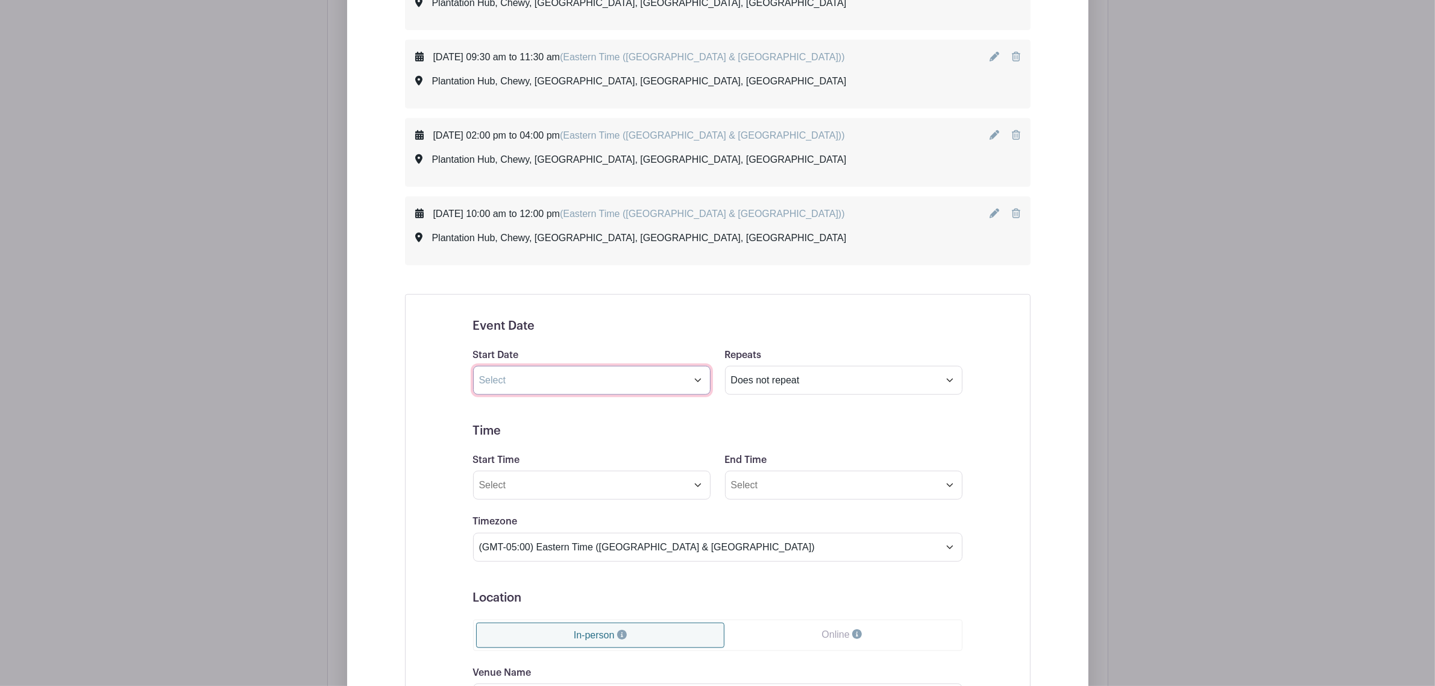
click at [558, 387] on input "text" at bounding box center [591, 380] width 237 height 29
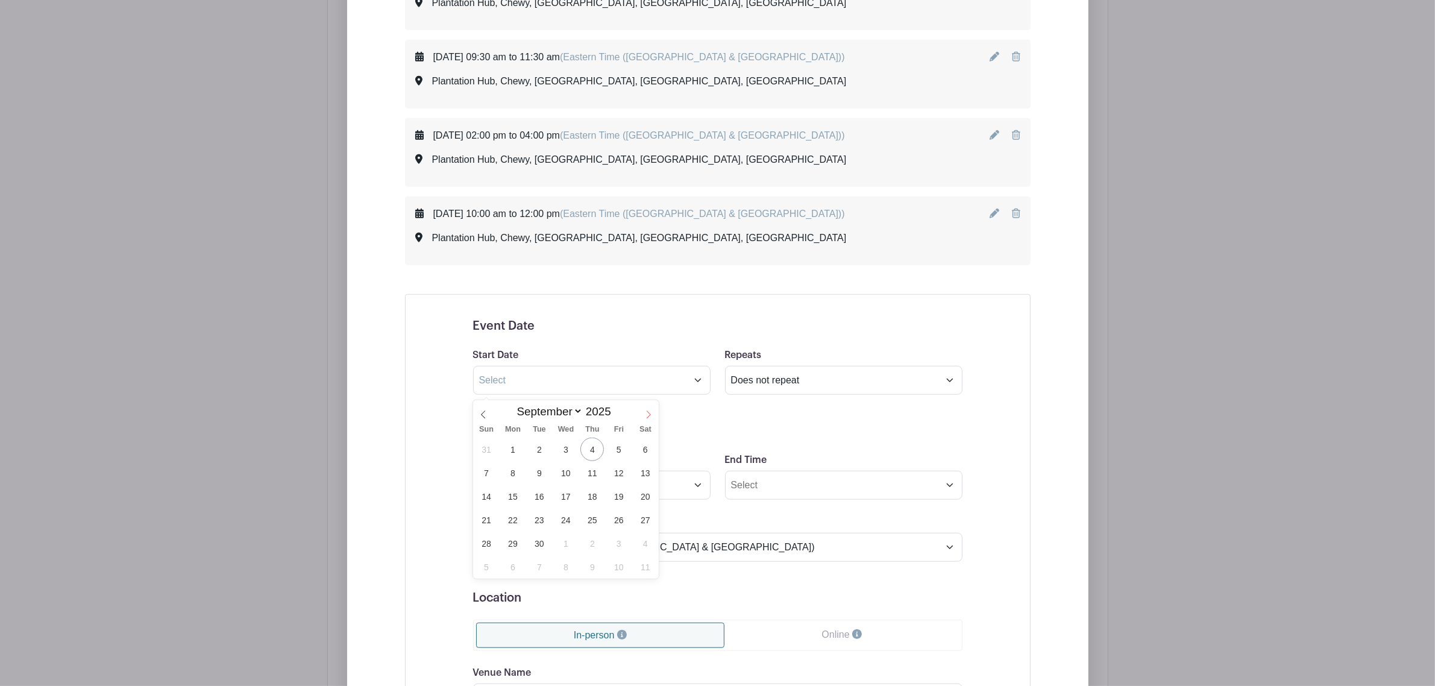
click at [643, 415] on span at bounding box center [648, 410] width 20 height 20
select select "9"
click at [598, 415] on span "16" at bounding box center [591, 495] width 23 height 23
type input "[DATE]"
click at [596, 415] on input "Start Time" at bounding box center [591, 485] width 237 height 29
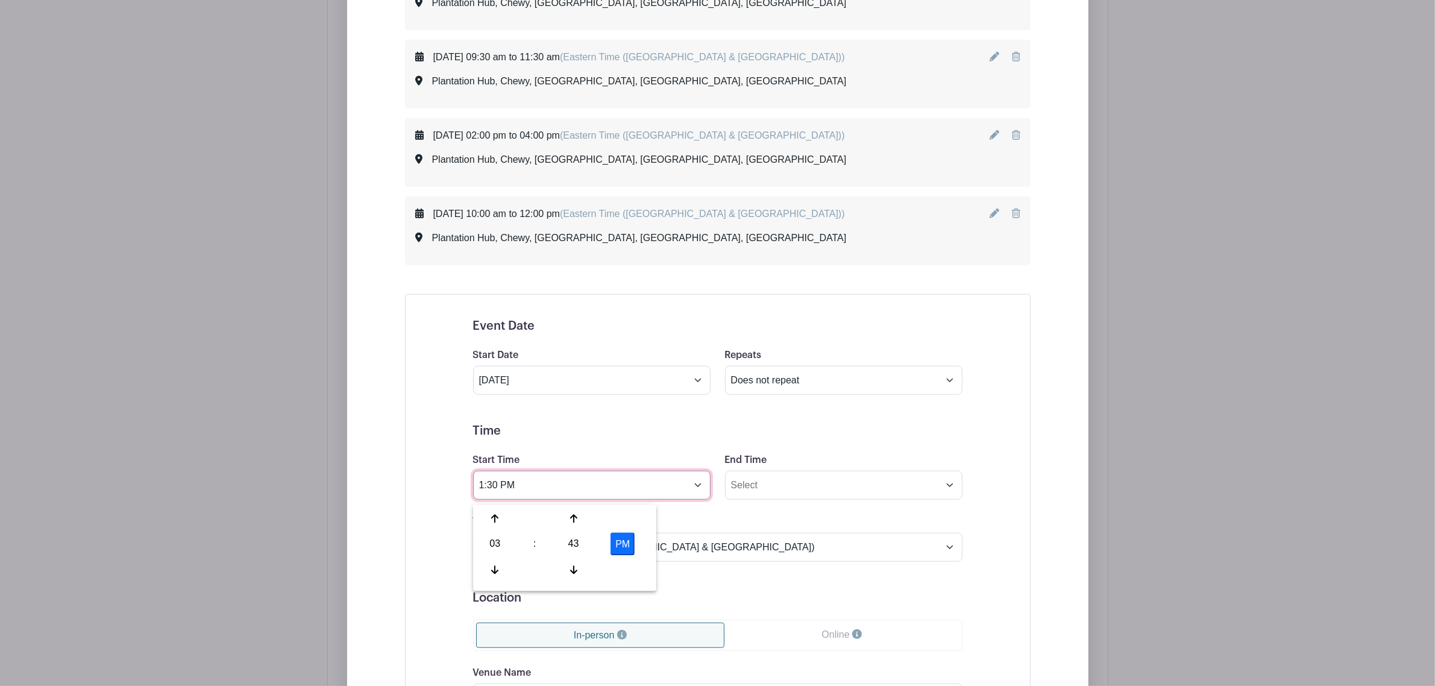
type input "1:30 PM"
type input "2"
type input "3:30 PM"
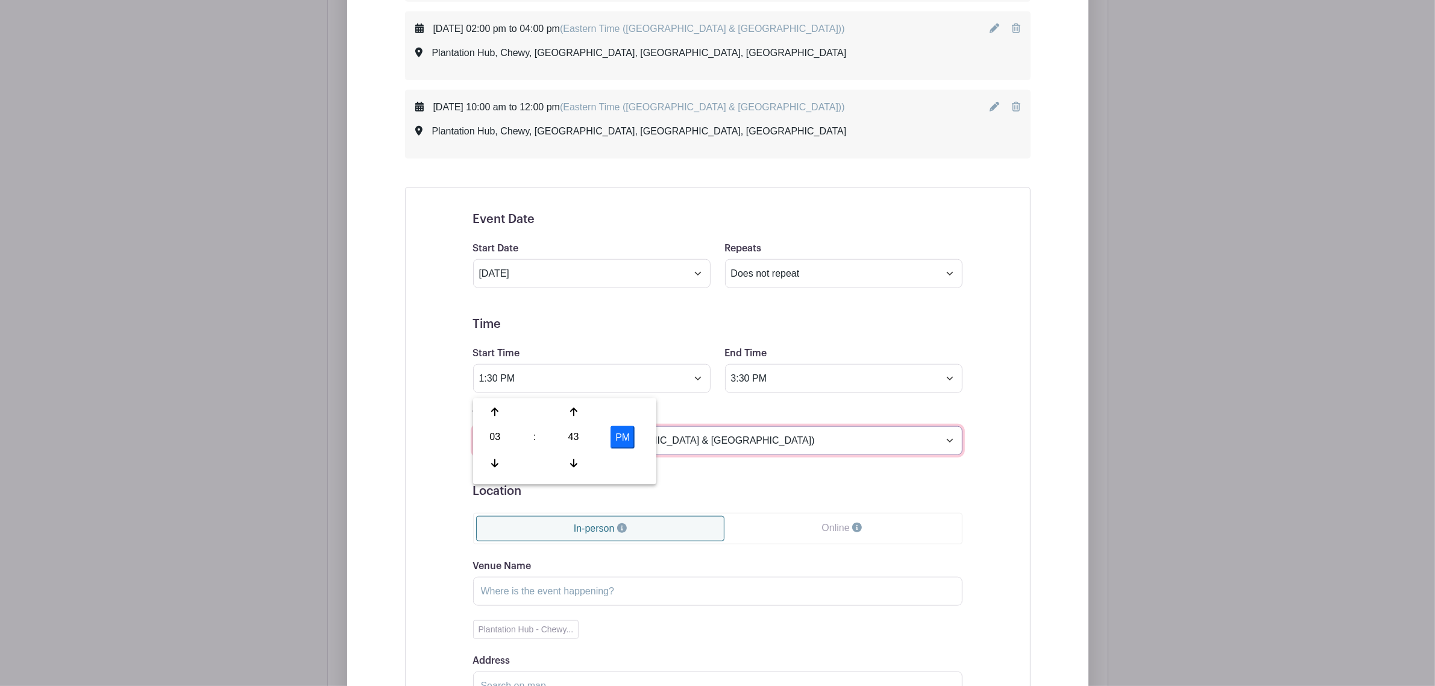
scroll to position [1591, 0]
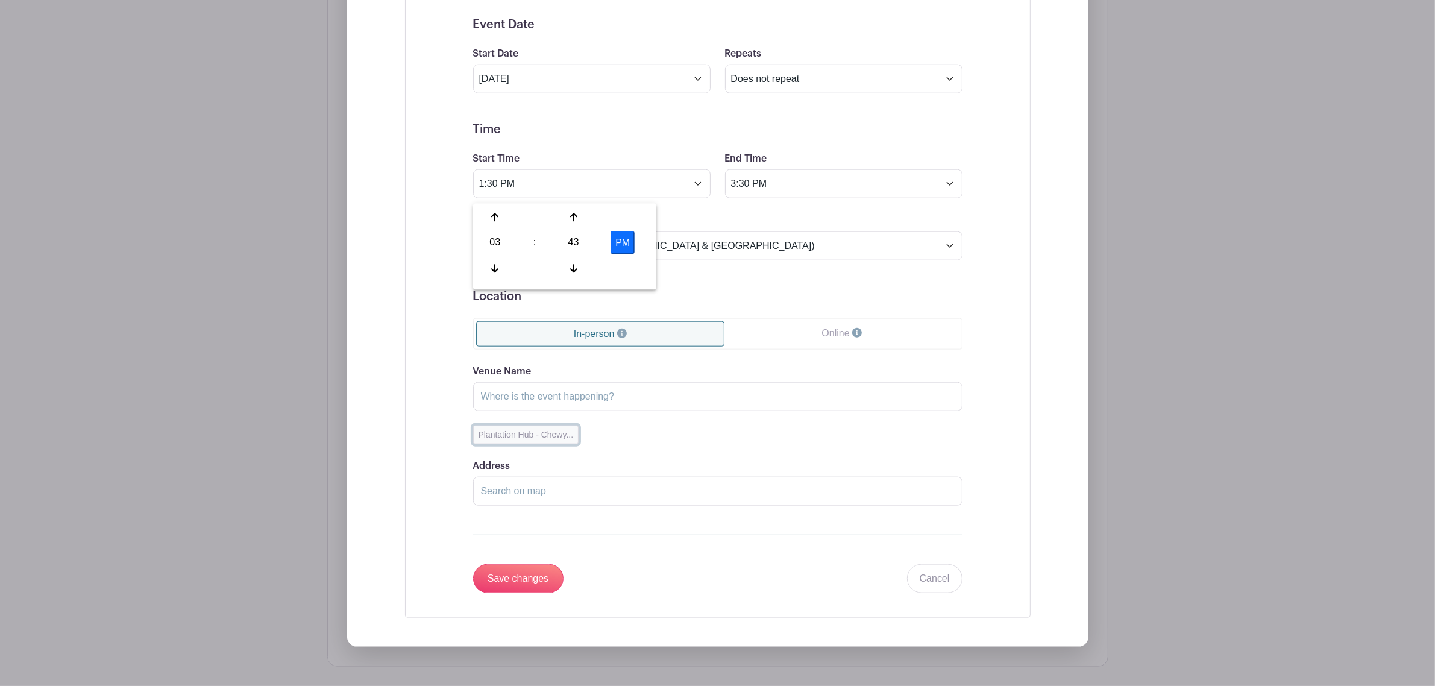
click at [553, 415] on button "Plantation Hub - Chewy..." at bounding box center [526, 434] width 106 height 19
type input "Plantation Hub"
type input "Chewy, [GEOGRAPHIC_DATA], [GEOGRAPHIC_DATA], [GEOGRAPHIC_DATA]"
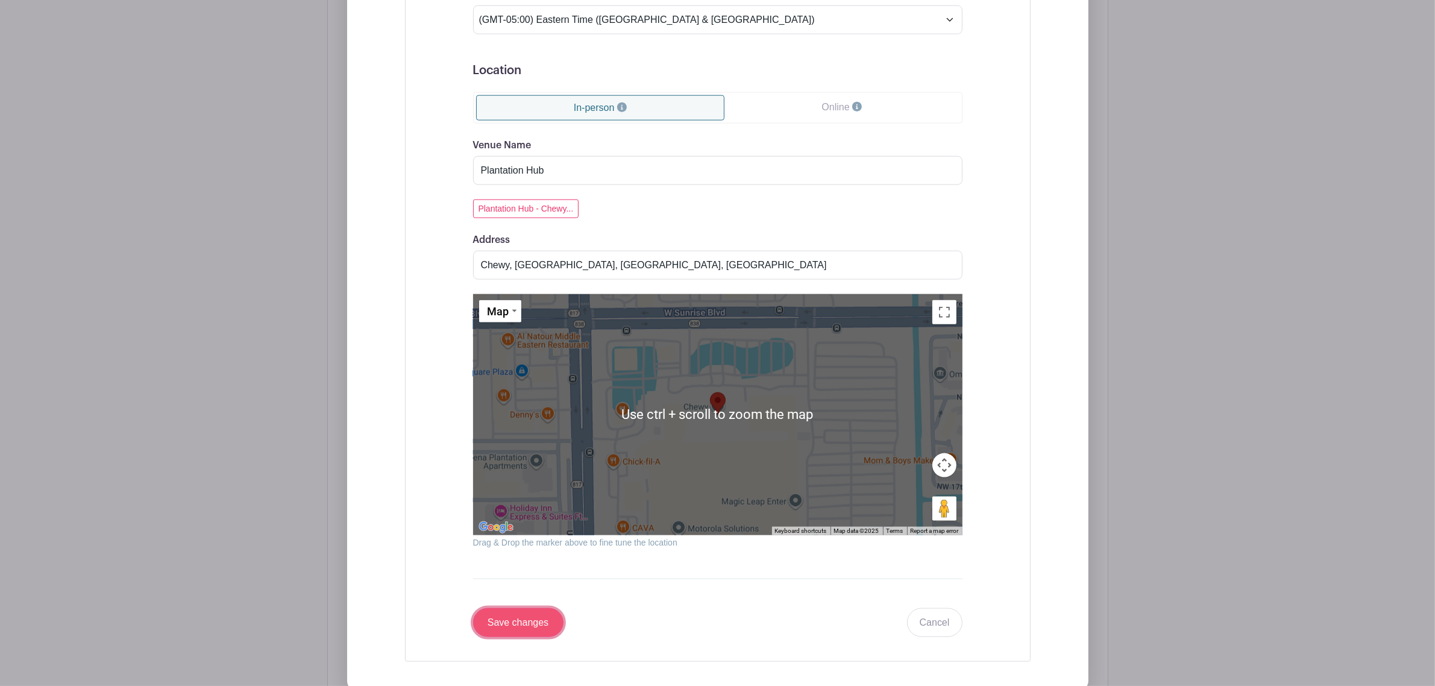
click at [525, 415] on input "Save changes" at bounding box center [518, 622] width 90 height 29
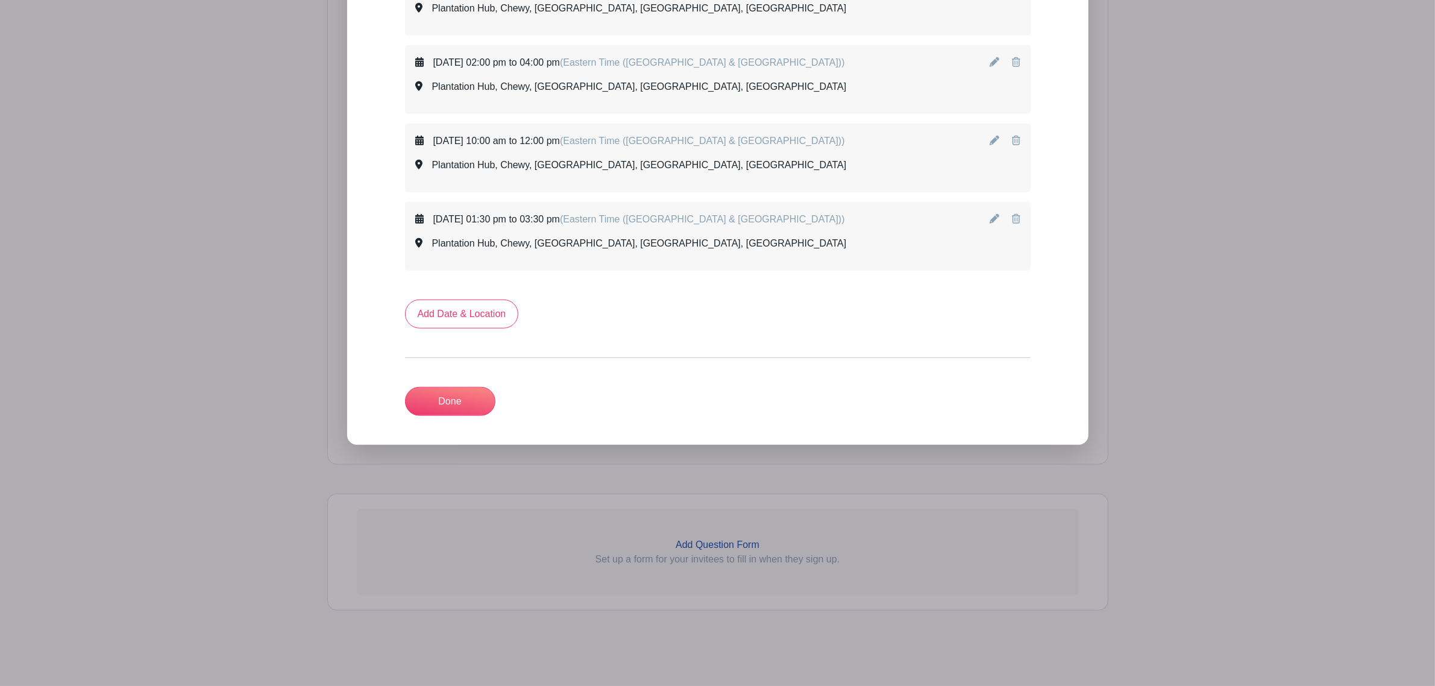
click at [483, 330] on turbo-frame "Add Date & Location Done" at bounding box center [717, 357] width 625 height 116
click at [477, 305] on link "Add Date & Location" at bounding box center [462, 313] width 114 height 29
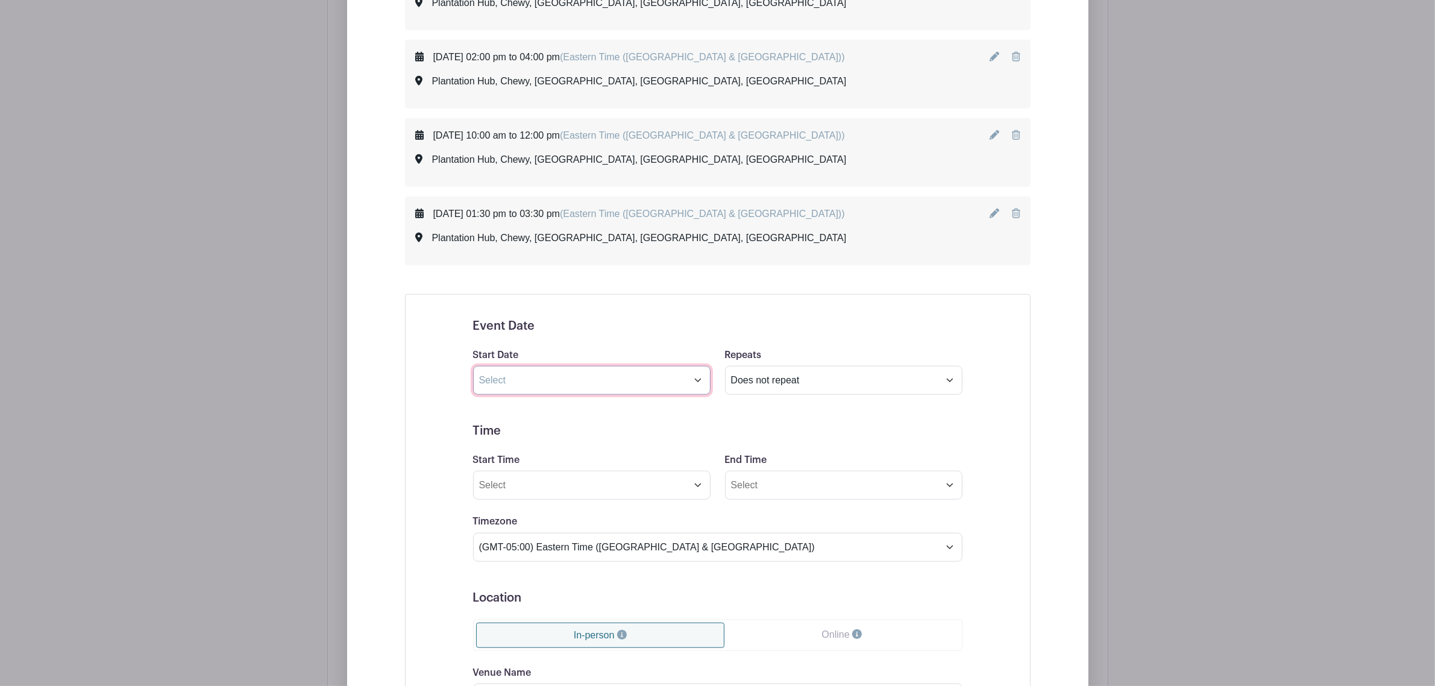
click at [519, 392] on input "text" at bounding box center [591, 380] width 237 height 29
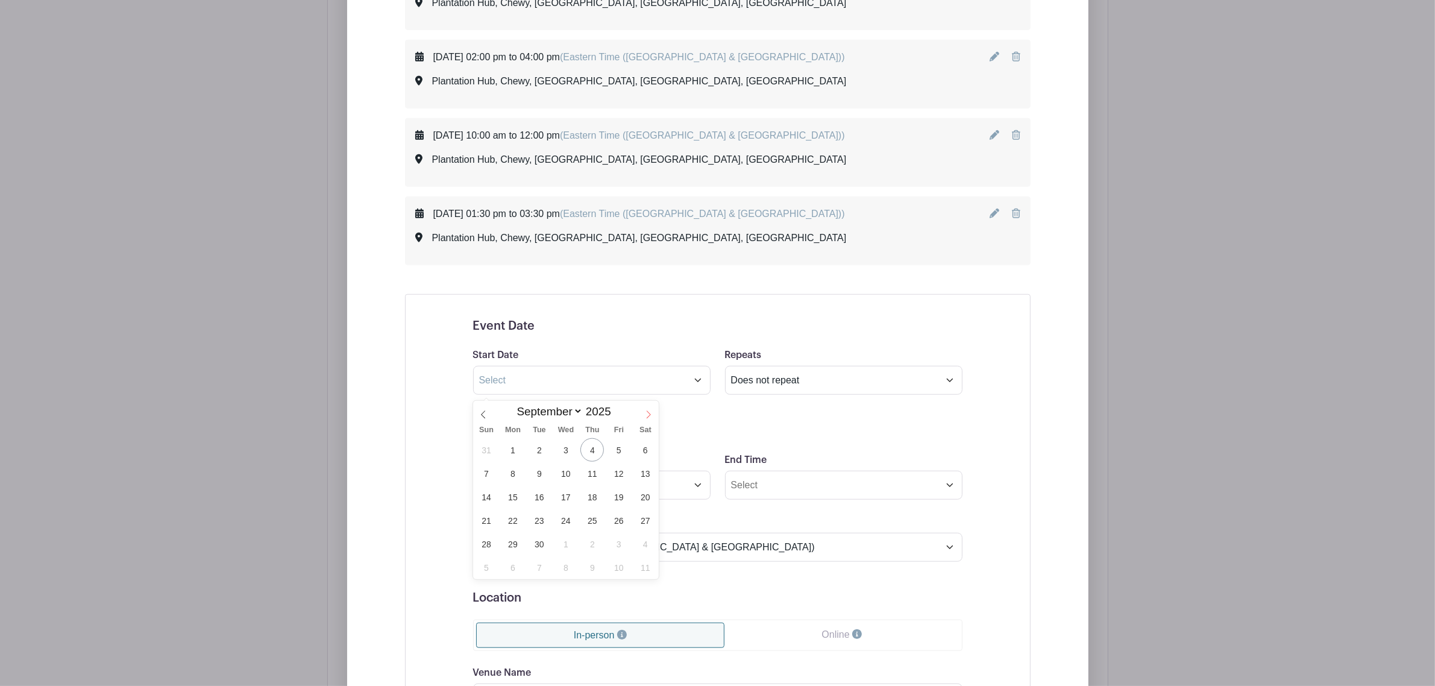
click at [645, 412] on icon at bounding box center [648, 414] width 8 height 8
select select "9"
click at [618, 415] on span "17" at bounding box center [618, 496] width 23 height 23
type input "[DATE]"
click at [598, 415] on form "Event Date Start Date [DATE] Repeats Does not repeat Daily Weekly Monthly on da…" at bounding box center [717, 606] width 489 height 575
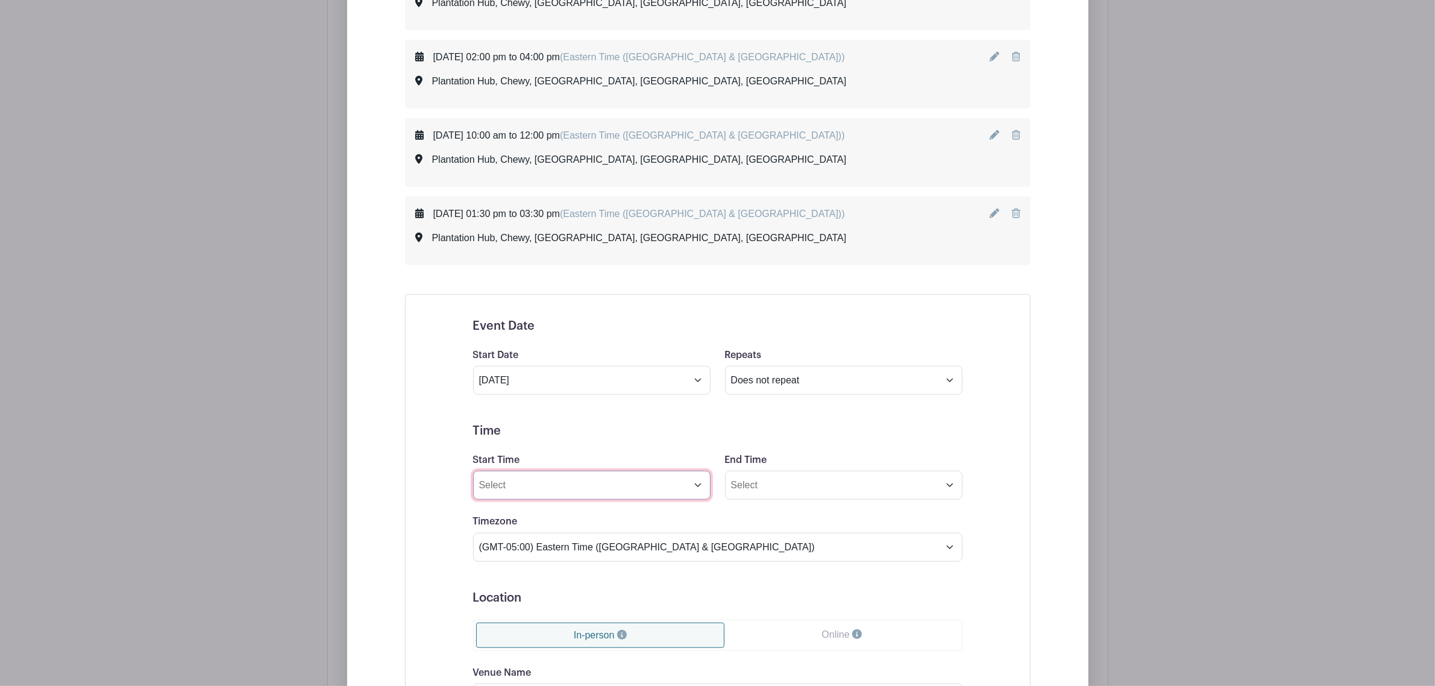
click at [601, 415] on input "Start Time" at bounding box center [591, 485] width 237 height 29
type input "10:00 AM"
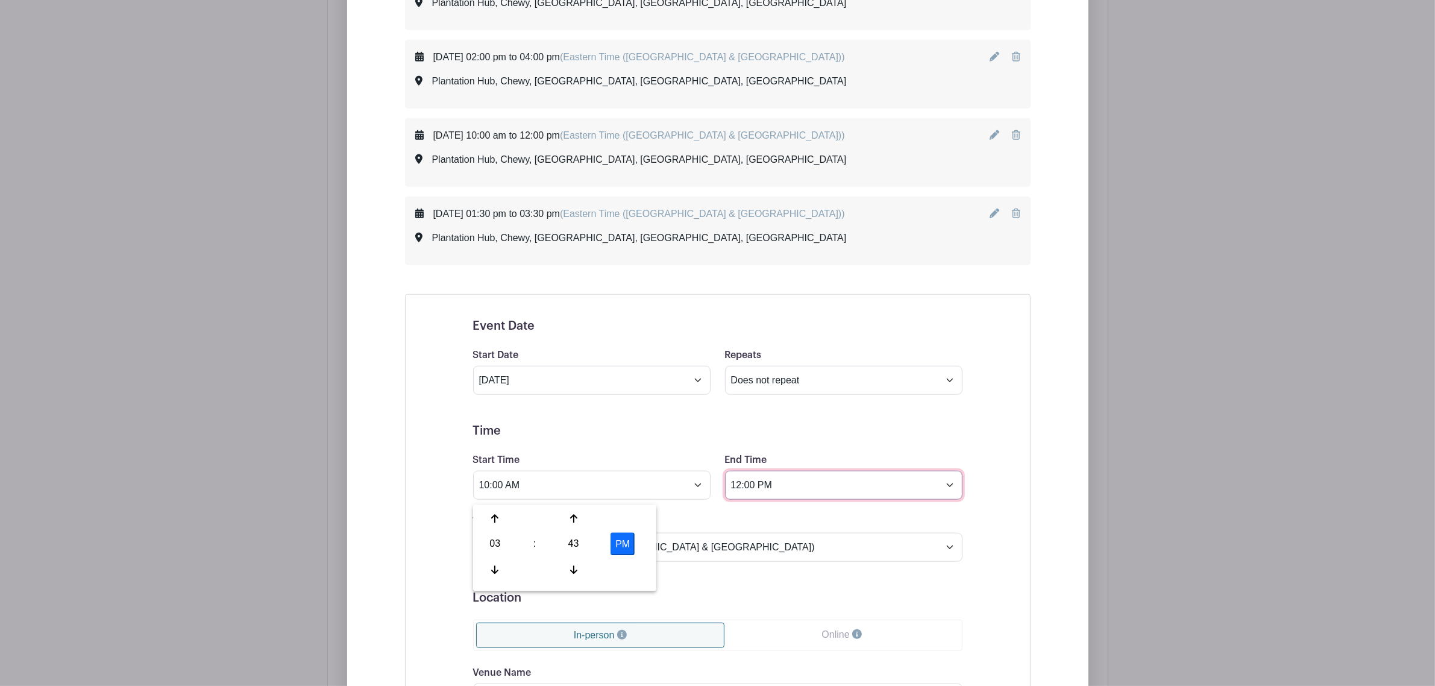
type input "12:00 PM"
click at [446, 415] on div "Event Date Start Date [DATE] Repeats Does not repeat Daily Weekly Monthly on da…" at bounding box center [717, 606] width 547 height 604
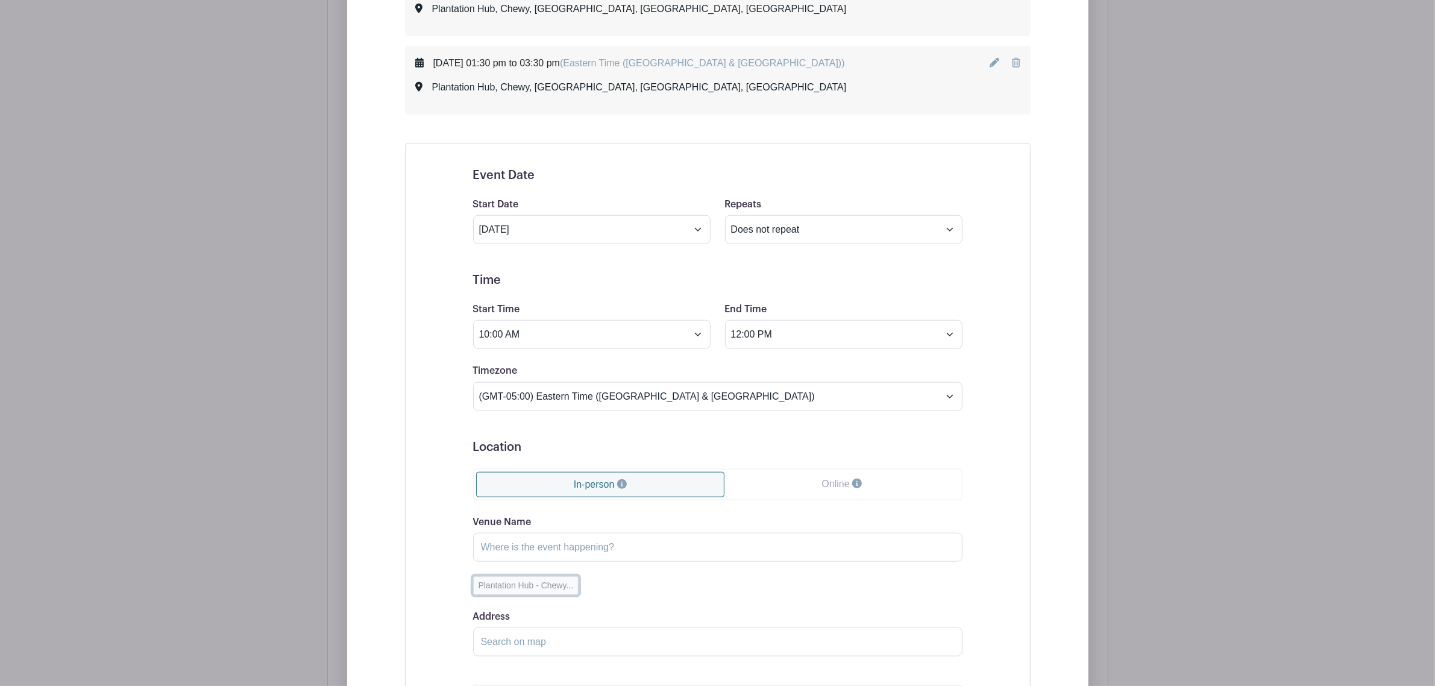
click at [514, 415] on button "Plantation Hub - Chewy..." at bounding box center [526, 585] width 106 height 19
type input "Plantation Hub"
type input "Chewy, [GEOGRAPHIC_DATA], [GEOGRAPHIC_DATA], [GEOGRAPHIC_DATA]"
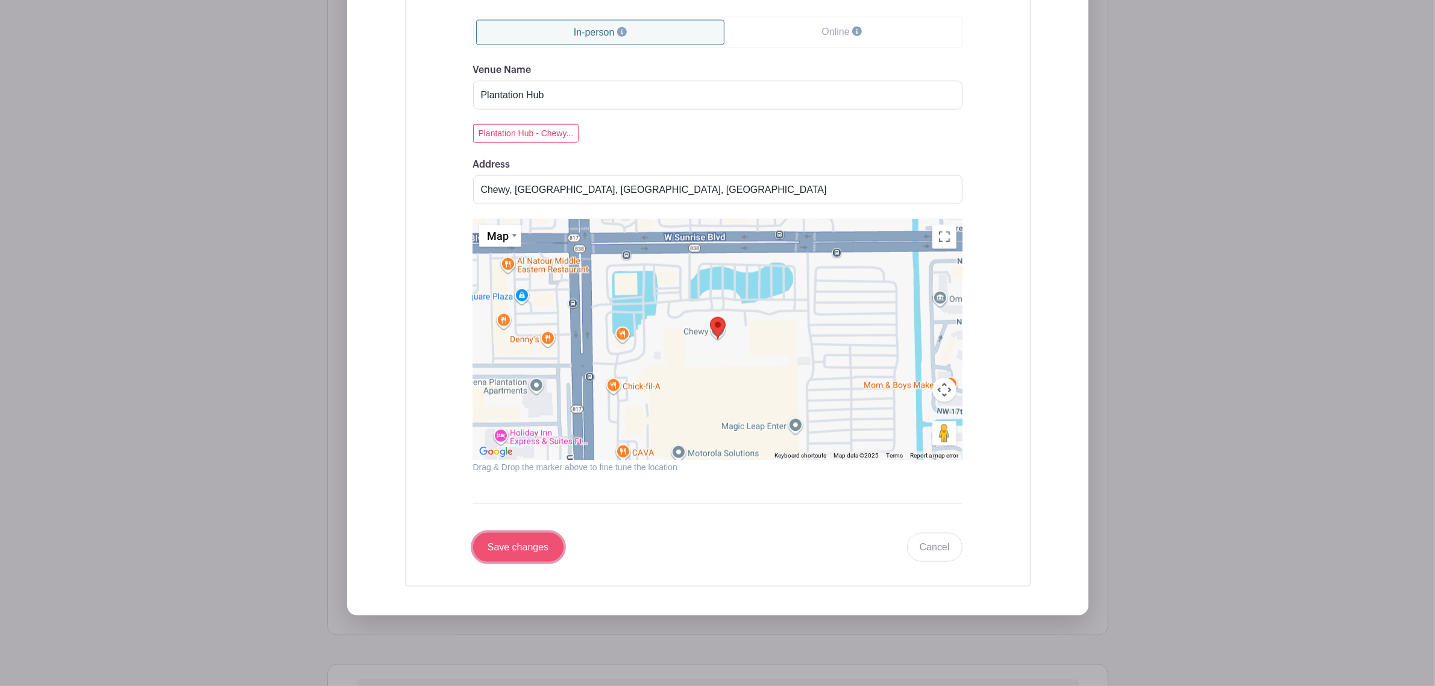
click at [504, 415] on input "Save changes" at bounding box center [518, 547] width 90 height 29
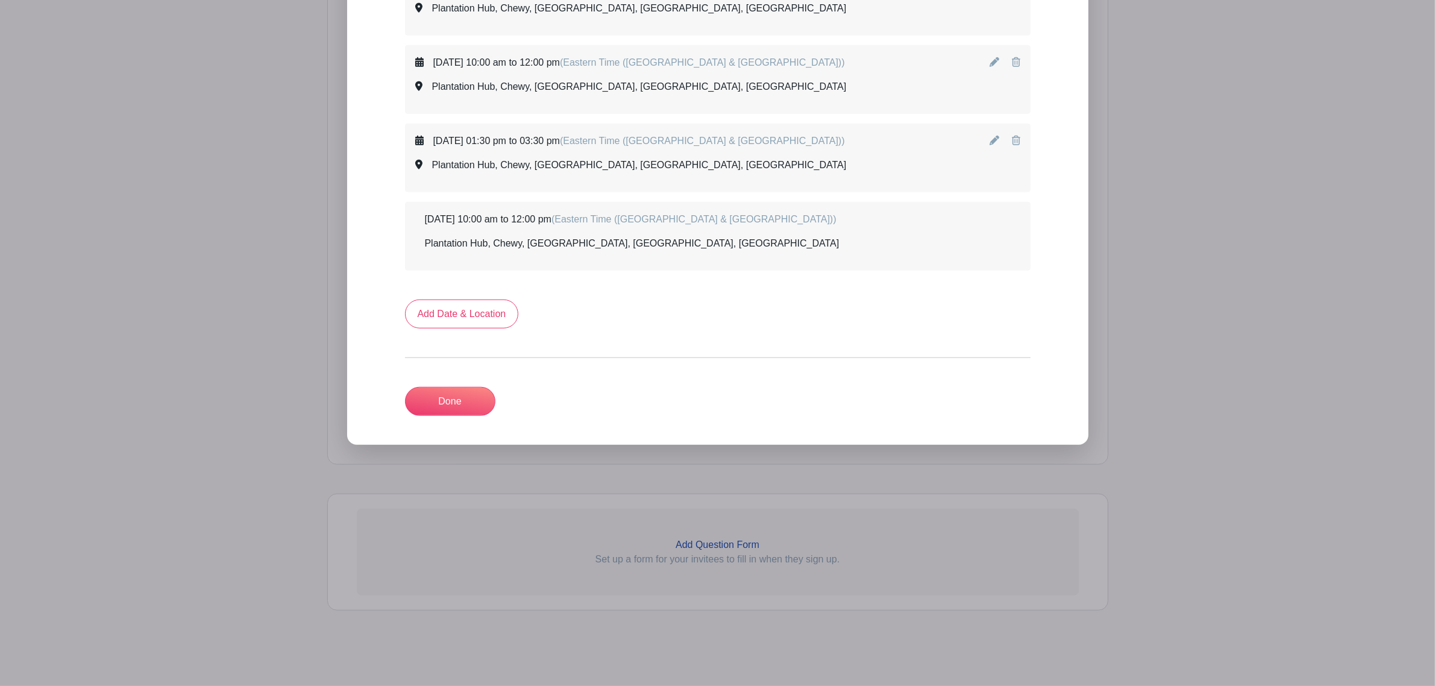
scroll to position [1446, 0]
click at [497, 314] on link "Add Date & Location" at bounding box center [462, 313] width 114 height 29
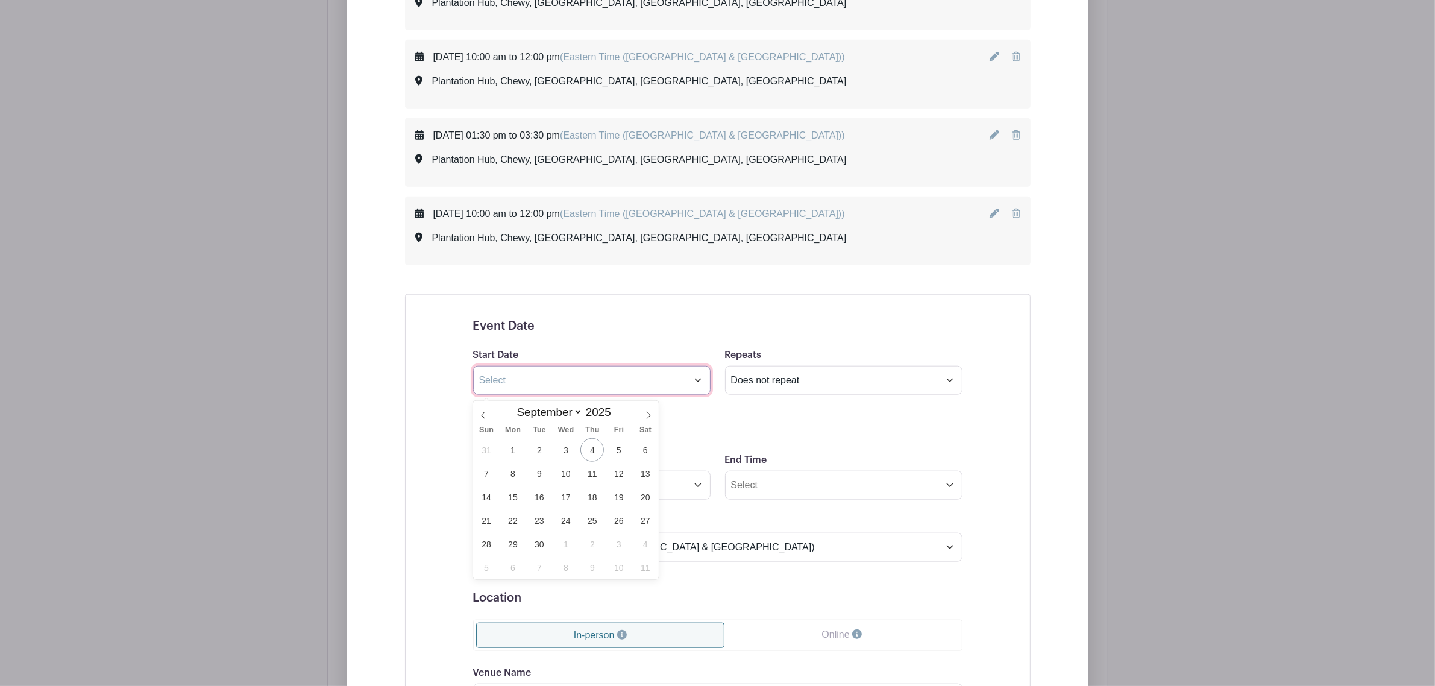
click at [581, 384] on input "text" at bounding box center [591, 380] width 237 height 29
click at [646, 415] on icon at bounding box center [648, 415] width 8 height 8
select select "9"
click at [619, 415] on span "17" at bounding box center [618, 496] width 23 height 23
type input "[DATE]"
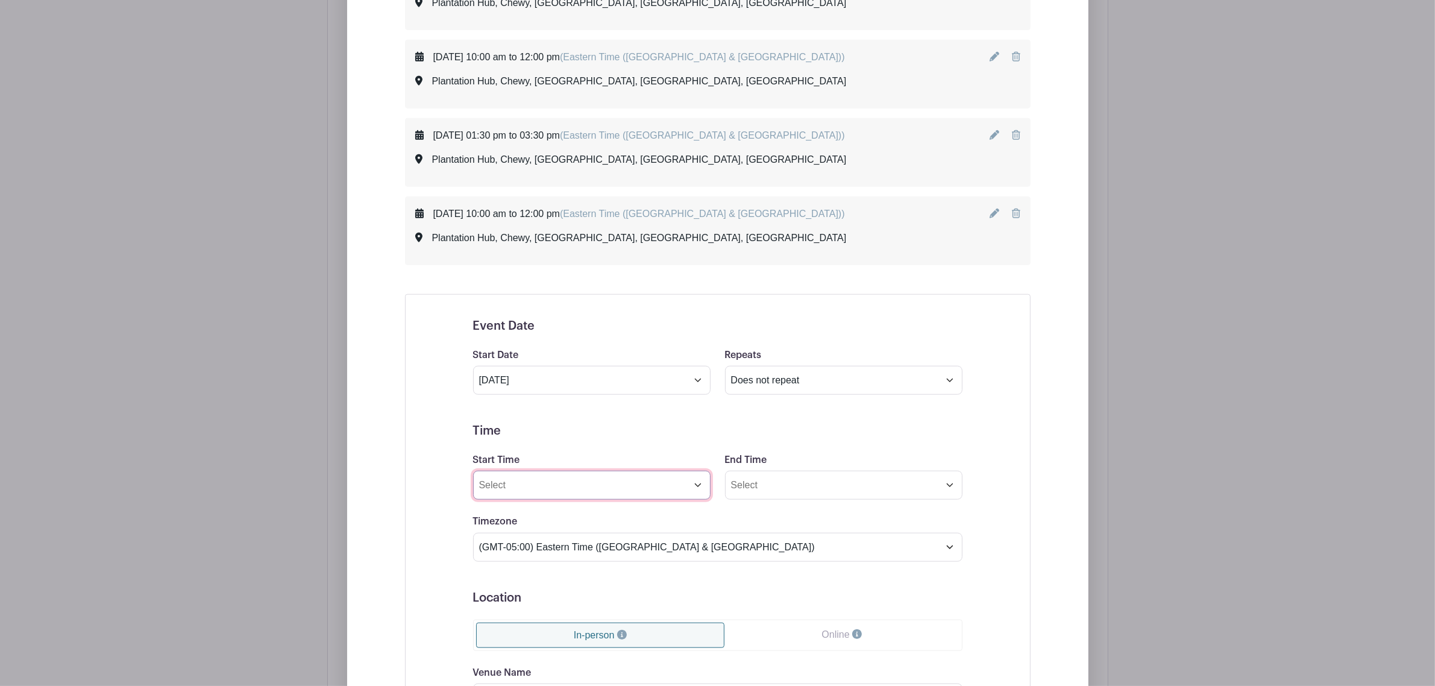
click at [618, 415] on input "Start Time" at bounding box center [591, 485] width 237 height 29
type input "10:00 AM"
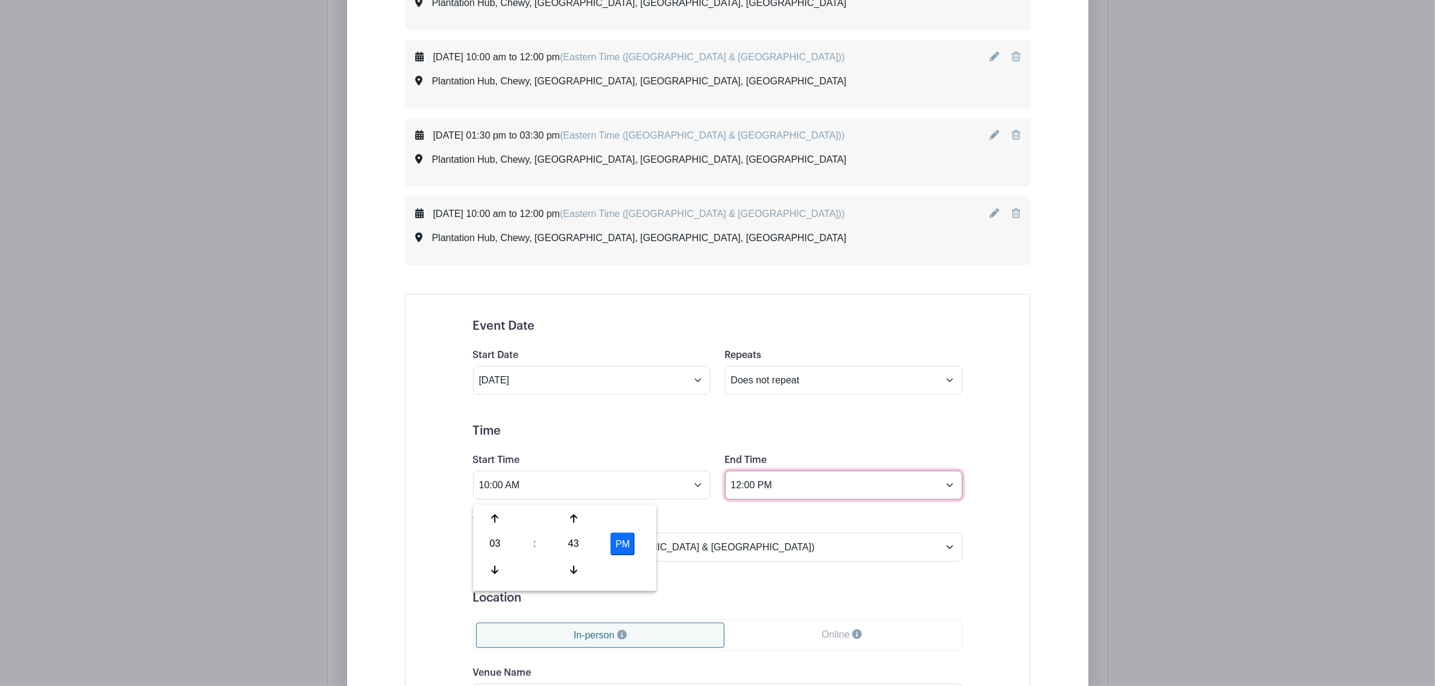
type input "12:00 PM"
click at [442, 413] on div "Event Date Start Date [DATE] Repeats Does not repeat Daily Weekly Monthly on da…" at bounding box center [717, 606] width 625 height 625
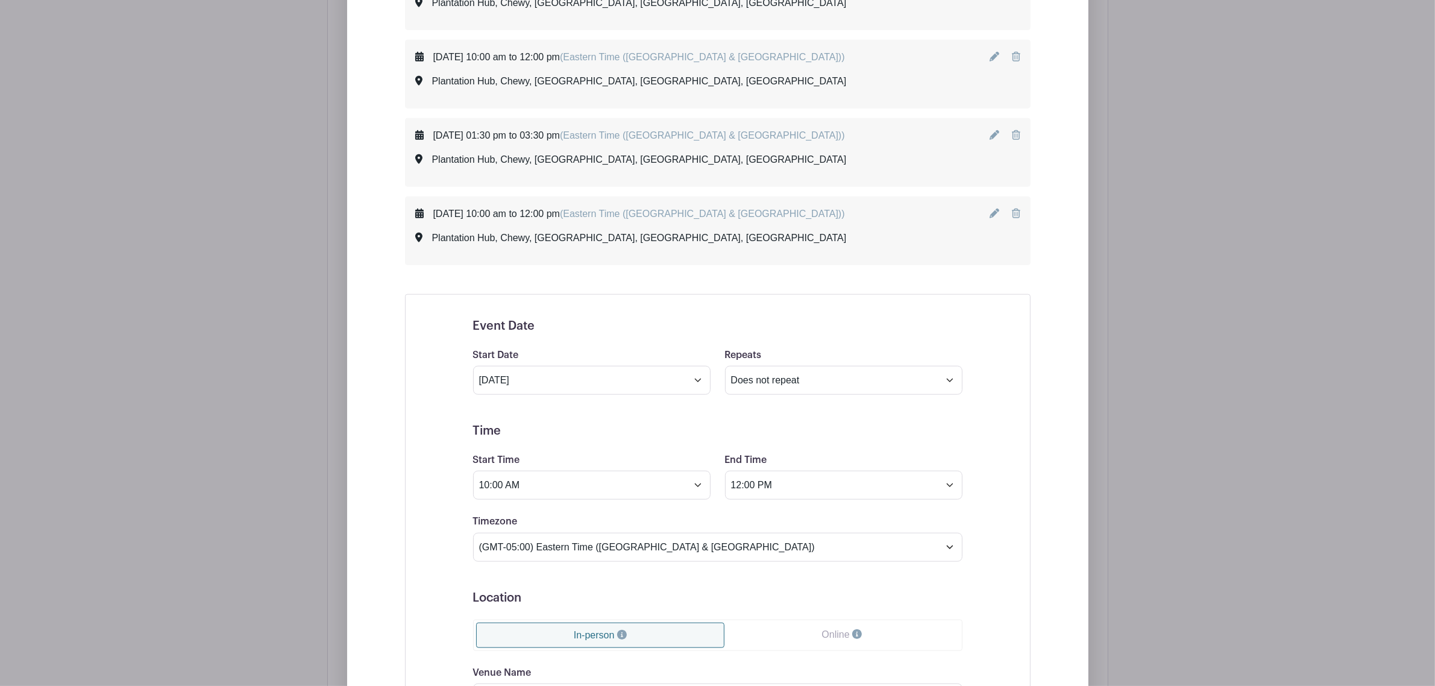
scroll to position [1747, 0]
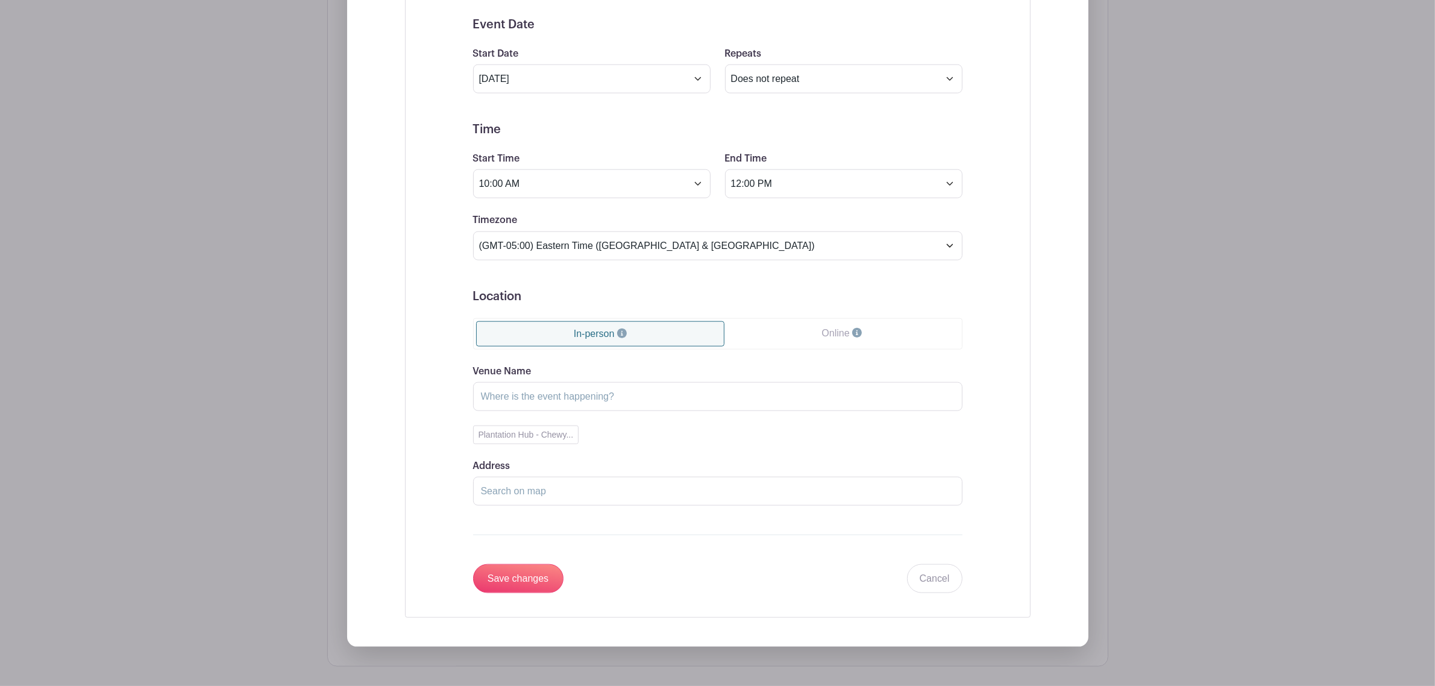
click at [543, 415] on div "Venue Name Plantation Hub - Chewy... Address Drag & Drop the marker above to fi…" at bounding box center [717, 435] width 489 height 142
click at [542, 415] on div "Venue Name Plantation Hub - Chewy... Address Drag & Drop the marker above to fi…" at bounding box center [717, 435] width 489 height 142
click at [542, 415] on button "Plantation Hub - Chewy..." at bounding box center [526, 434] width 106 height 19
type input "Plantation Hub"
type input "Chewy, [GEOGRAPHIC_DATA], [GEOGRAPHIC_DATA], [GEOGRAPHIC_DATA]"
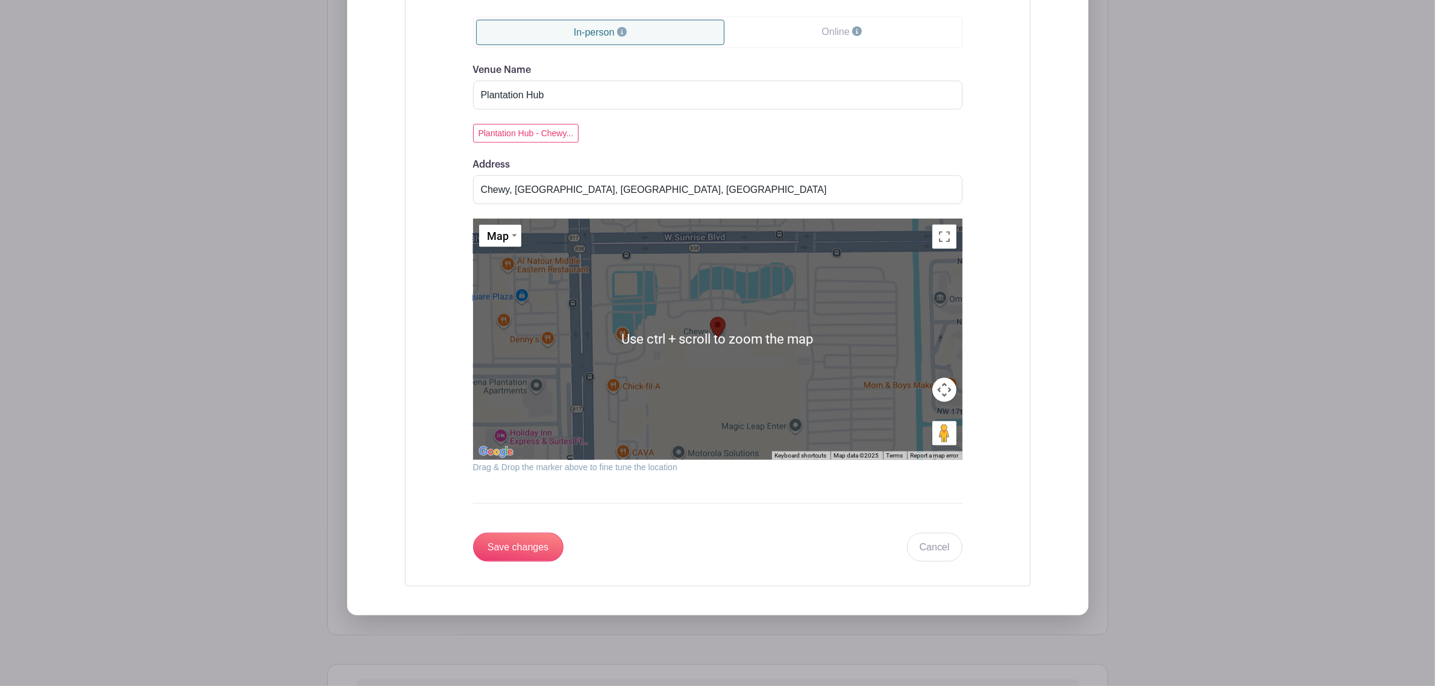
click at [522, 415] on div "Event Date Start Date [DATE] Repeats Does not repeat Daily Weekly Monthly on da…" at bounding box center [717, 139] width 547 height 874
click at [528, 415] on input "Save changes" at bounding box center [518, 547] width 90 height 29
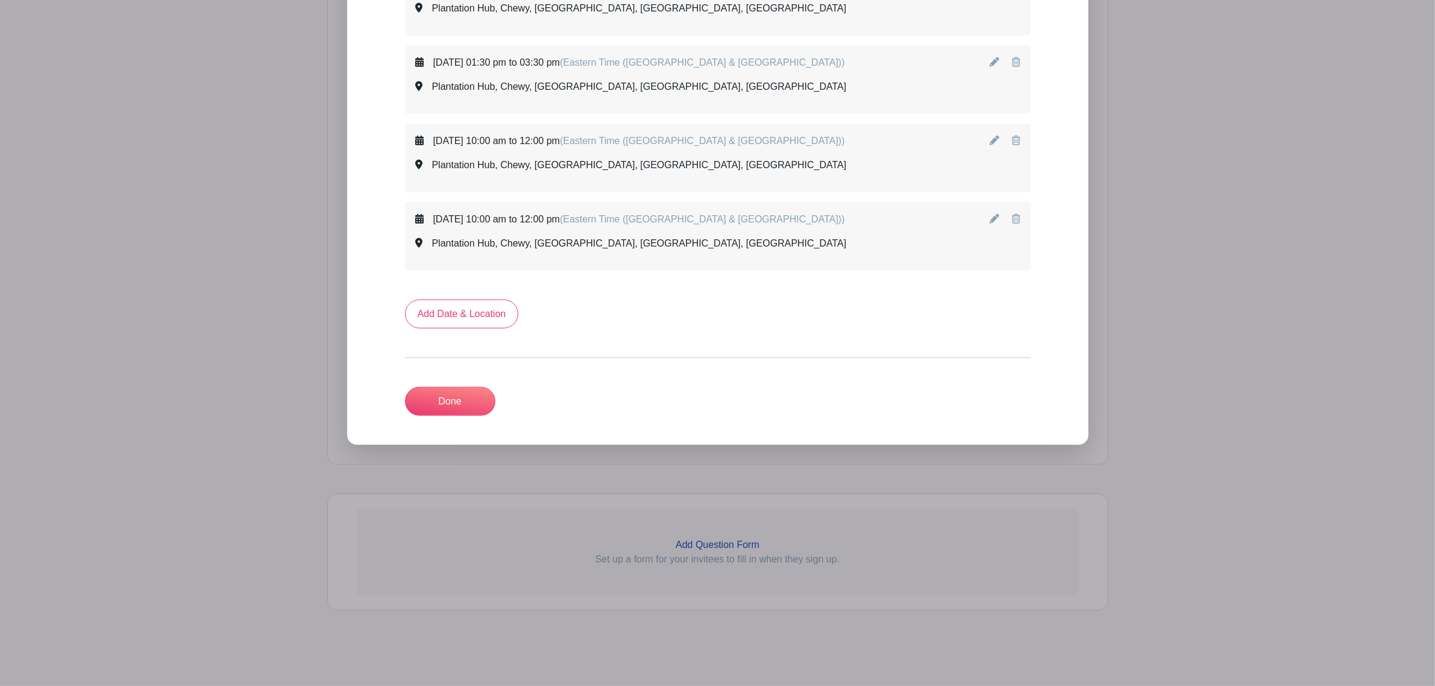
scroll to position [1525, 0]
click at [446, 313] on link "Add Date & Location" at bounding box center [462, 313] width 114 height 29
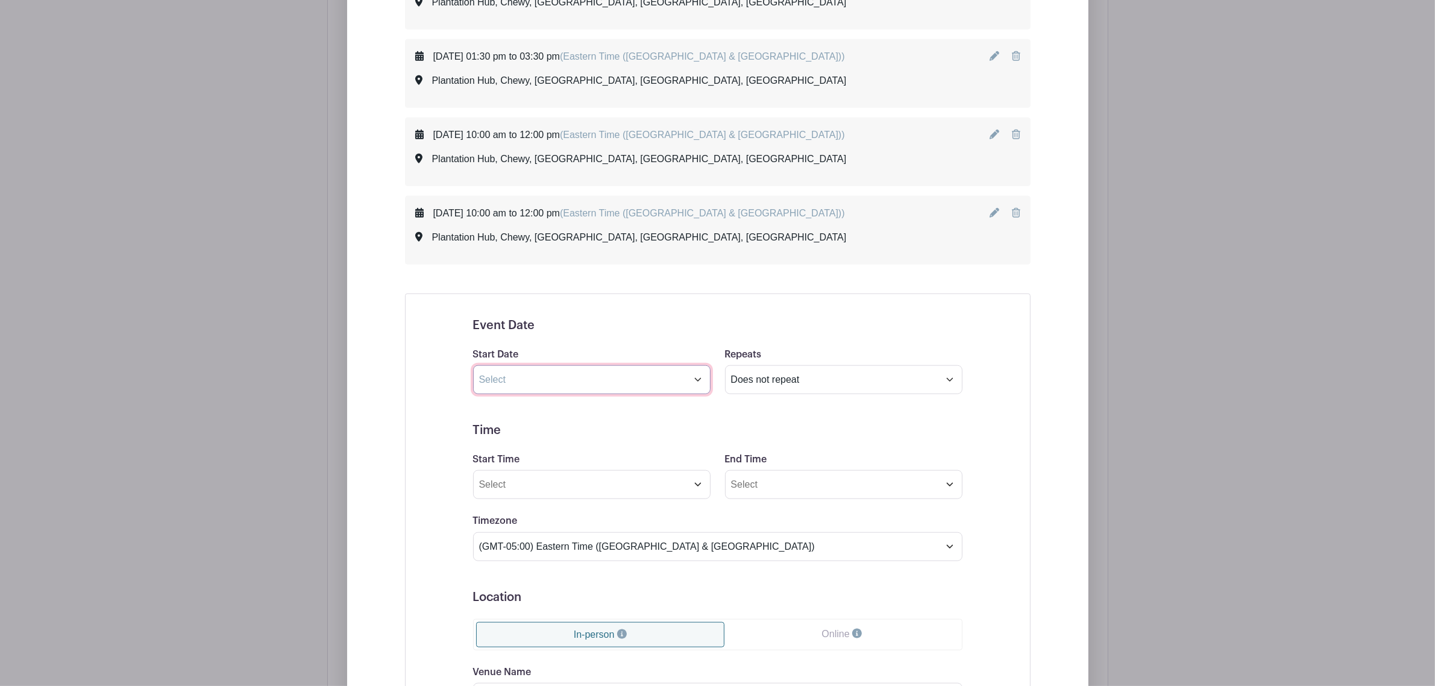
click at [597, 387] on input "text" at bounding box center [591, 379] width 237 height 29
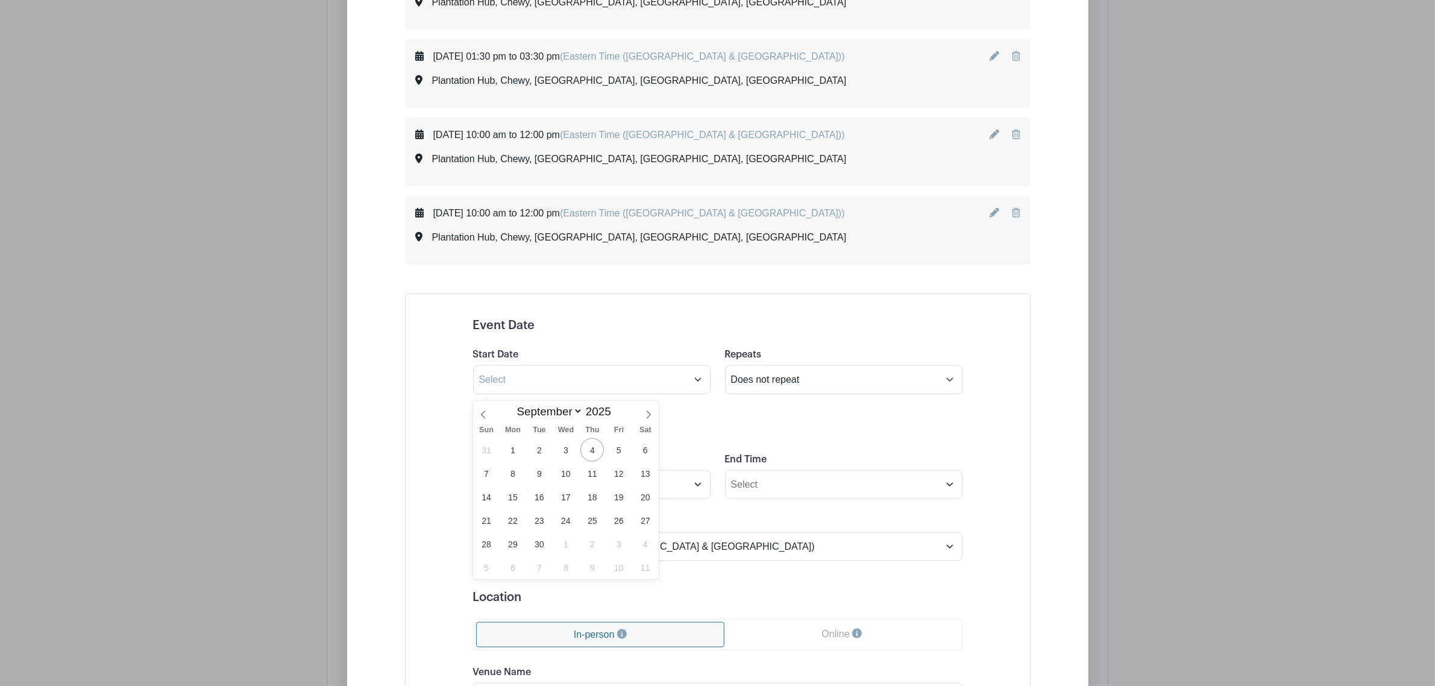
click at [636, 415] on div "Sun Mon Tue Wed Thu Fri Sat" at bounding box center [566, 429] width 186 height 17
click at [646, 413] on icon at bounding box center [648, 414] width 8 height 8
select select "9"
click at [619, 415] on span "17" at bounding box center [618, 496] width 23 height 23
type input "[DATE]"
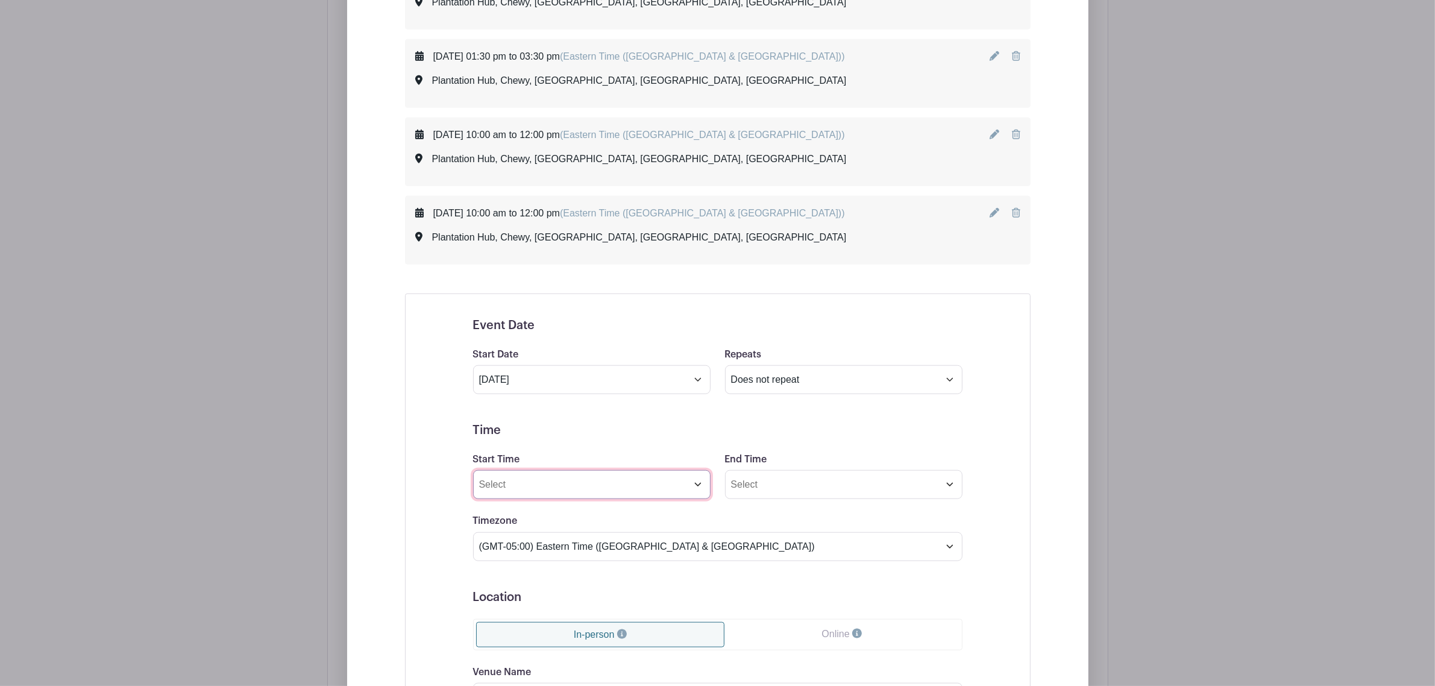
click at [594, 415] on input "Start Time" at bounding box center [591, 484] width 237 height 29
type input "1:30 PM"
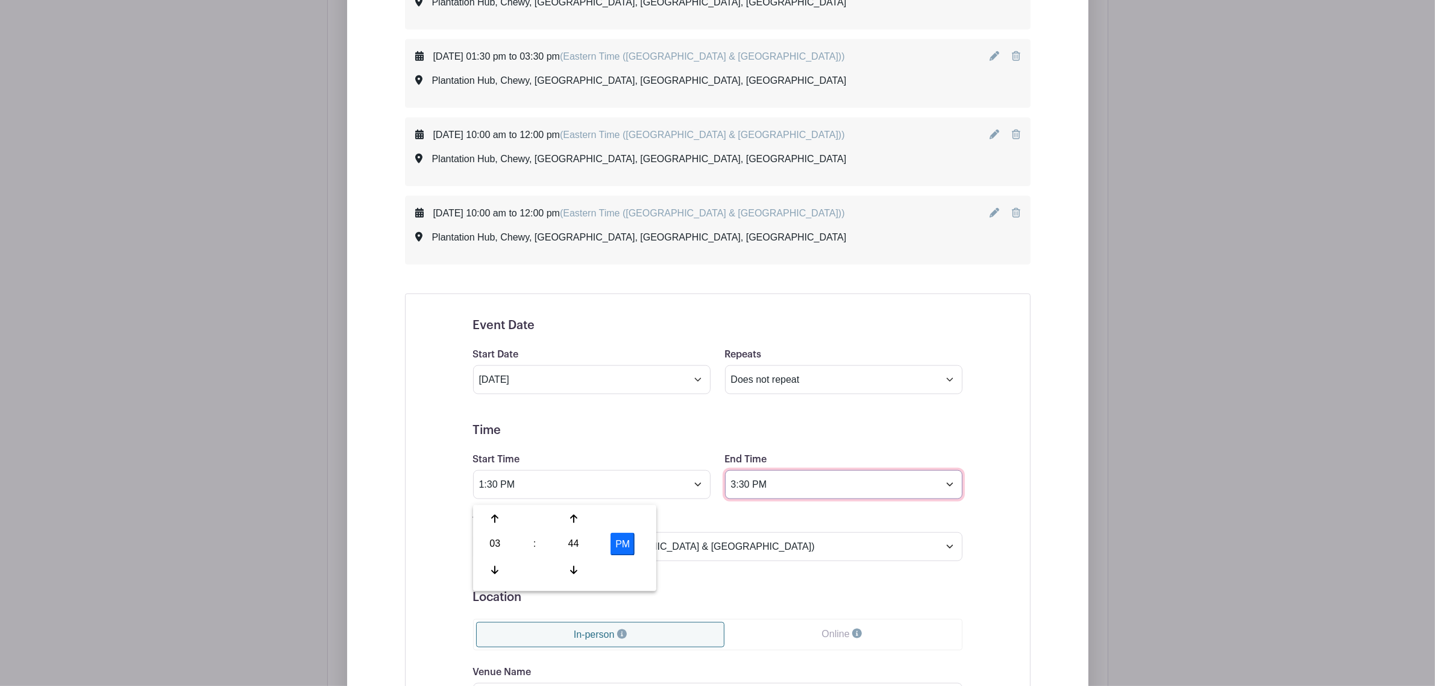
type input "3:30 PM"
click at [398, 415] on div "[DATE] 10:00 am to 12:00 pm (Eastern Time ([GEOGRAPHIC_DATA] & [GEOGRAPHIC_DATA…" at bounding box center [717, 126] width 683 height 1584
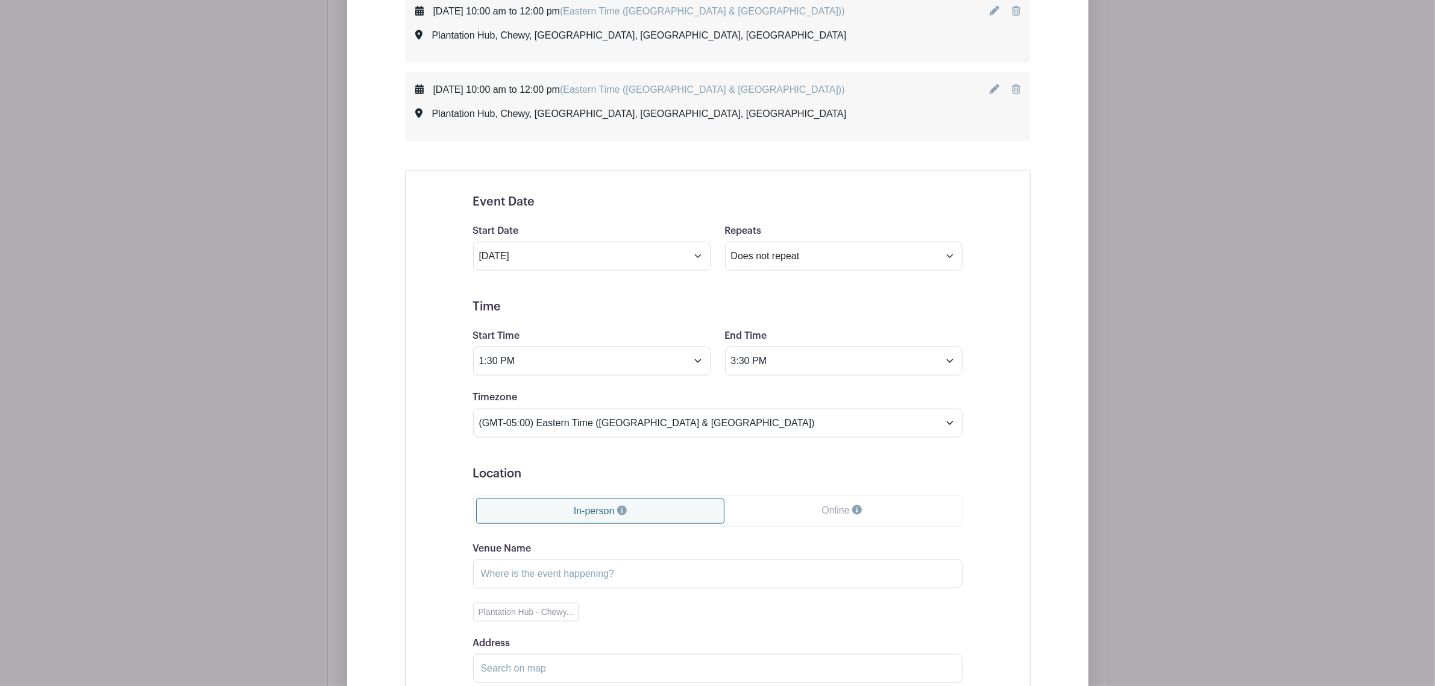
scroll to position [1676, 0]
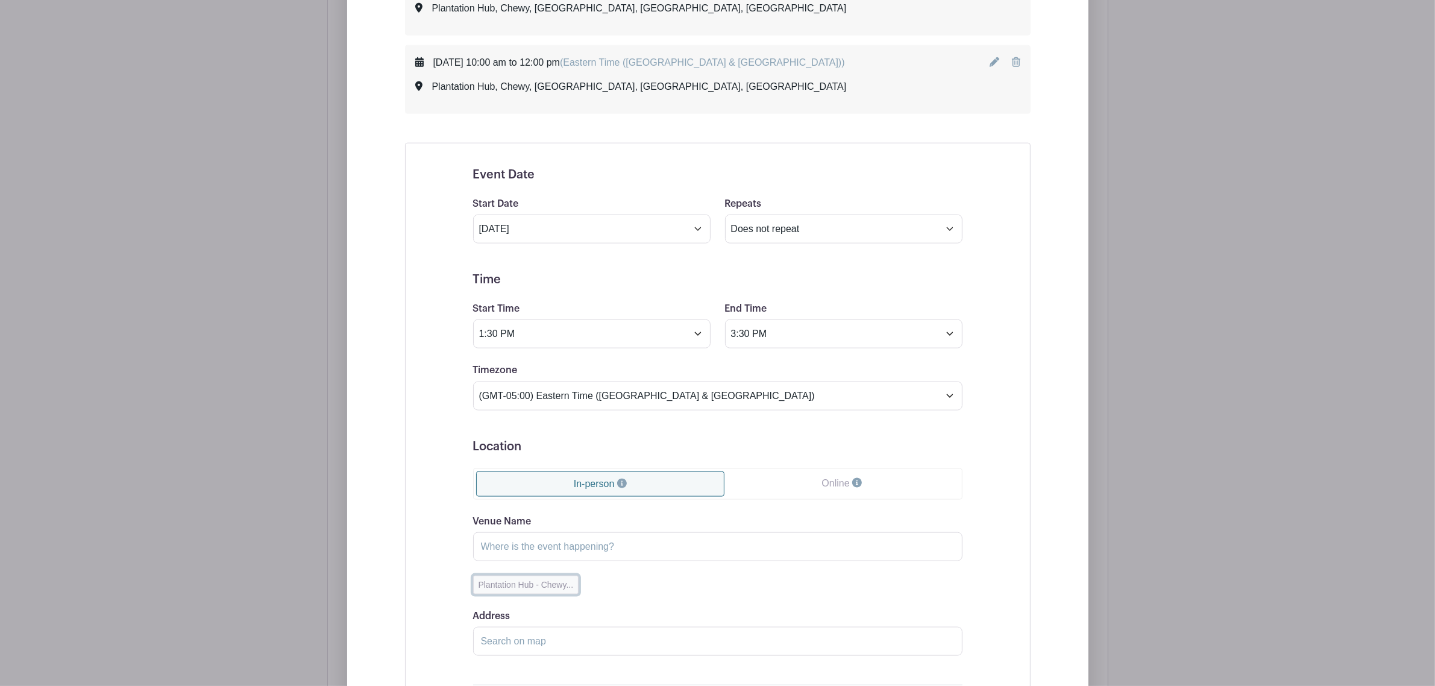
click at [504, 415] on button "Plantation Hub - Chewy..." at bounding box center [526, 584] width 106 height 19
type input "Plantation Hub"
type input "Chewy, [GEOGRAPHIC_DATA], [GEOGRAPHIC_DATA], [GEOGRAPHIC_DATA]"
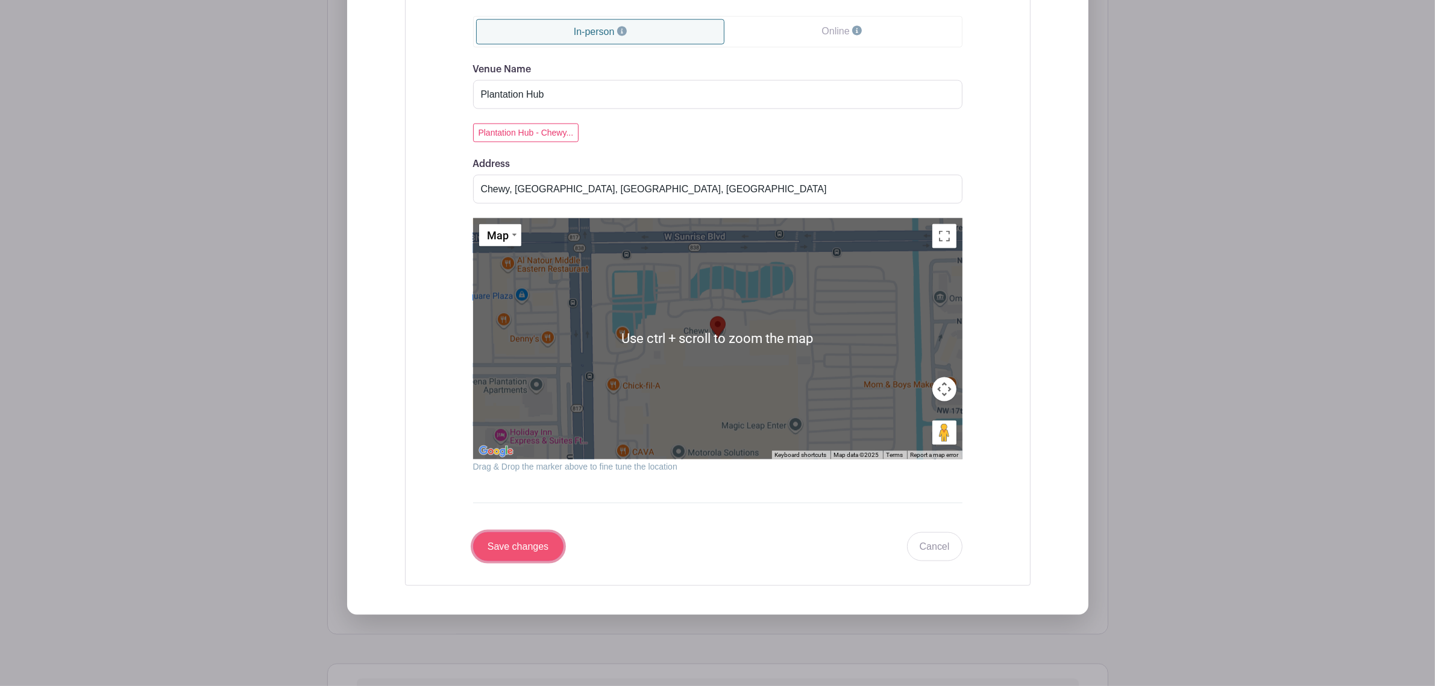
click at [551, 415] on input "Save changes" at bounding box center [518, 546] width 90 height 29
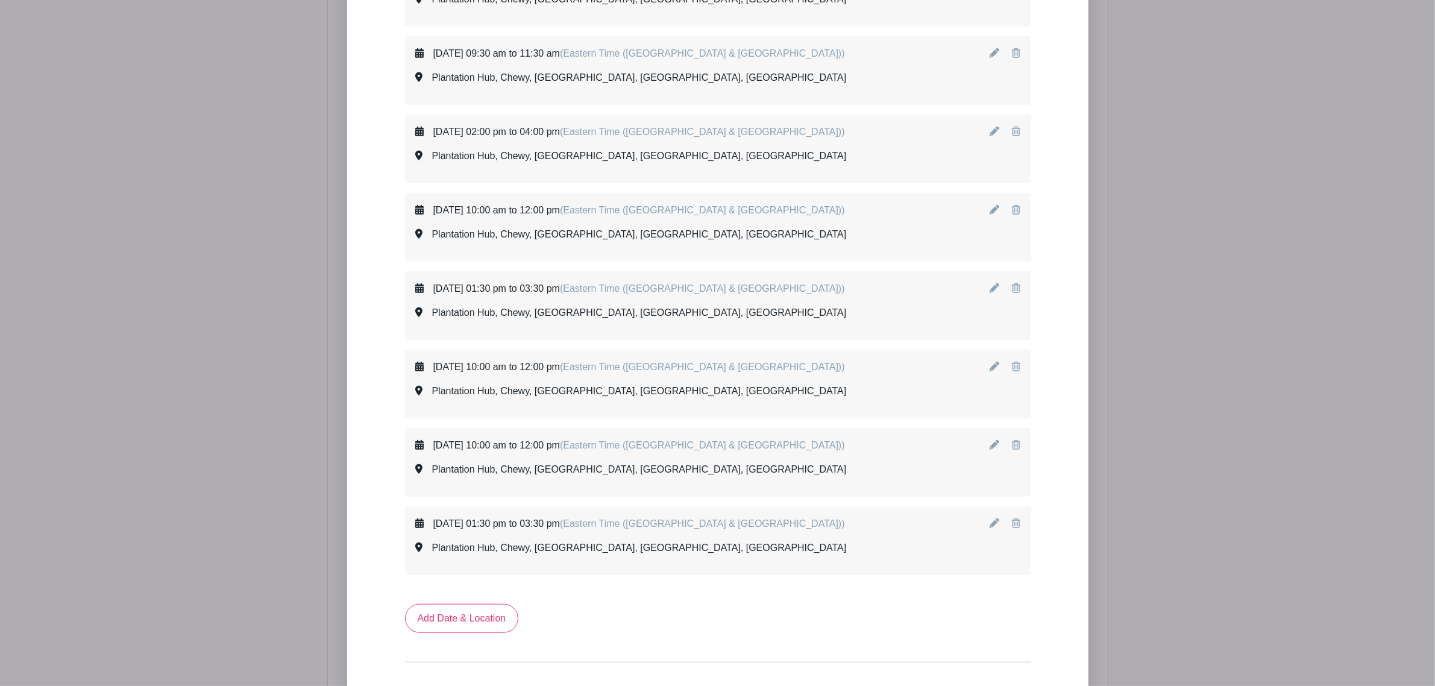
scroll to position [1302, 0]
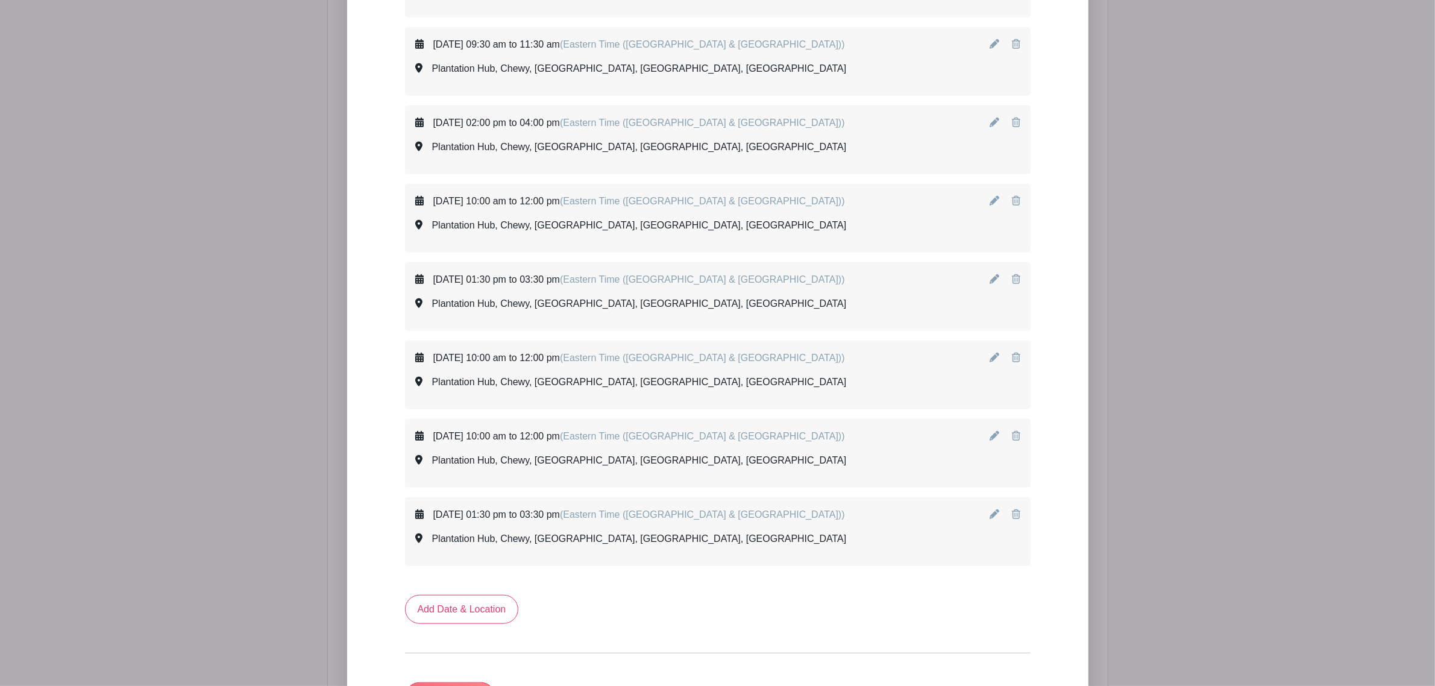
click at [952, 415] on div "[DATE] 10:00 am to 12:00 pm (Eastern Time ([GEOGRAPHIC_DATA] & [GEOGRAPHIC_DATA…" at bounding box center [717, 452] width 624 height 67
drag, startPoint x: 1017, startPoint y: 443, endPoint x: 794, endPoint y: 49, distance: 453.2
click at [952, 415] on icon at bounding box center [1016, 436] width 8 height 10
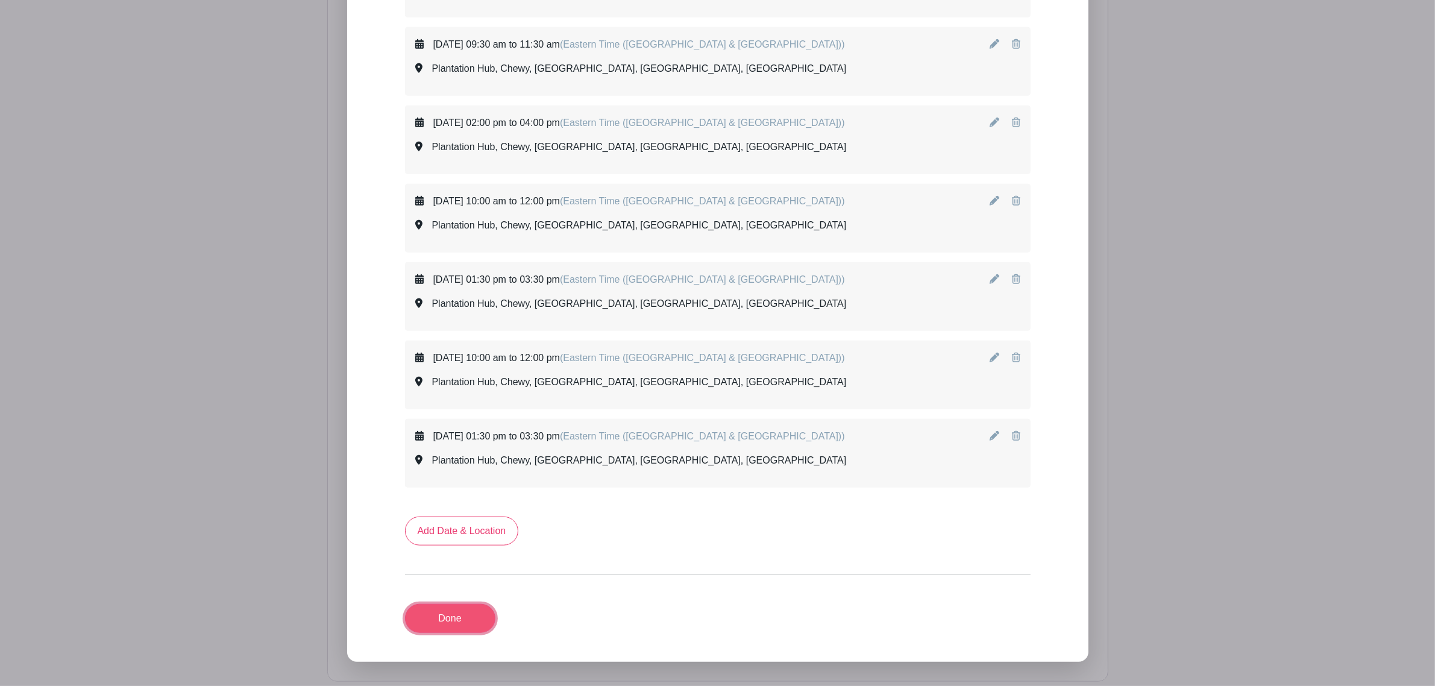
click at [473, 415] on link "Done" at bounding box center [450, 618] width 90 height 29
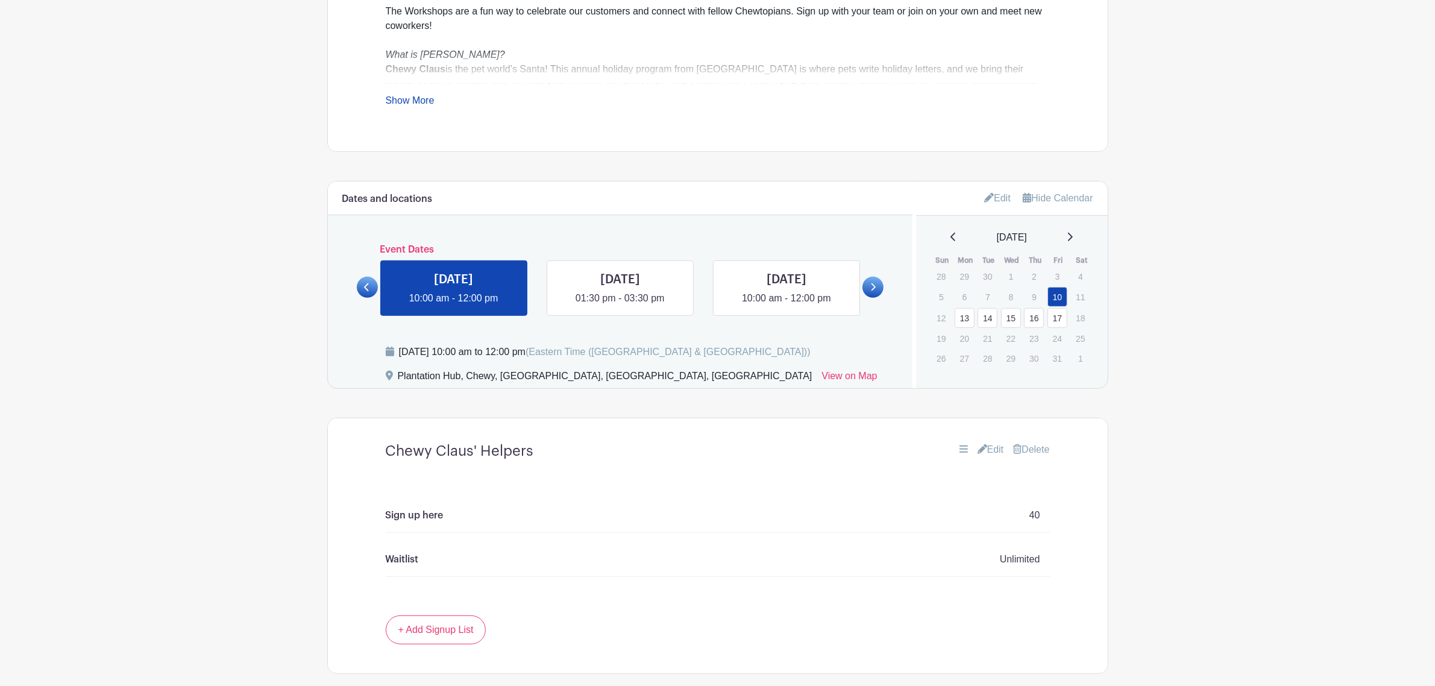
scroll to position [559, 0]
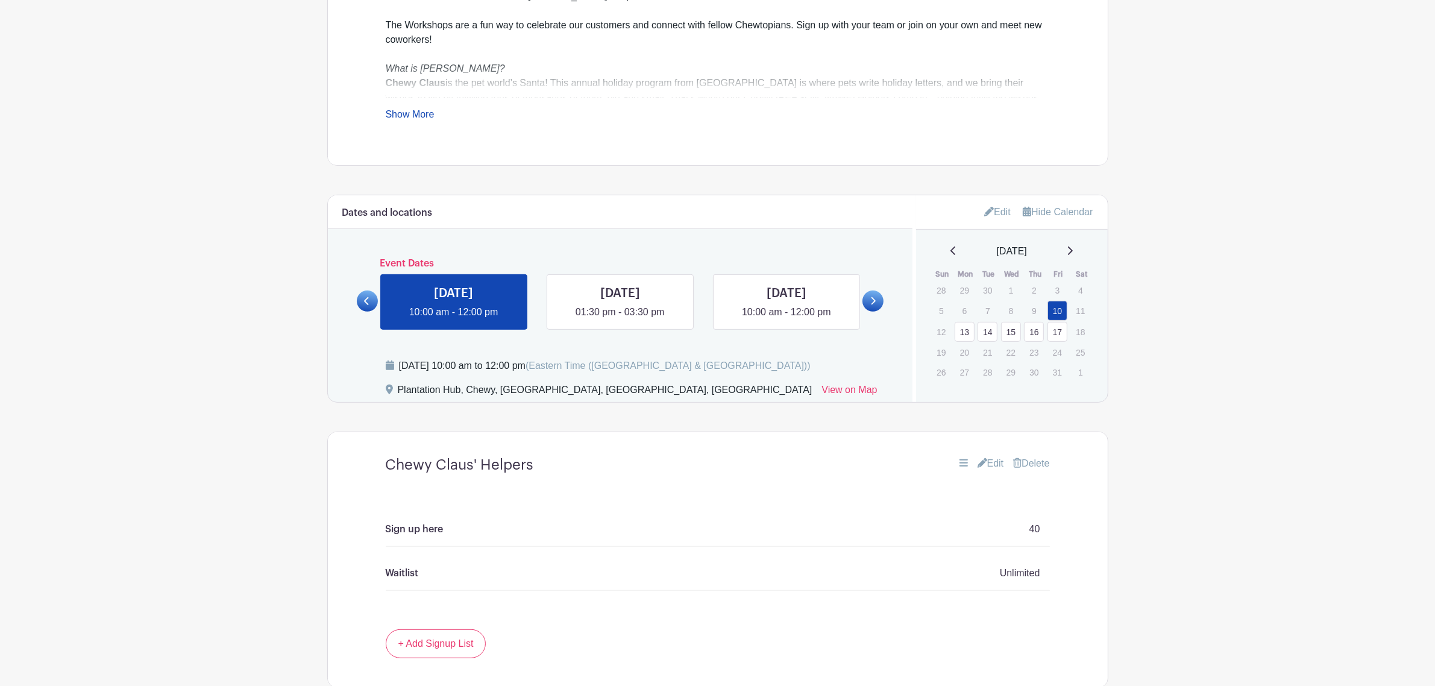
click at [371, 311] on div at bounding box center [367, 294] width 21 height 36
click at [369, 303] on icon at bounding box center [366, 300] width 5 height 9
click at [878, 304] on link at bounding box center [872, 300] width 21 height 21
click at [872, 305] on icon at bounding box center [873, 301] width 5 height 8
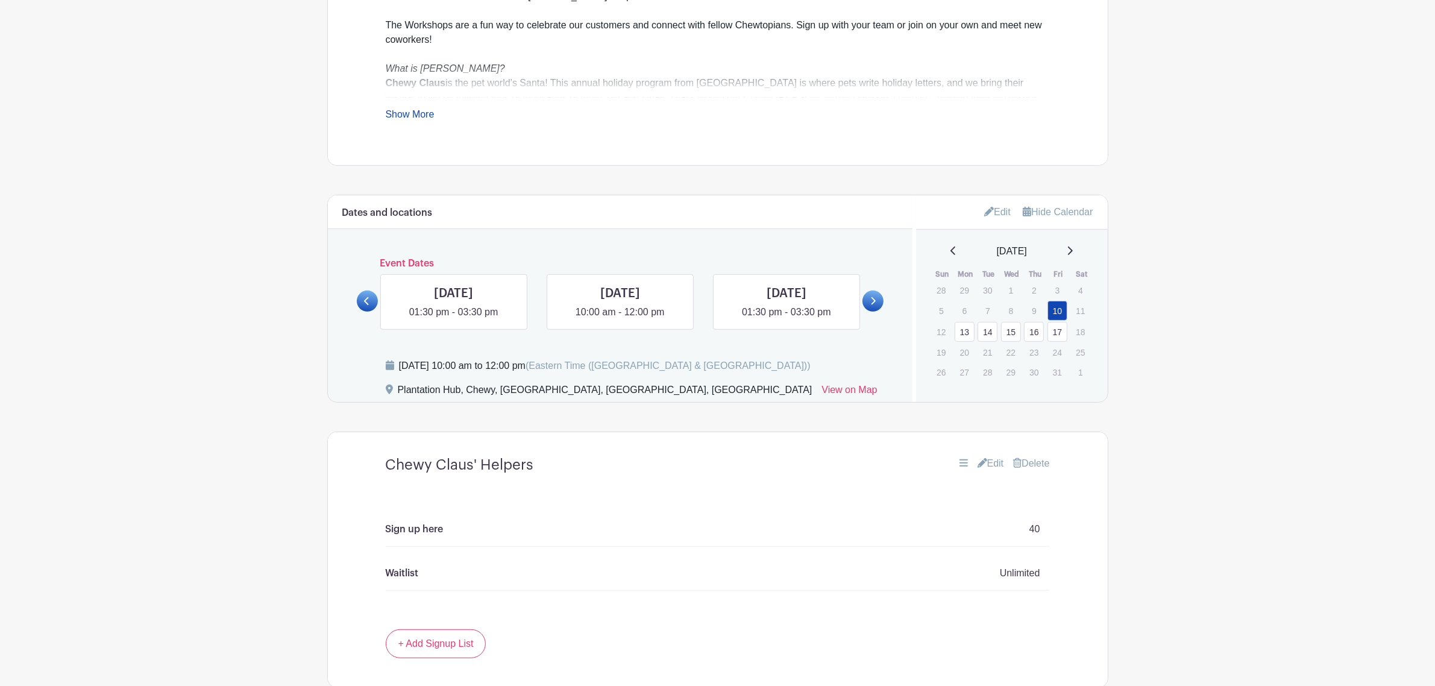
click at [872, 305] on icon at bounding box center [873, 301] width 5 height 8
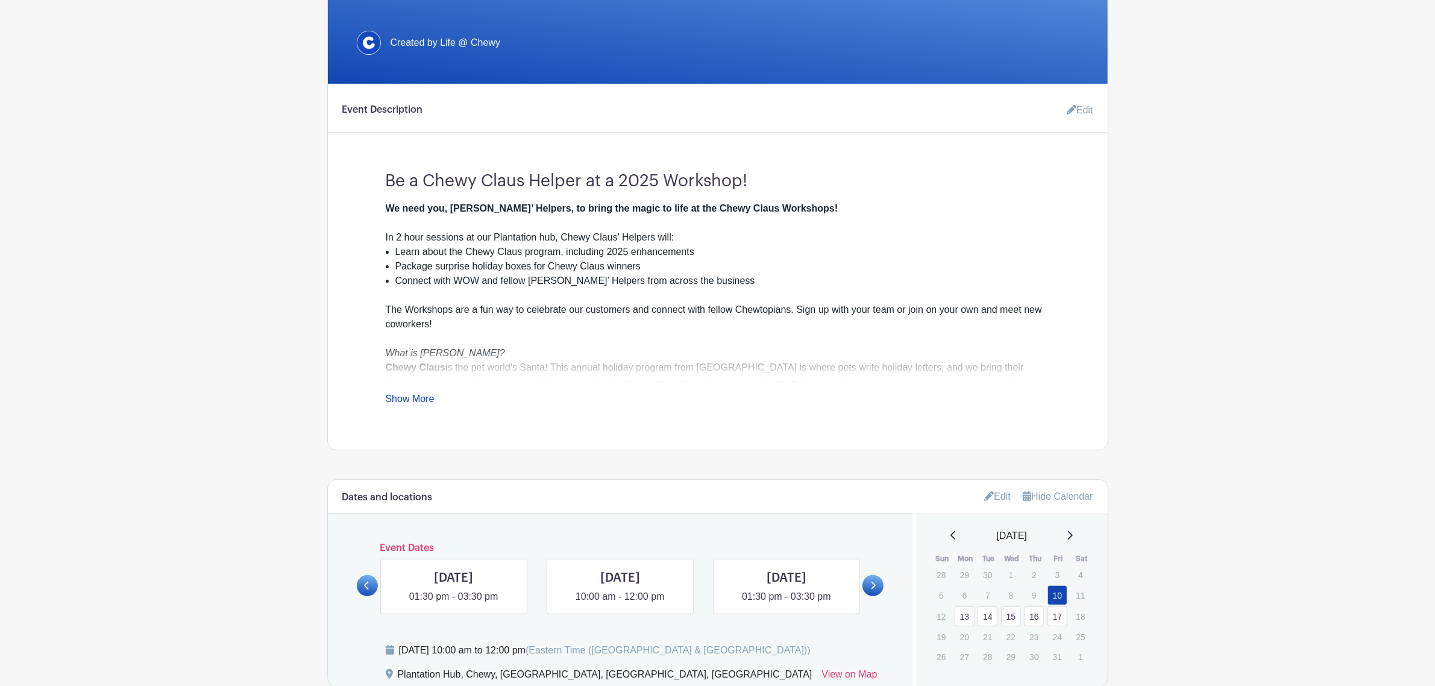
scroll to position [258, 0]
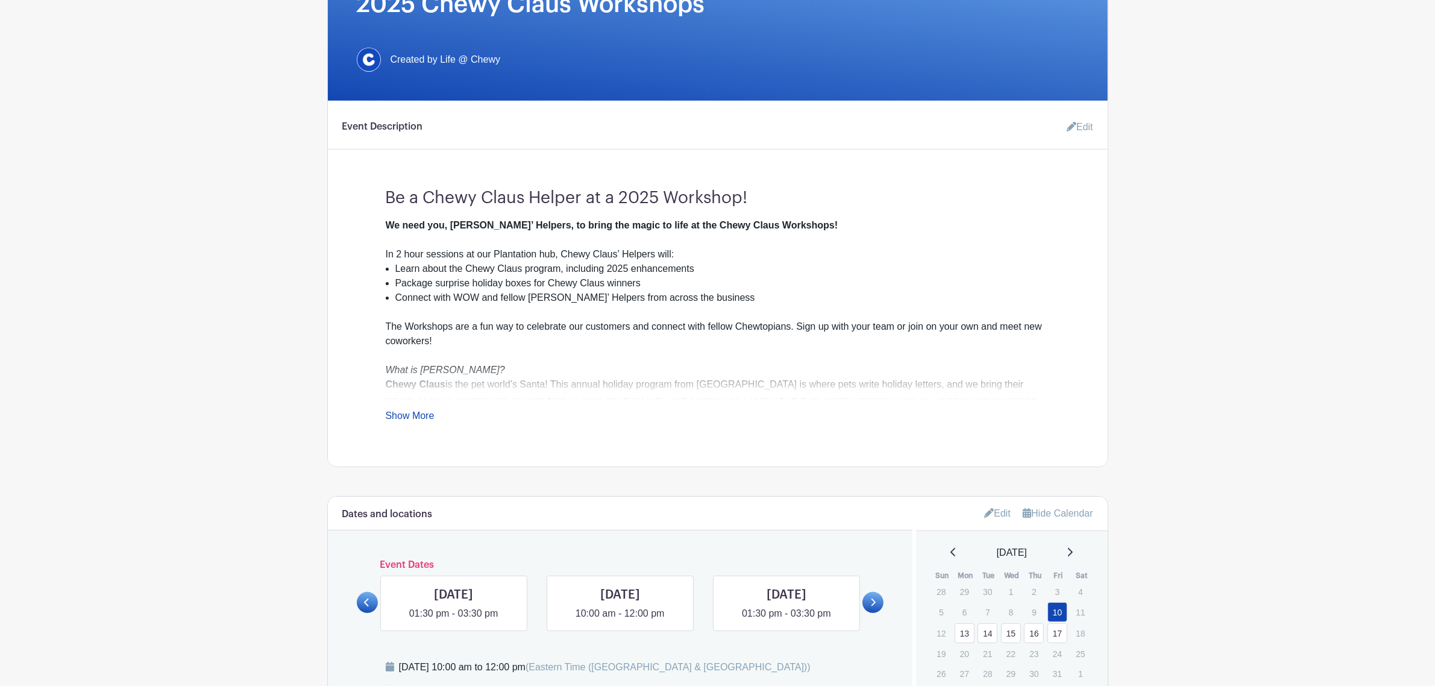
click at [405, 411] on link "Show More" at bounding box center [410, 417] width 49 height 15
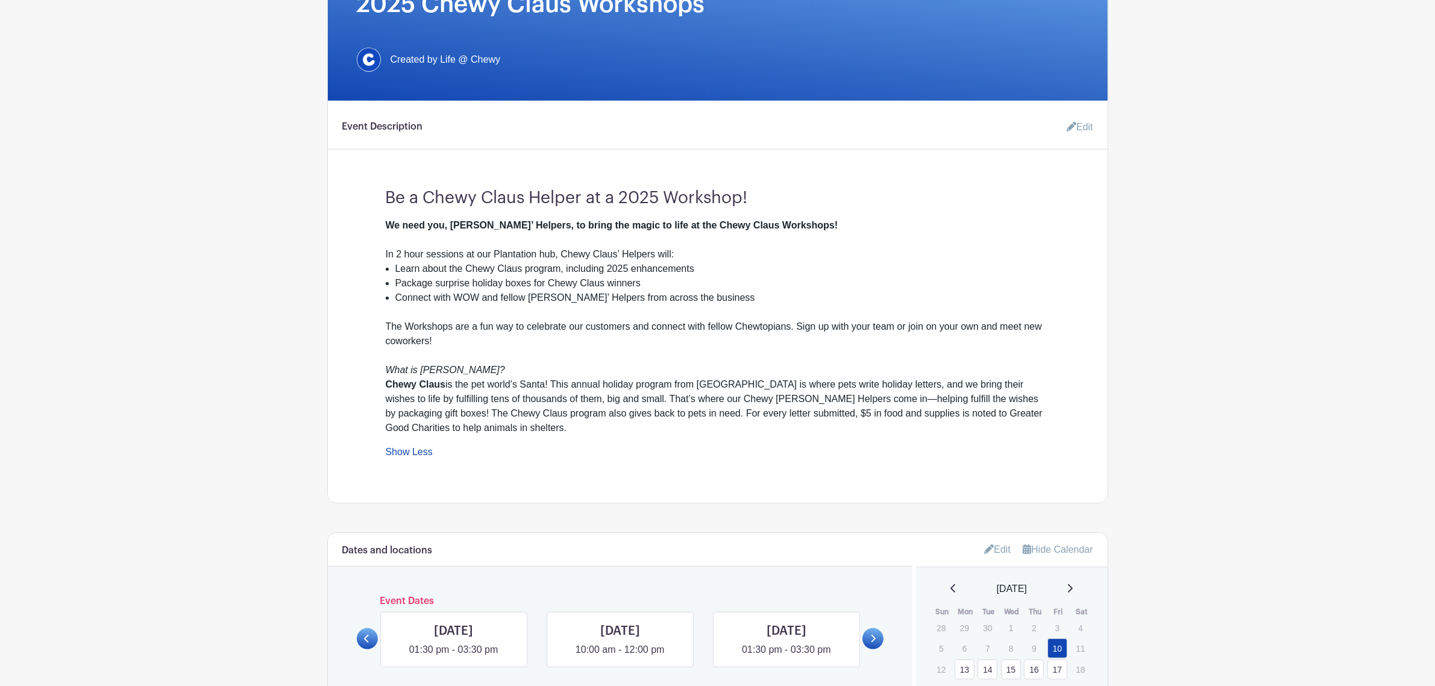
click at [856, 219] on div "We need you, [PERSON_NAME]’ Helpers, to bring the magic to life at the Chewy Cl…" at bounding box center [718, 232] width 664 height 29
drag, startPoint x: 857, startPoint y: 226, endPoint x: 839, endPoint y: 233, distance: 18.7
click at [854, 227] on div "We need you, [PERSON_NAME]’ Helpers, to bring the magic to life at the Chewy Cl…" at bounding box center [718, 232] width 664 height 29
click at [952, 119] on link "Edit" at bounding box center [1075, 127] width 36 height 24
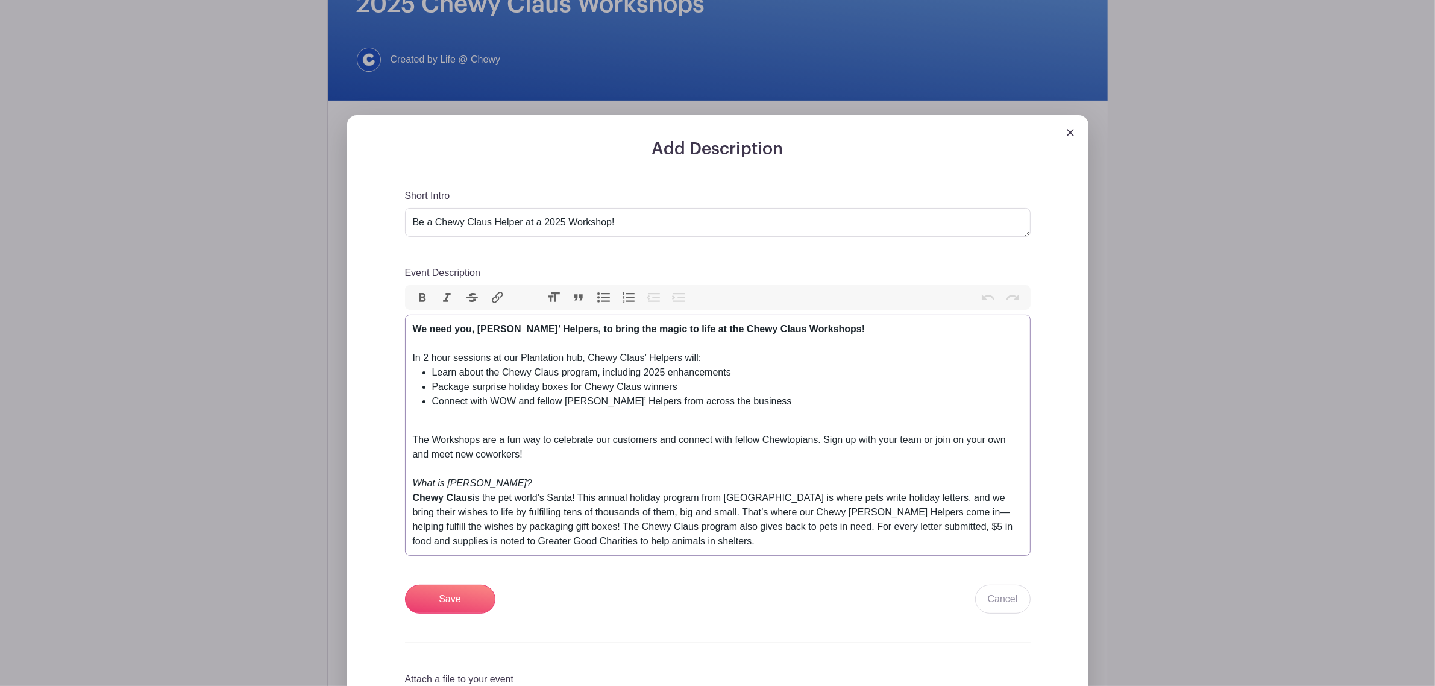
click at [911, 333] on div "We need you, [PERSON_NAME]’ Helpers, to bring the magic to life at the Chewy Cl…" at bounding box center [718, 336] width 610 height 29
click at [411, 330] on trix-editor "We need you, [PERSON_NAME]’ Helpers, to bring the magic to life at the Chewy Cl…" at bounding box center [717, 434] width 625 height 241
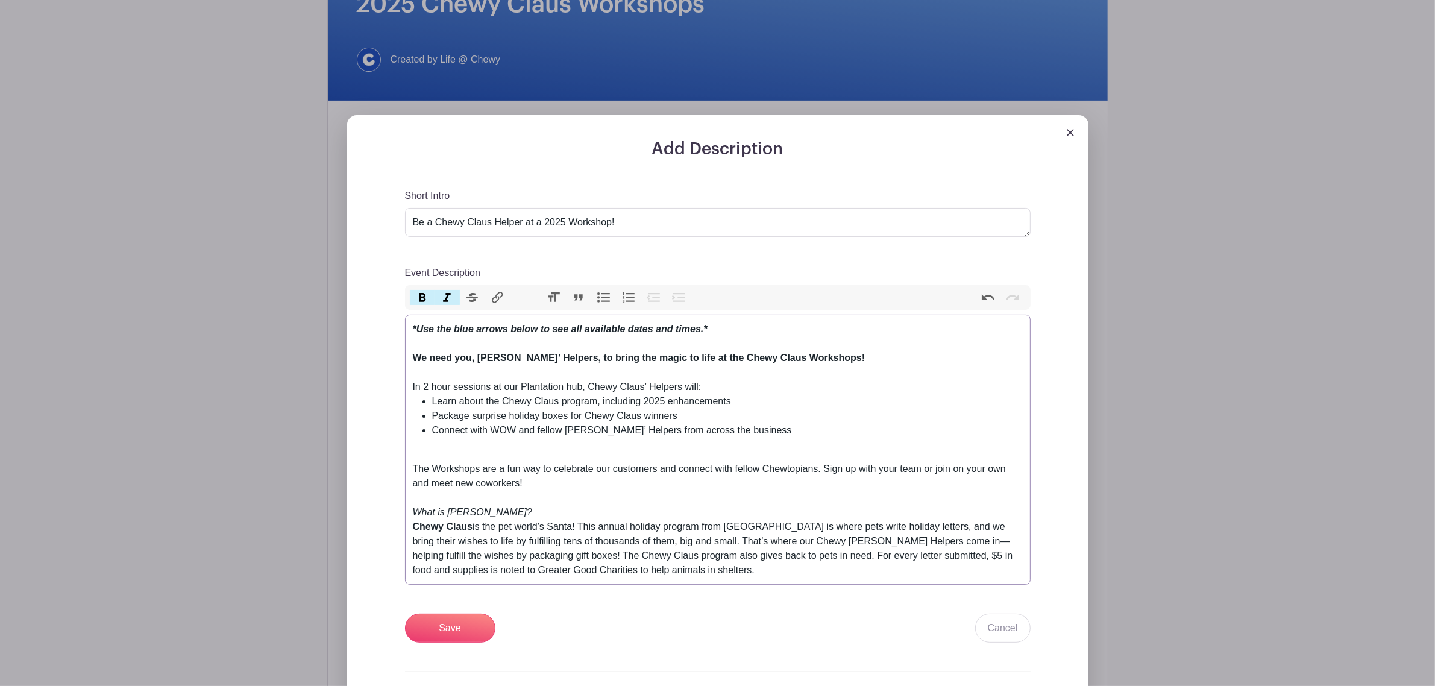
type trix-editor "<lor><ipsumd><si>*Ame con adip elitse doeiu te inc utl etdolorem aliqu eni admi…"
click at [453, 415] on input "Save" at bounding box center [450, 627] width 90 height 29
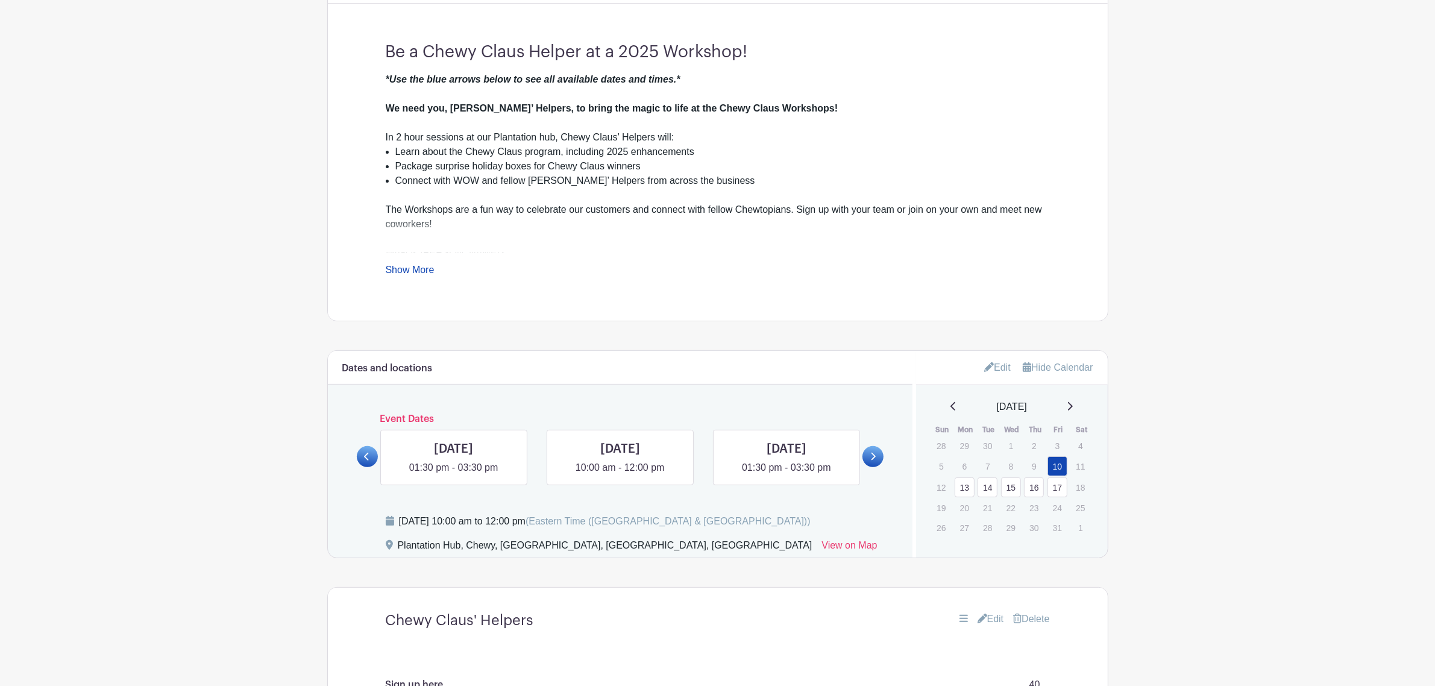
scroll to position [505, 0]
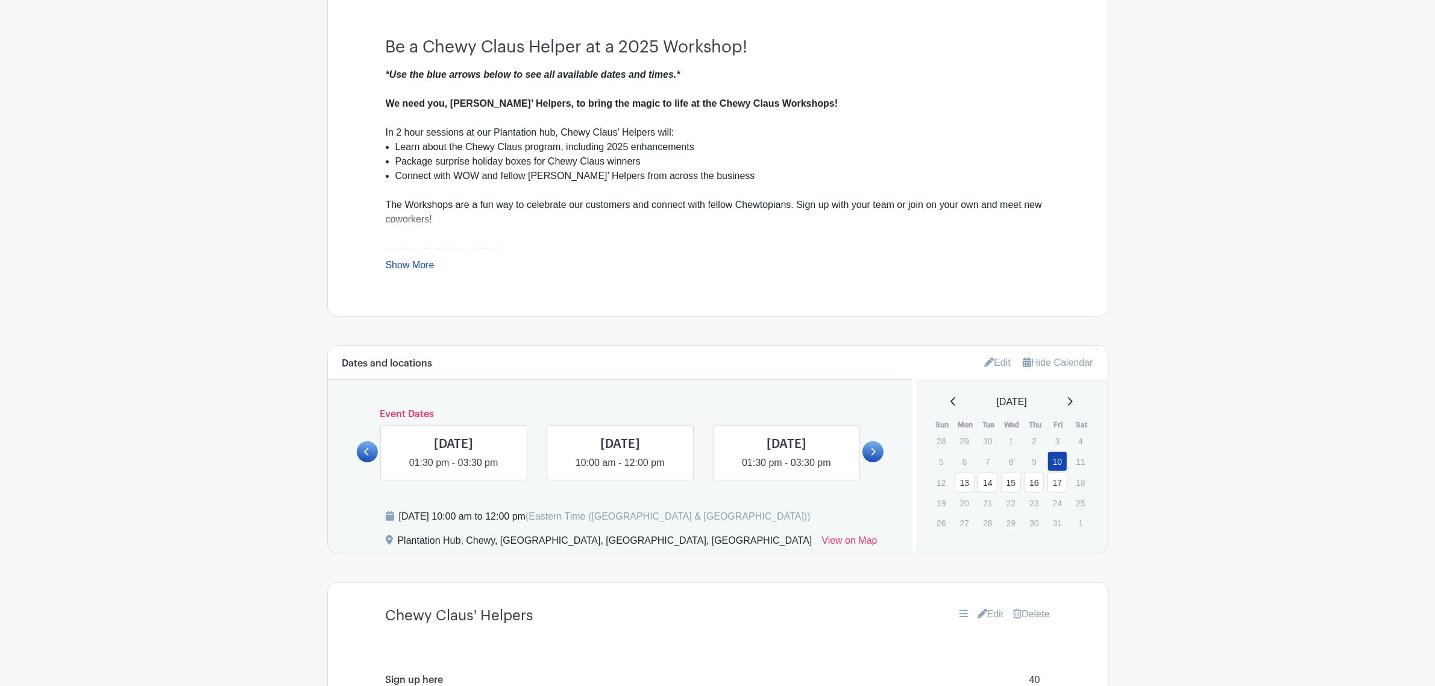
click at [419, 260] on div "*Use the blue arrows below to see all available dates and times.* We need you, …" at bounding box center [718, 169] width 664 height 205
click at [416, 272] on link "Show More" at bounding box center [410, 267] width 49 height 15
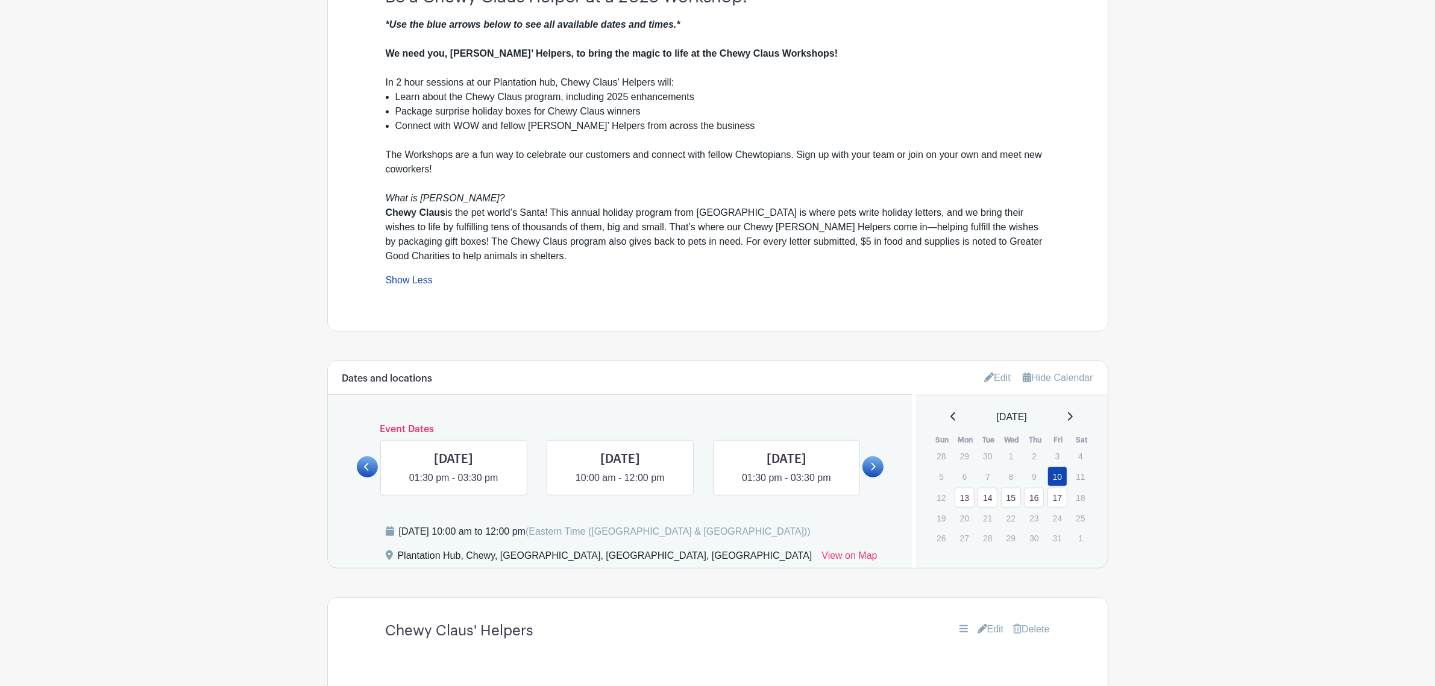
scroll to position [580, 0]
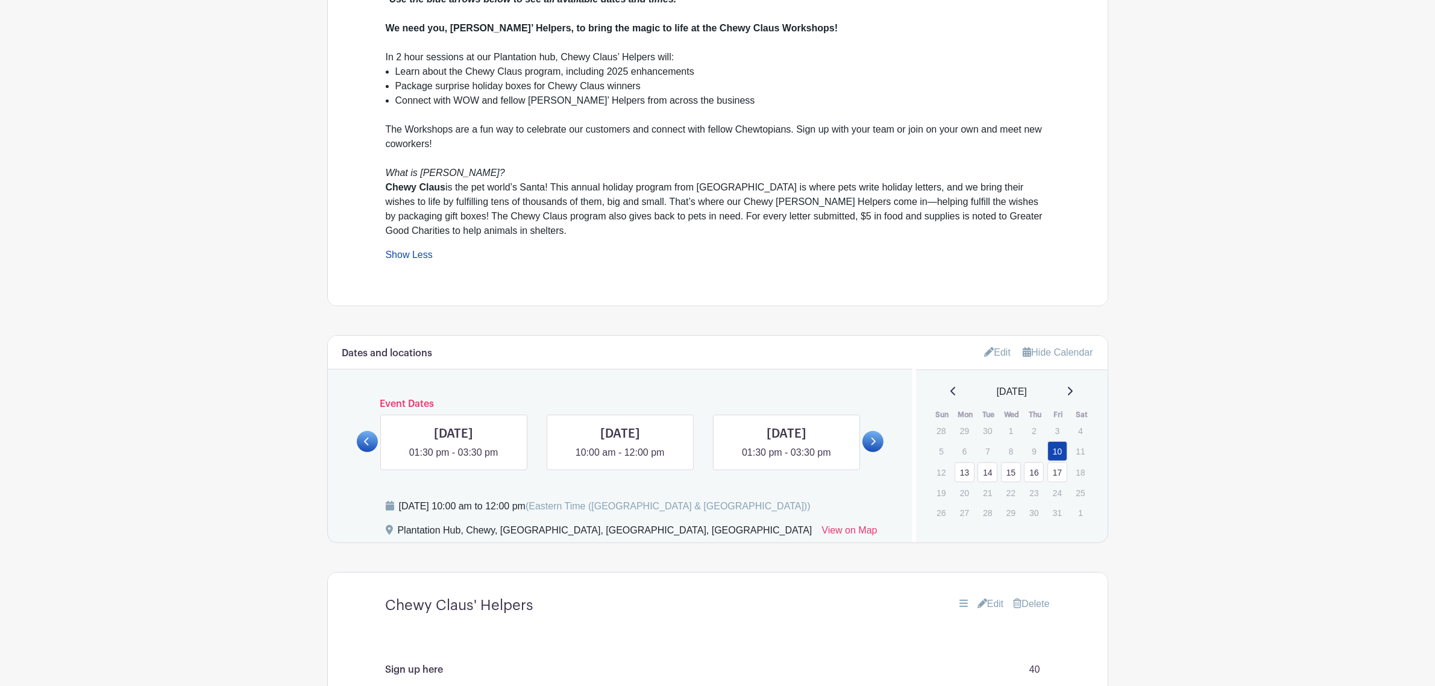
click at [358, 415] on link at bounding box center [367, 441] width 21 height 21
click at [365, 415] on link at bounding box center [367, 441] width 21 height 21
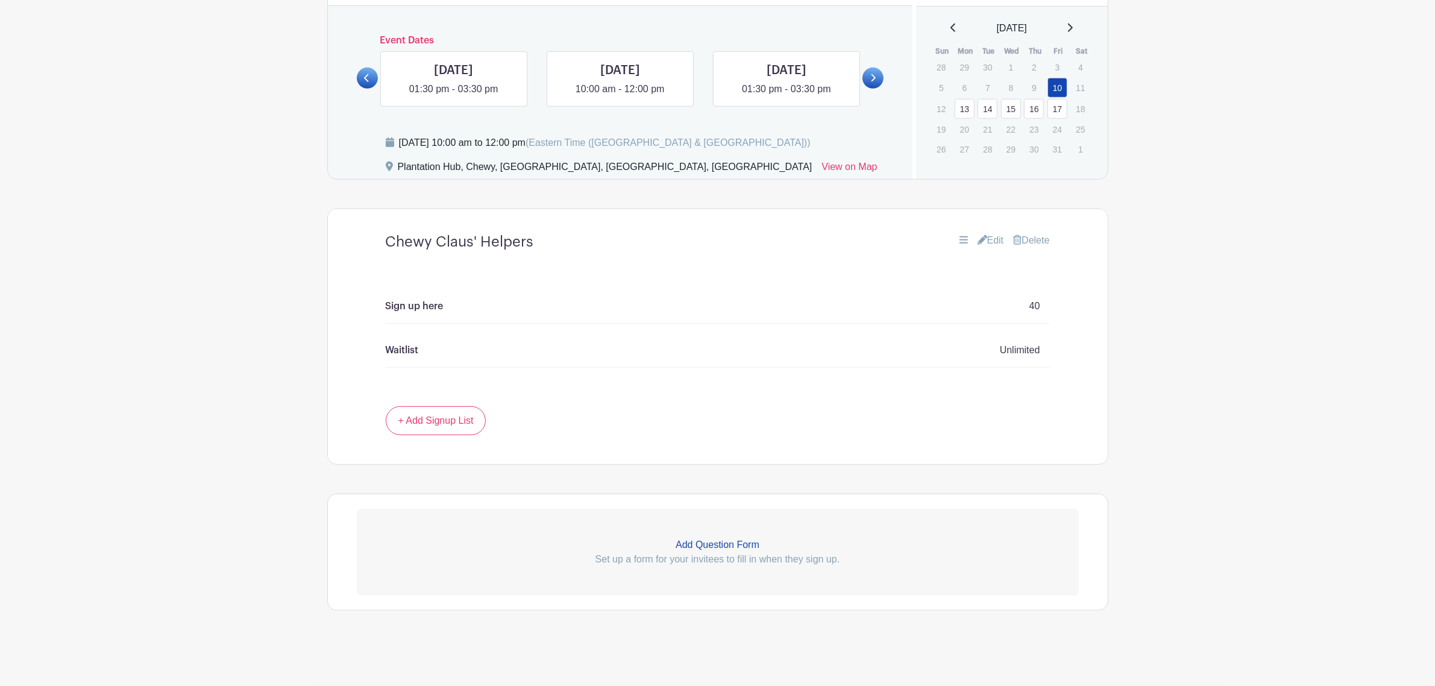
scroll to position [796, 0]
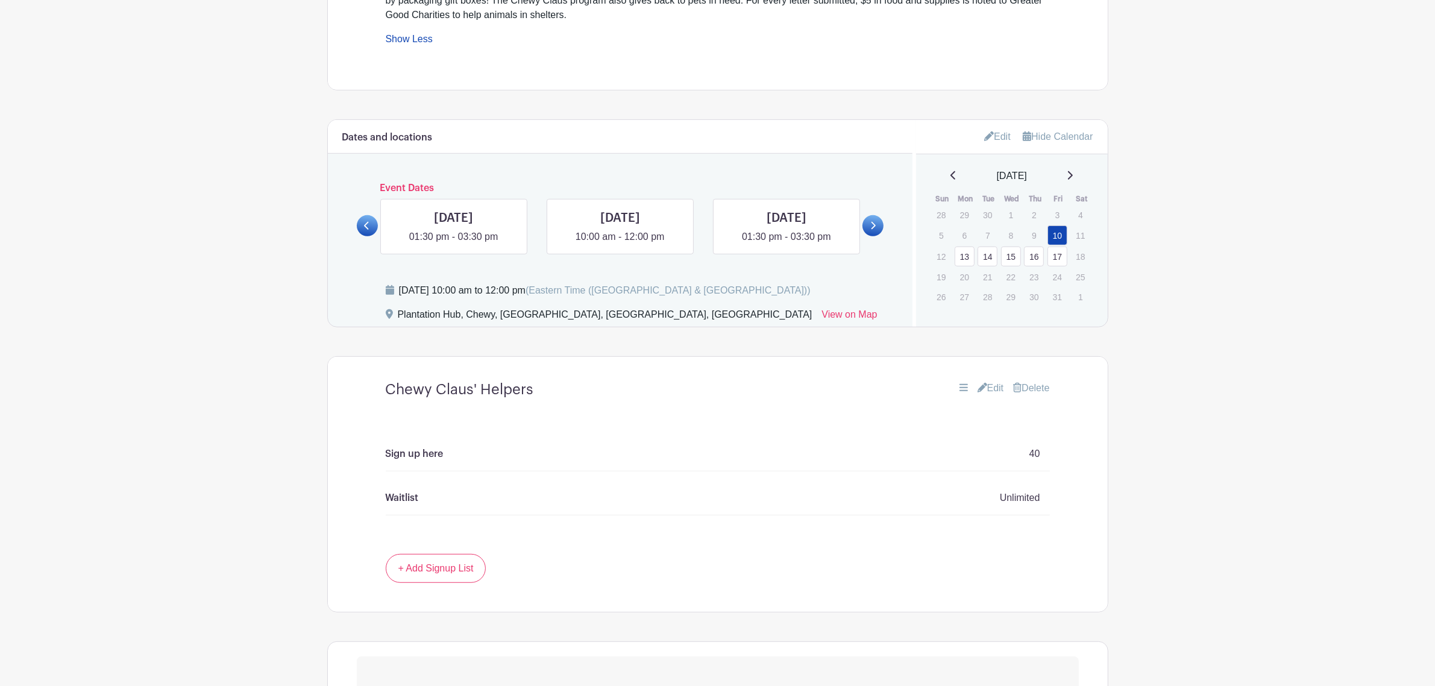
click at [812, 415] on div "Sign up here 40" at bounding box center [718, 454] width 664 height 34
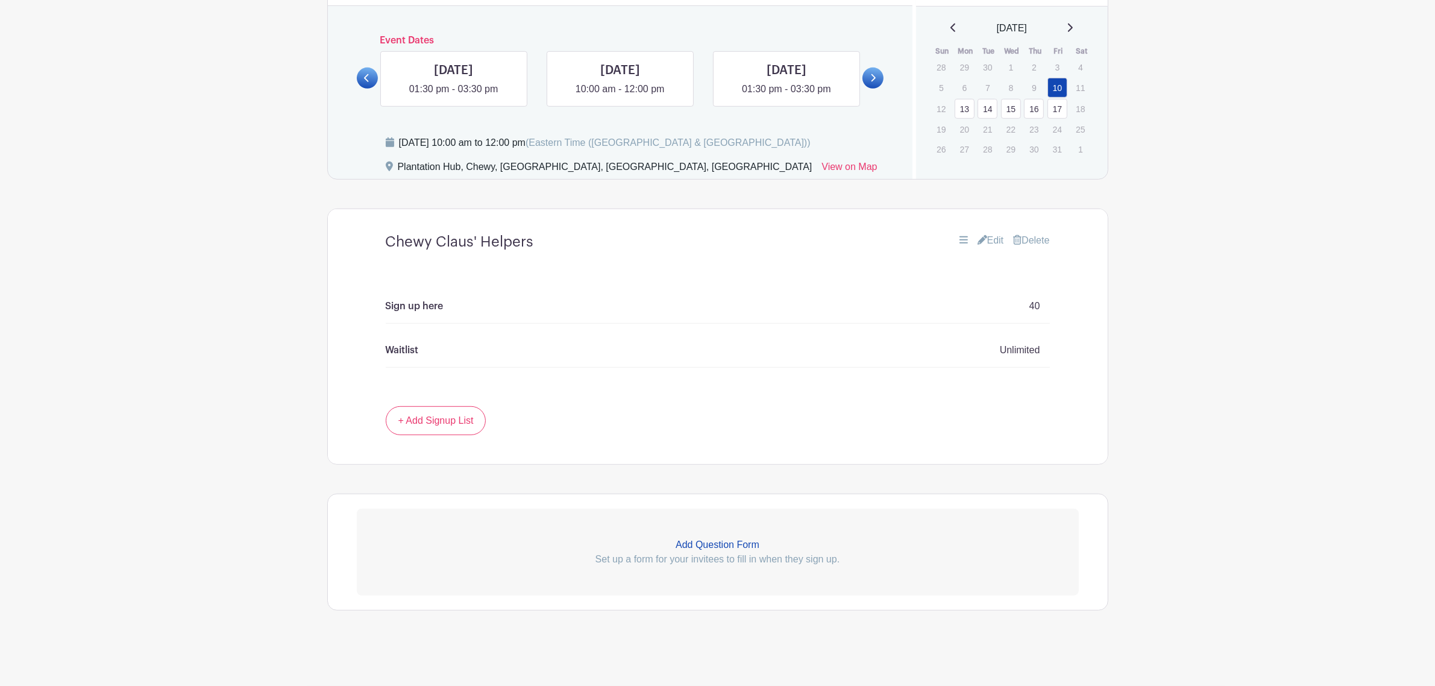
click at [471, 315] on div "Sign up here 40" at bounding box center [718, 306] width 664 height 34
click at [721, 415] on link "Add Question Form Set up a form for your invitees to fill in when they sign up." at bounding box center [718, 552] width 722 height 87
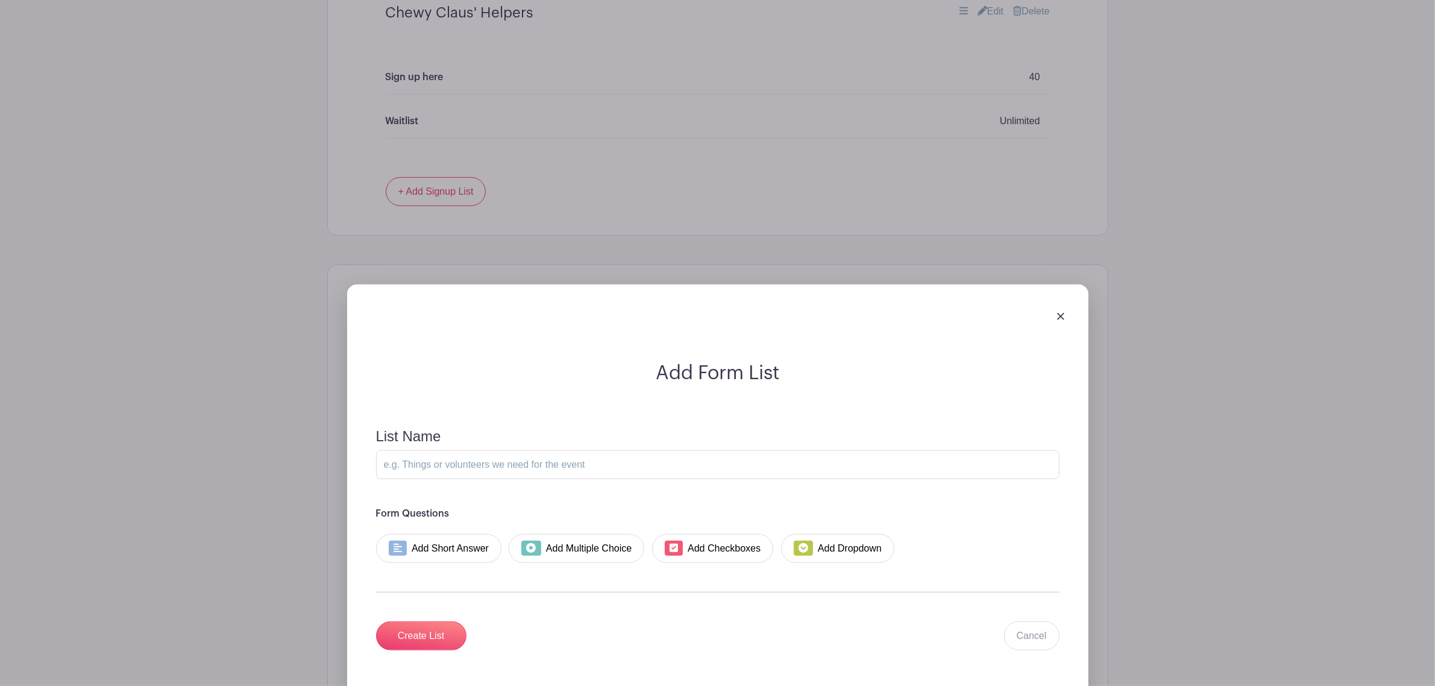
scroll to position [1248, 0]
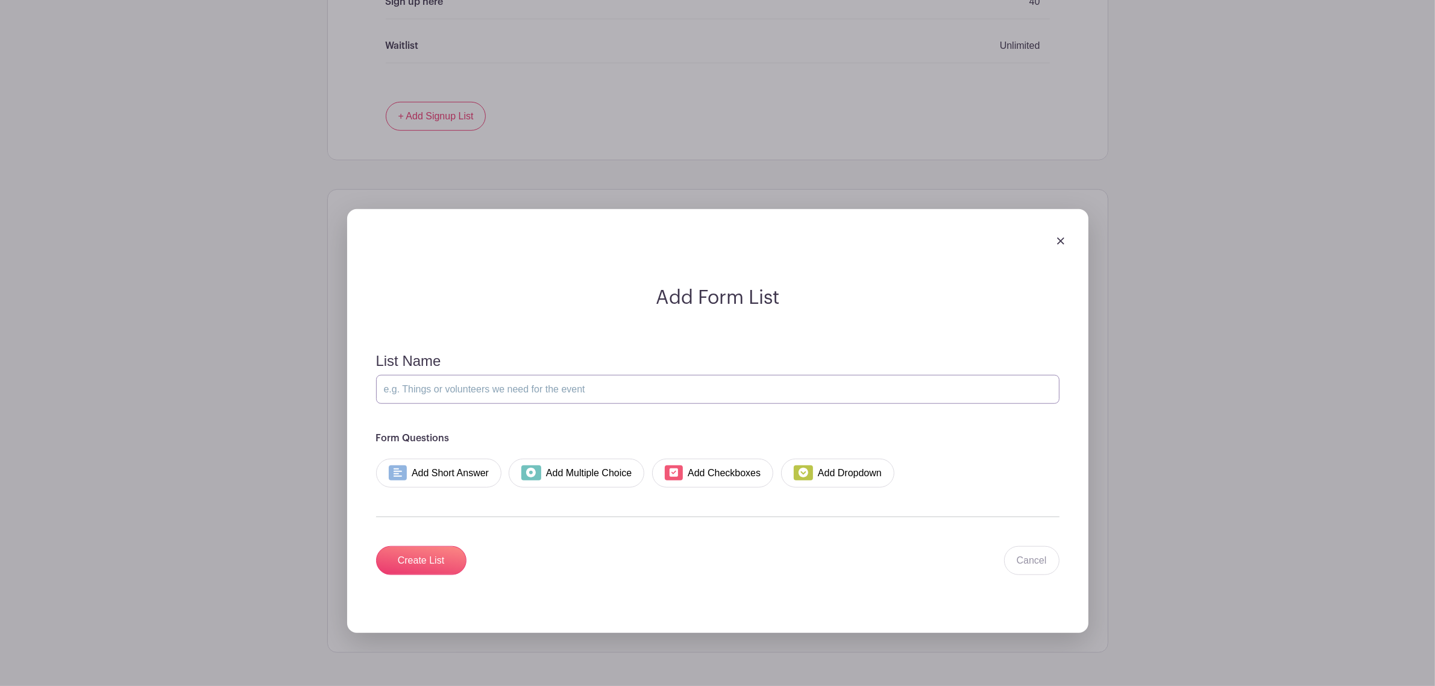
click at [529, 378] on input "List Name" at bounding box center [717, 389] width 683 height 29
click at [458, 415] on link "Add Short Answer" at bounding box center [439, 472] width 126 height 29
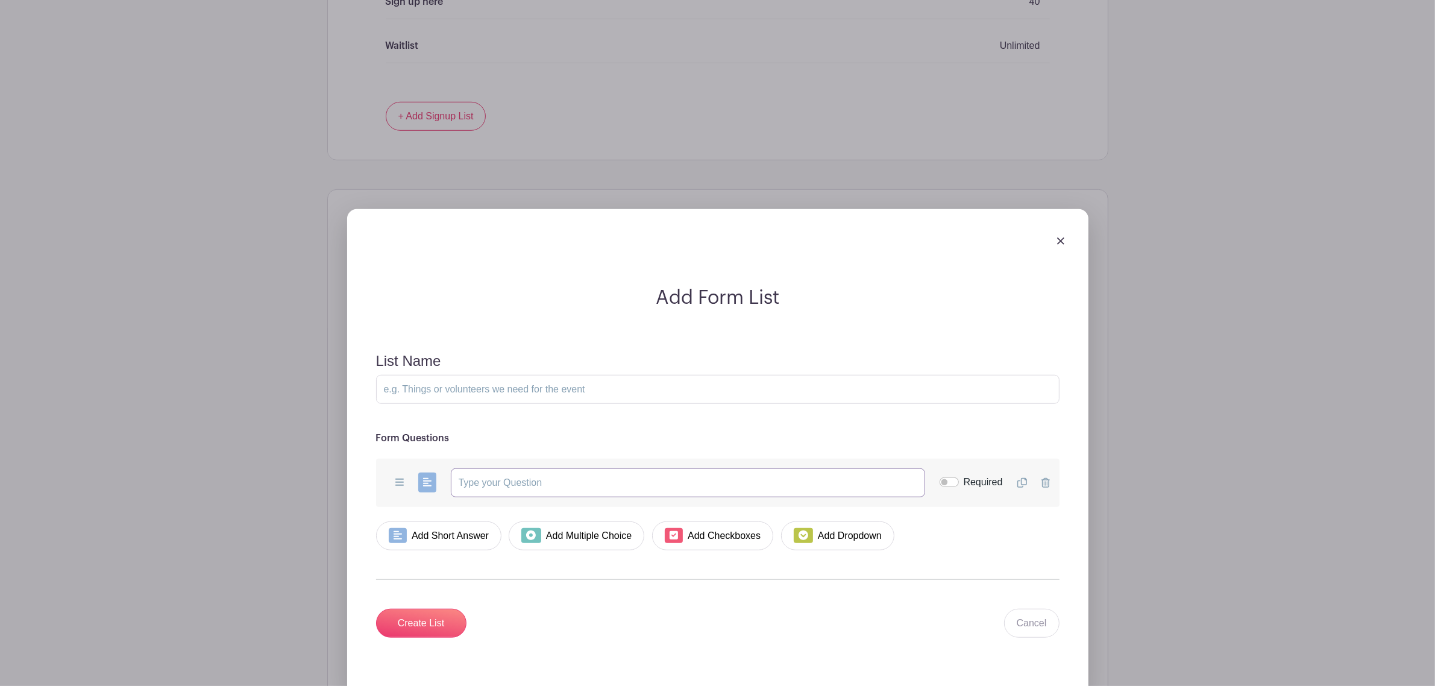
click at [529, 415] on input "text" at bounding box center [688, 482] width 474 height 29
click at [430, 415] on h6 "Form Questions" at bounding box center [717, 438] width 683 height 11
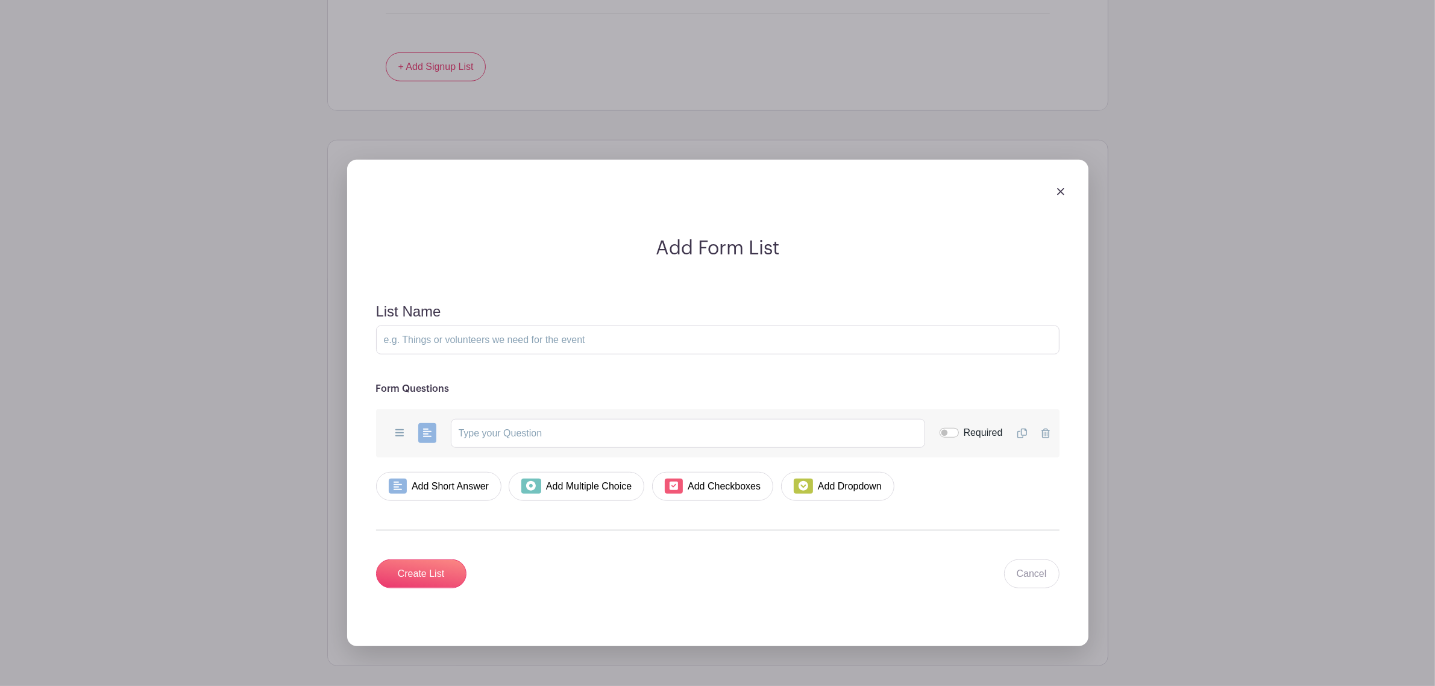
scroll to position [1227, 0]
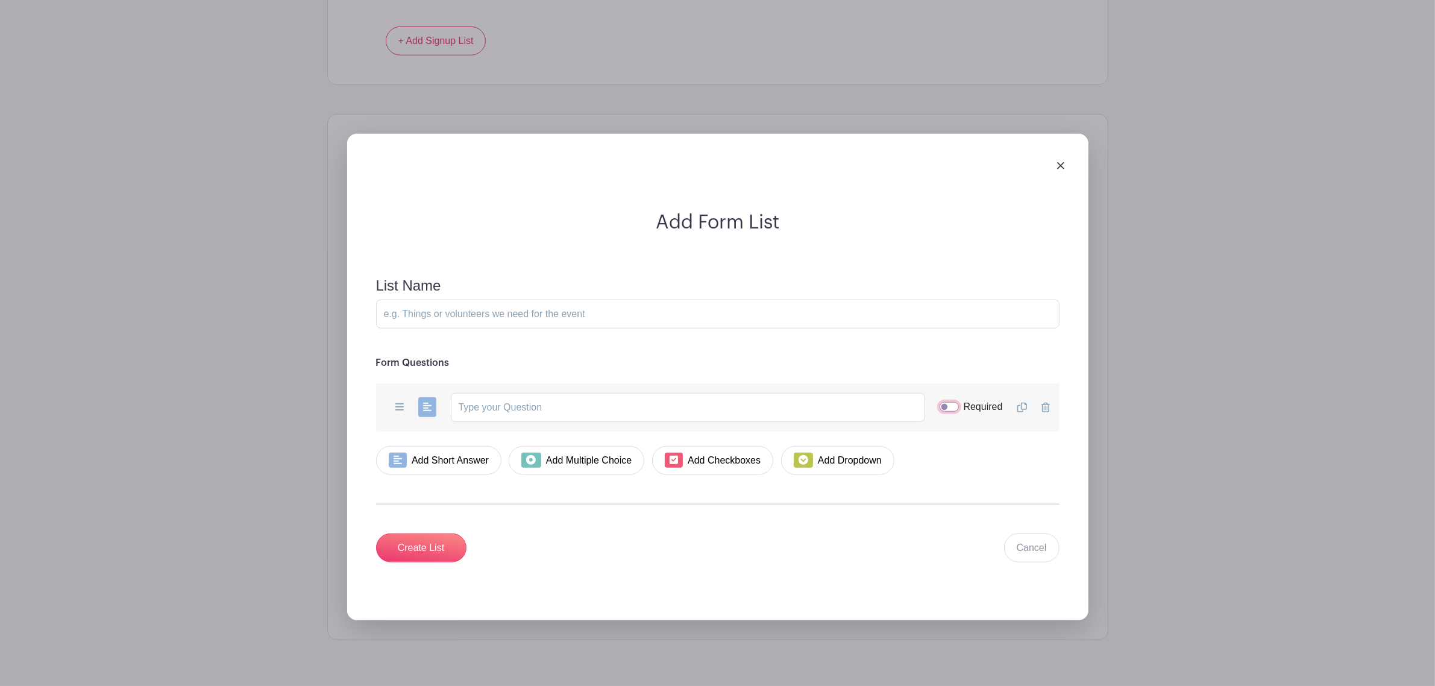
click at [947, 412] on input "Required" at bounding box center [948, 407] width 19 height 10
checkbox input "true"
click at [578, 415] on input "text" at bounding box center [688, 407] width 474 height 29
click at [536, 314] on input "List Name" at bounding box center [717, 313] width 683 height 29
click at [952, 169] on img at bounding box center [1060, 165] width 7 height 7
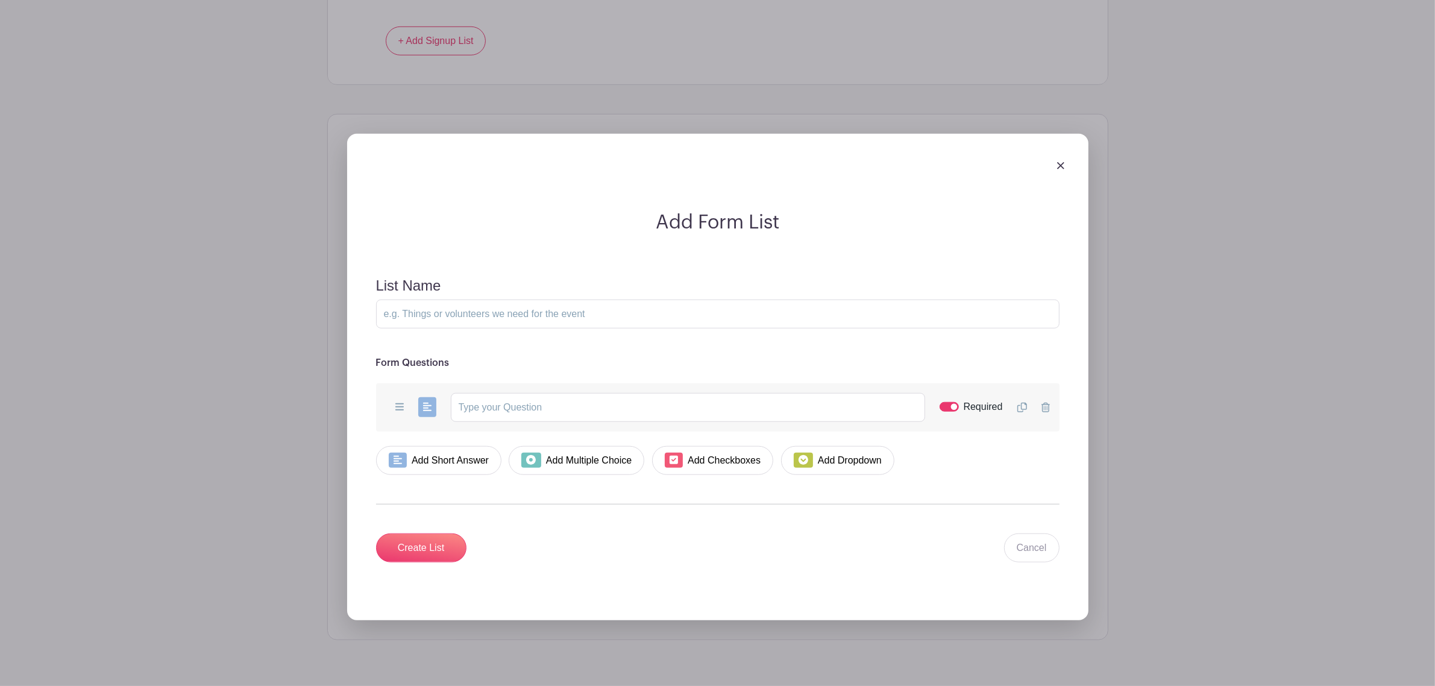
scroll to position [850, 0]
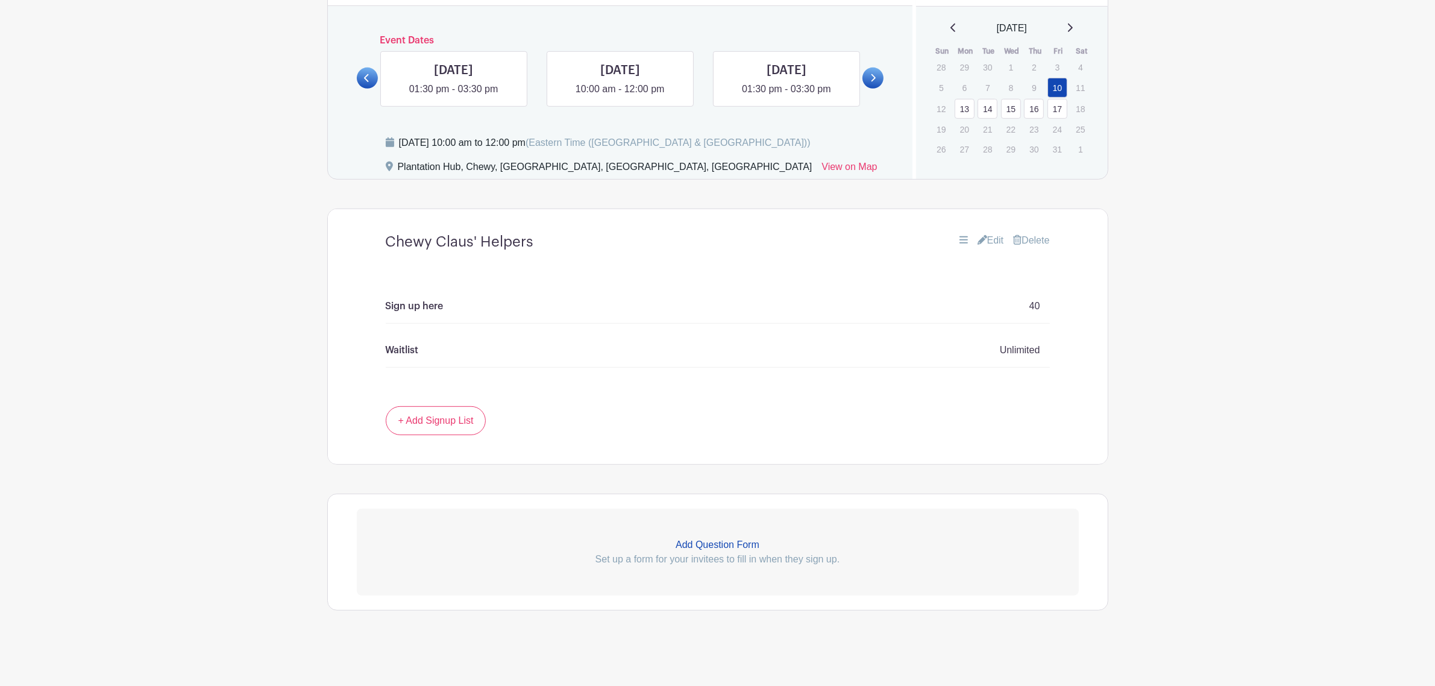
click at [952, 239] on icon at bounding box center [963, 239] width 8 height 7
click at [952, 240] on link "Edit" at bounding box center [990, 240] width 27 height 14
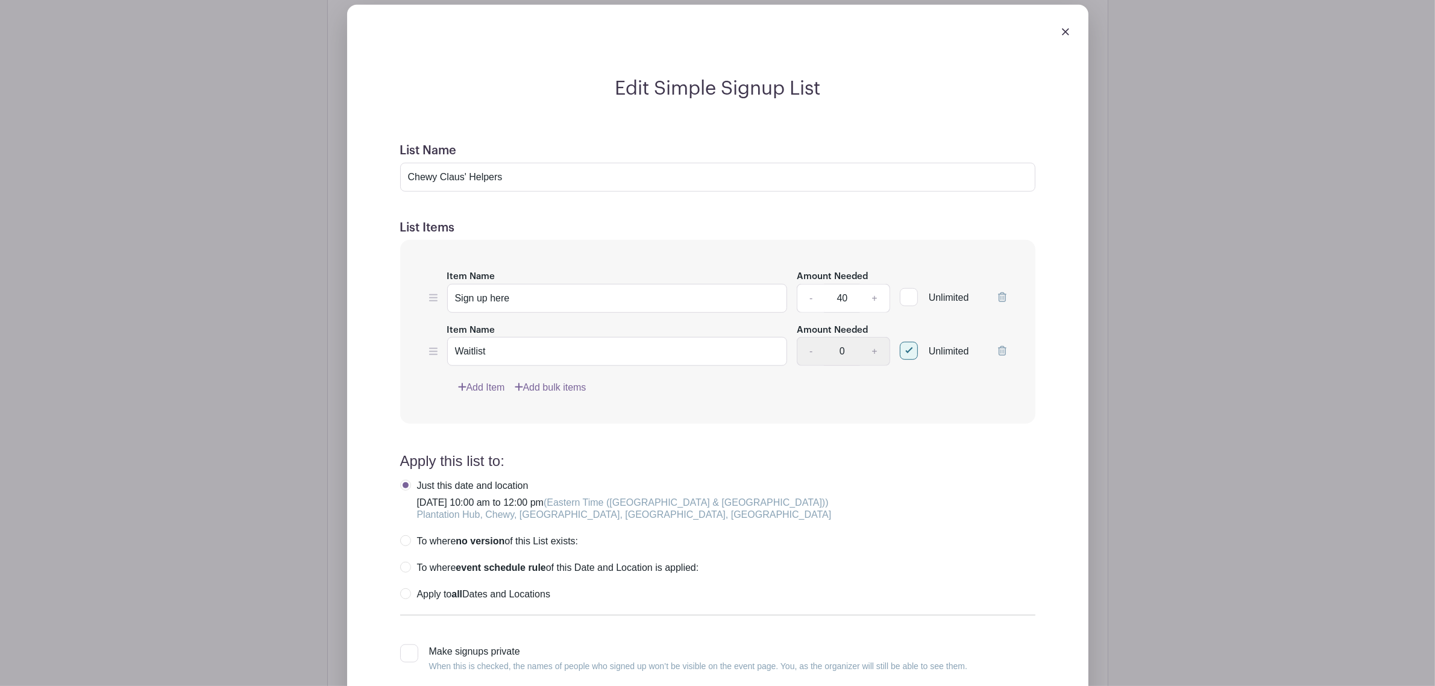
scroll to position [1151, 0]
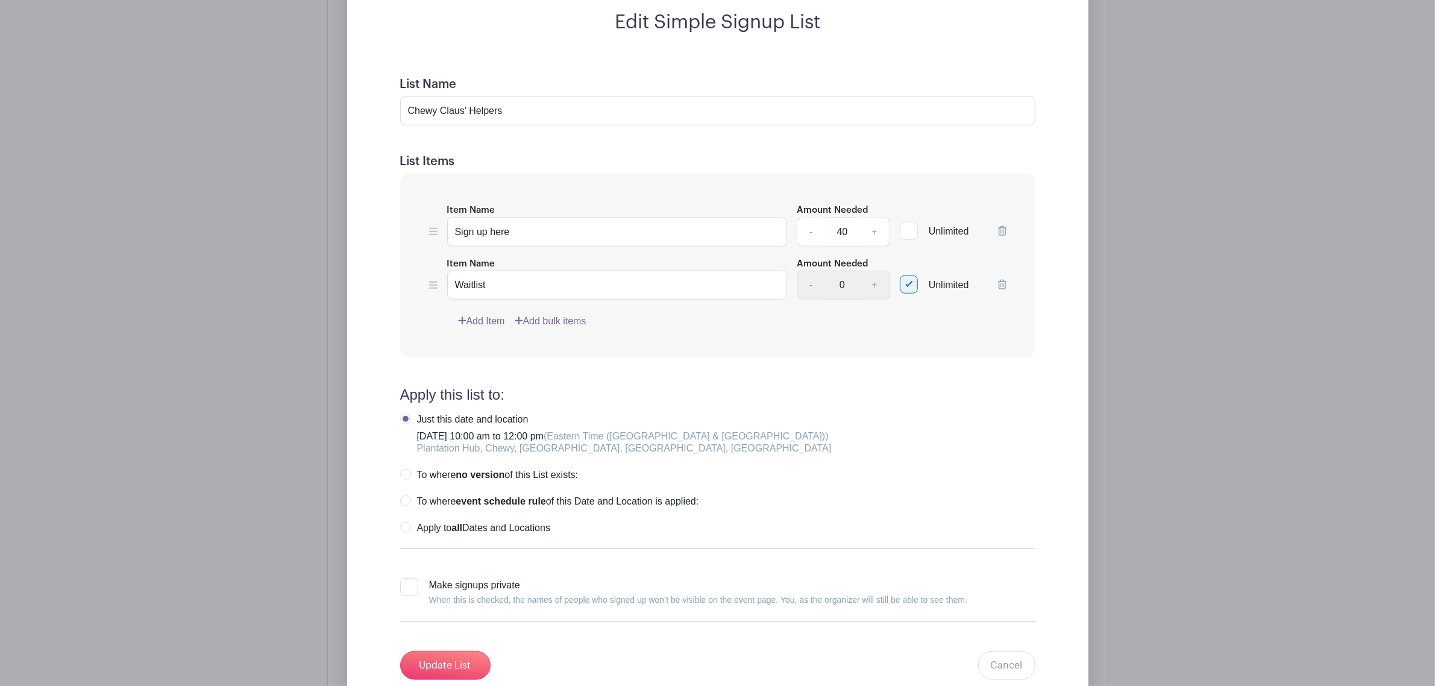
click at [410, 415] on label "Apply to all Dates and Locations" at bounding box center [475, 528] width 150 height 12
radio input "true"
click at [537, 328] on link "Add bulk items" at bounding box center [551, 321] width 72 height 14
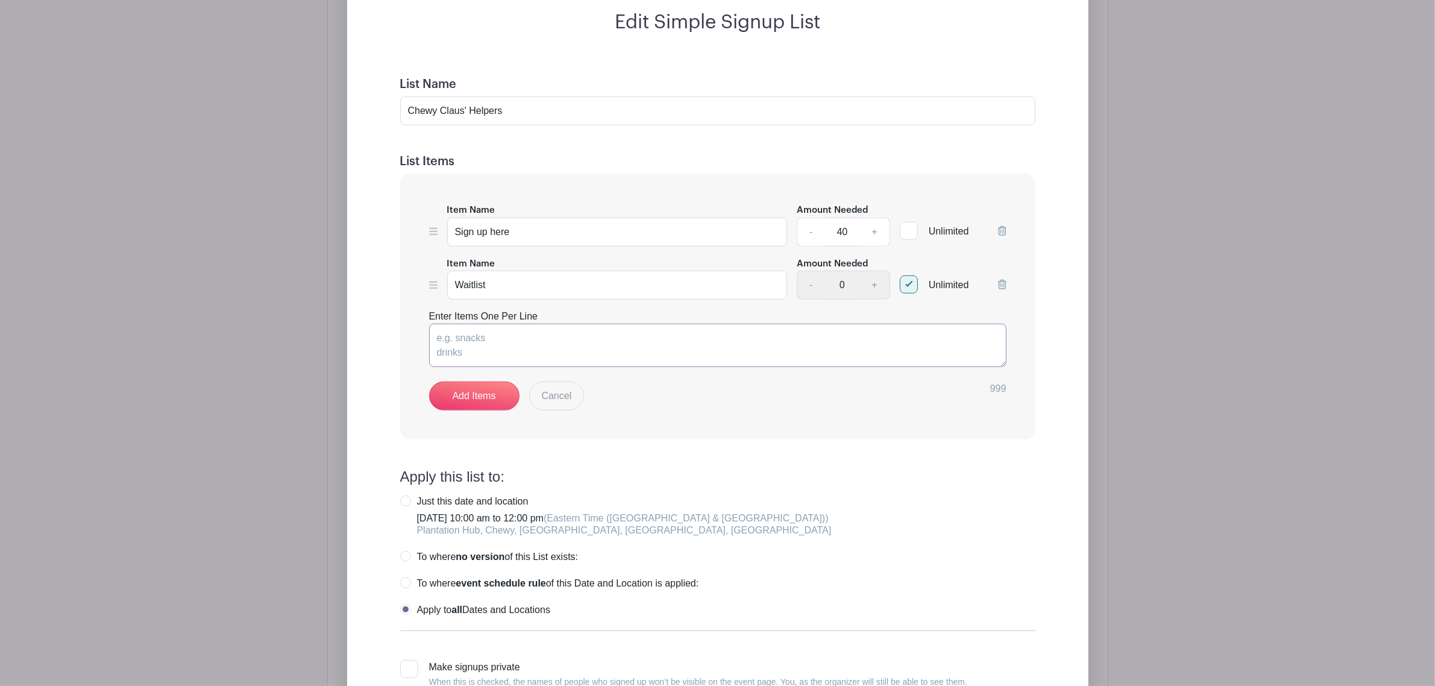
click at [534, 330] on textarea "Enter Items One Per Line" at bounding box center [717, 345] width 577 height 43
click at [553, 395] on link "Cancel" at bounding box center [556, 395] width 55 height 29
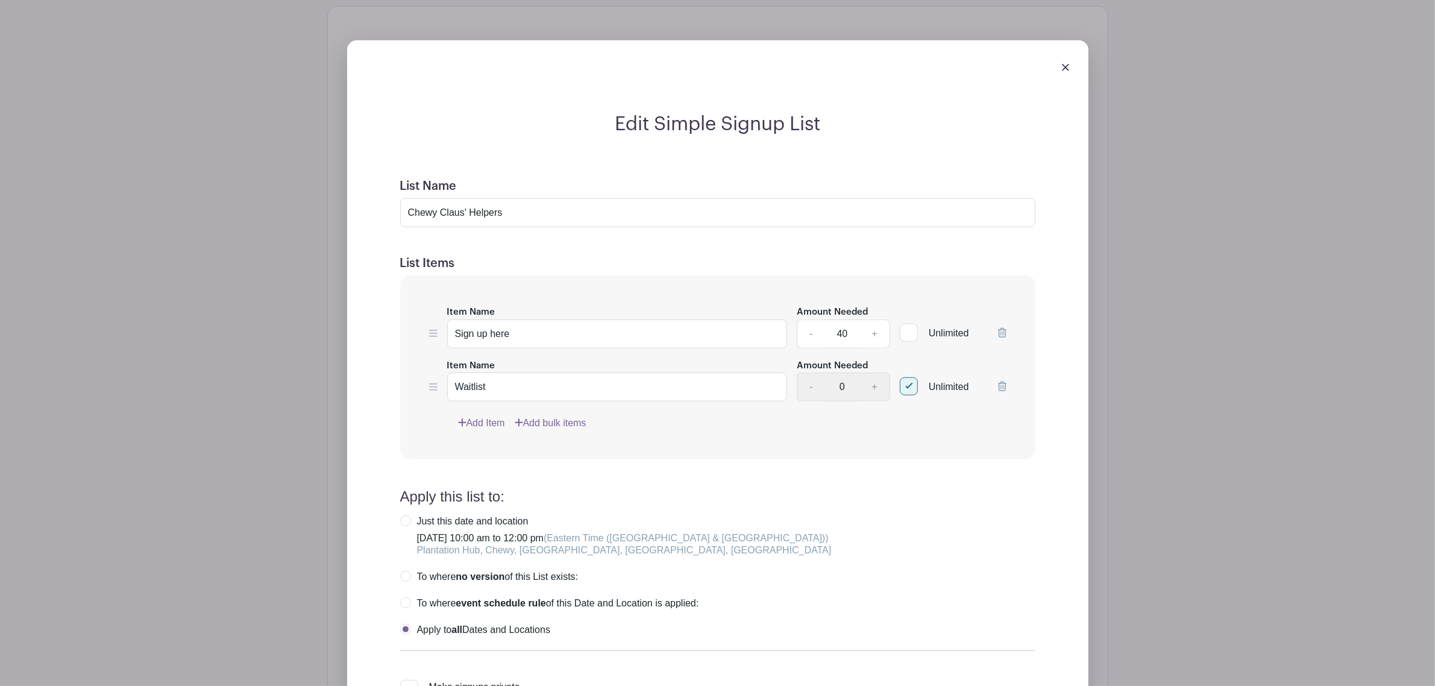
scroll to position [1076, 0]
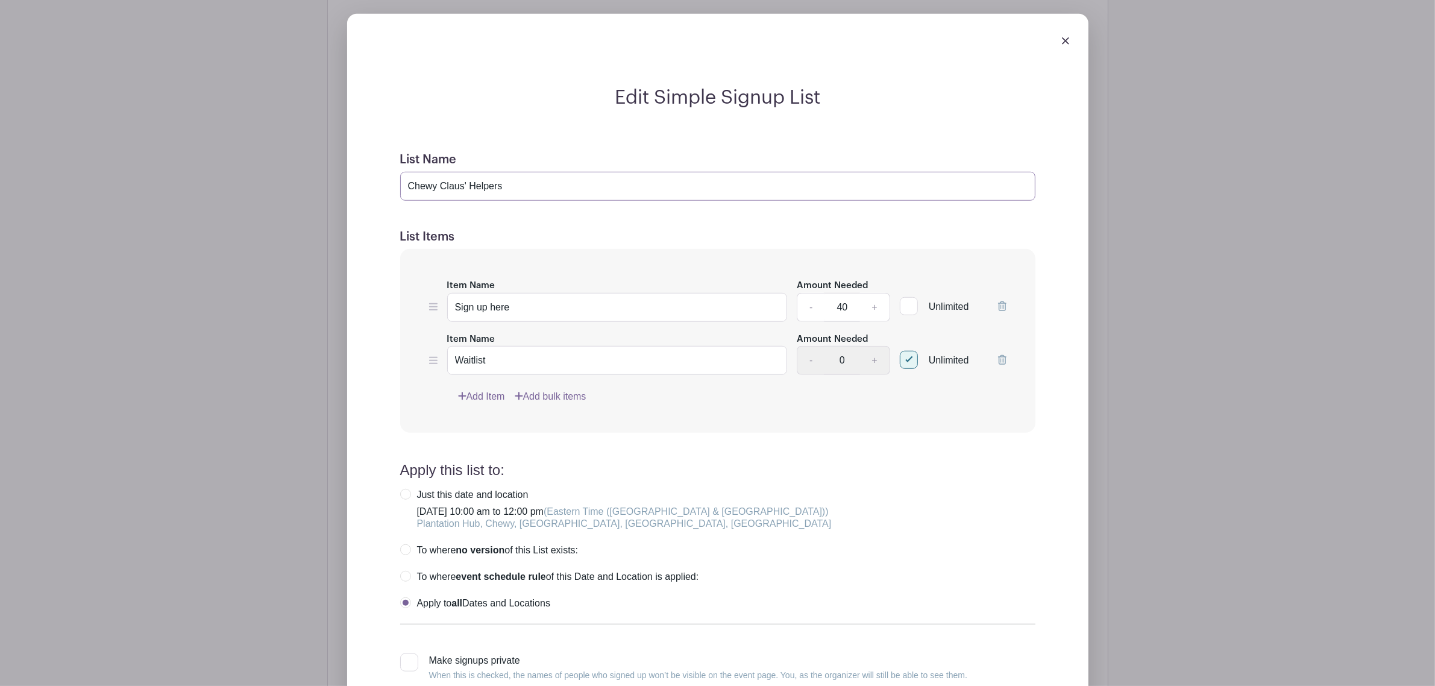
click at [526, 199] on input "Chewy Claus' Helpers" at bounding box center [717, 186] width 635 height 29
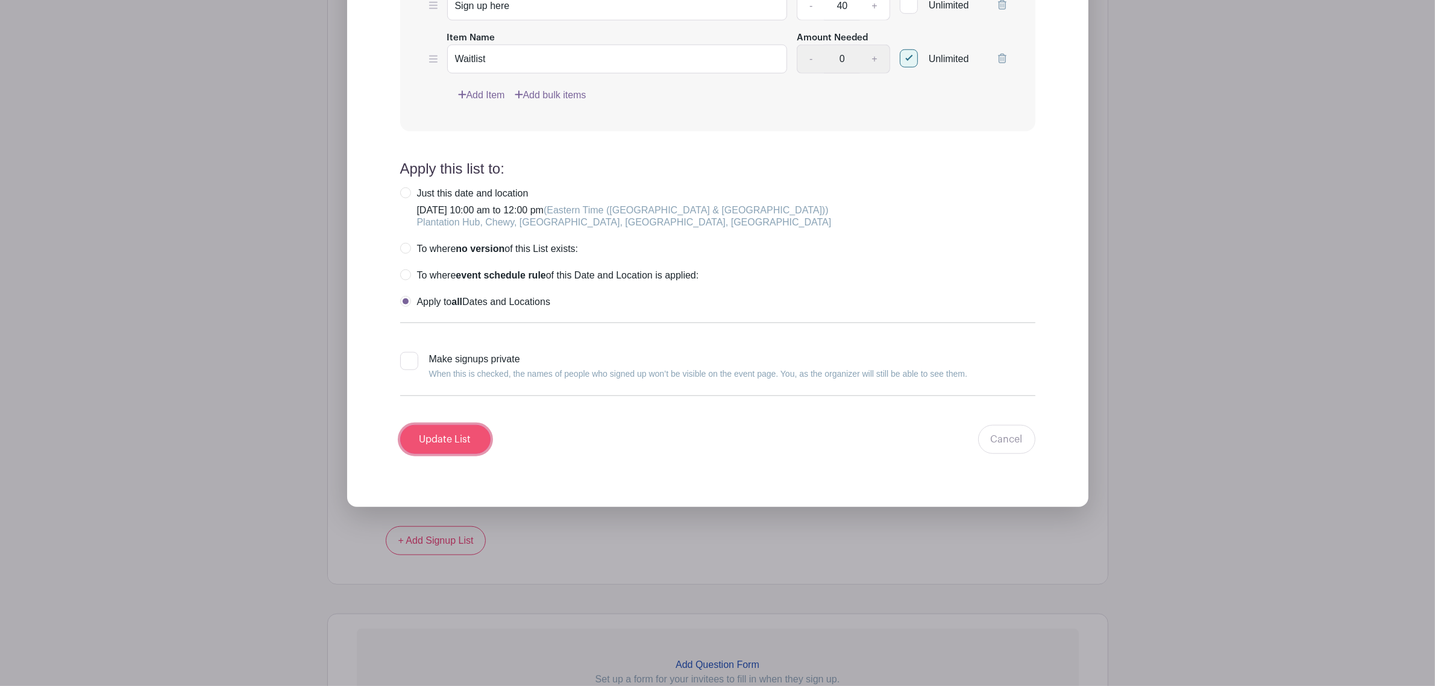
click at [451, 415] on input "Update List" at bounding box center [445, 439] width 90 height 29
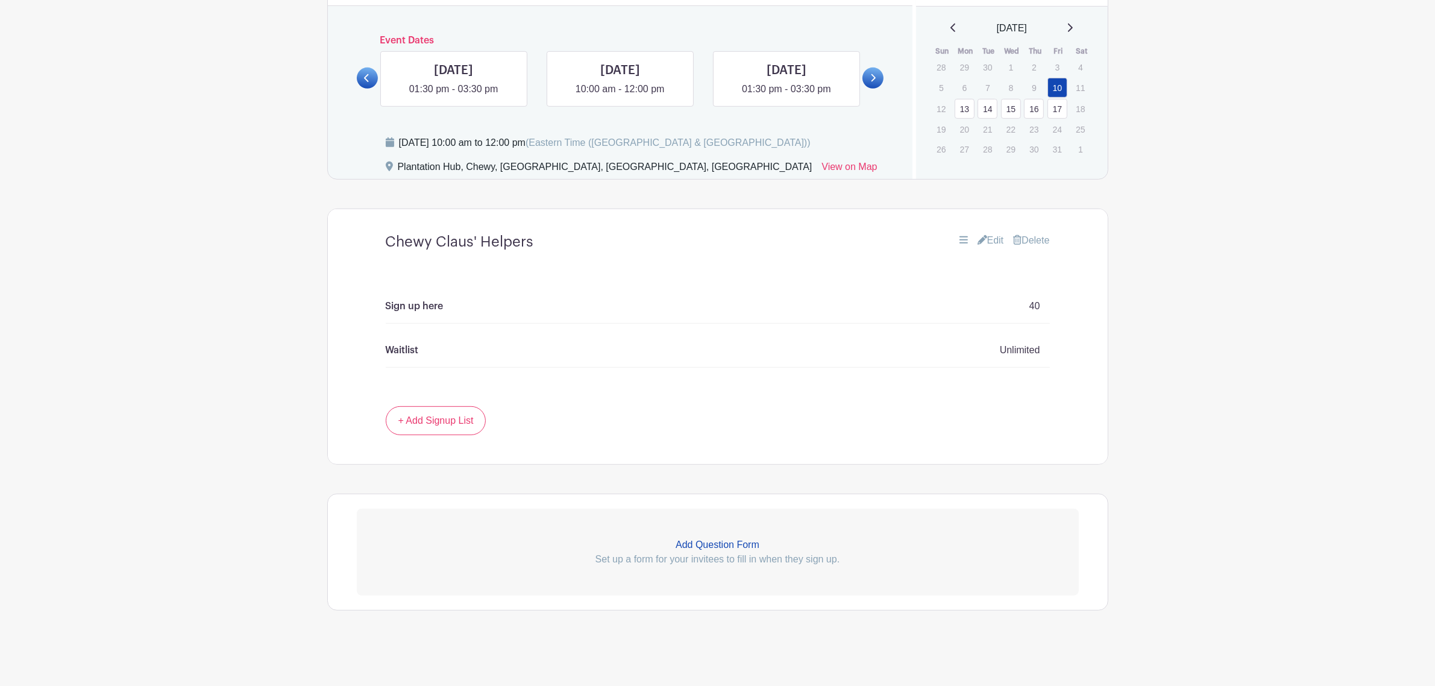
scroll to position [850, 0]
click at [454, 96] on link at bounding box center [454, 96] width 0 height 0
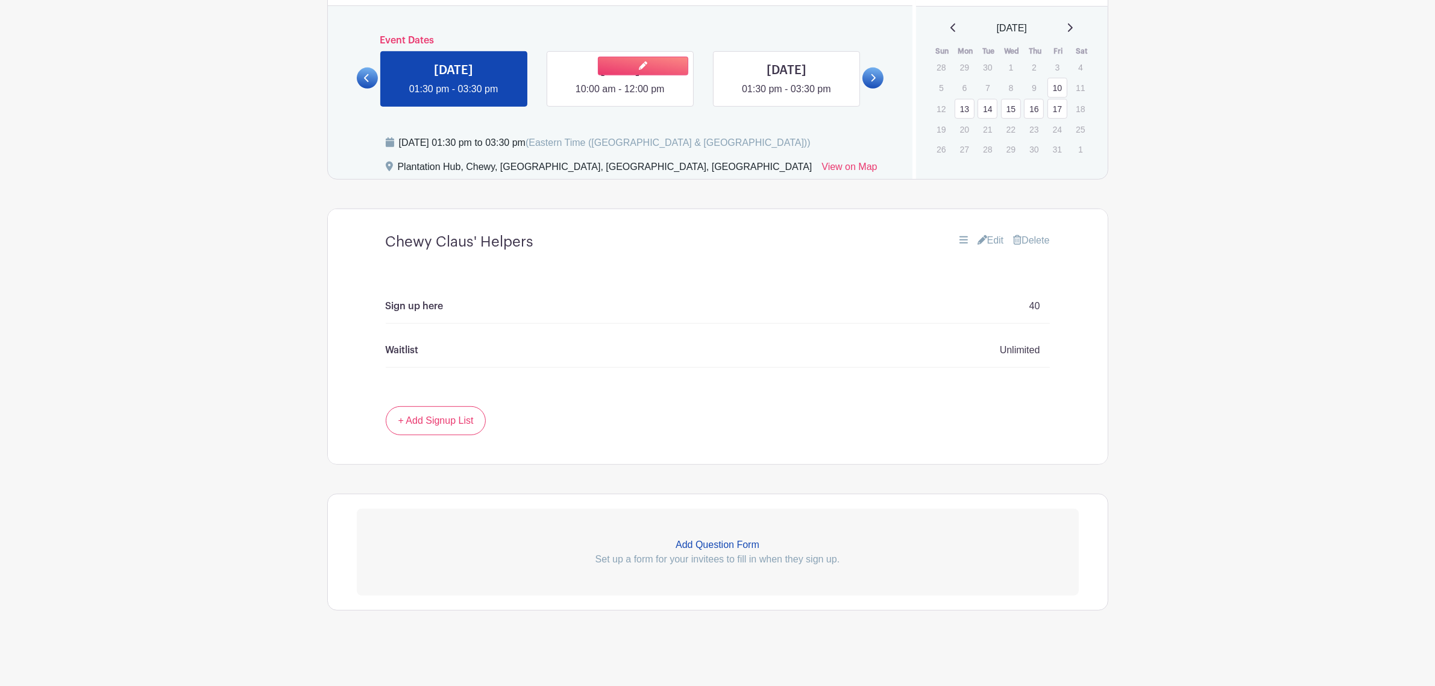
click at [620, 96] on link at bounding box center [620, 96] width 0 height 0
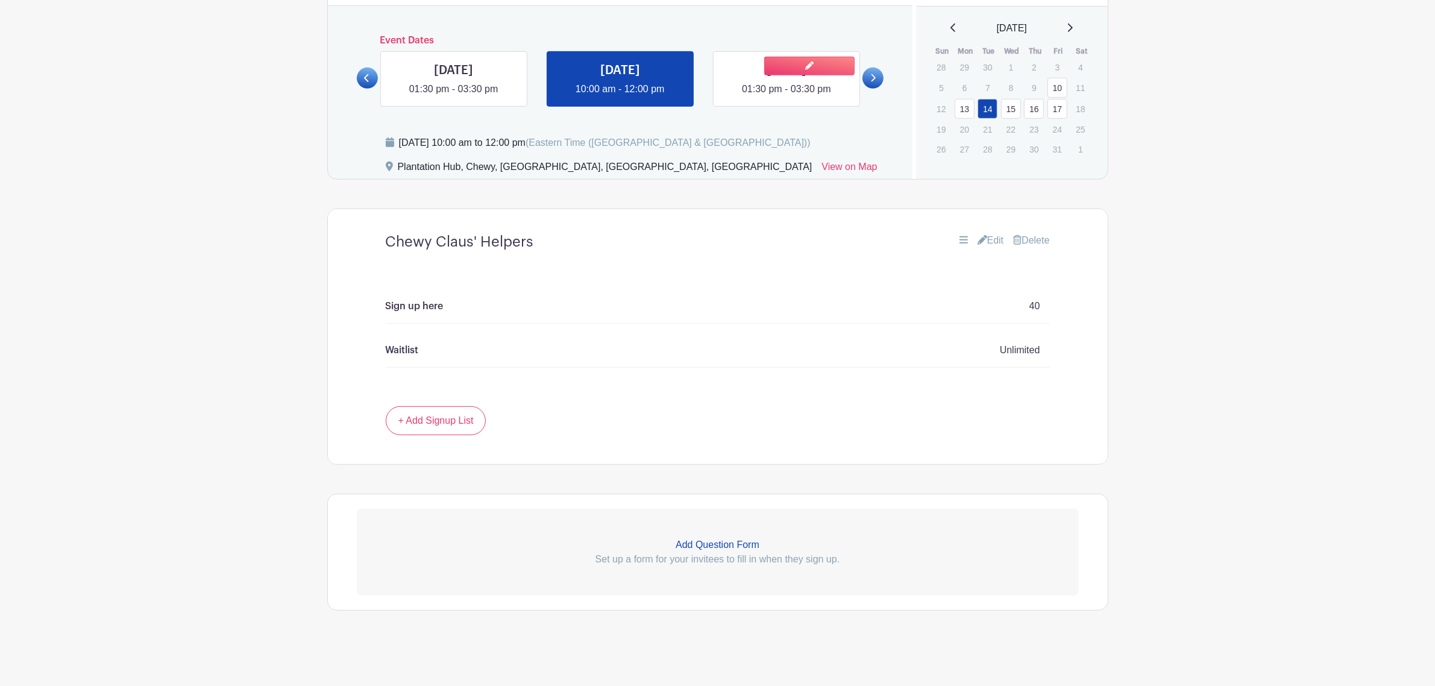
click at [786, 96] on link at bounding box center [786, 96] width 0 height 0
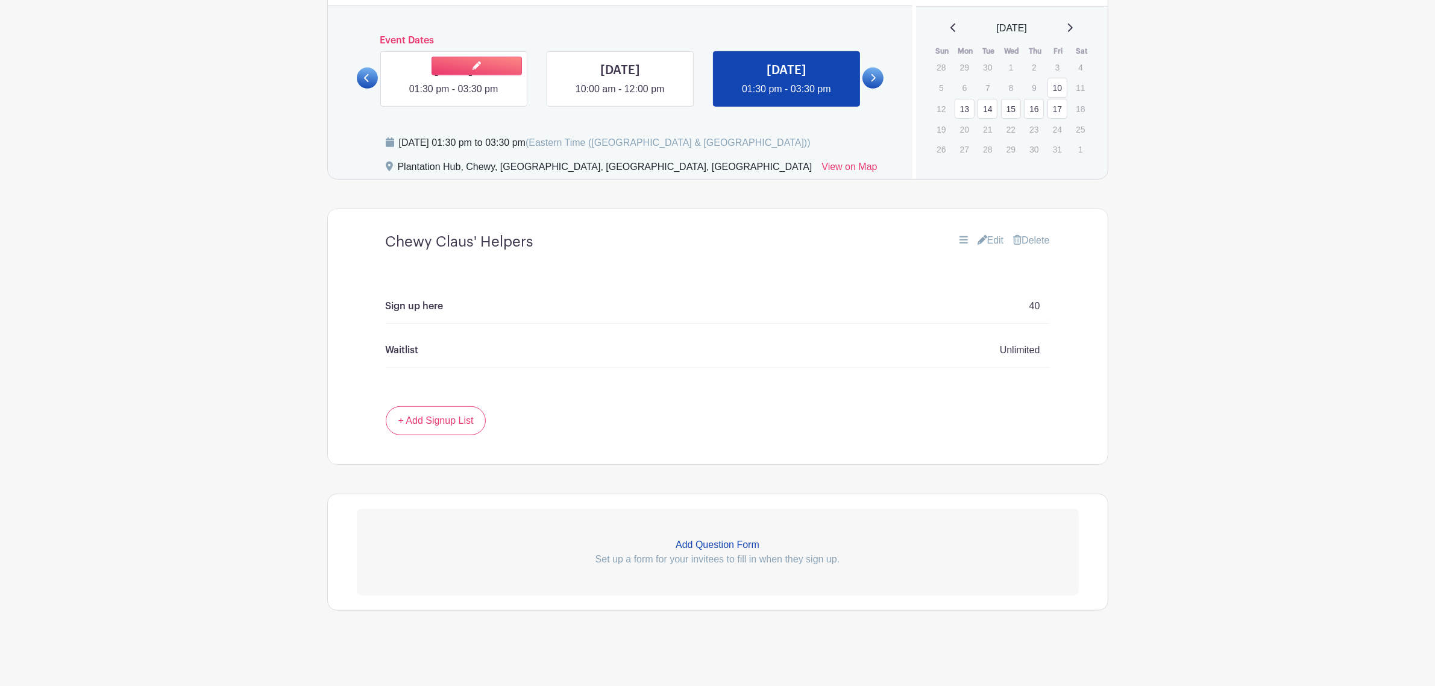
click at [454, 96] on link at bounding box center [454, 96] width 0 height 0
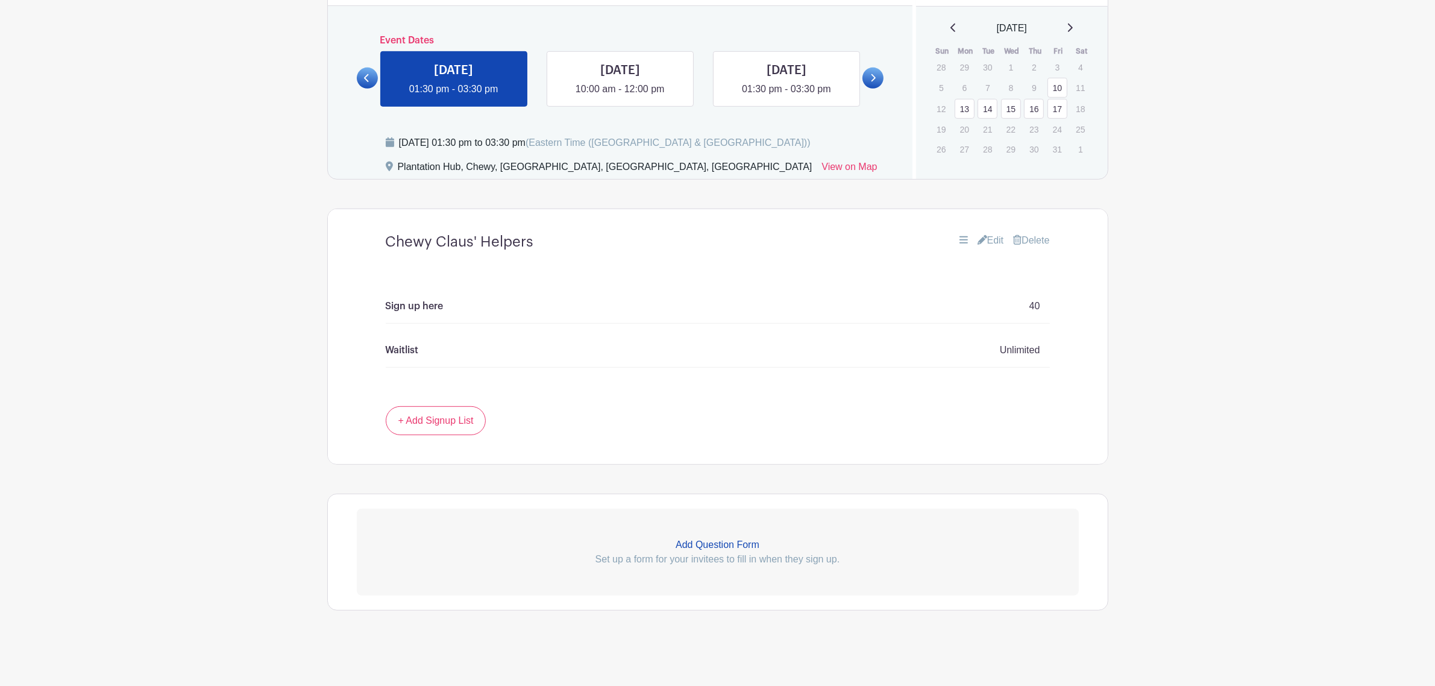
click at [715, 415] on p "Add Question Form" at bounding box center [718, 544] width 722 height 14
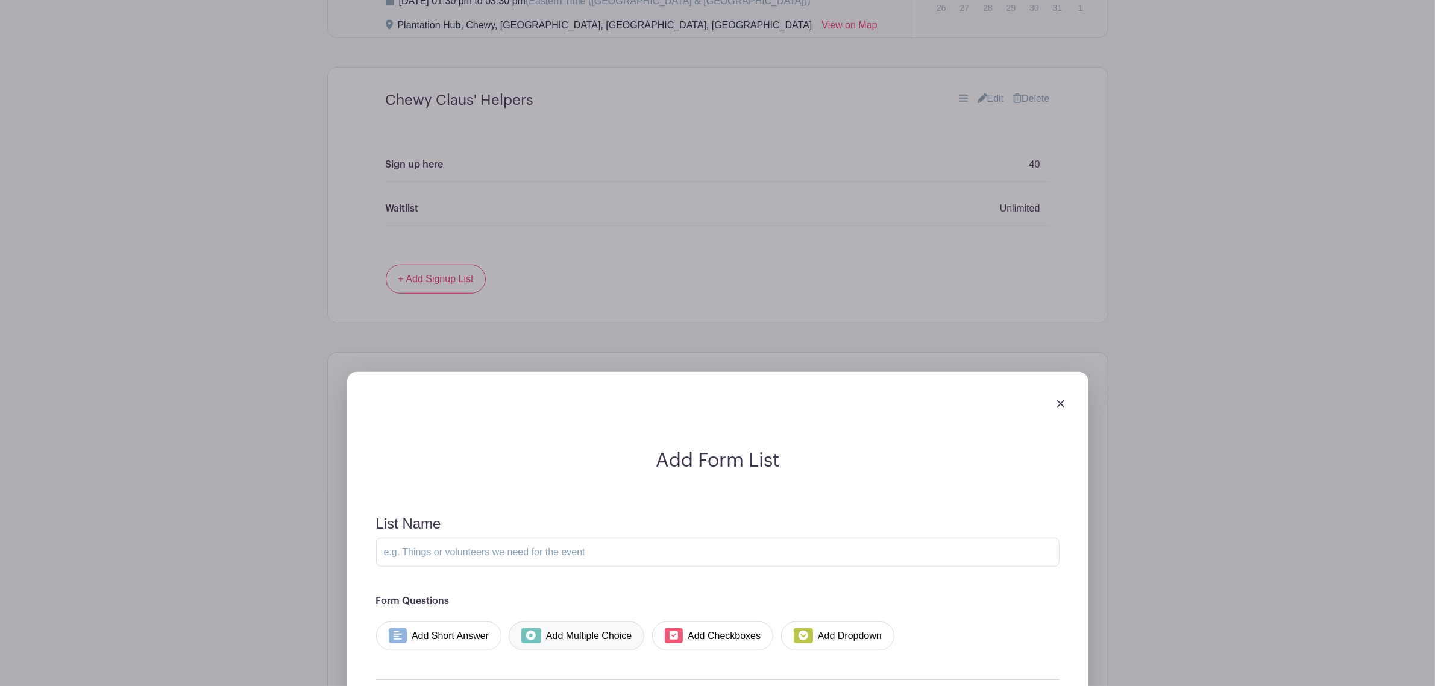
scroll to position [1086, 0]
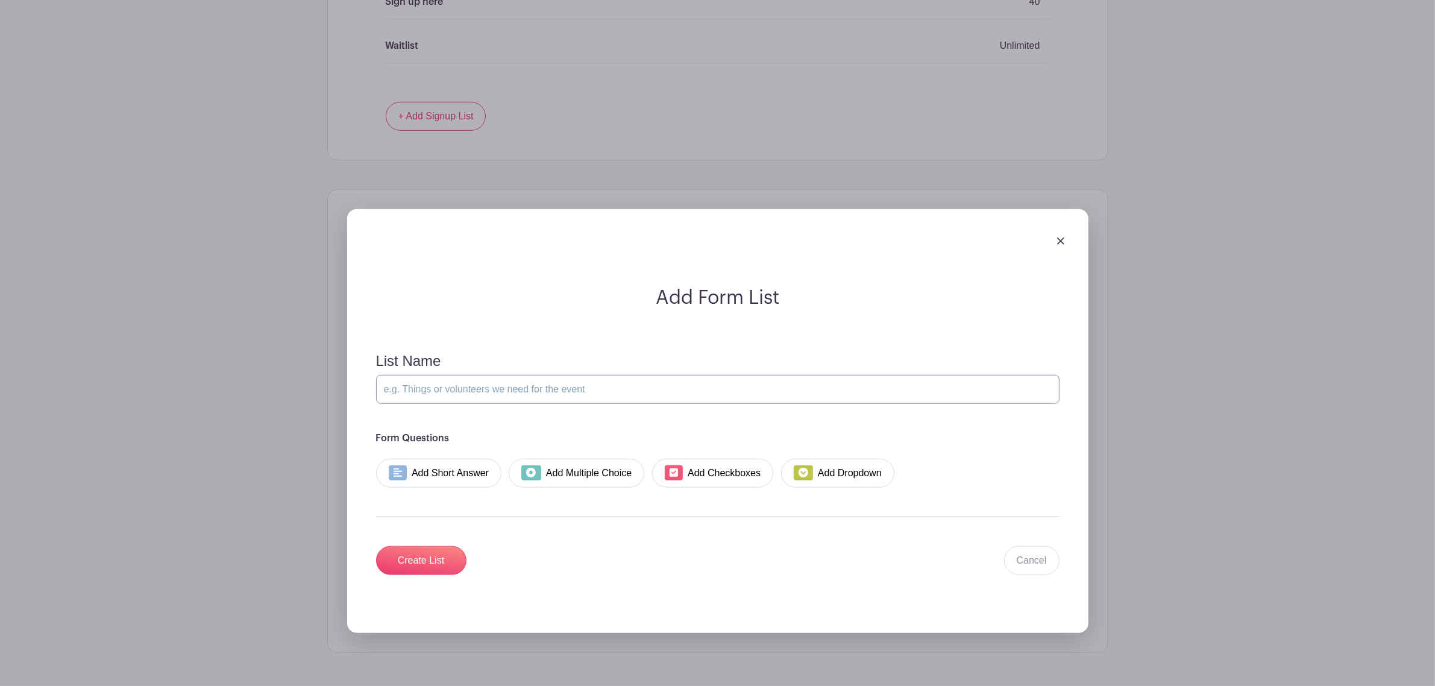
click at [485, 399] on input "List Name" at bounding box center [717, 389] width 683 height 29
click at [470, 415] on link "Add Short Answer" at bounding box center [439, 472] width 126 height 29
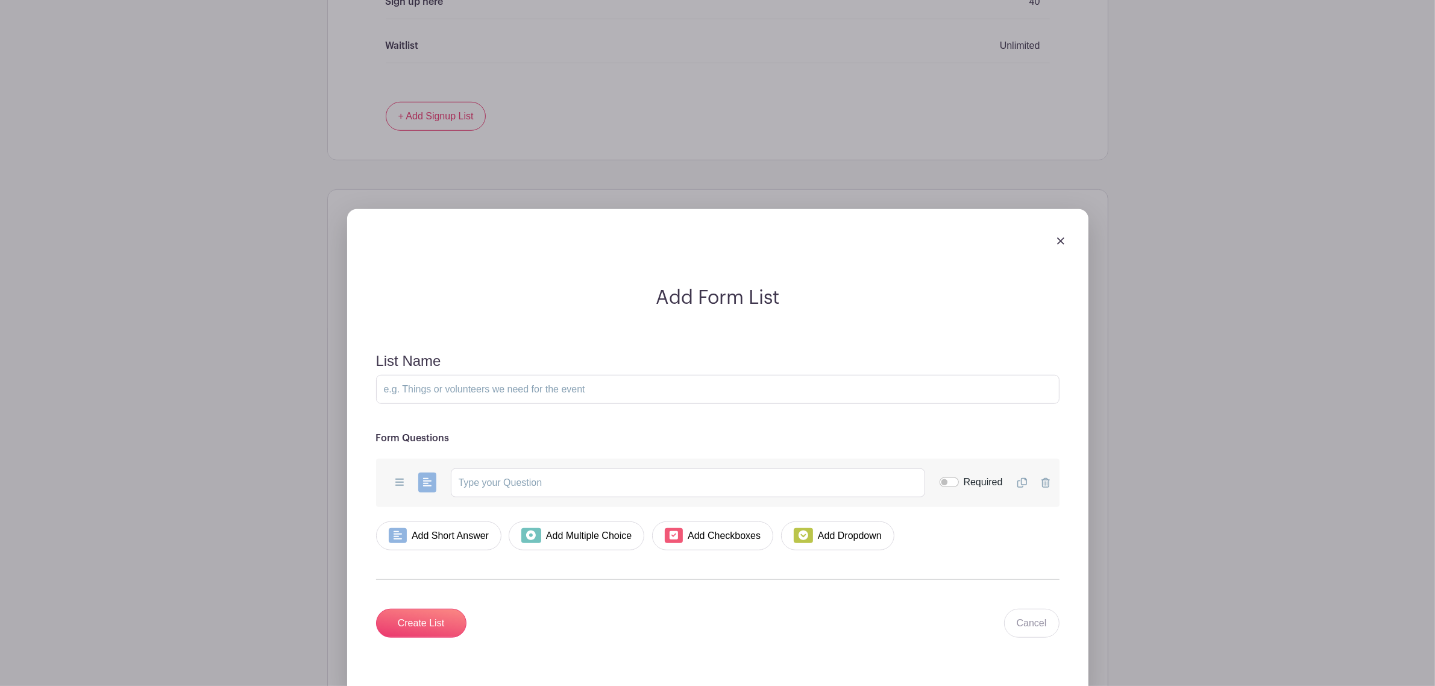
click at [395, 415] on icon at bounding box center [399, 481] width 8 height 7
click at [396, 415] on icon at bounding box center [399, 481] width 8 height 7
click at [411, 415] on div "Add Short Answer Add Multiple Choice Add Checkboxes Add Dropdown Required Dupli…" at bounding box center [717, 482] width 683 height 48
drag, startPoint x: 506, startPoint y: 486, endPoint x: 955, endPoint y: 297, distance: 486.9
click at [513, 415] on input "text" at bounding box center [688, 482] width 474 height 29
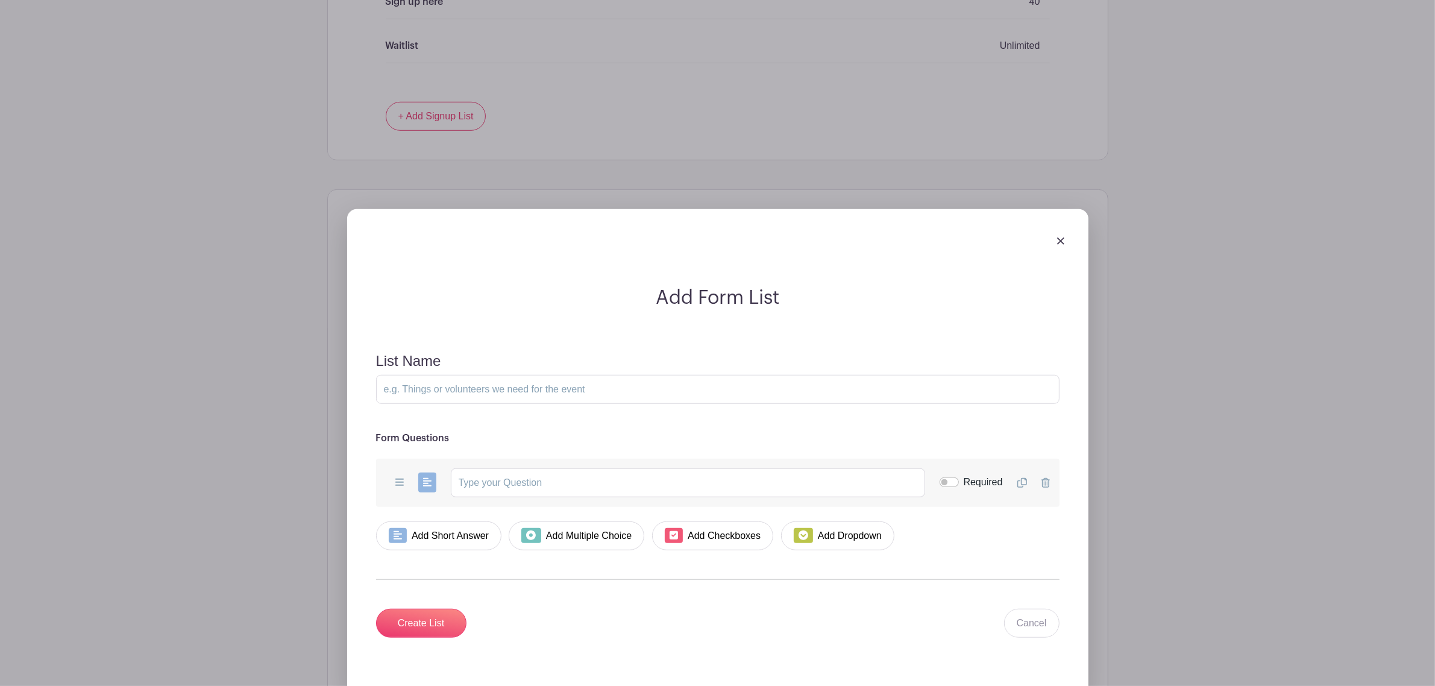
click at [952, 254] on div "Add Form List List Name Form Questions Add Short Answer Add Multiple Choice Add…" at bounding box center [717, 452] width 741 height 486
click at [952, 243] on img at bounding box center [1060, 240] width 7 height 7
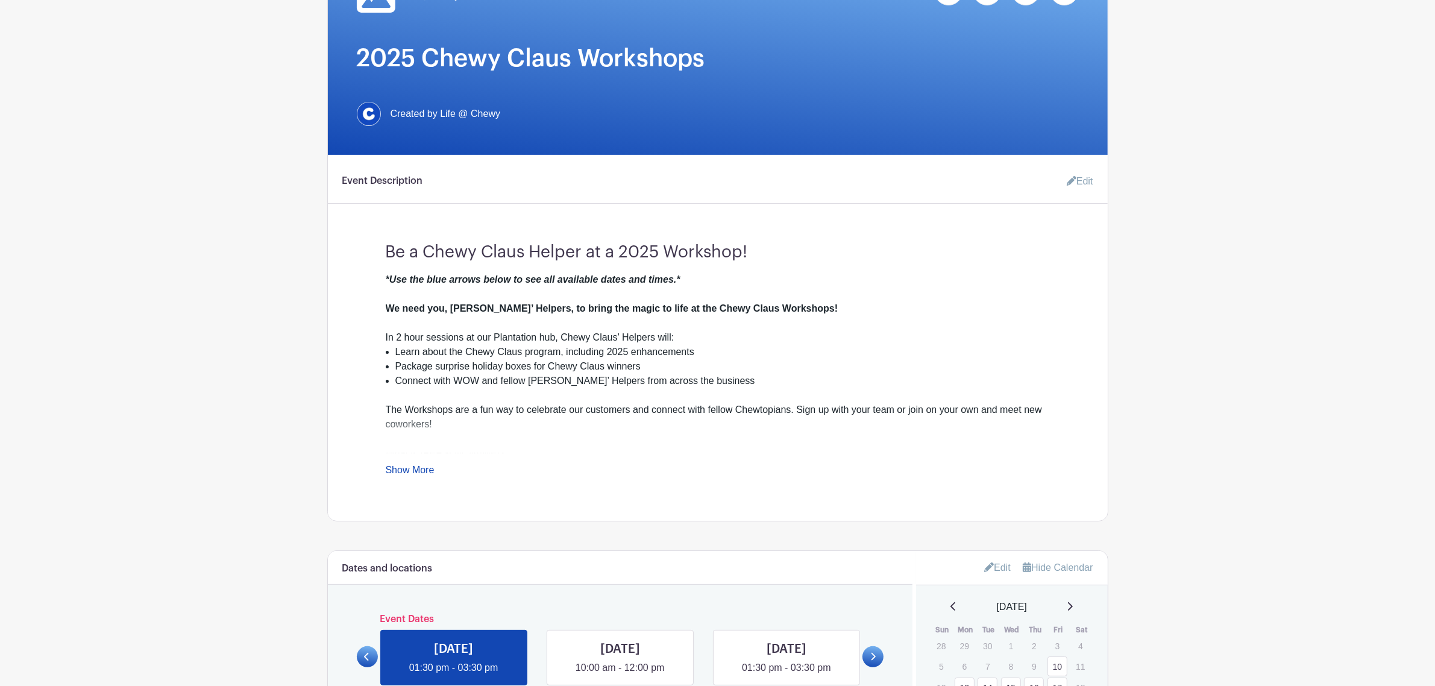
scroll to position [0, 0]
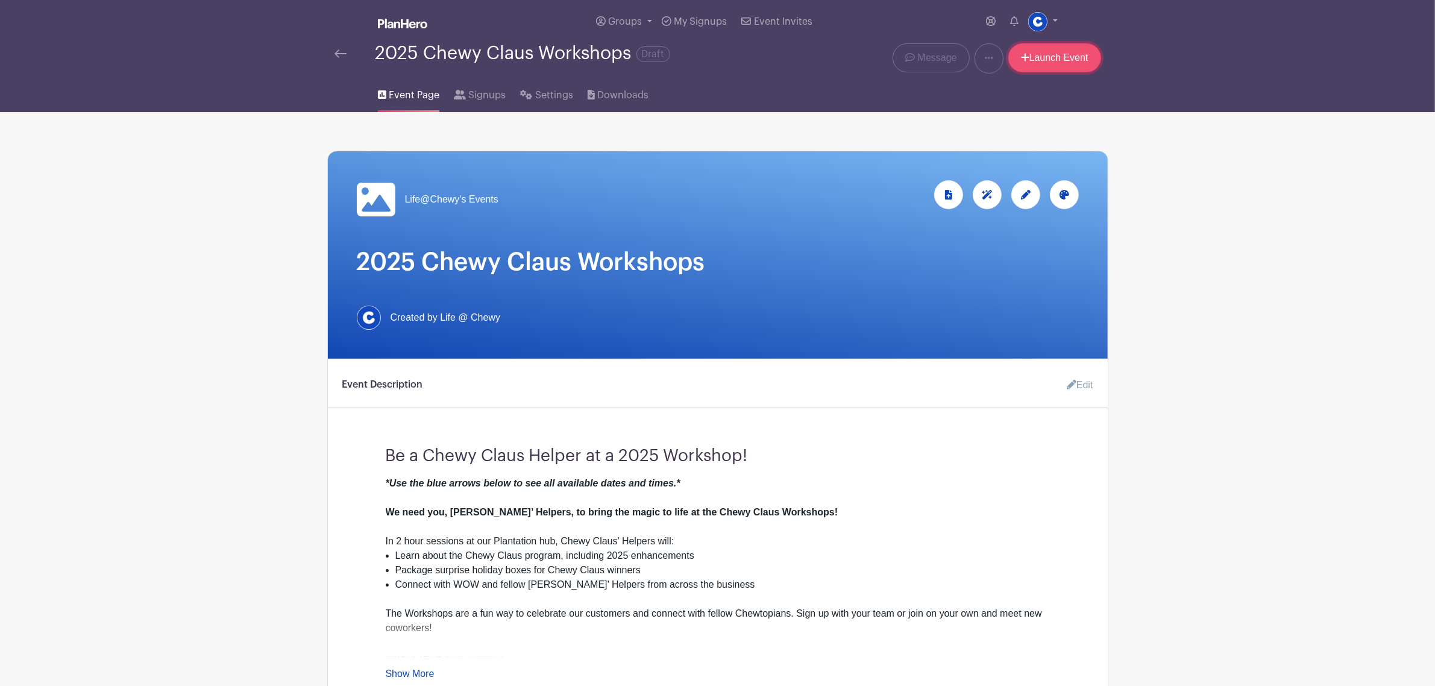
click at [952, 51] on link "Launch Event" at bounding box center [1054, 57] width 93 height 29
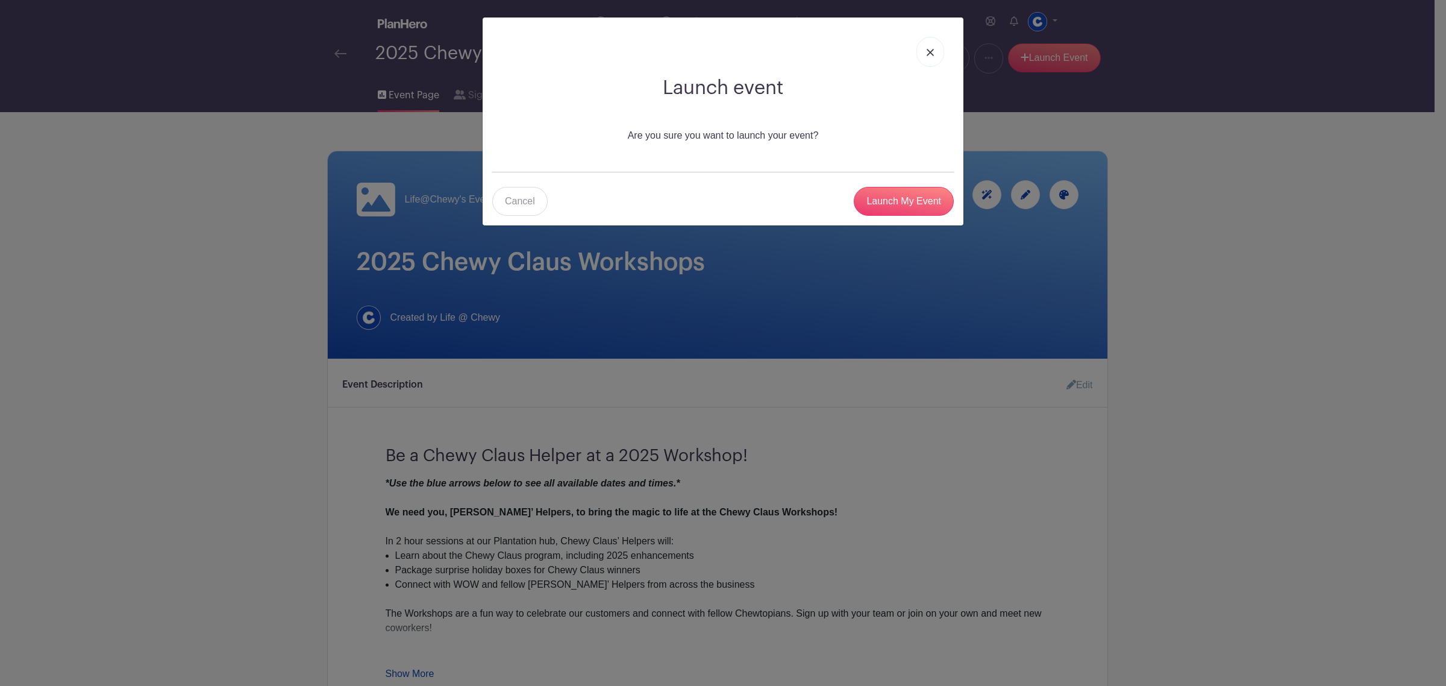
click at [934, 222] on div "Launch event Are you sure you want to launch your event? Cancel Launch My Event" at bounding box center [723, 121] width 481 height 208
click at [936, 210] on input "Launch My Event" at bounding box center [904, 201] width 100 height 29
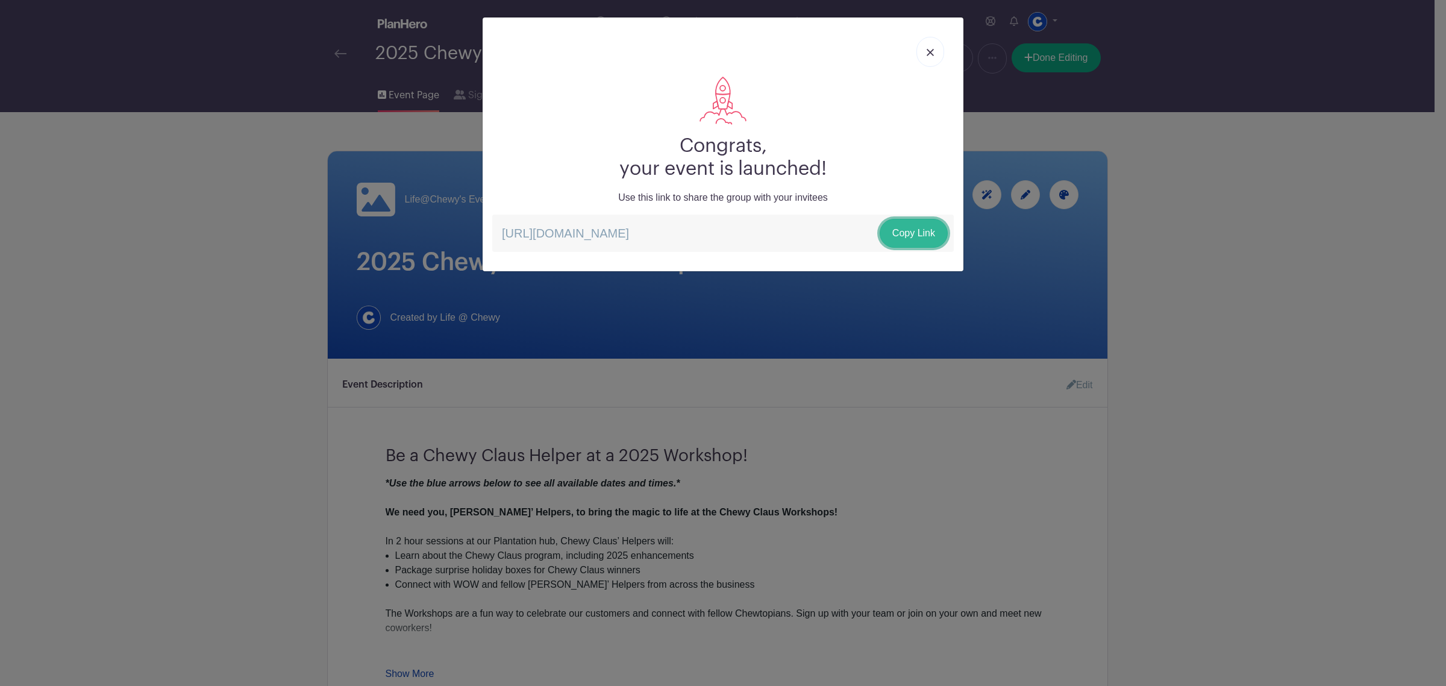
click at [910, 233] on link "Copy Link" at bounding box center [914, 233] width 68 height 29
click at [928, 50] on img at bounding box center [930, 52] width 7 height 7
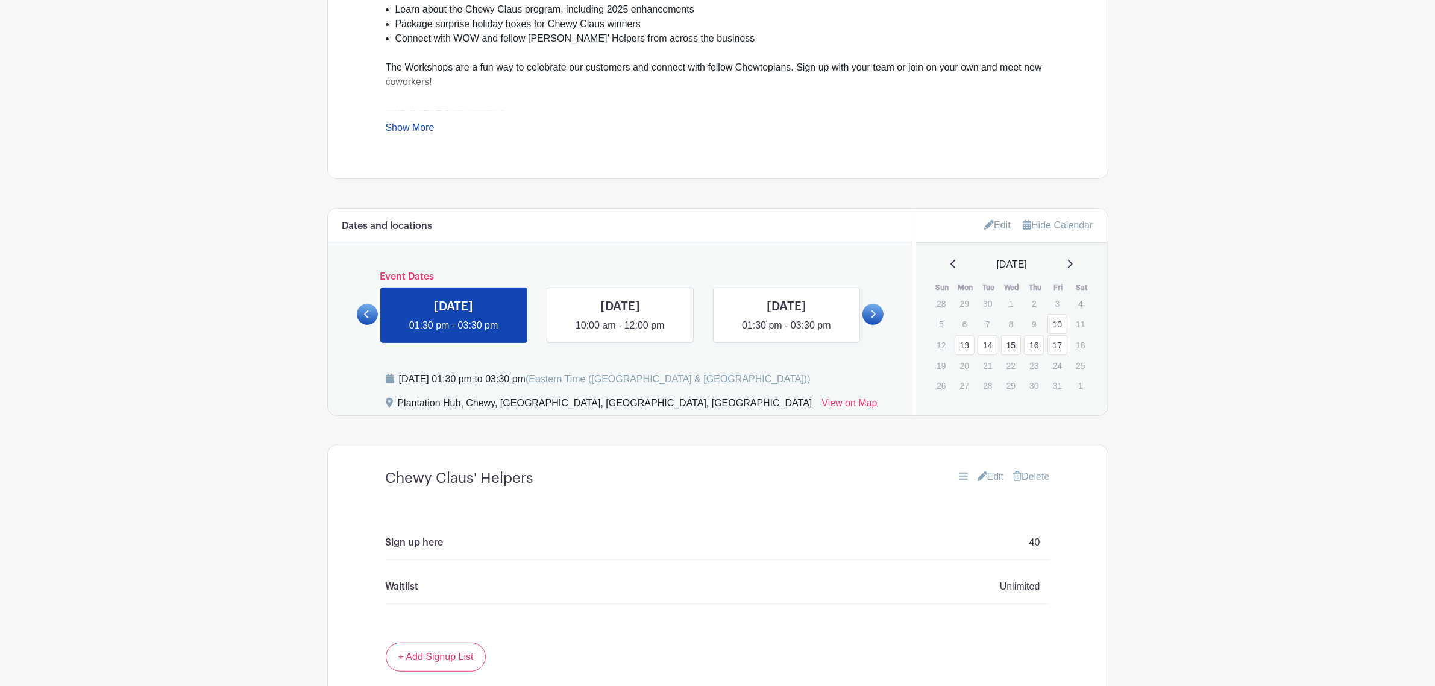
scroll to position [678, 0]
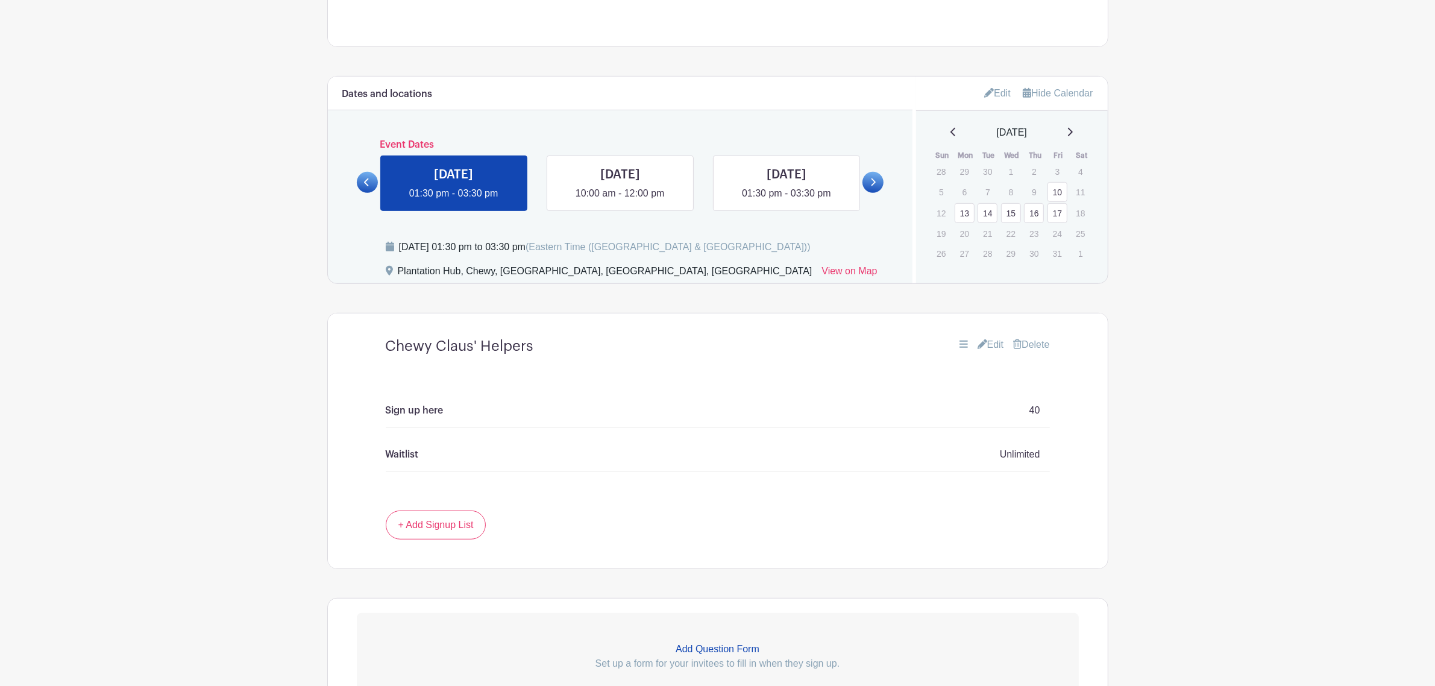
click at [952, 345] on link "Edit" at bounding box center [990, 344] width 27 height 14
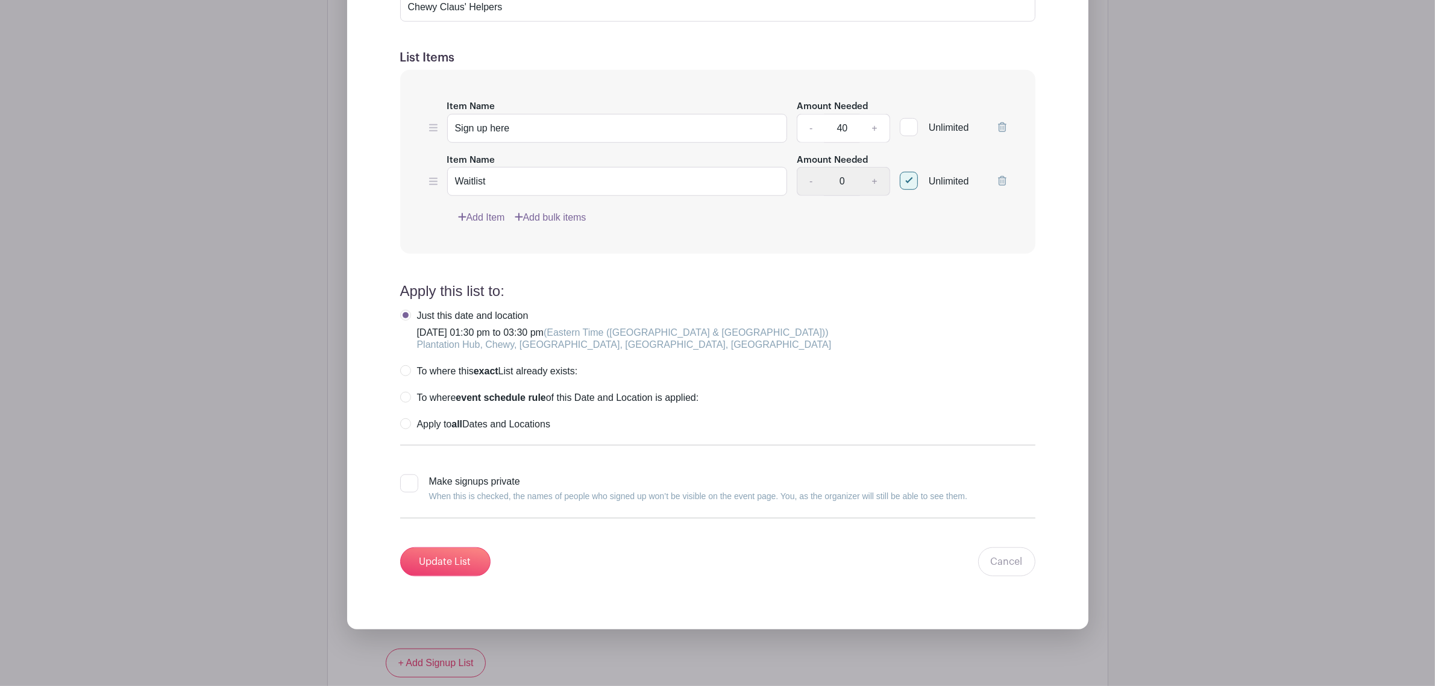
scroll to position [1205, 0]
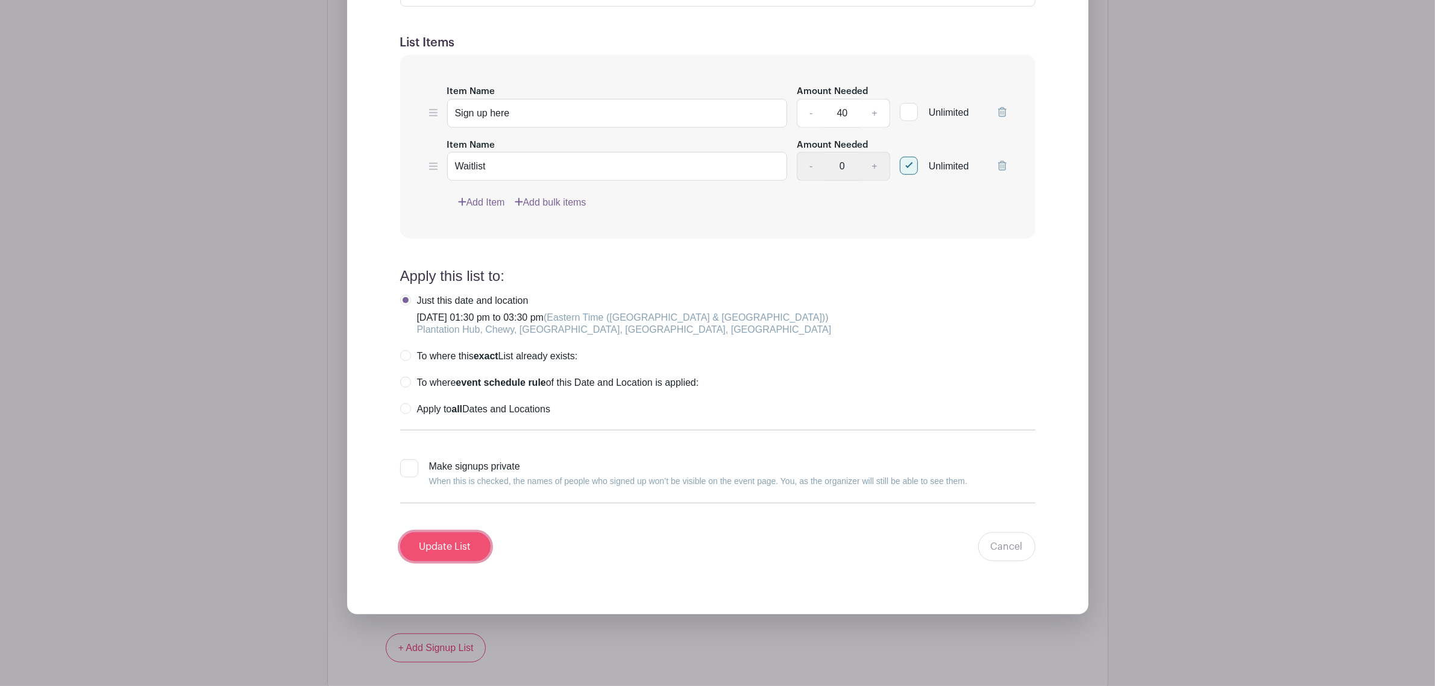
click at [465, 415] on input "Update List" at bounding box center [445, 546] width 90 height 29
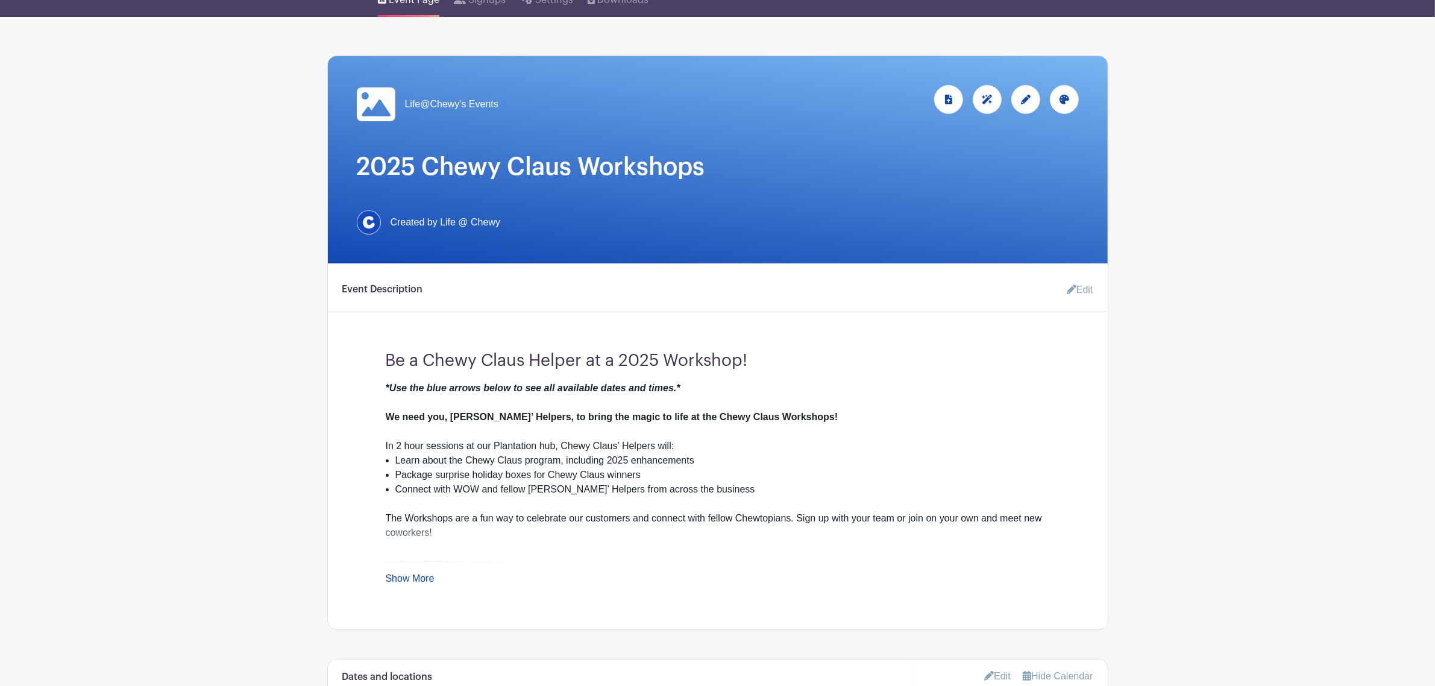
scroll to position [0, 0]
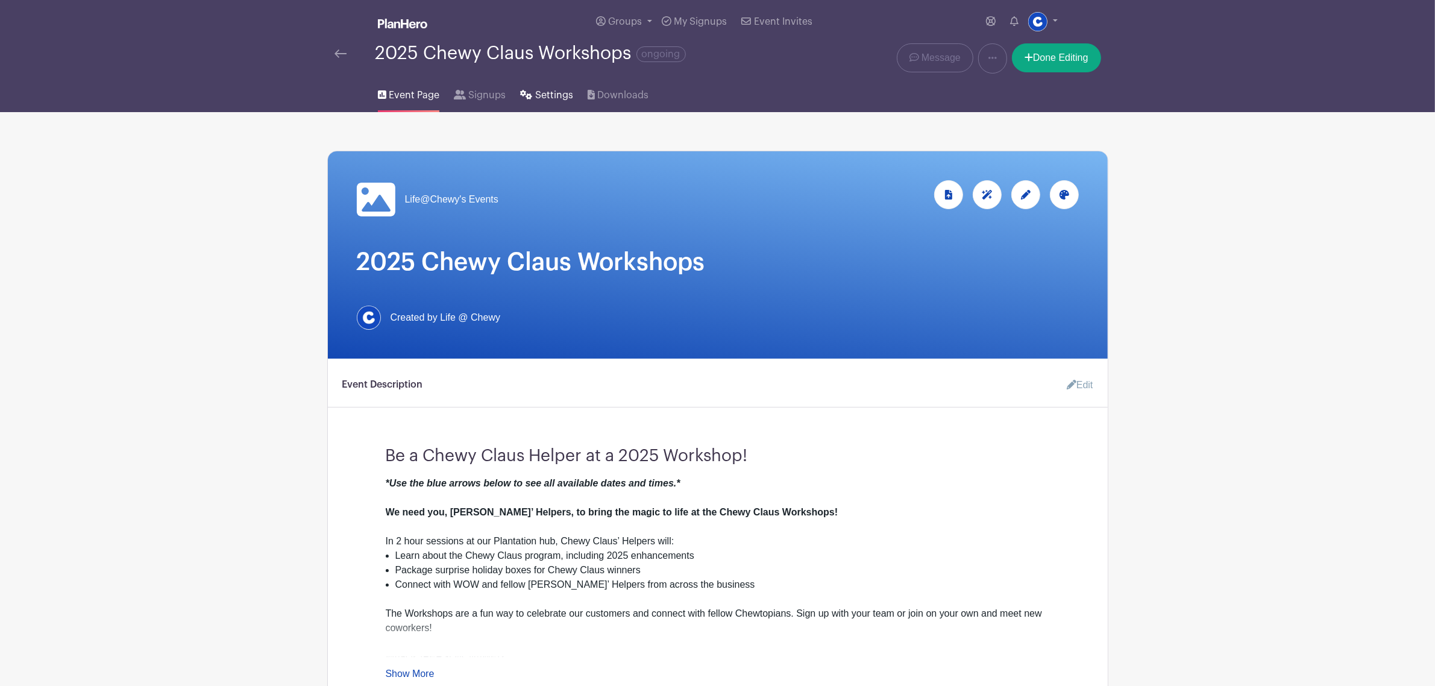
click at [535, 95] on span "Settings" at bounding box center [554, 95] width 38 height 14
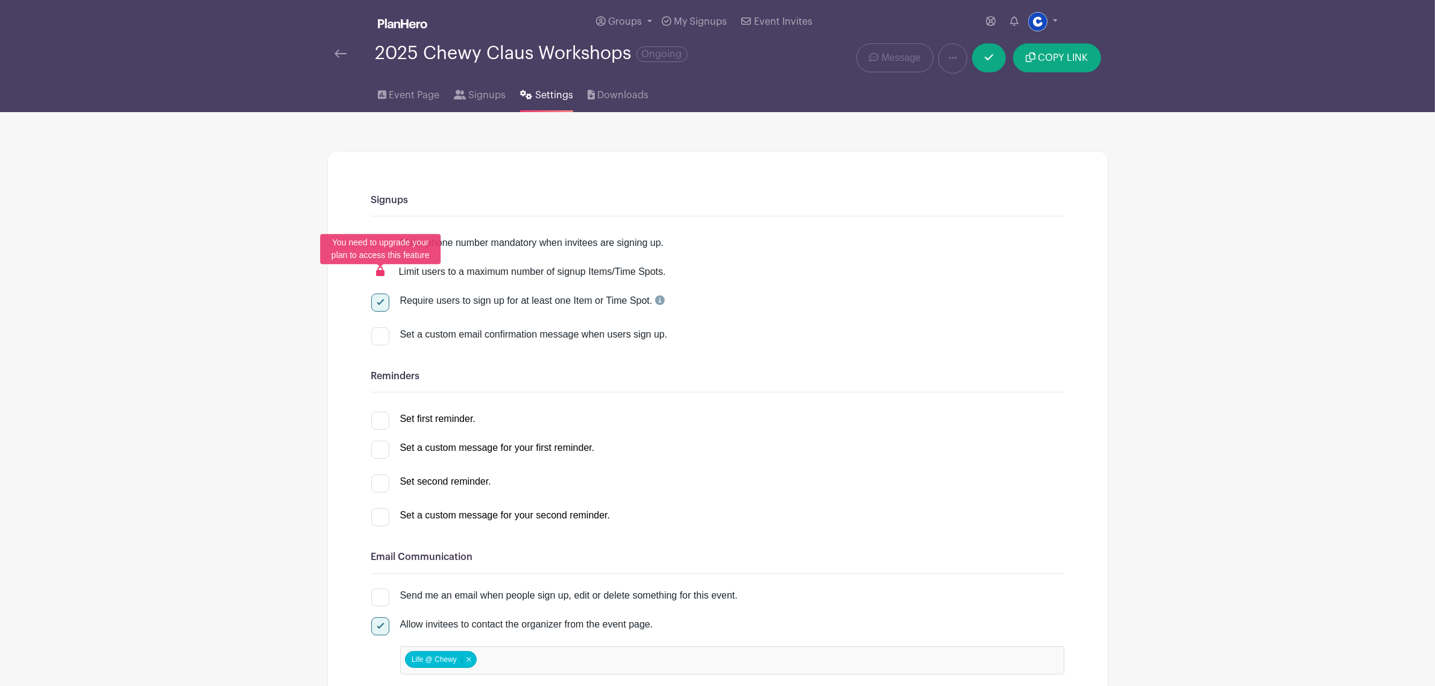
click at [380, 276] on icon at bounding box center [380, 271] width 8 height 10
click at [384, 240] on div at bounding box center [380, 245] width 18 height 18
click at [379, 240] on input "Make phone number mandatory when invitees are signing up." at bounding box center [375, 240] width 8 height 8
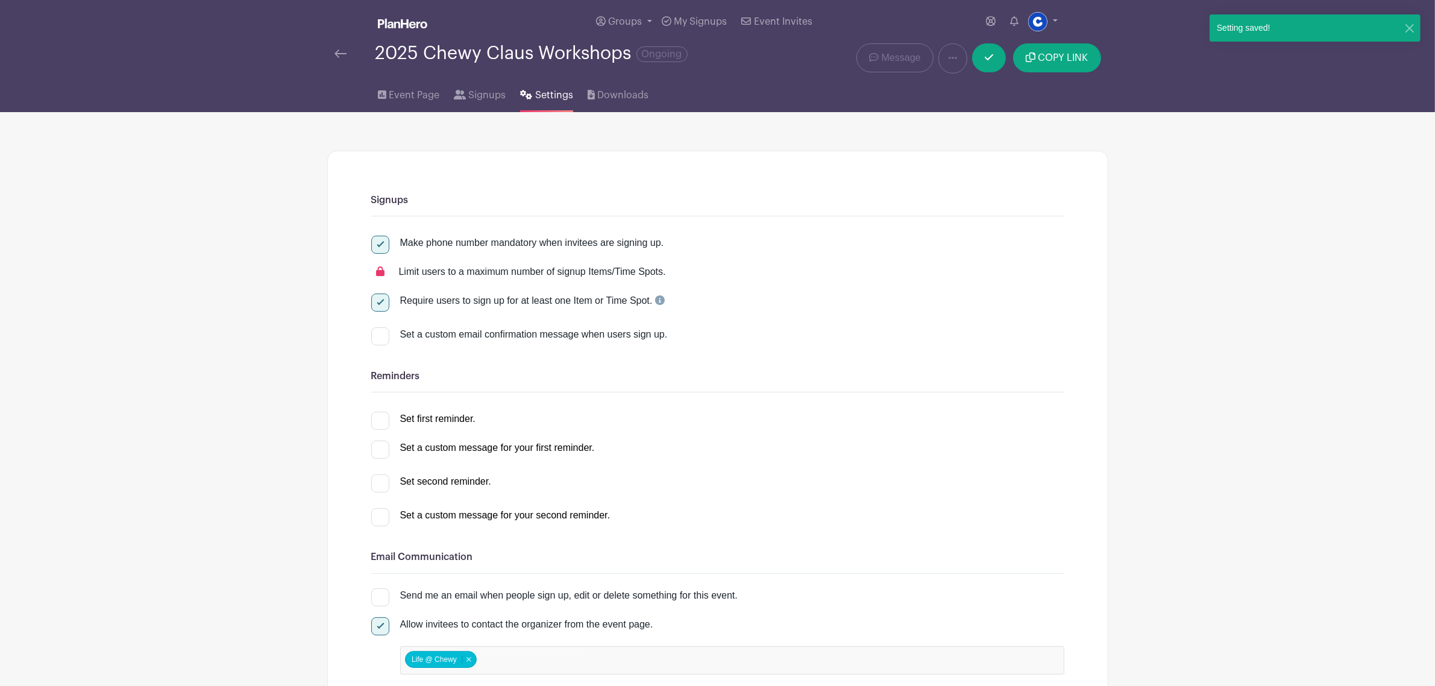
click at [384, 240] on div at bounding box center [380, 245] width 18 height 18
click at [379, 240] on input "Make phone number mandatory when invitees are signing up." at bounding box center [375, 240] width 8 height 8
checkbox input "false"
drag, startPoint x: 378, startPoint y: 267, endPoint x: 374, endPoint y: 274, distance: 8.1
click at [375, 272] on div at bounding box center [380, 271] width 18 height 14
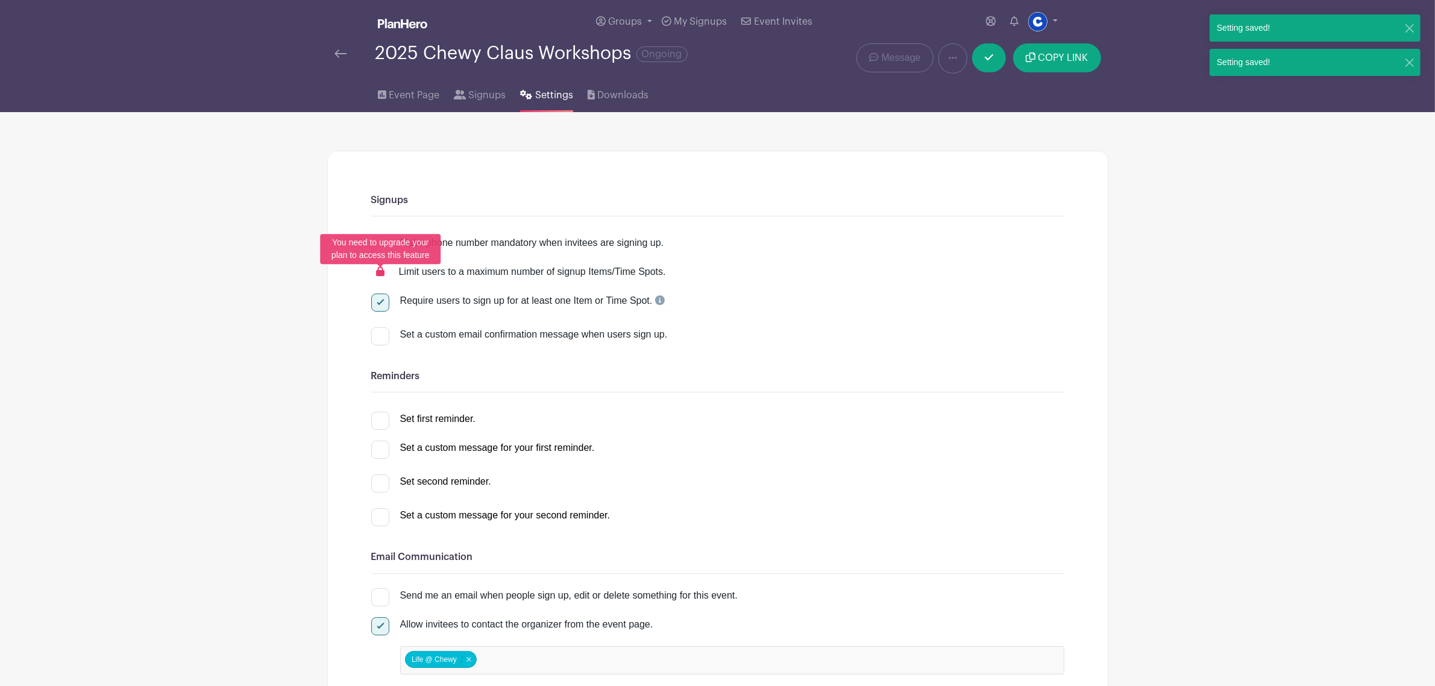
click at [377, 275] on icon at bounding box center [380, 271] width 8 height 10
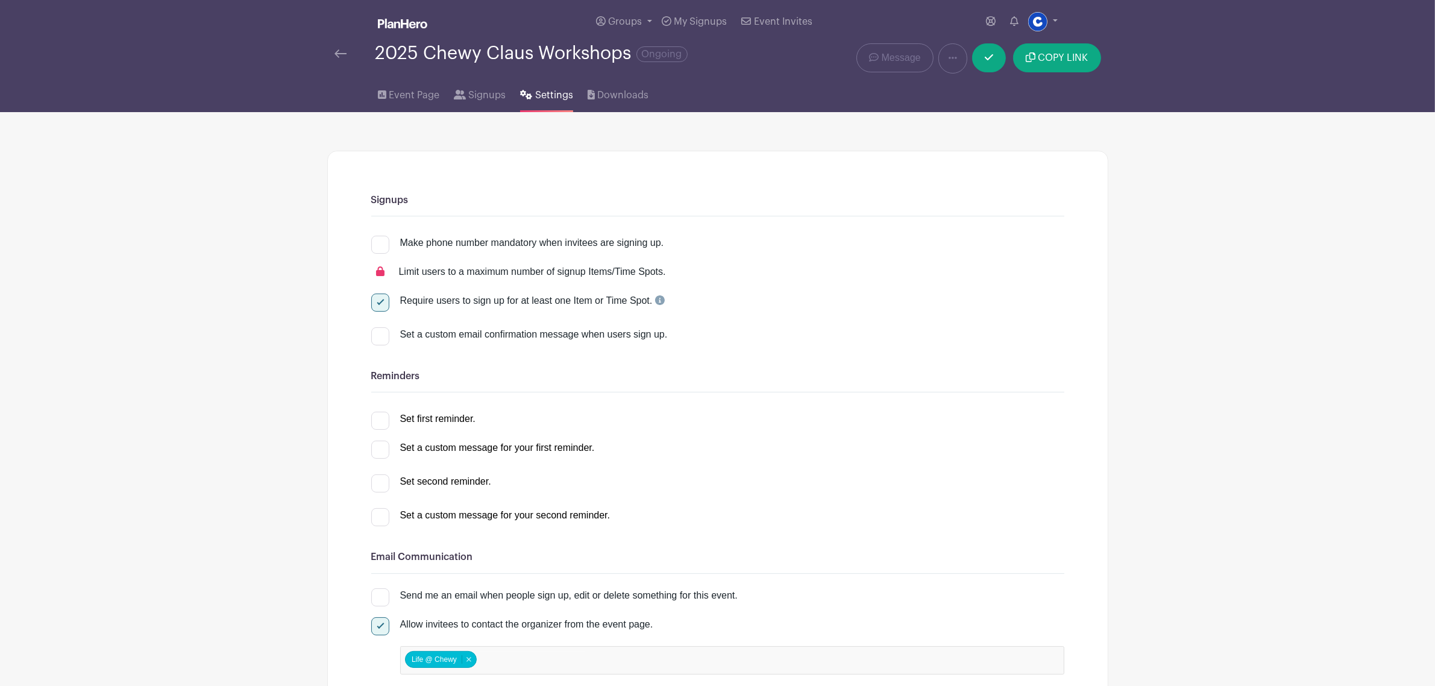
click at [377, 95] on div "Event Page Signups Settings Downloads" at bounding box center [717, 93] width 795 height 39
click at [398, 94] on span "Event Page" at bounding box center [414, 95] width 51 height 14
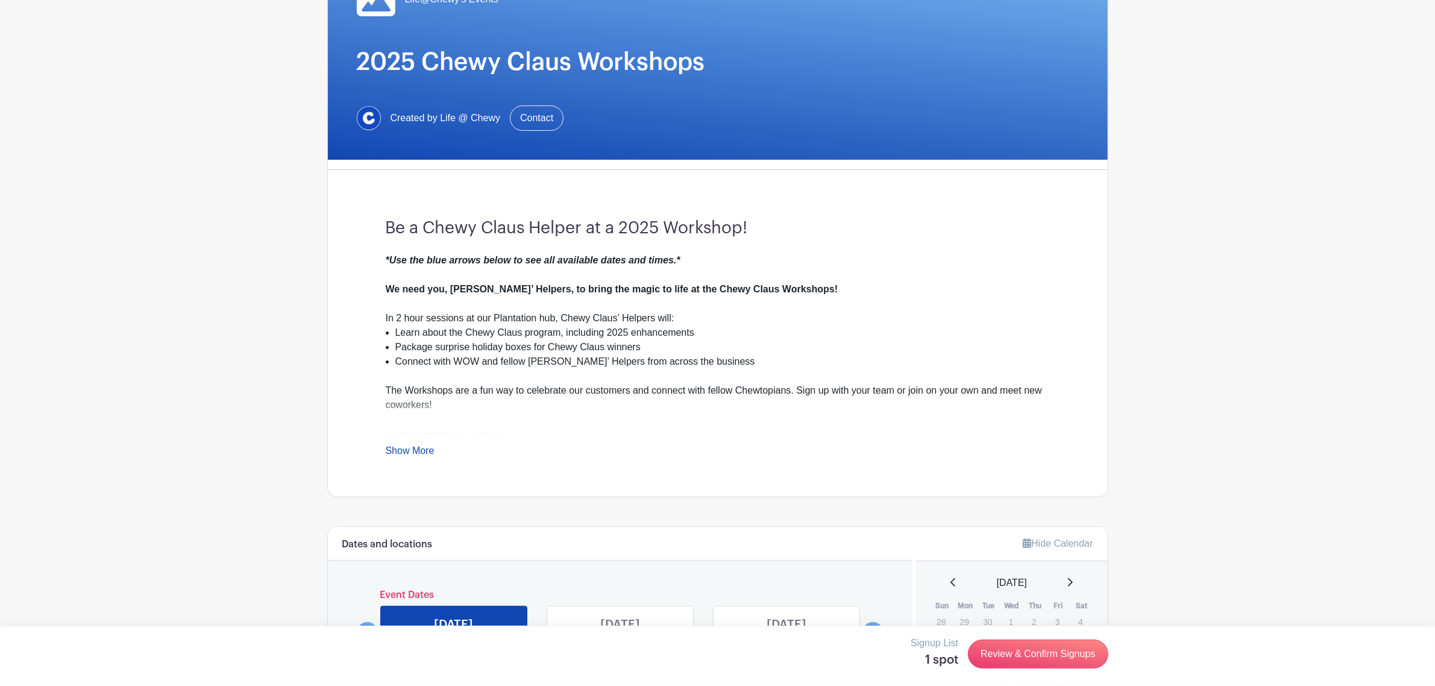
scroll to position [226, 0]
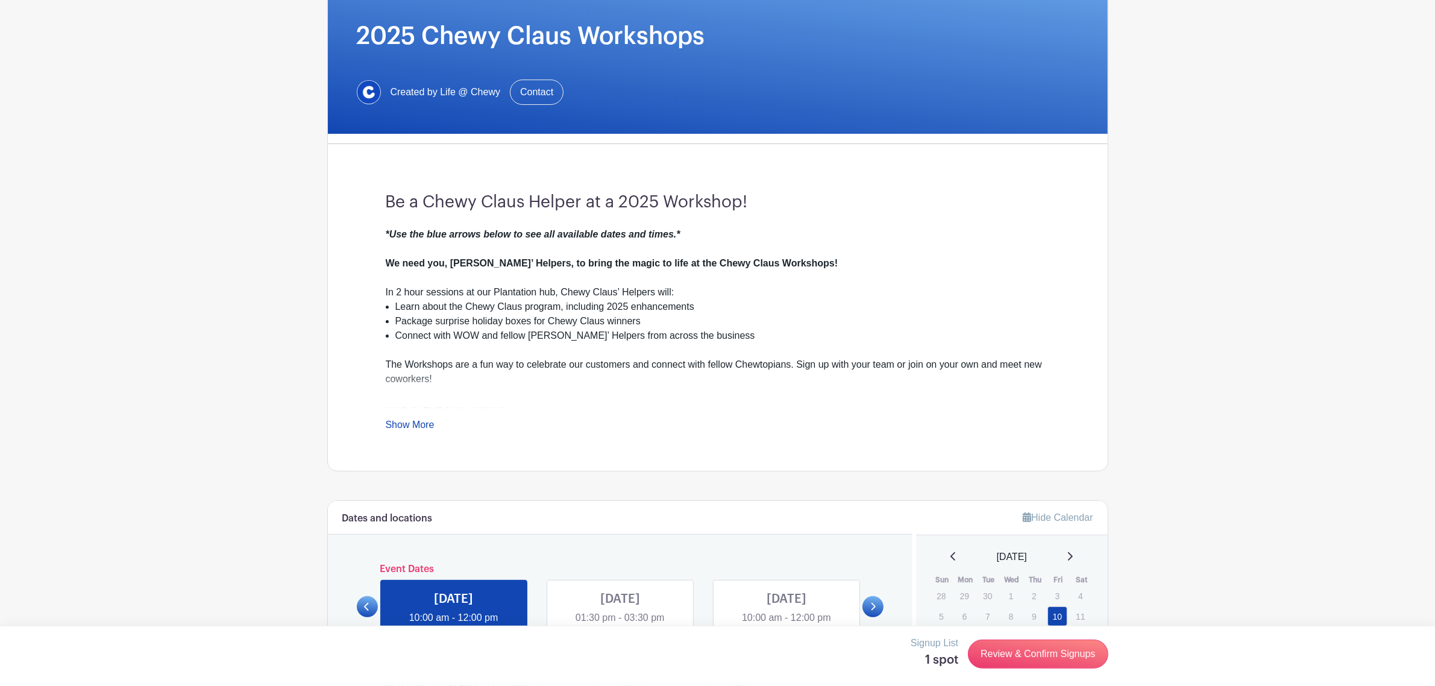
click at [424, 415] on link "Show More" at bounding box center [410, 426] width 49 height 15
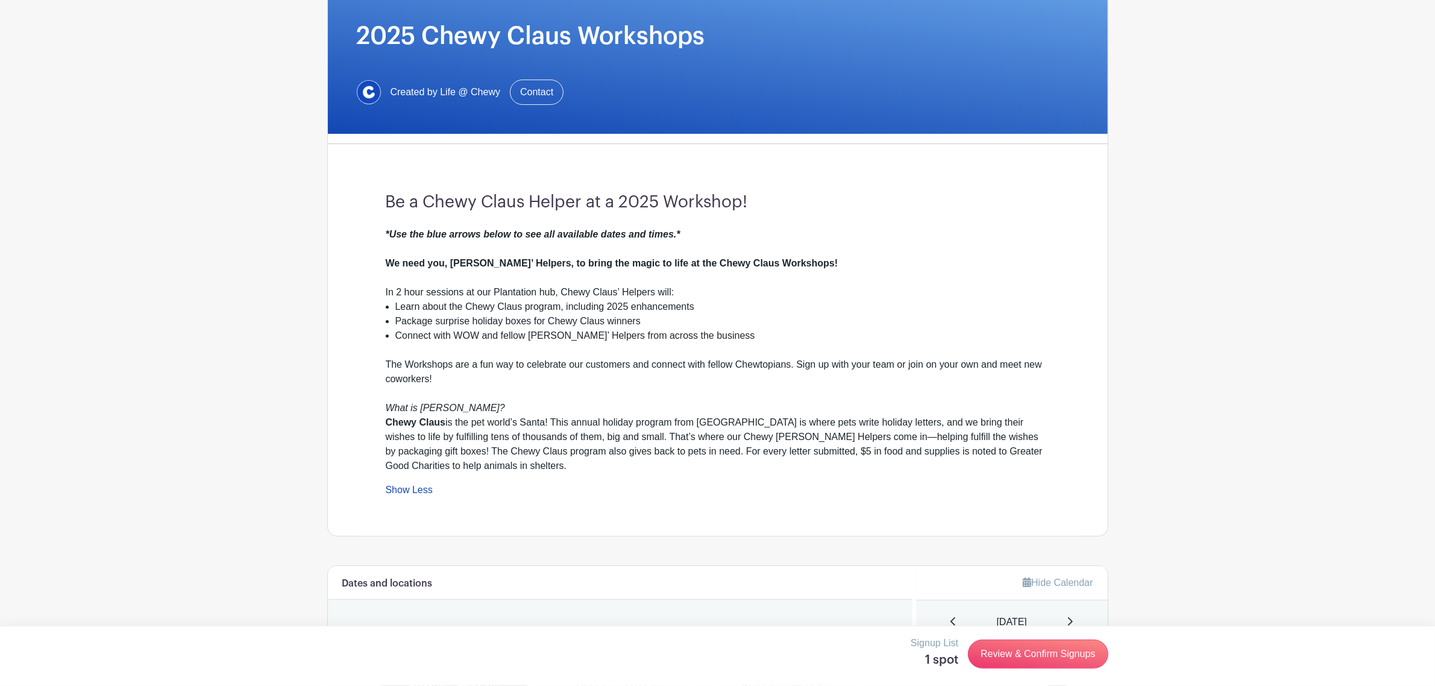
click at [745, 233] on div "*Use the blue arrows below to see all available dates and times.* We need you, …" at bounding box center [718, 256] width 664 height 58
drag, startPoint x: 727, startPoint y: 242, endPoint x: 679, endPoint y: 232, distance: 49.3
click at [727, 242] on div "*Use the blue arrows below to see all available dates and times.* We need you, …" at bounding box center [718, 256] width 664 height 58
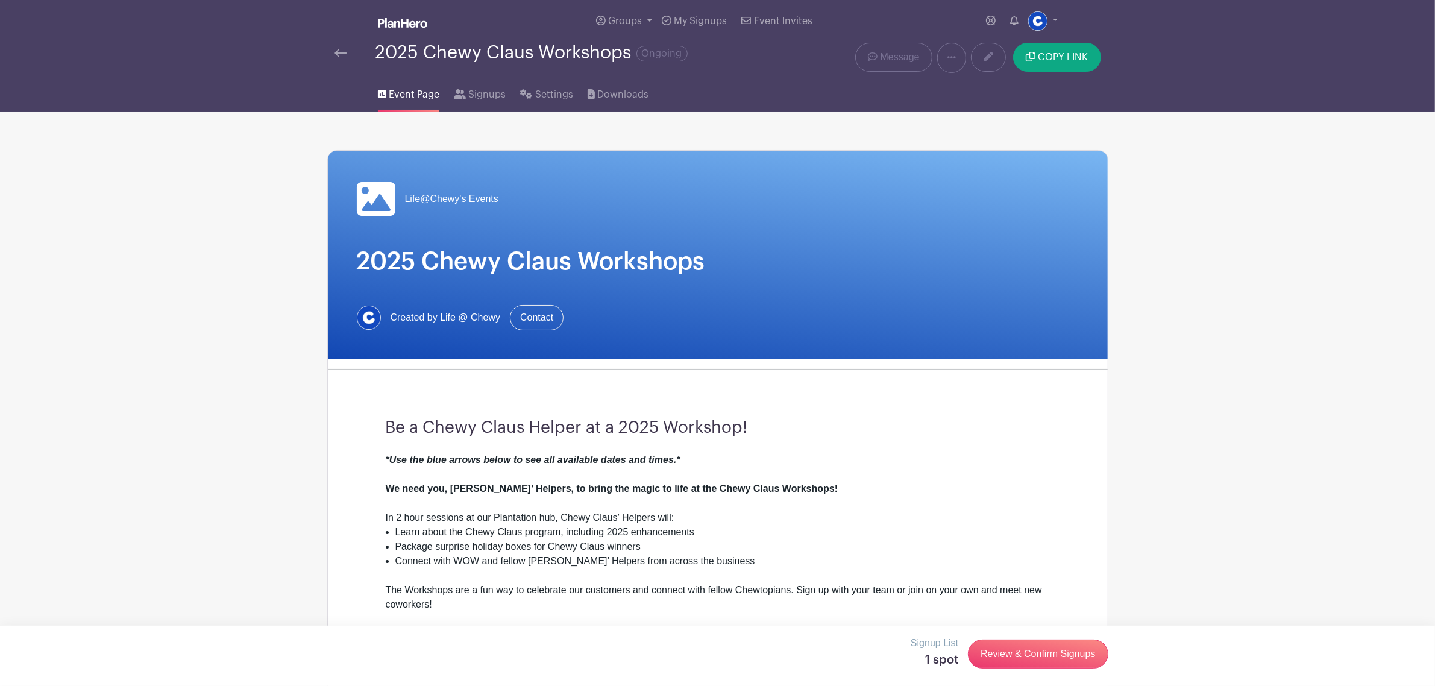
scroll to position [0, 0]
click at [952, 61] on icon at bounding box center [988, 57] width 10 height 10
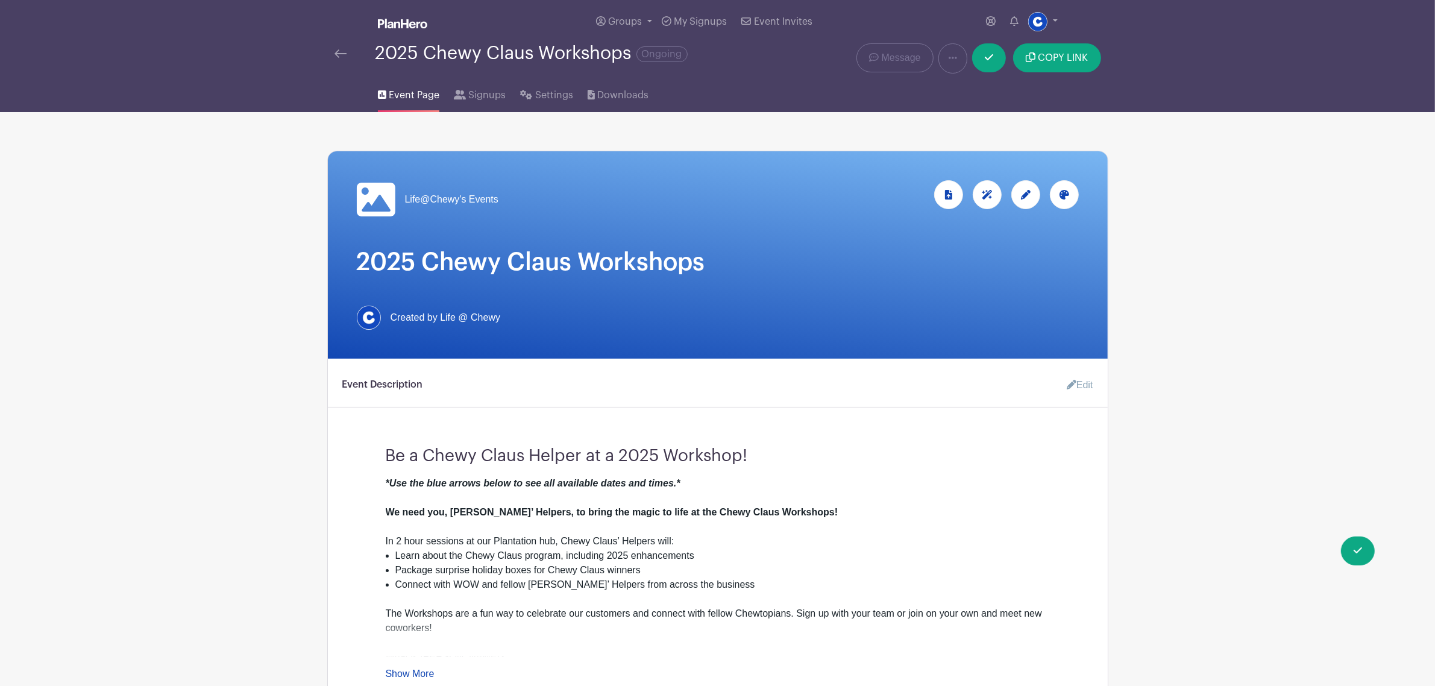
click at [952, 393] on link "Edit" at bounding box center [1075, 385] width 36 height 24
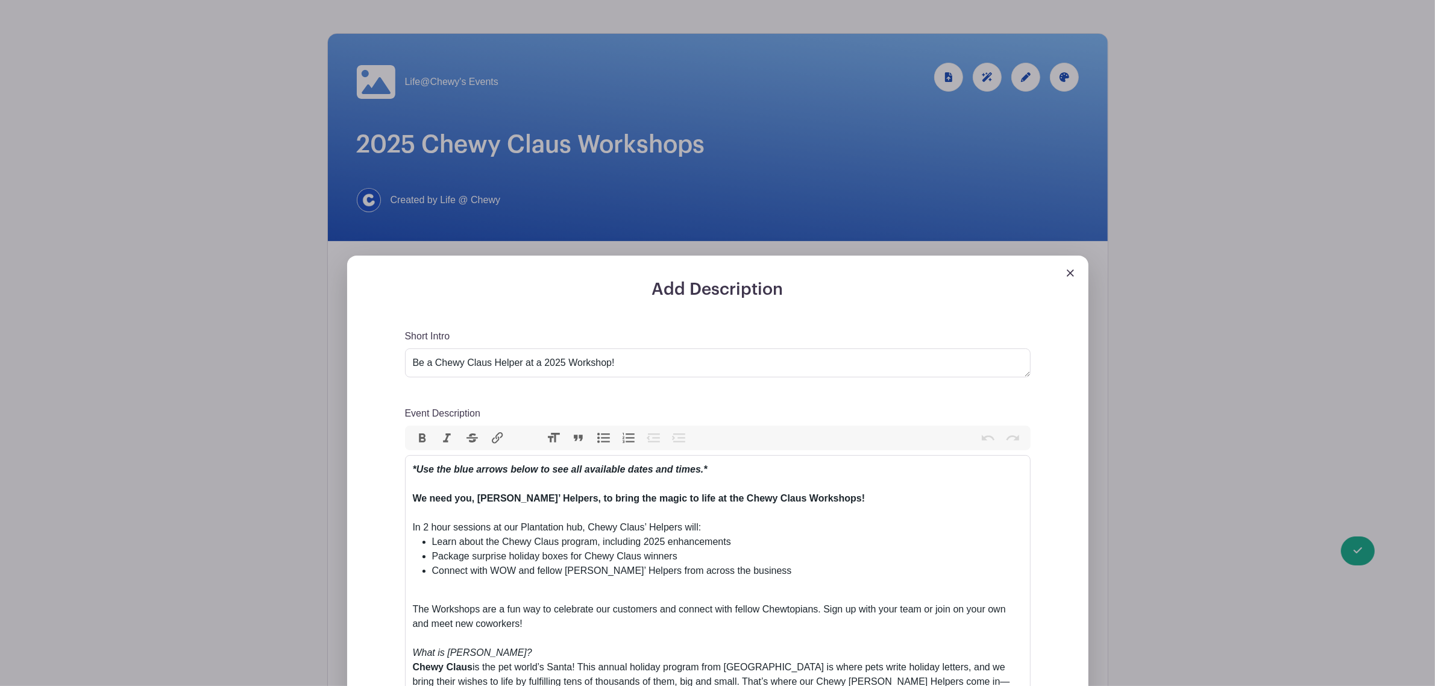
scroll to position [151, 0]
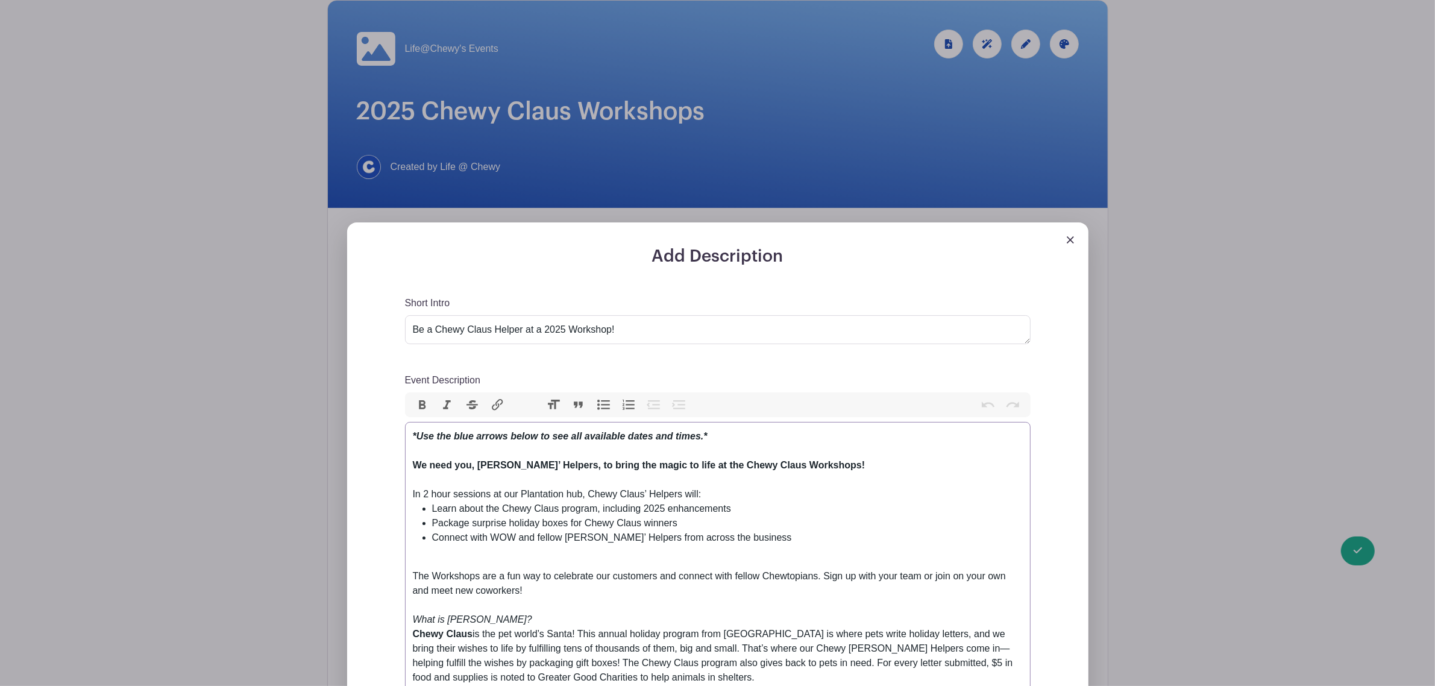
click at [733, 415] on div "*Use the blue arrows below to see all available dates and times.* We need you, …" at bounding box center [718, 458] width 610 height 58
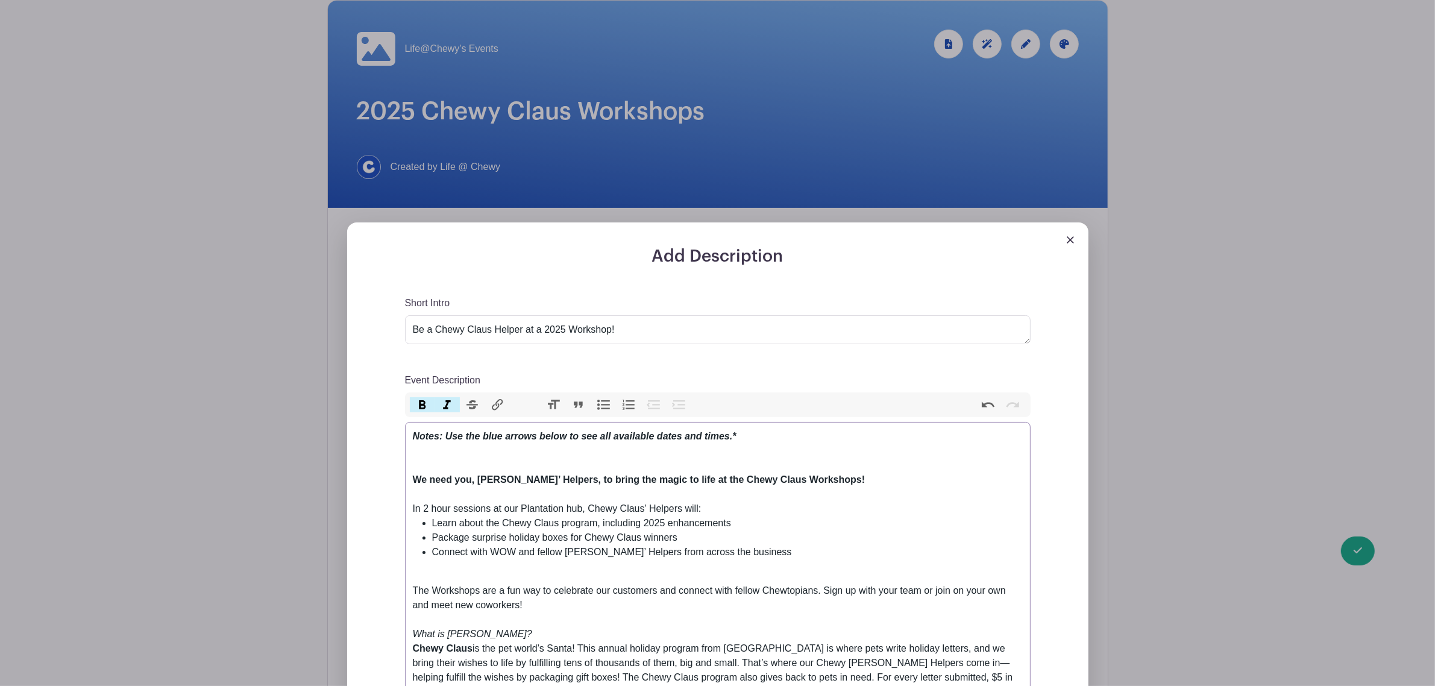
click at [754, 415] on div "Notes: Use the blue arrows below to see all available dates and times.* We need…" at bounding box center [718, 465] width 610 height 72
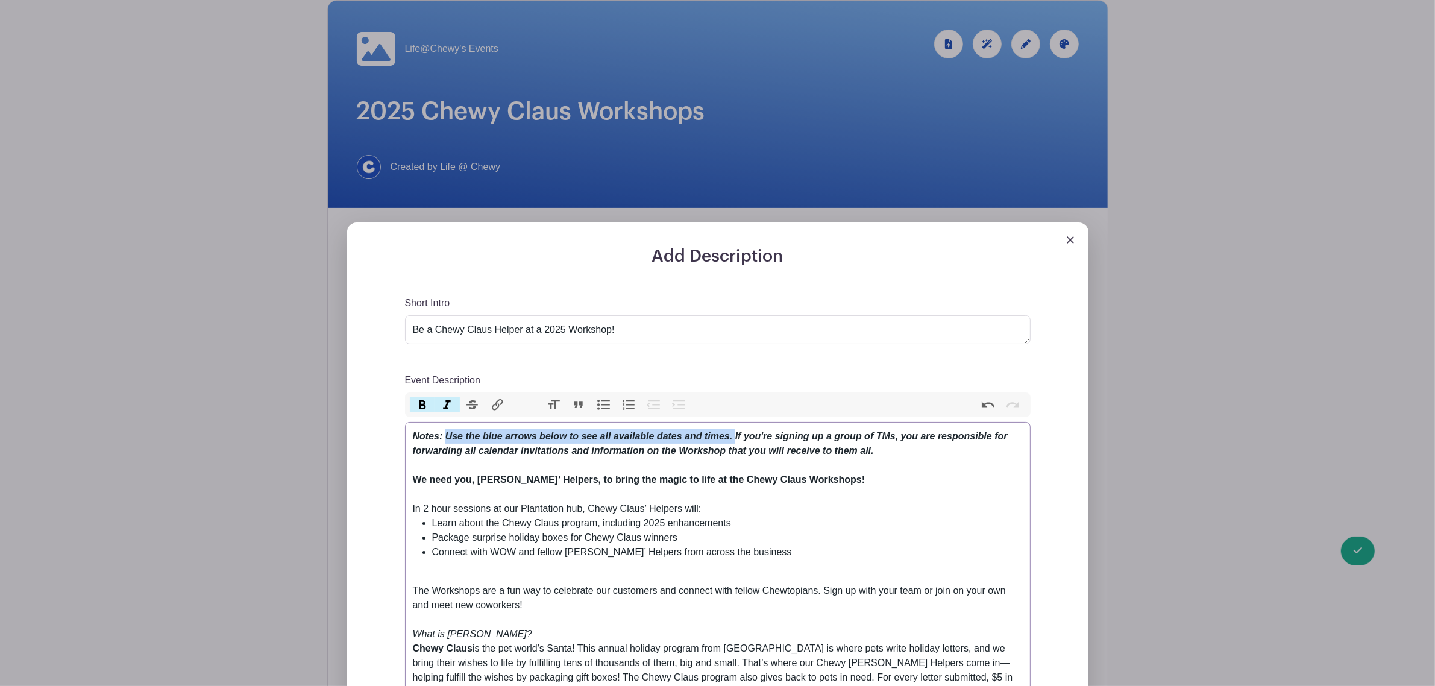
drag, startPoint x: 734, startPoint y: 439, endPoint x: 445, endPoint y: 440, distance: 289.2
click at [445, 415] on em "Notes: Use the blue arrows below to see all available dates and times. If you'r…" at bounding box center [710, 443] width 595 height 25
click at [482, 415] on div "Notes: If you're signing up a group of TMs, you are responsible for forwarding …" at bounding box center [718, 465] width 610 height 72
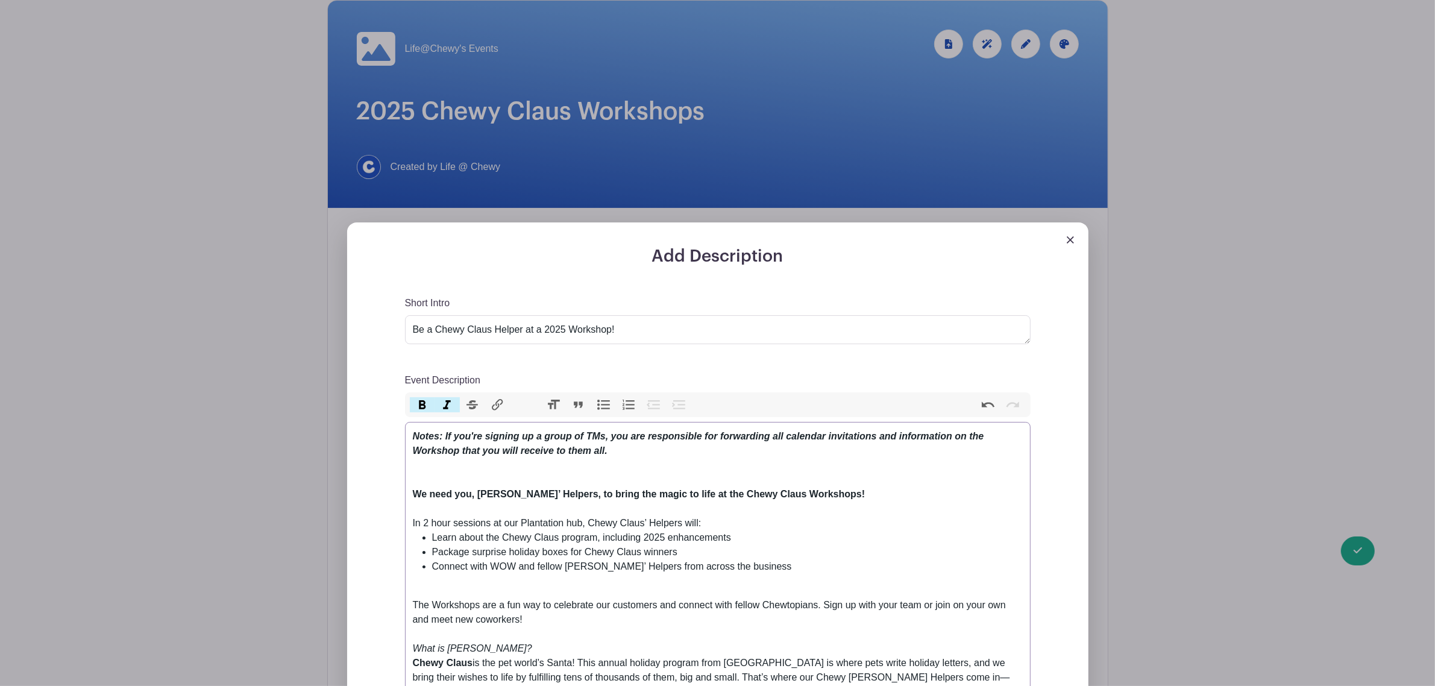
paste trix-editor "Use the blue arrows below to see all available dates and times."
type trix-editor "<lor><ipsumd><si>Ametc: Ad eli'se doeiusm te i utlab et DOl, mag ali enimadmini…"
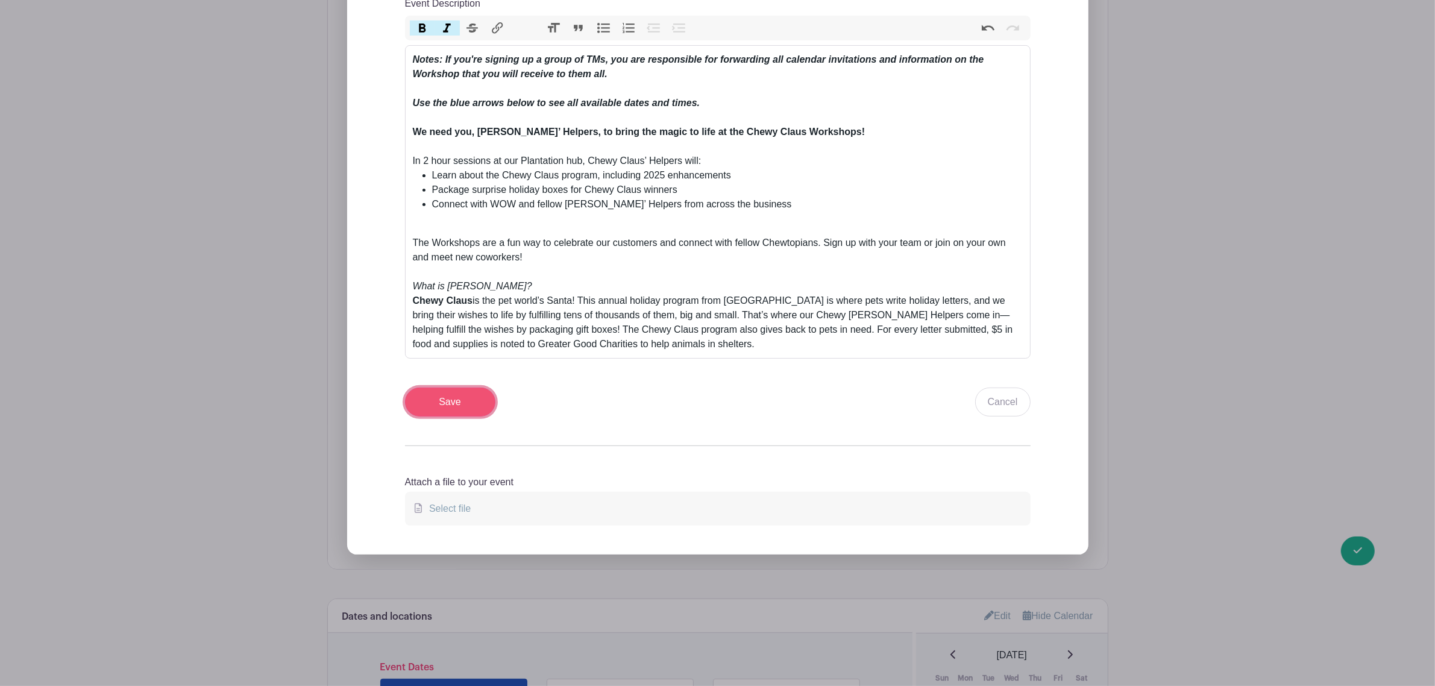
click at [468, 412] on input "Save" at bounding box center [450, 401] width 90 height 29
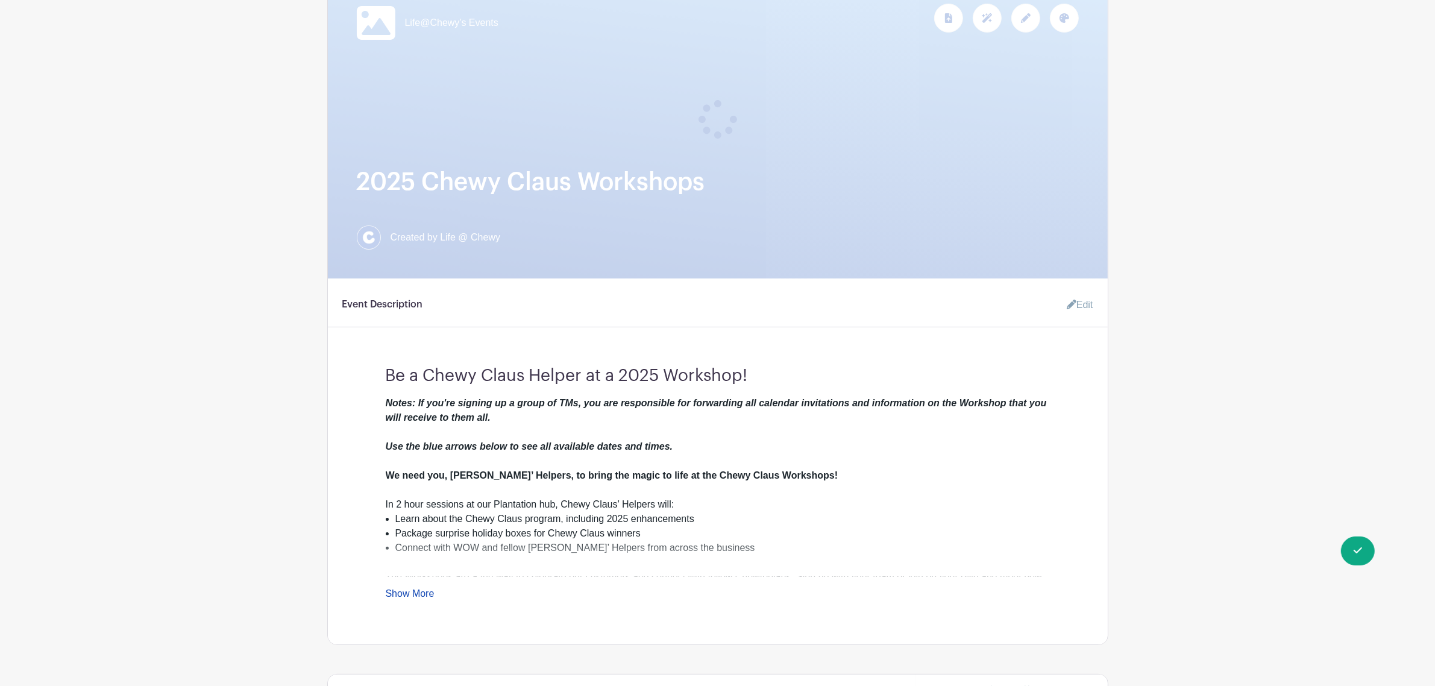
scroll to position [172, 0]
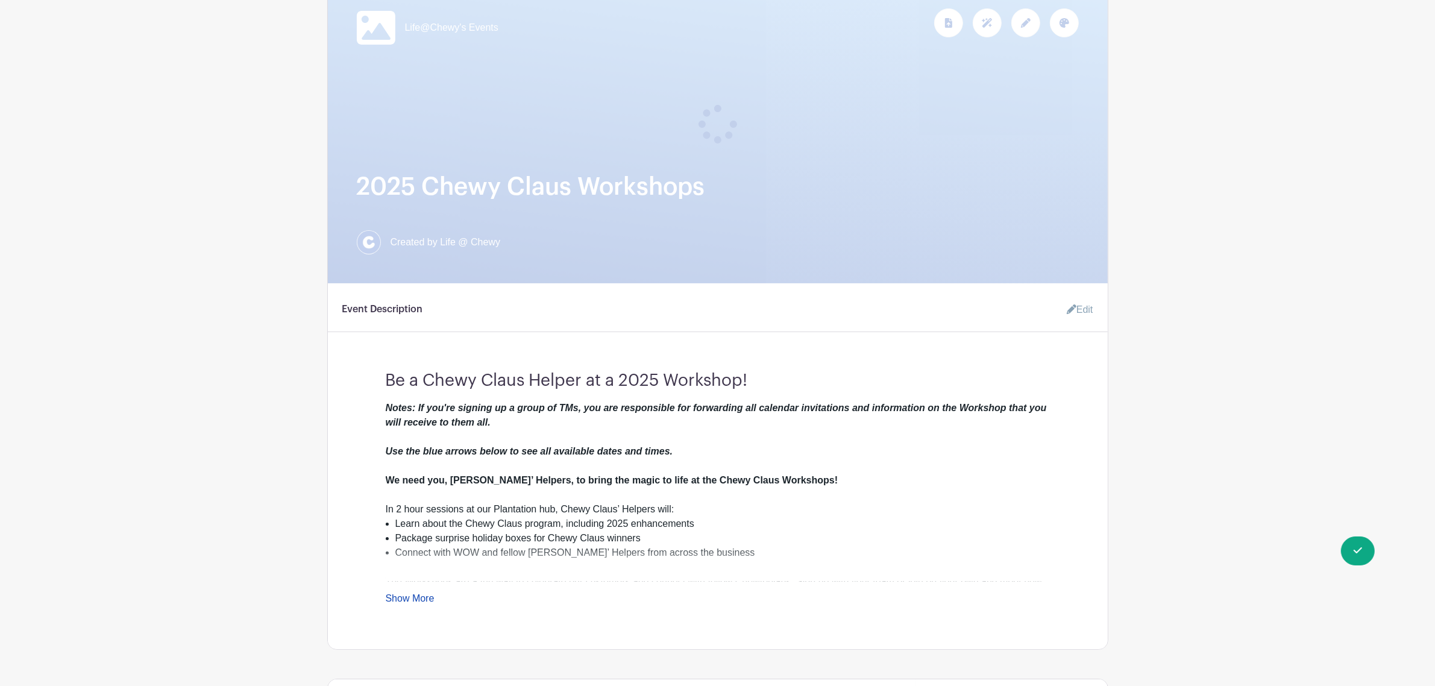
click at [477, 405] on em "Notes: If you're signing up a group of TMs, you are responsible for forwarding …" at bounding box center [716, 429] width 661 height 54
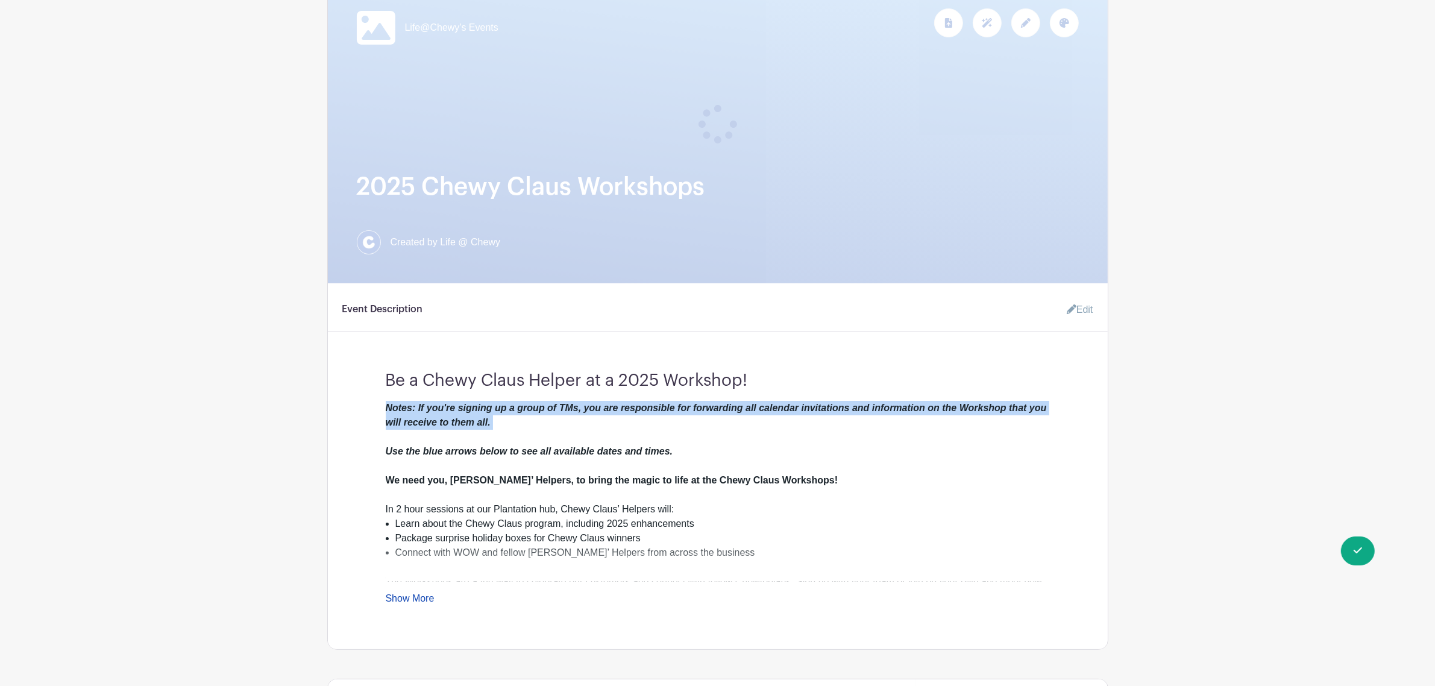
click at [477, 405] on em "Notes: If you're signing up a group of TMs, you are responsible for forwarding …" at bounding box center [716, 429] width 661 height 54
click at [545, 415] on div "Notes: If you're signing up a group of TMs, you are responsible for forwarding …" at bounding box center [718, 451] width 664 height 101
click at [585, 404] on em "Notes: If you're signing up a group of TMs, you are responsible for forwarding …" at bounding box center [716, 429] width 661 height 54
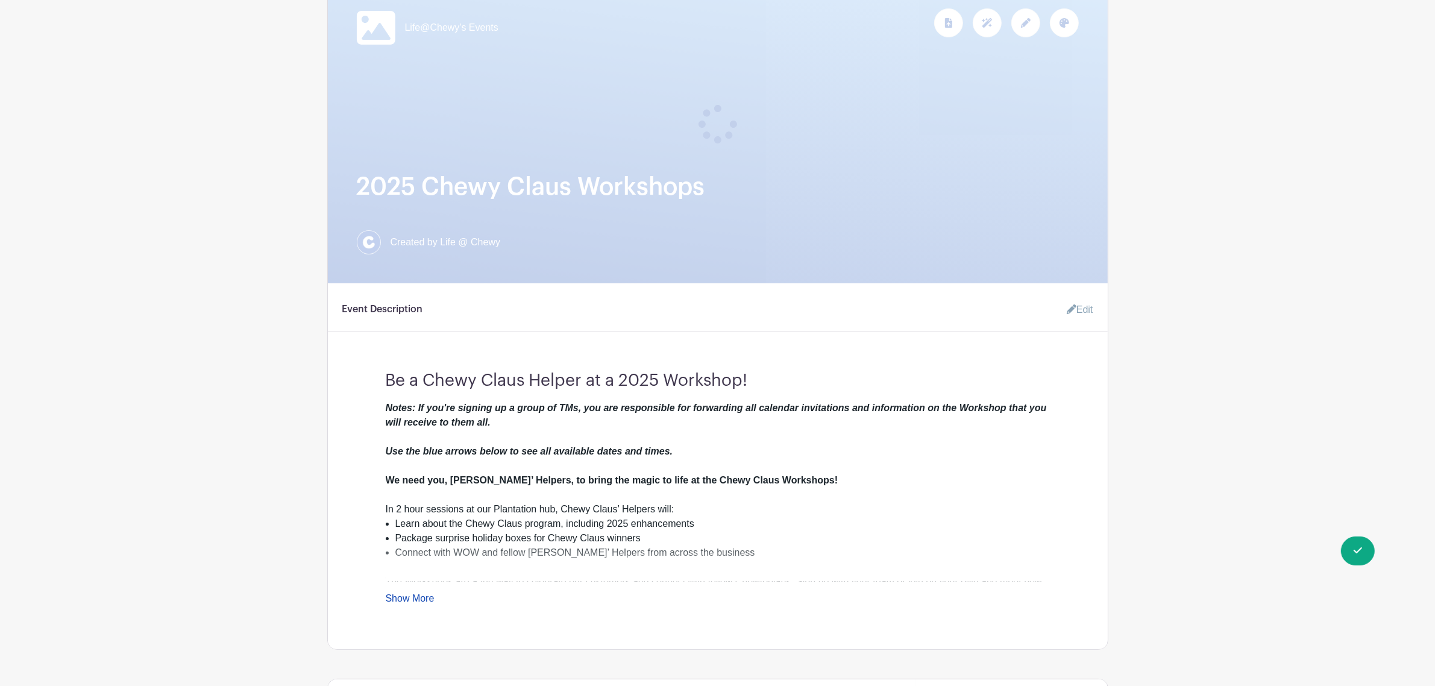
click at [597, 410] on em "Notes: If you're signing up a group of TMs, you are responsible for forwarding …" at bounding box center [716, 429] width 661 height 54
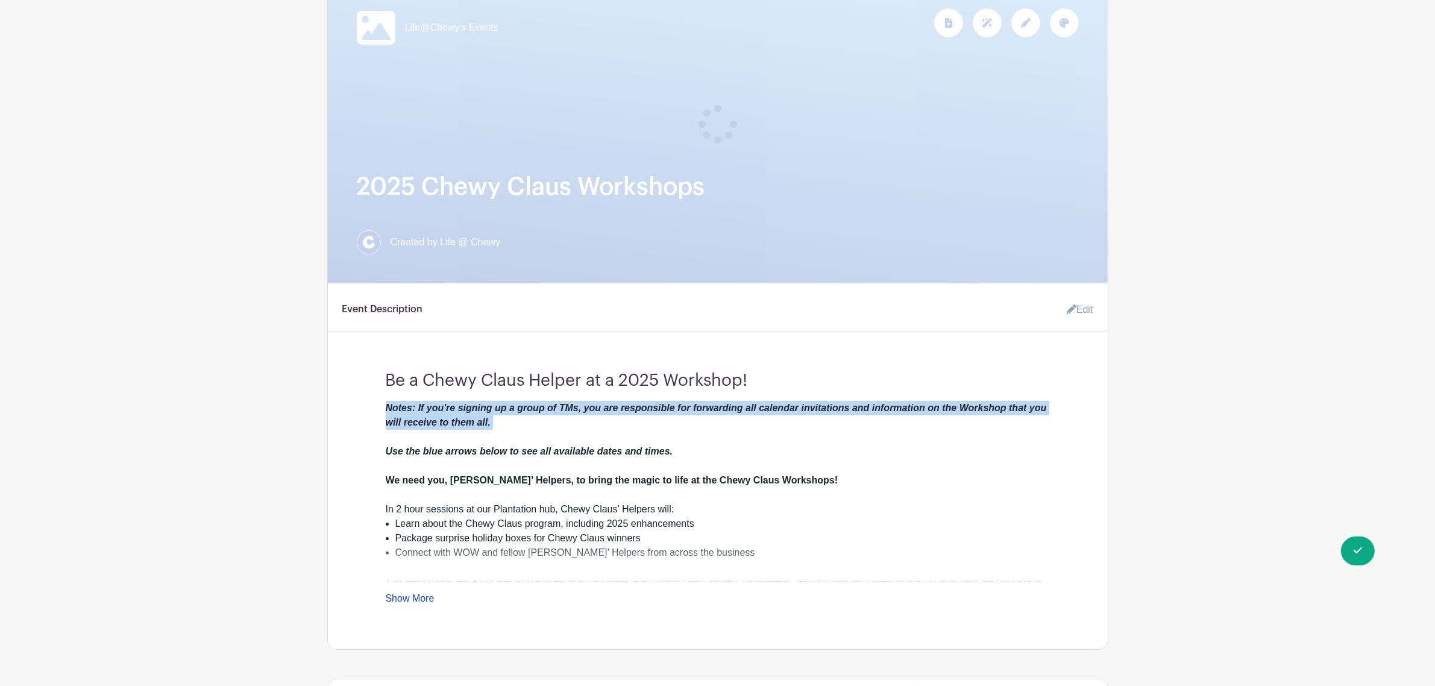
click at [597, 410] on em "Notes: If you're signing up a group of TMs, you are responsible for forwarding …" at bounding box center [716, 429] width 661 height 54
click at [598, 415] on div "Notes: If you're signing up a group of TMs, you are responsible for forwarding …" at bounding box center [718, 451] width 664 height 101
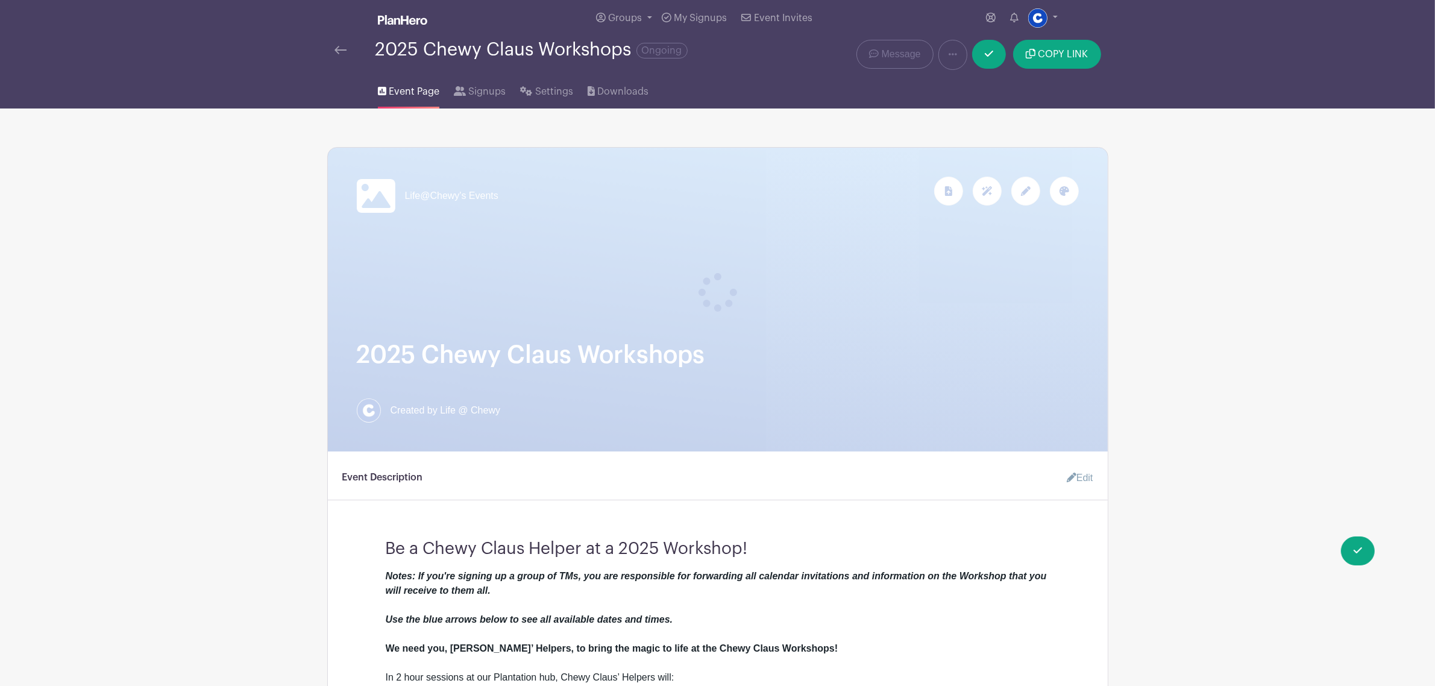
scroll to position [0, 0]
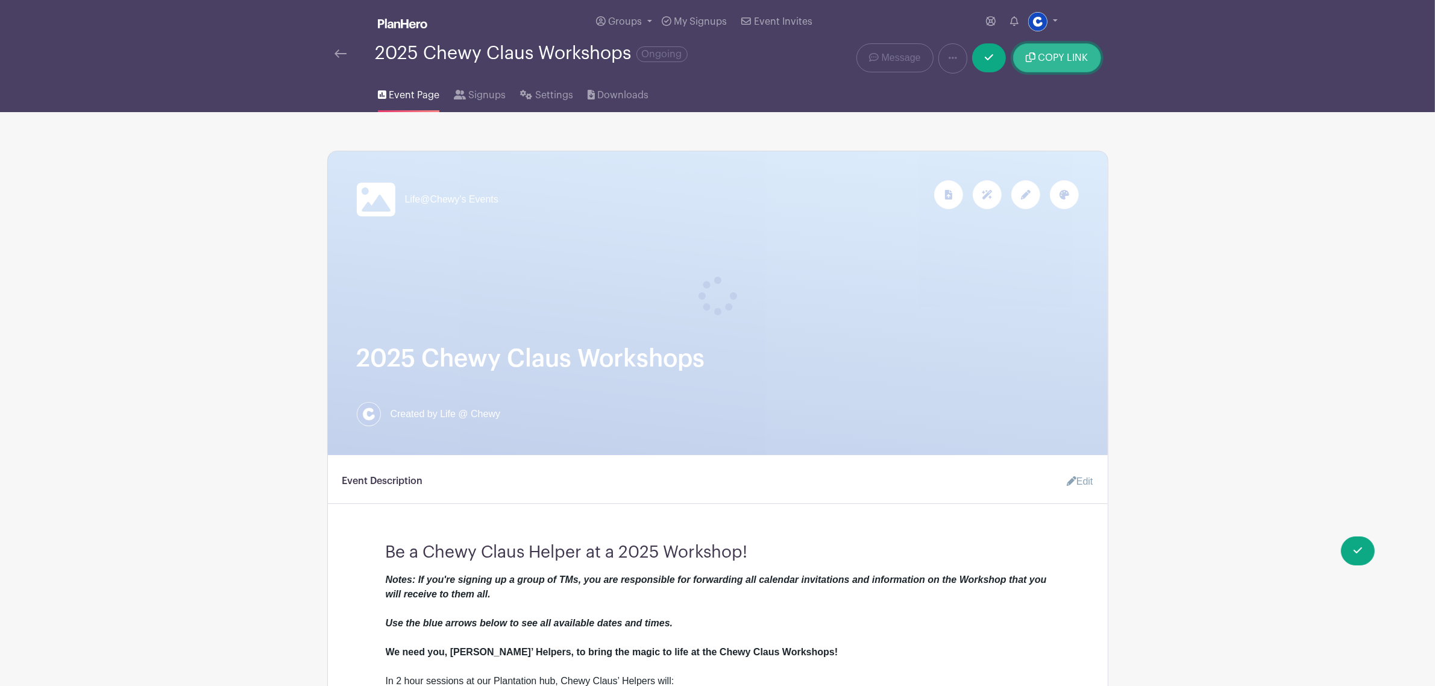
click at [952, 64] on button "COPY LINK" at bounding box center [1056, 57] width 87 height 29
click at [333, 58] on div "2025 Chewy Claus Workshops Ongoing" at bounding box center [554, 58] width 455 height 30
click at [335, 49] on link at bounding box center [340, 53] width 12 height 14
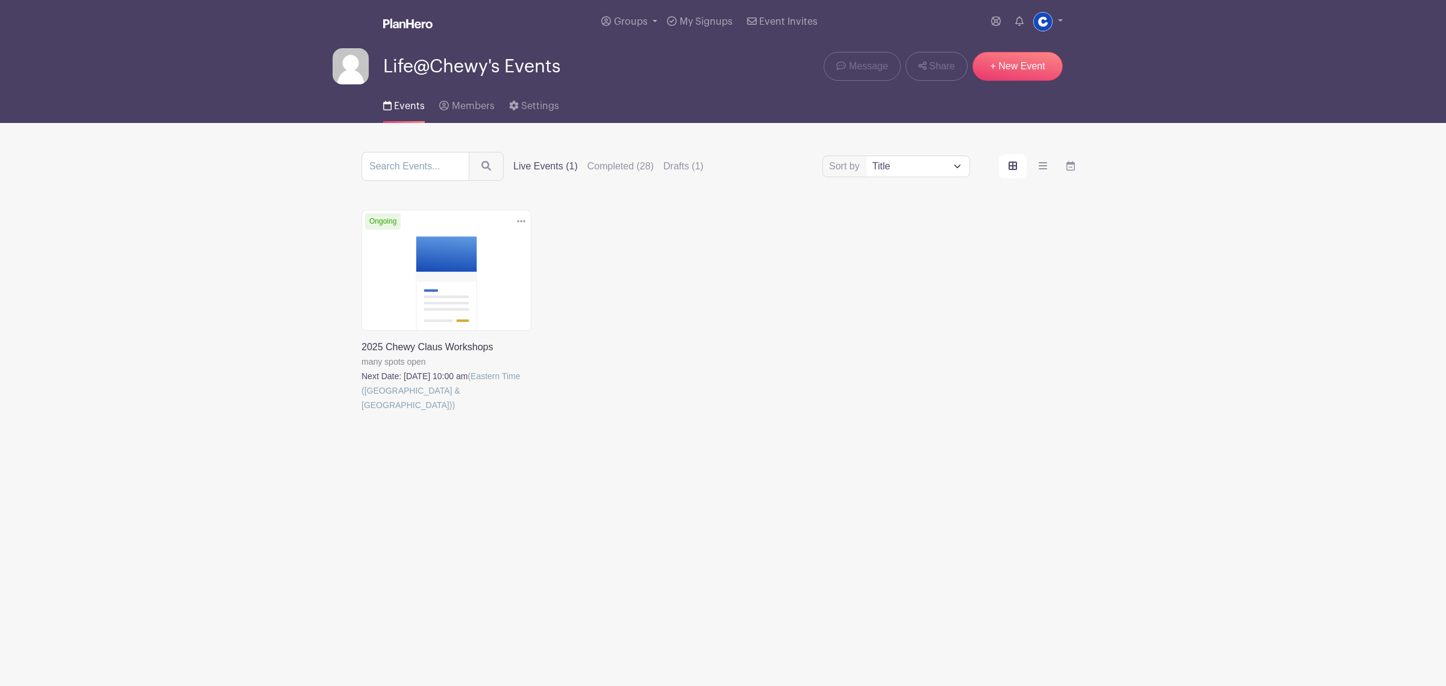
click at [361, 412] on link at bounding box center [361, 412] width 0 height 0
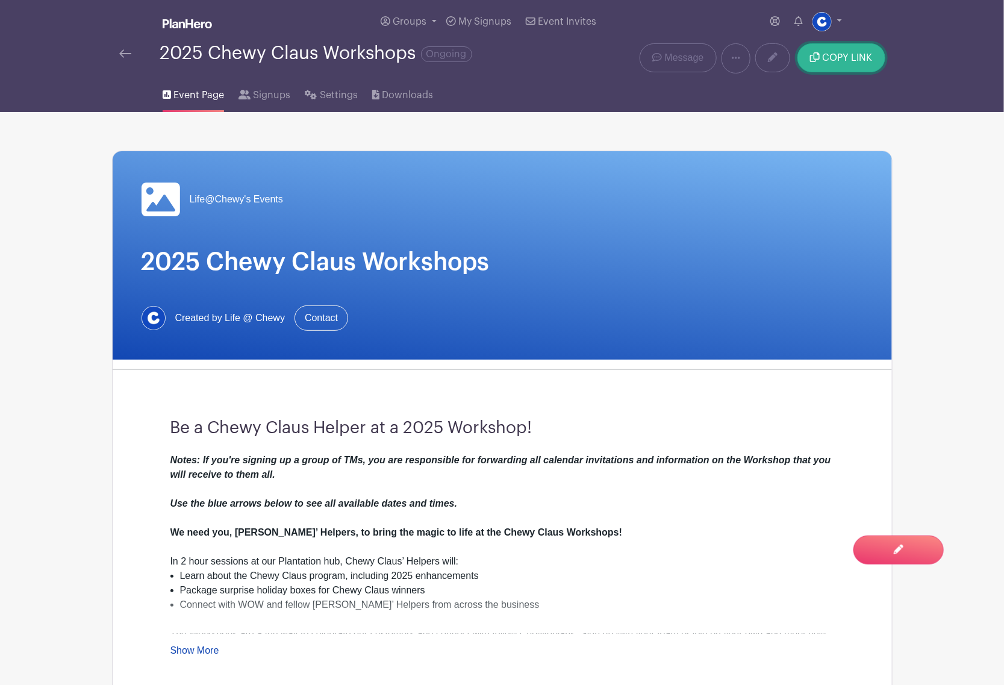
click at [866, 63] on span "COPY LINK" at bounding box center [848, 58] width 50 height 10
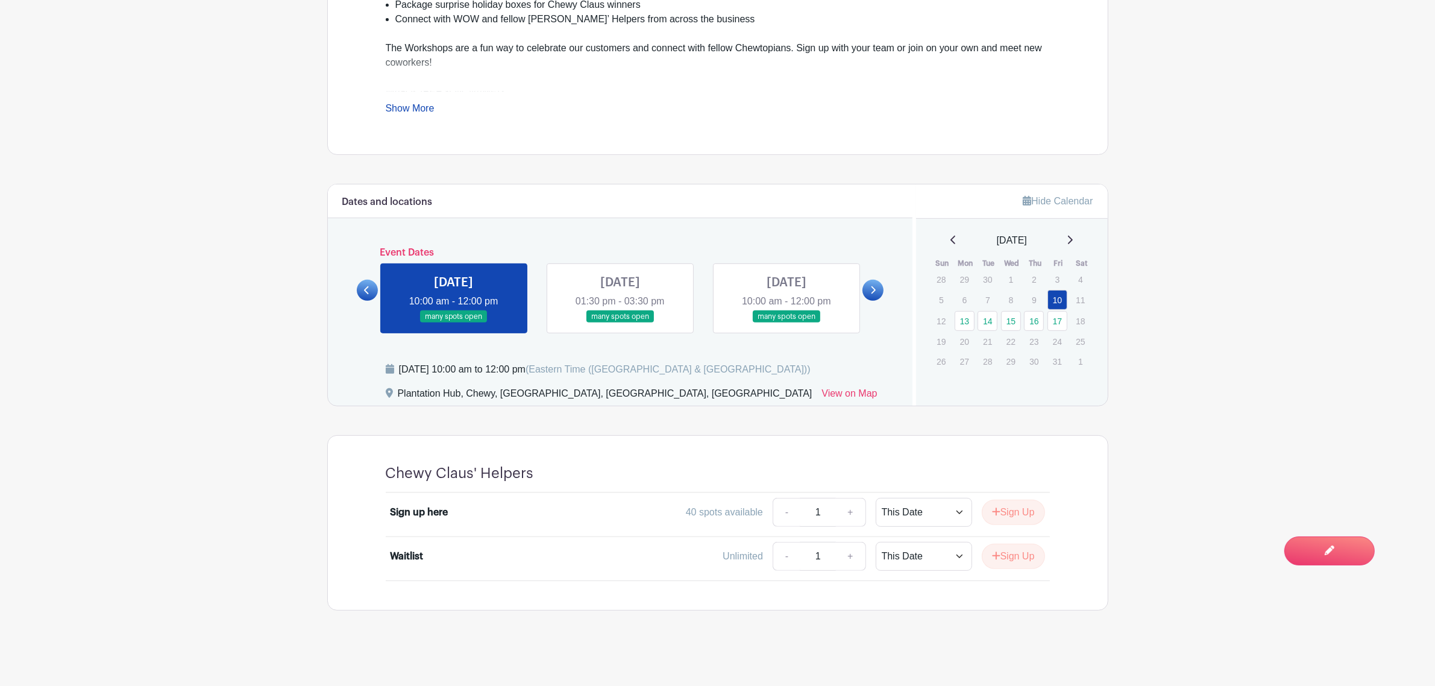
scroll to position [545, 0]
click at [1010, 510] on button "Sign Up" at bounding box center [1012, 511] width 63 height 25
click at [992, 658] on link "Review & Confirm Signups" at bounding box center [1038, 653] width 140 height 29
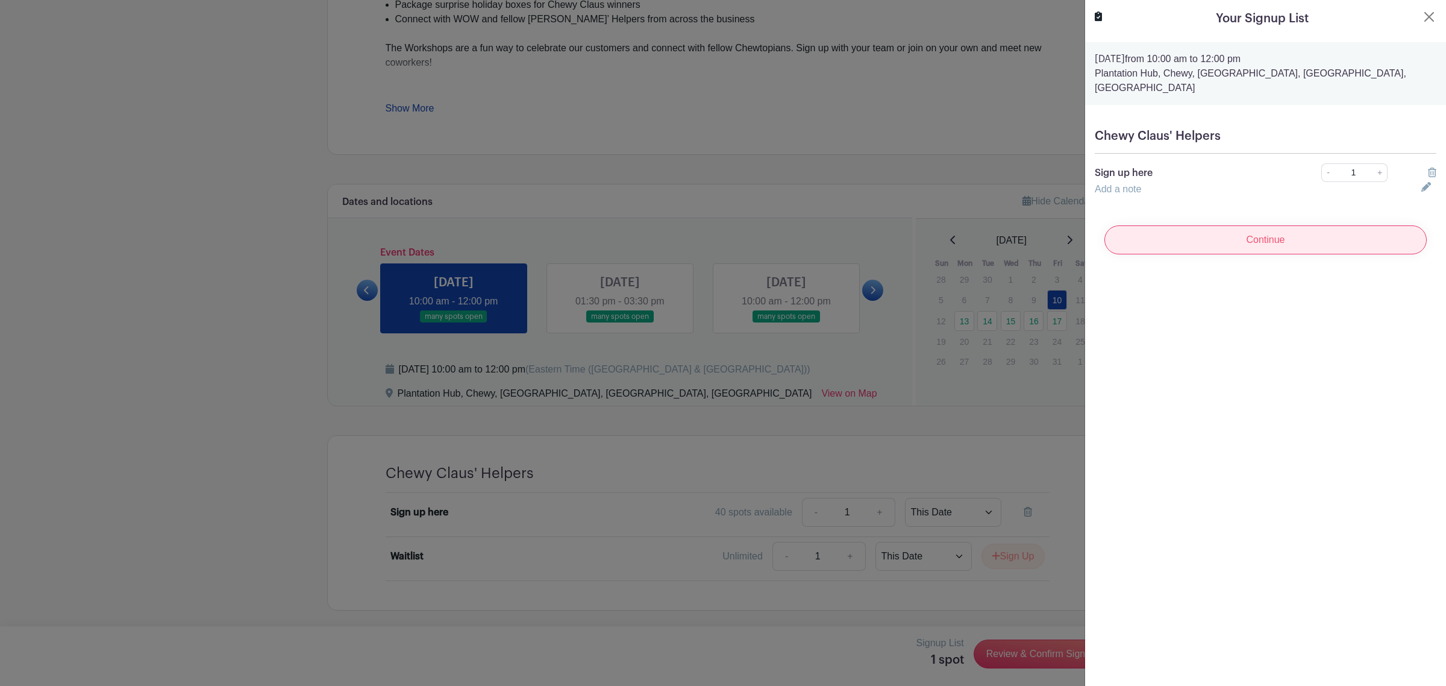
click at [1124, 228] on input "Continue" at bounding box center [1265, 239] width 322 height 29
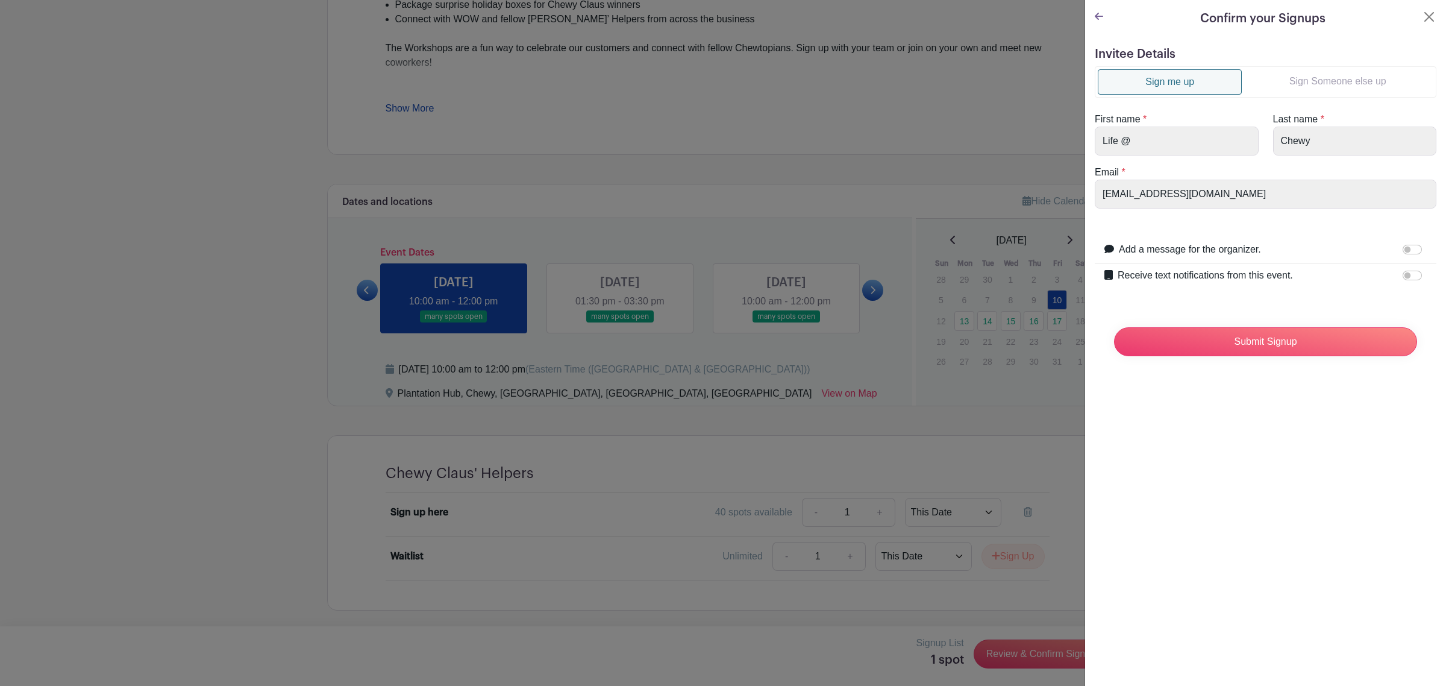
click at [1205, 86] on link "Sign me up" at bounding box center [1170, 81] width 144 height 25
click at [1269, 86] on link "Sign Someone else up" at bounding box center [1338, 81] width 192 height 24
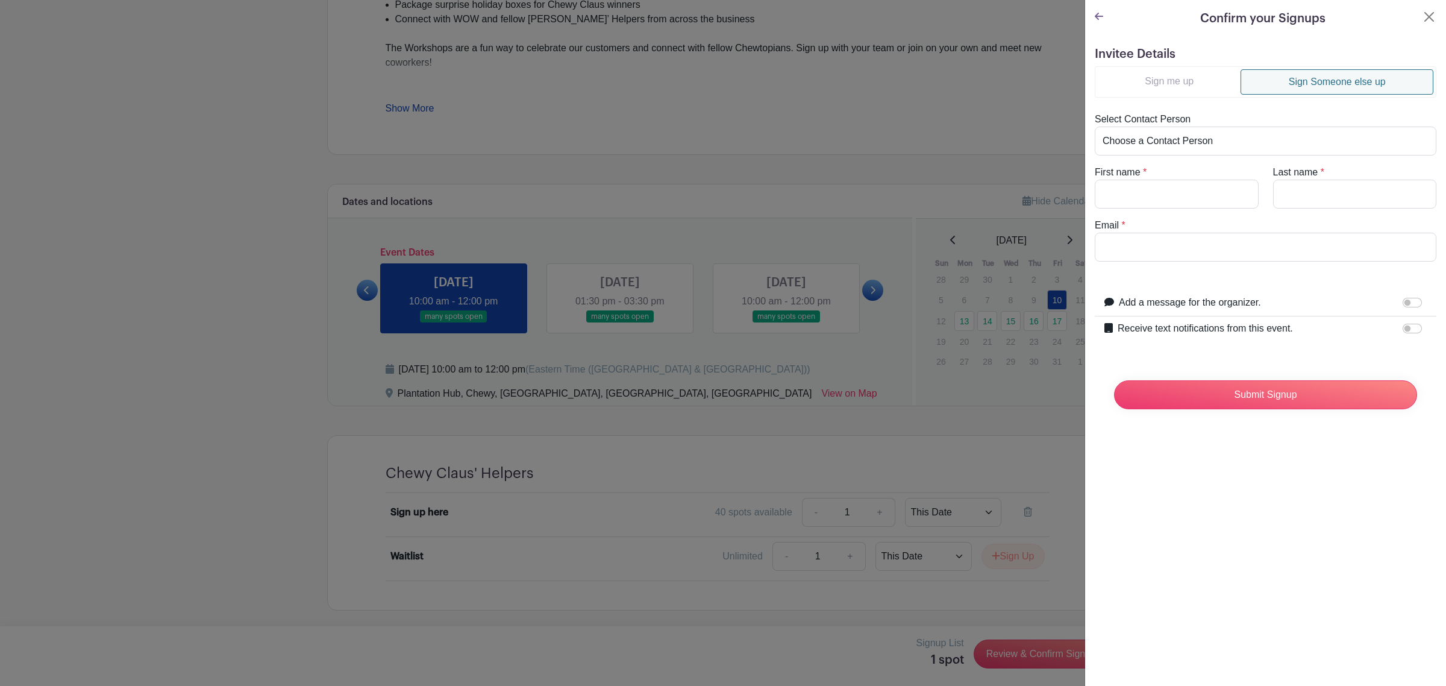
click at [1218, 88] on link "Sign me up" at bounding box center [1169, 81] width 143 height 24
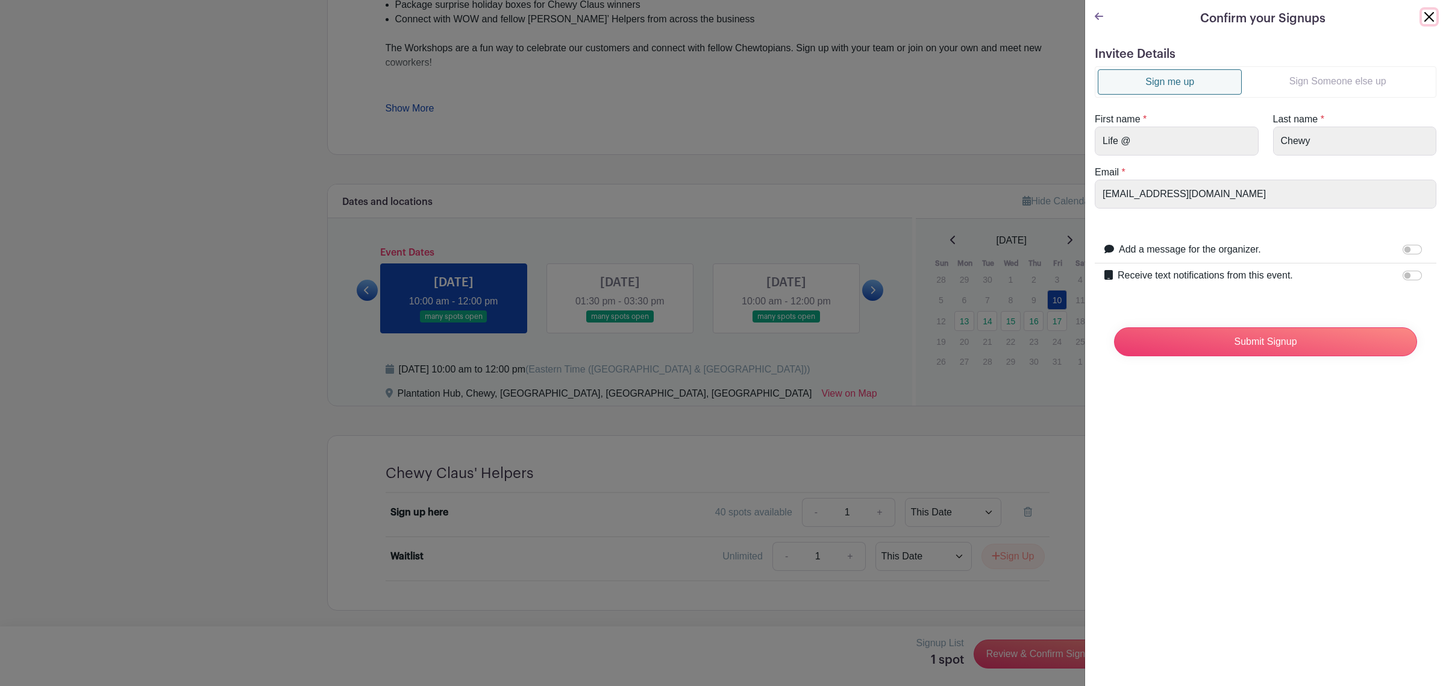
click at [1422, 17] on button "Close" at bounding box center [1429, 17] width 14 height 14
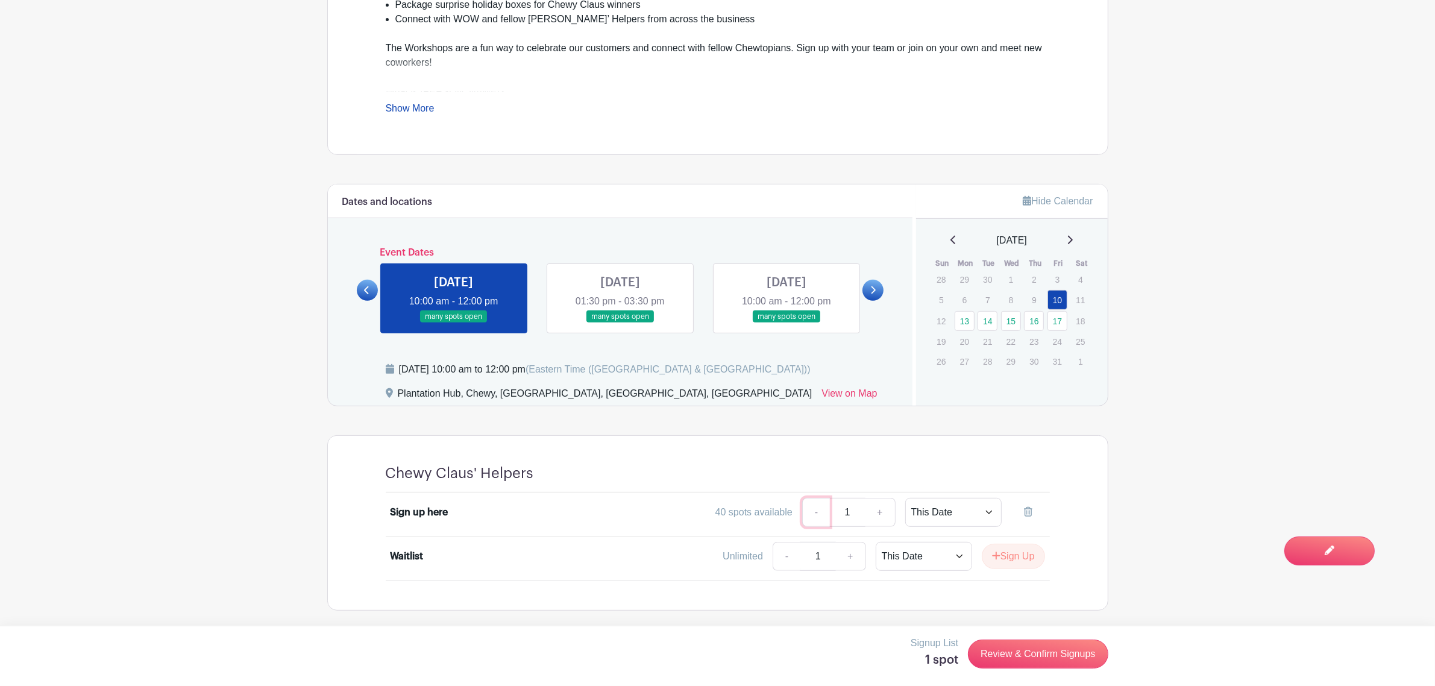
click at [823, 509] on link "-" at bounding box center [816, 512] width 28 height 29
click at [264, 386] on main "Groups All Groups Life@Chewy's Events My Signups Event Invites My account Logou…" at bounding box center [717, 72] width 1435 height 1228
click at [884, 510] on link "+" at bounding box center [880, 512] width 30 height 29
type input "2"
click at [815, 507] on link "-" at bounding box center [816, 512] width 28 height 29
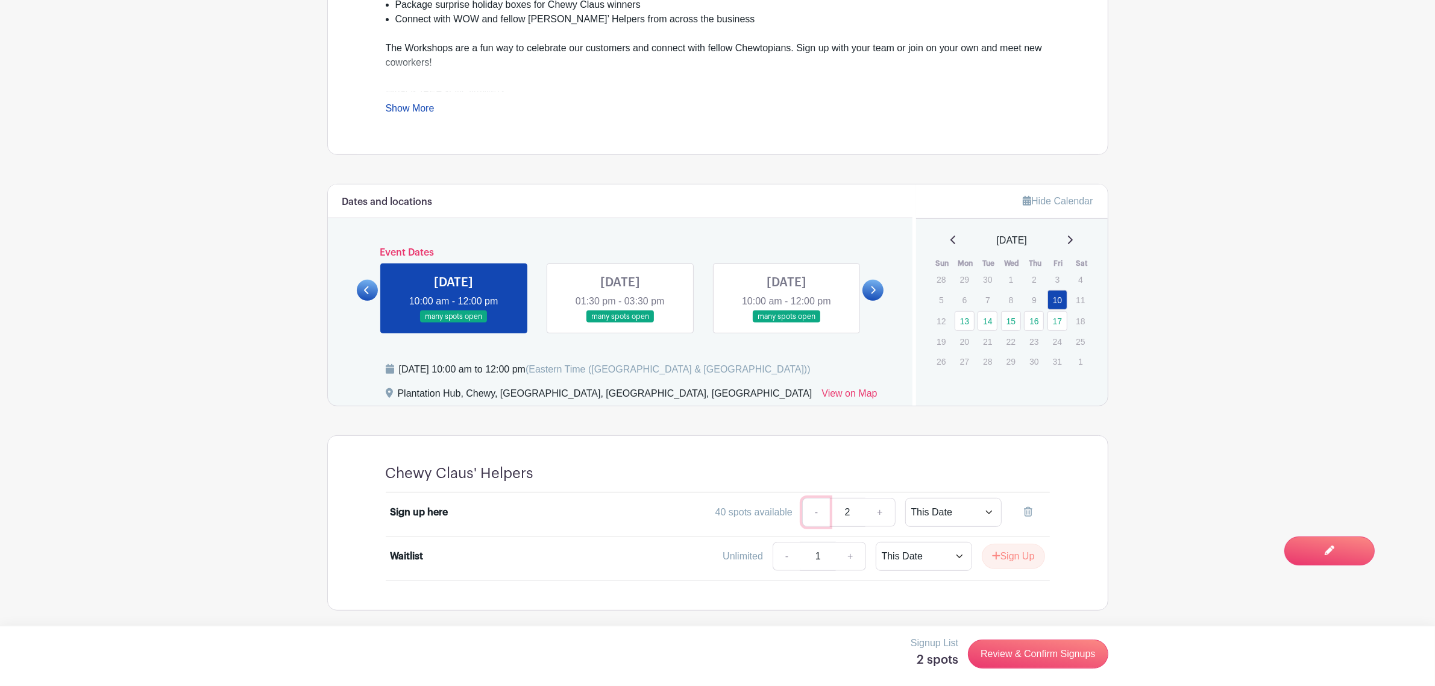
type input "1"
click at [872, 510] on link "+" at bounding box center [880, 512] width 30 height 29
type input "2"
click at [825, 513] on link "-" at bounding box center [816, 512] width 28 height 29
type input "1"
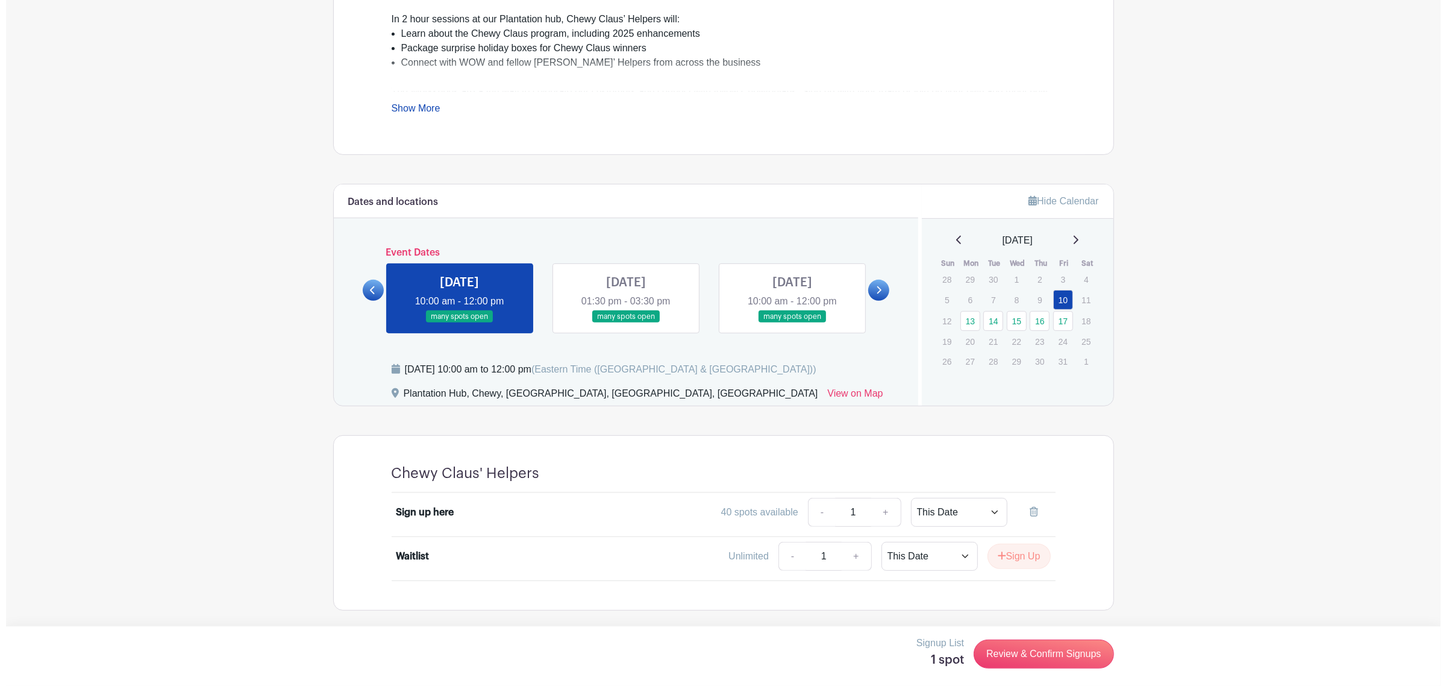
scroll to position [545, 0]
click at [1025, 513] on icon at bounding box center [1028, 512] width 8 height 10
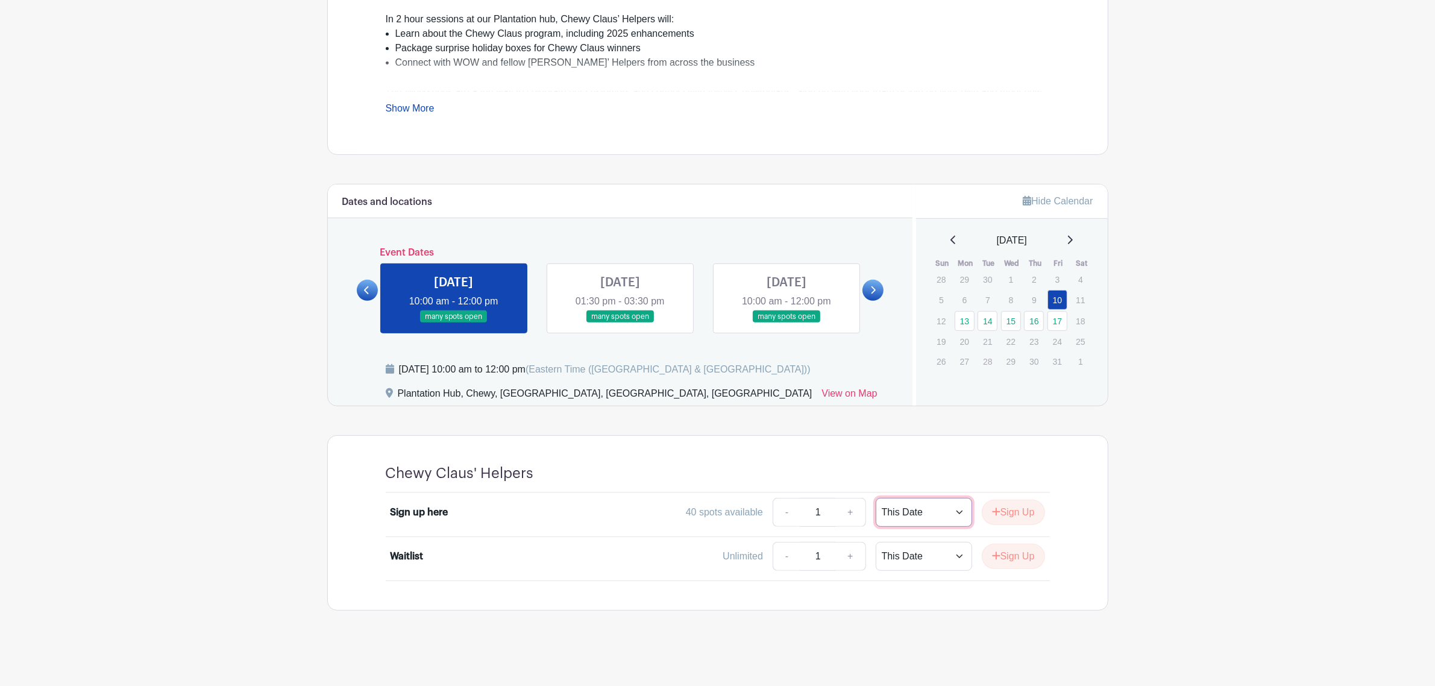
click at [922, 521] on select "This Date Select Dates" at bounding box center [923, 512] width 96 height 29
select select "select_dates"
click at [875, 498] on select "This Date Select Dates" at bounding box center [923, 512] width 96 height 29
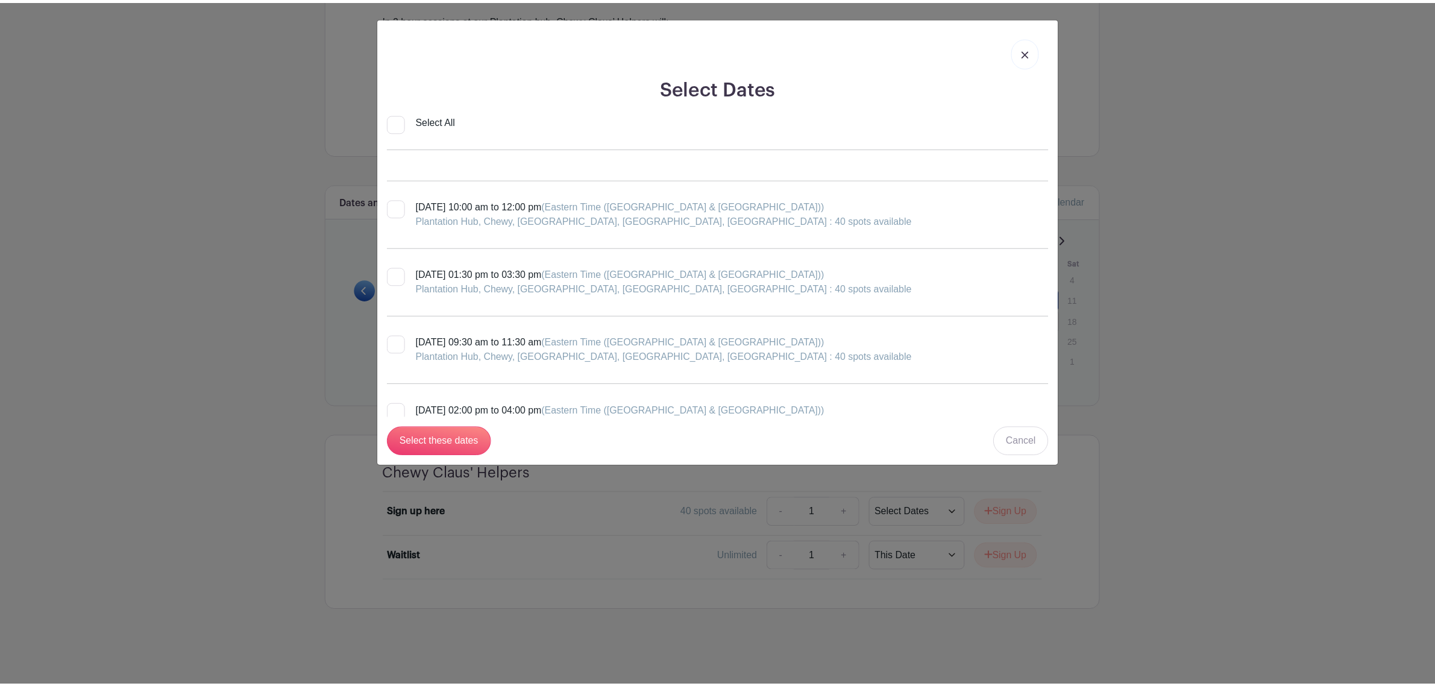
scroll to position [452, 0]
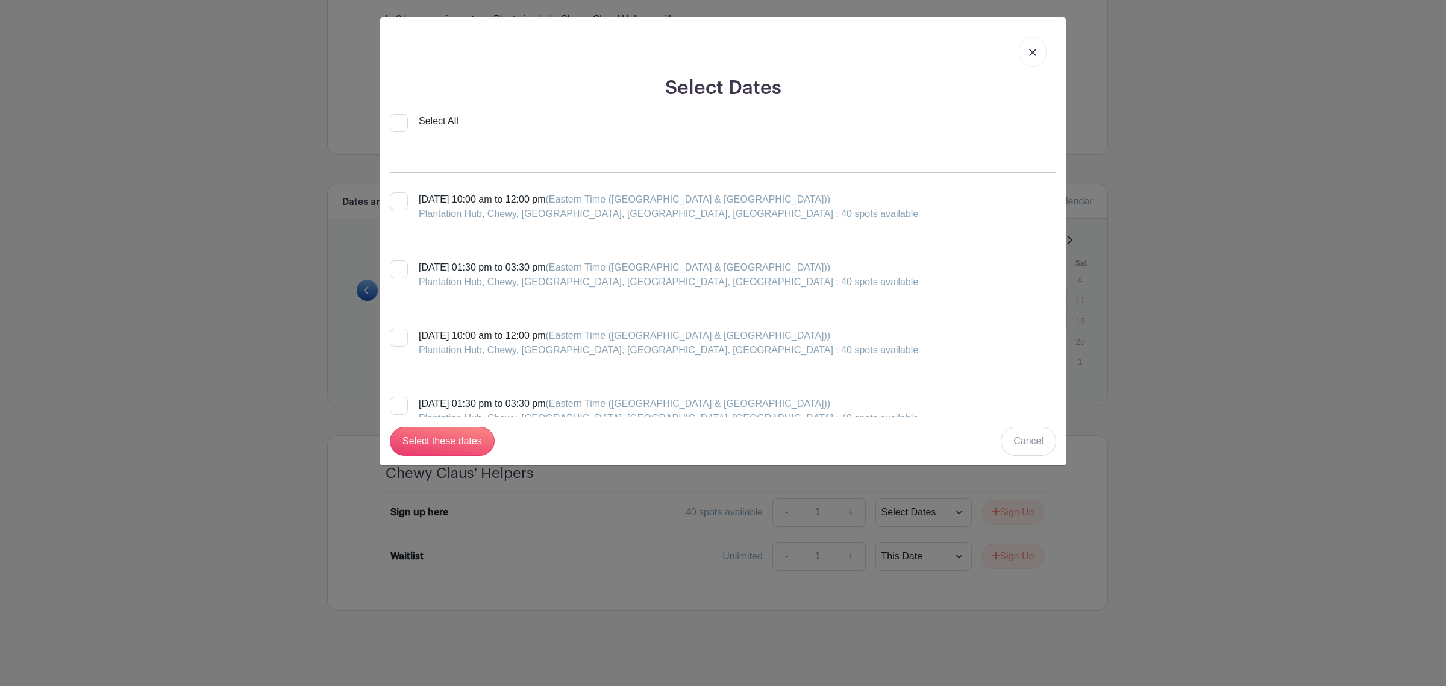
click at [1031, 46] on link at bounding box center [1033, 52] width 28 height 30
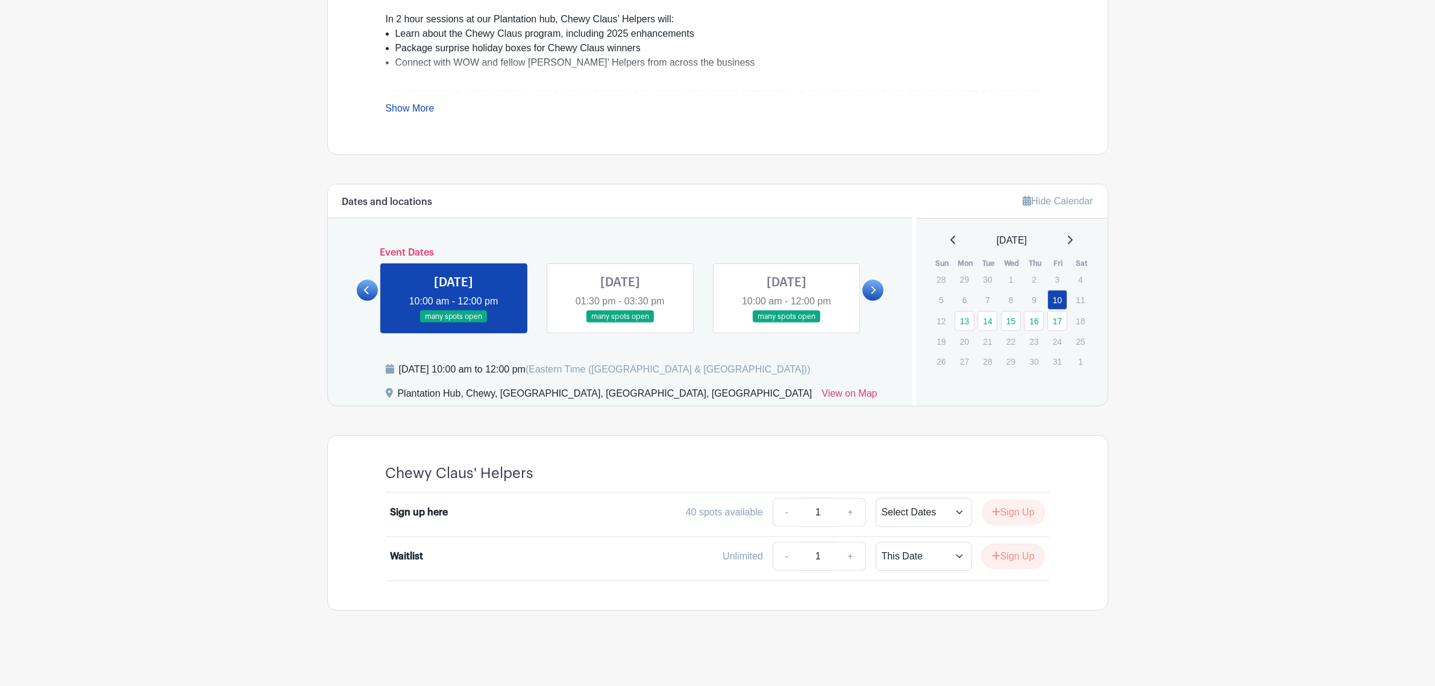
click at [872, 295] on link at bounding box center [872, 290] width 21 height 21
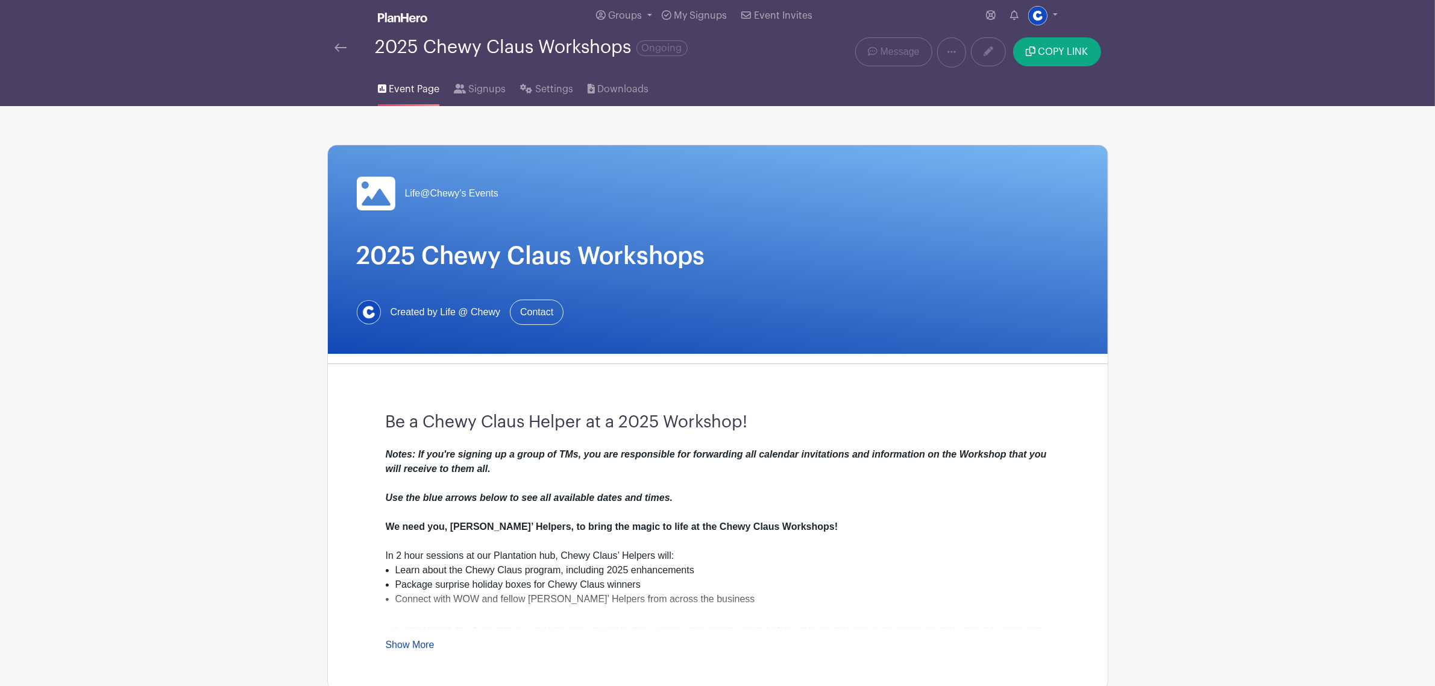
scroll to position [0, 0]
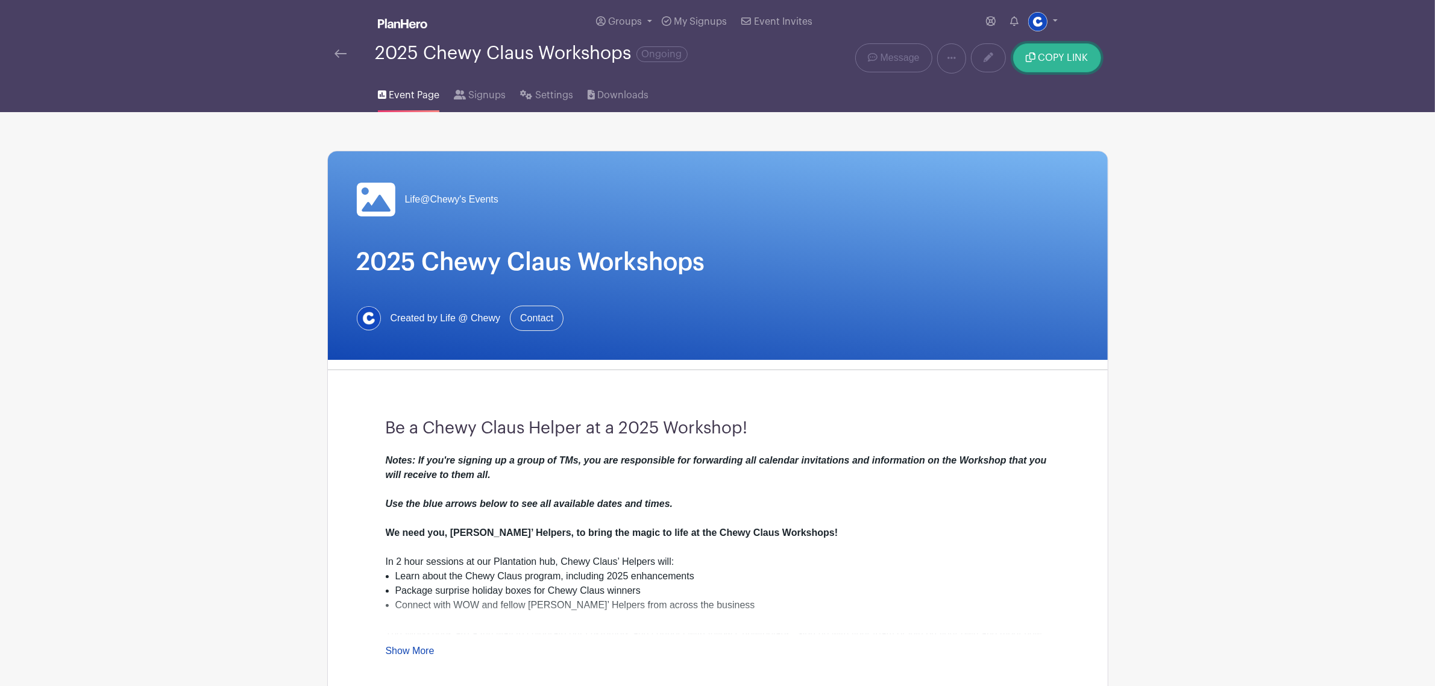
click at [1047, 71] on button "COPY LINK" at bounding box center [1056, 57] width 87 height 29
